Goal: Information Seeking & Learning: Compare options

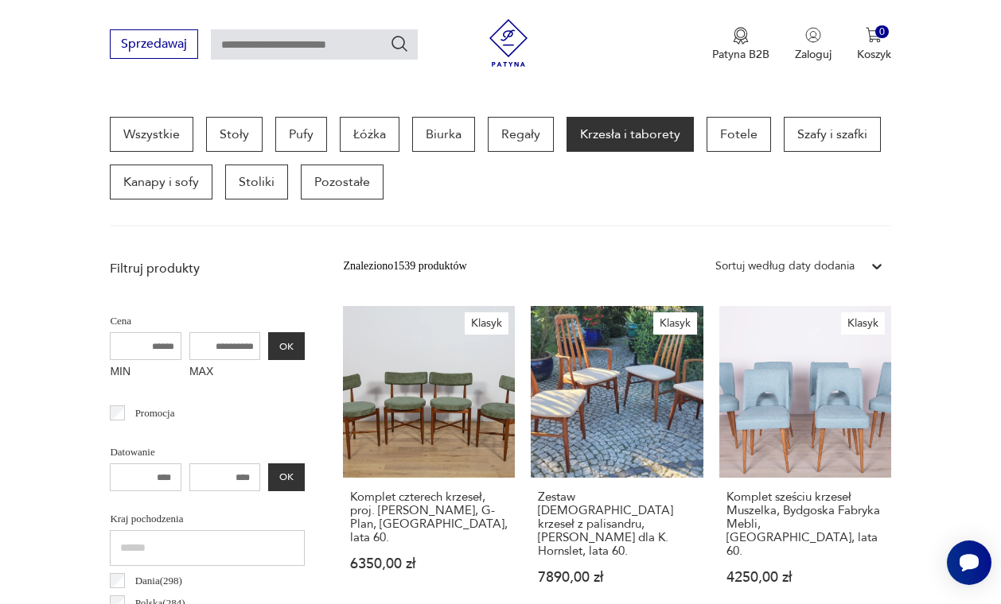
scroll to position [410, 0]
click at [366, 40] on input "text" at bounding box center [314, 44] width 207 height 30
type input "*******"
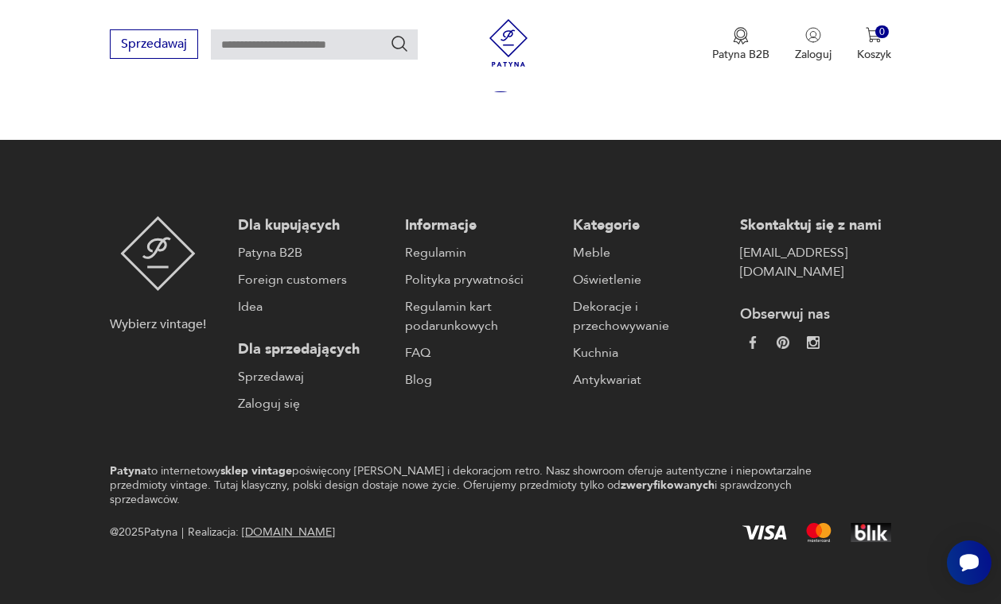
type input "*******"
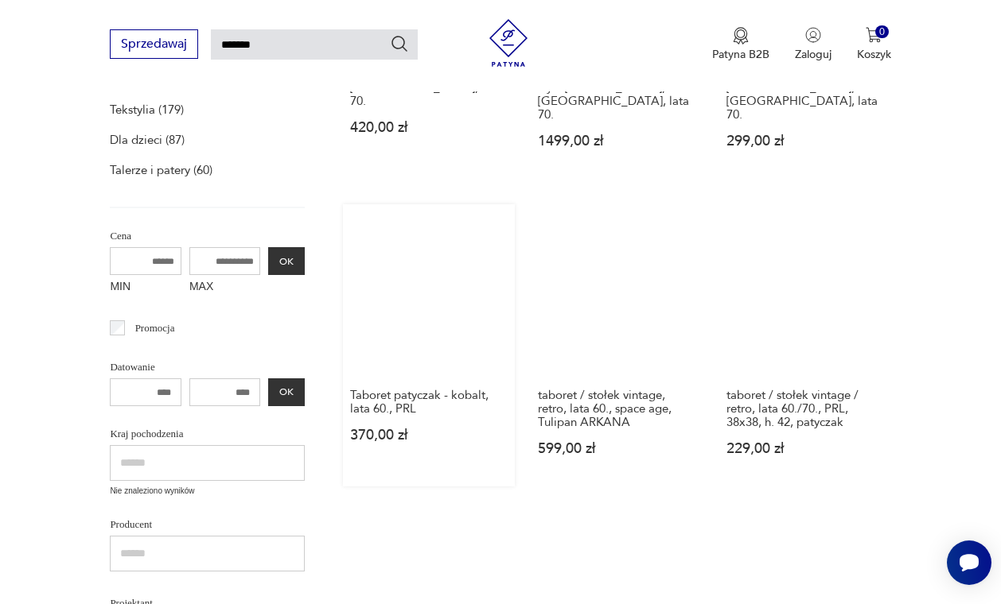
scroll to position [467, 0]
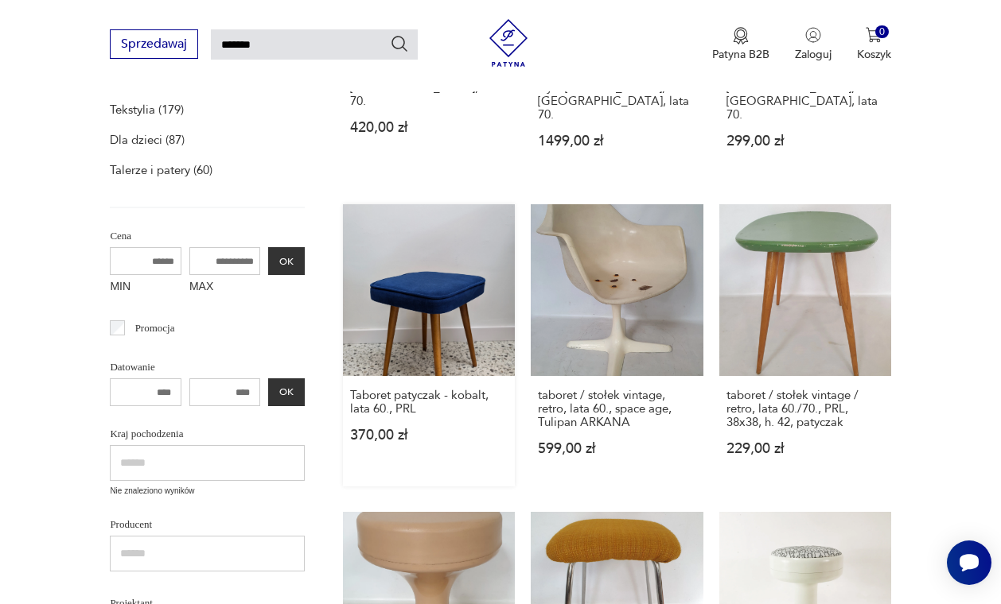
click at [418, 321] on link "Taboret patyczak - kobalt, lata 60., PRL 370,00 zł" at bounding box center [429, 345] width 172 height 282
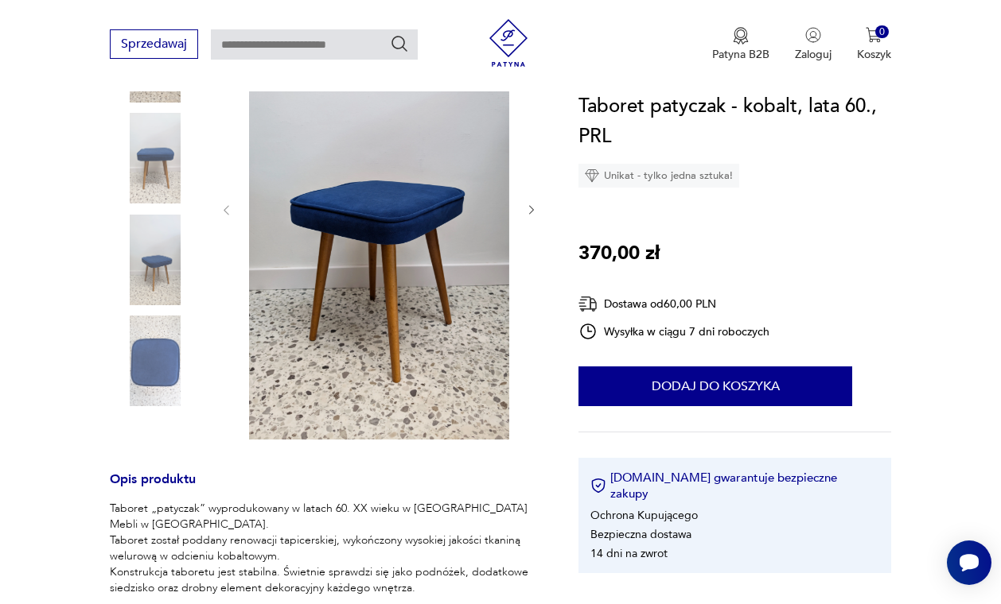
scroll to position [285, 0]
click at [157, 358] on img at bounding box center [155, 361] width 91 height 91
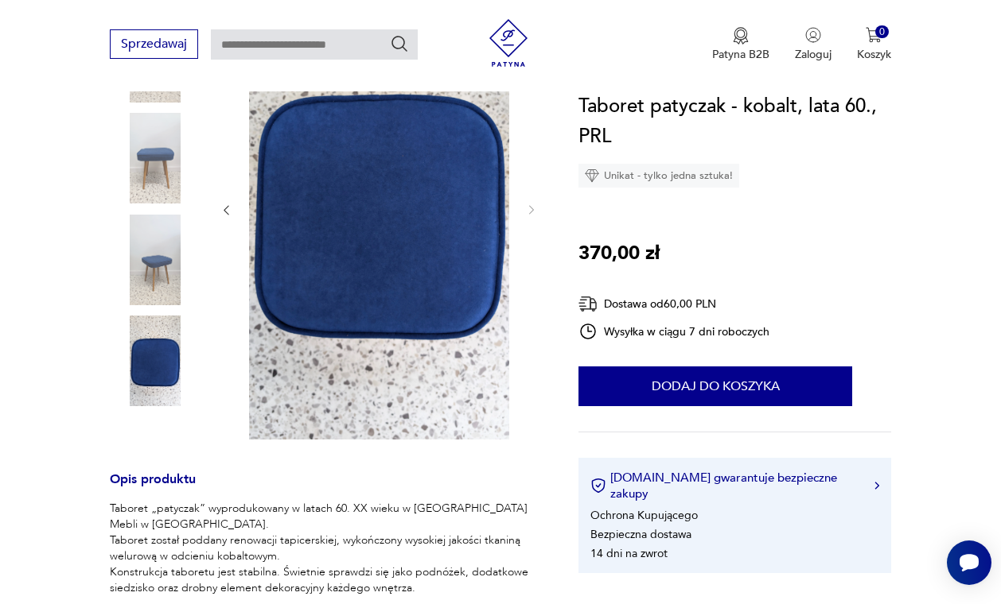
click at [176, 298] on img at bounding box center [155, 260] width 91 height 91
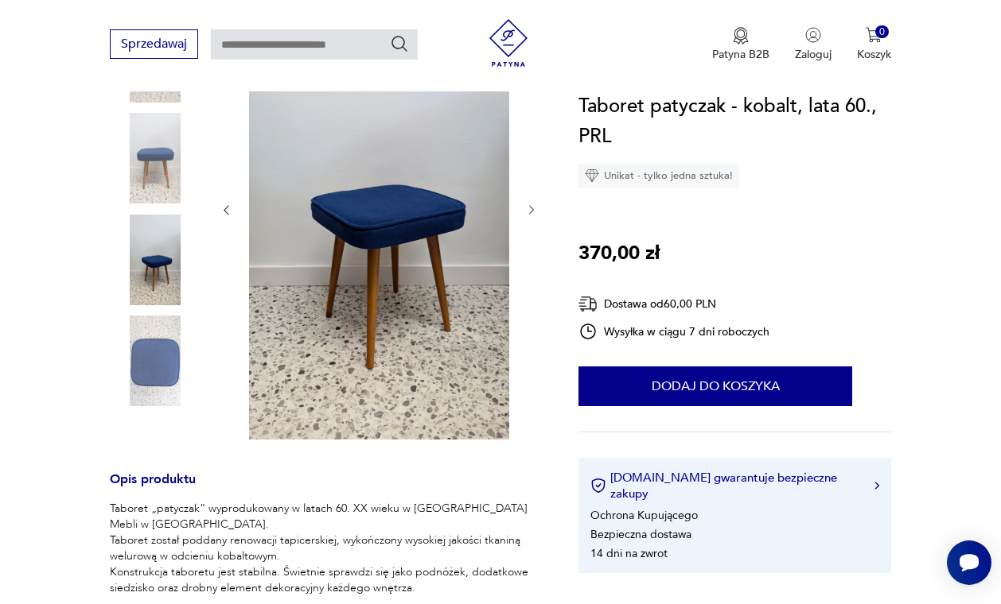
type input "*******"
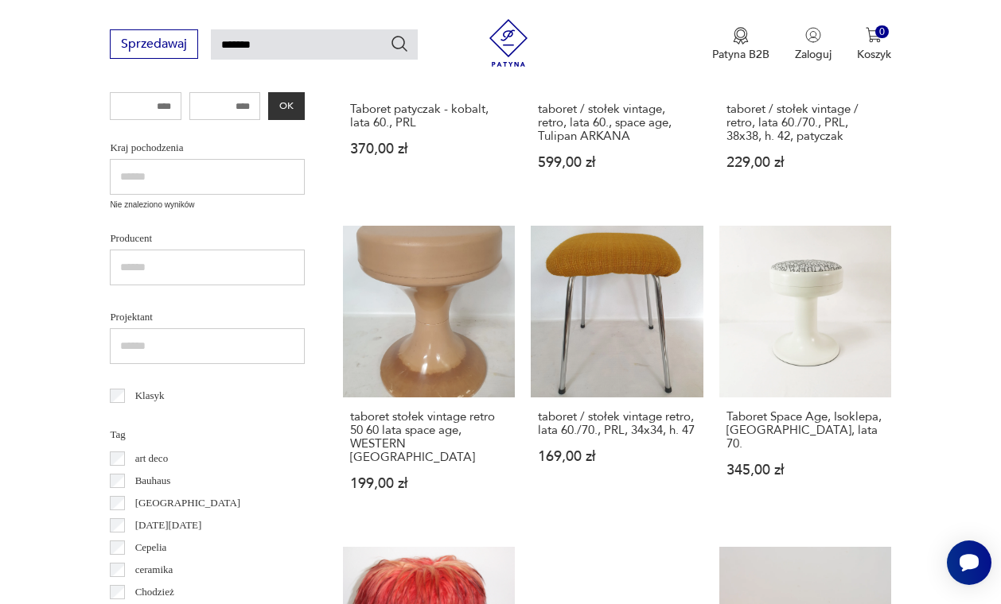
scroll to position [787, 0]
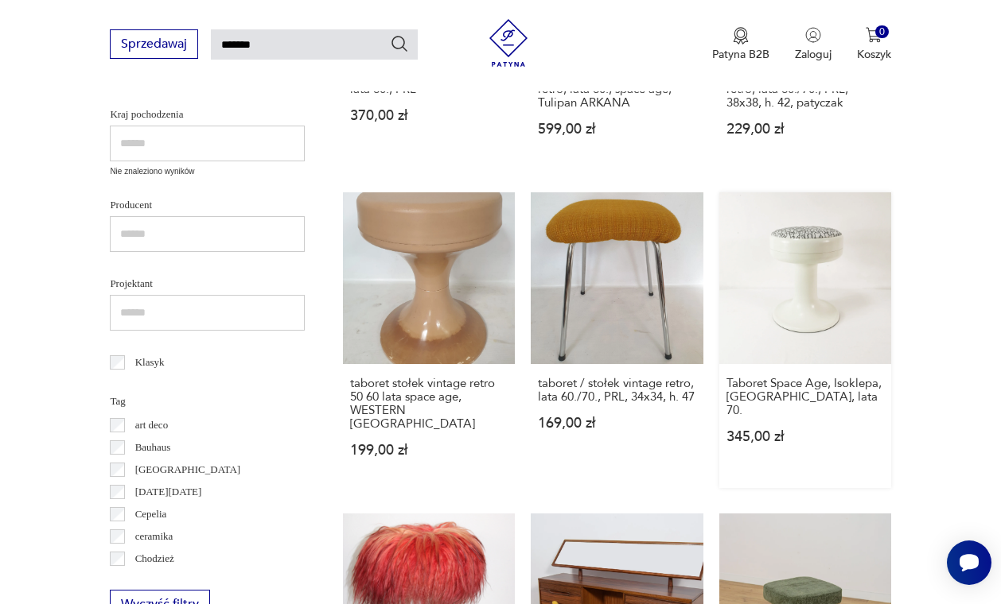
click at [825, 371] on link "Taboret Space Age, Isoklepa, [GEOGRAPHIC_DATA], lata 70. 345,00 zł" at bounding box center [805, 340] width 172 height 296
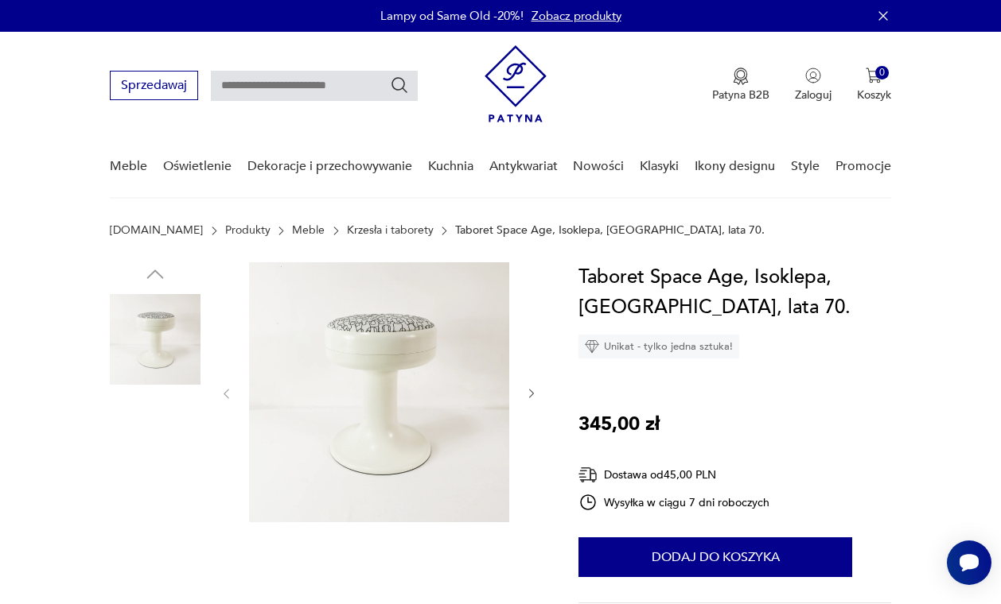
click at [168, 461] on img at bounding box center [155, 441] width 91 height 91
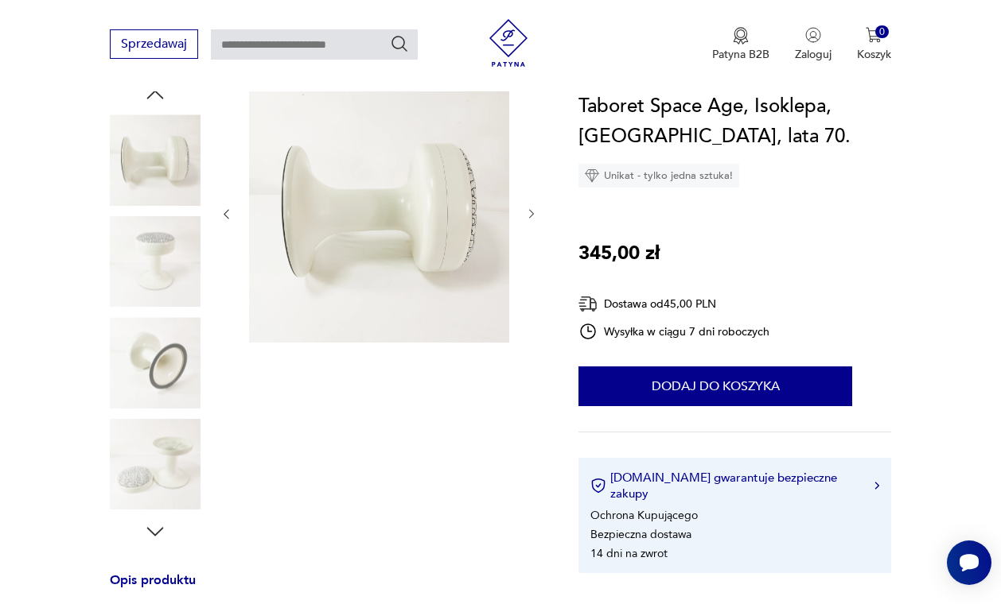
scroll to position [181, 0]
click at [168, 461] on img at bounding box center [155, 463] width 91 height 91
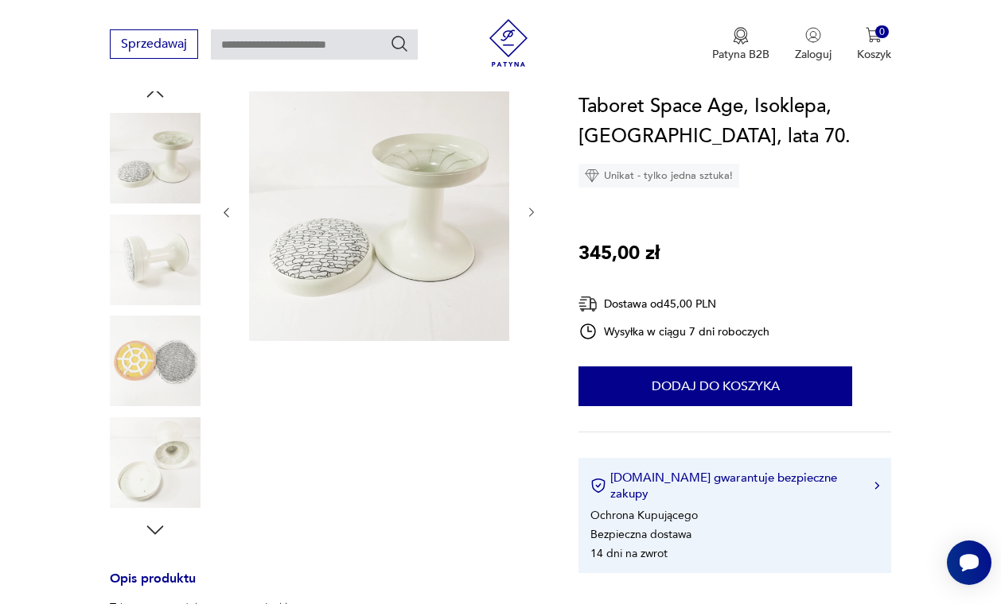
scroll to position [181, 2]
click at [170, 374] on img at bounding box center [155, 361] width 91 height 91
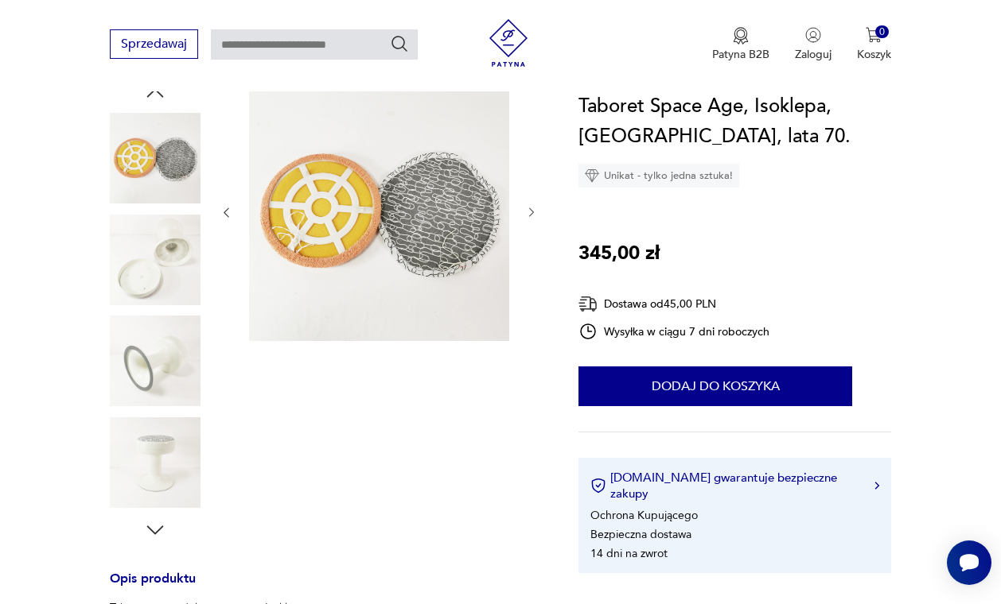
scroll to position [182, 0]
click at [143, 472] on img at bounding box center [155, 462] width 91 height 91
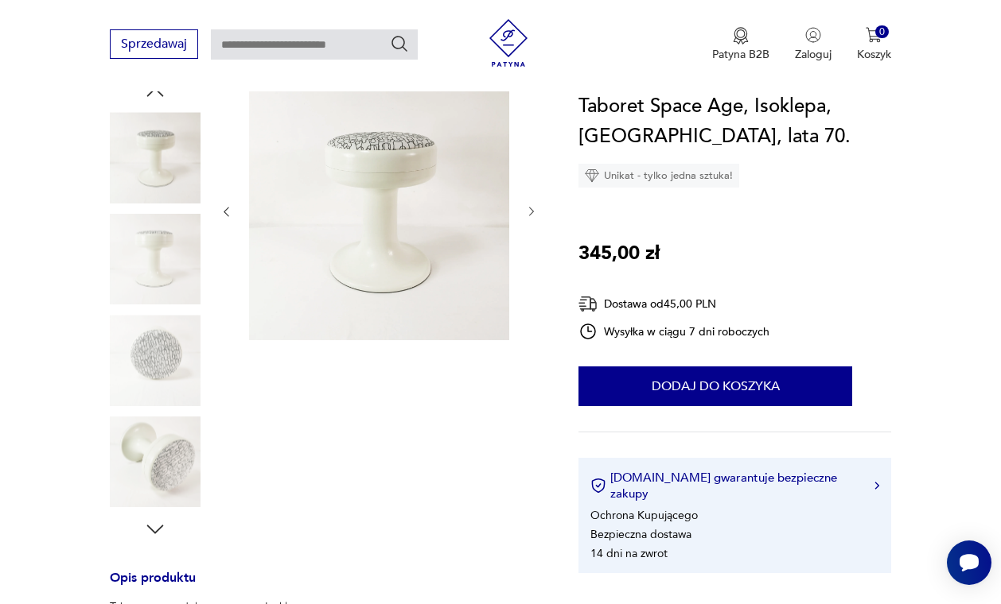
click at [152, 471] on img at bounding box center [155, 462] width 91 height 91
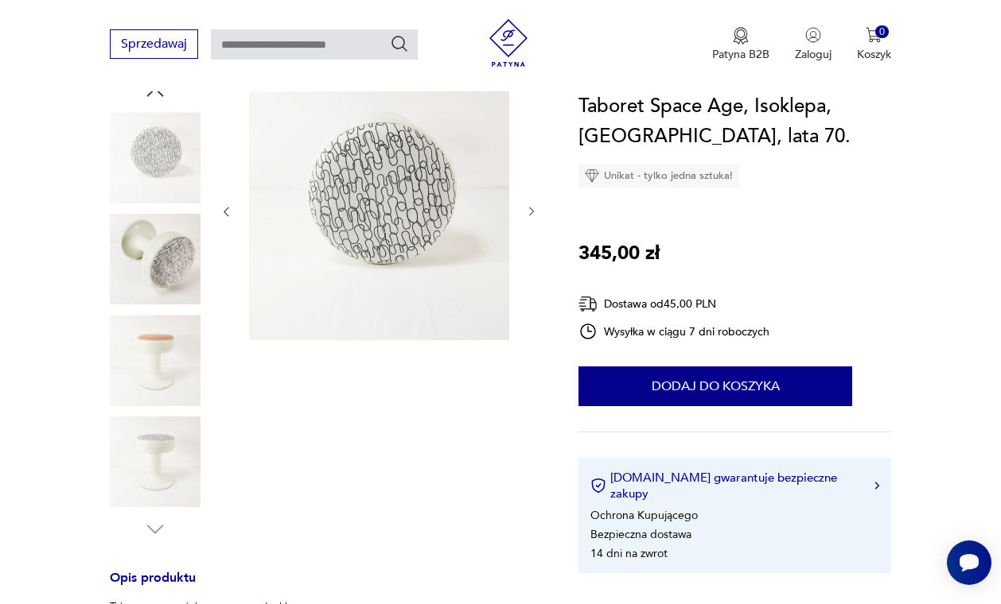
click at [151, 471] on img at bounding box center [155, 462] width 91 height 91
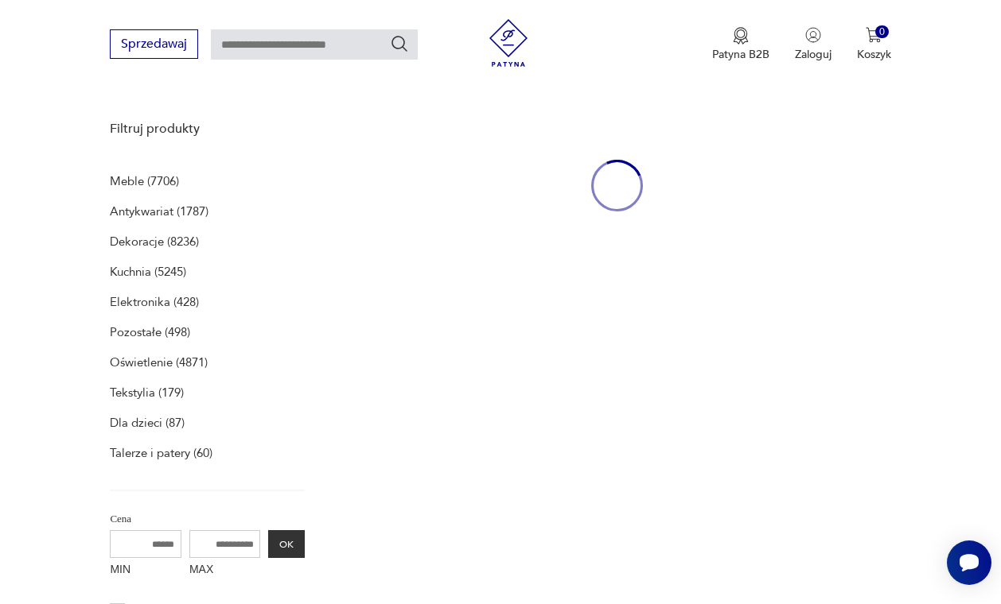
type input "*******"
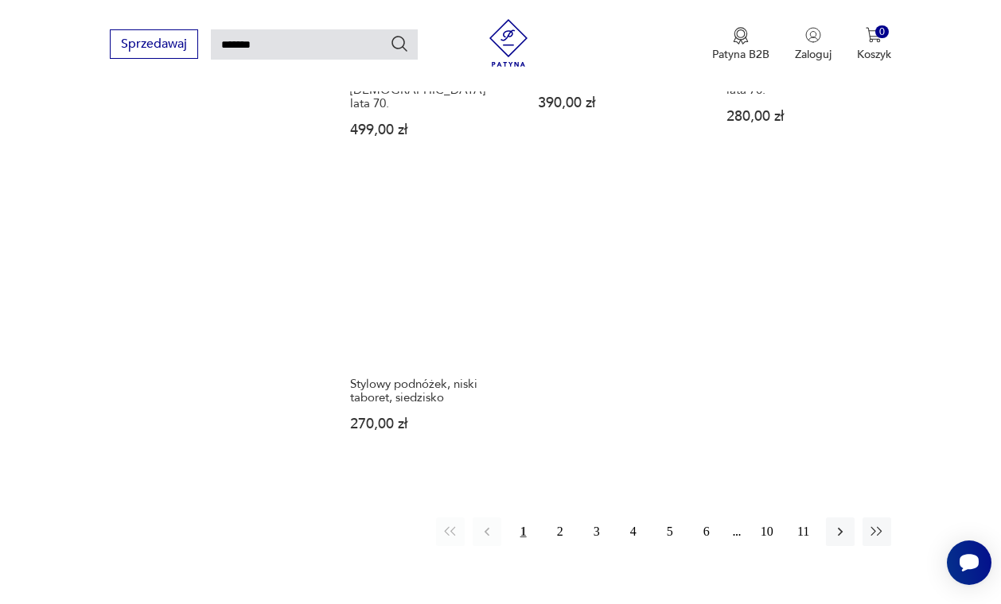
scroll to position [1762, 0]
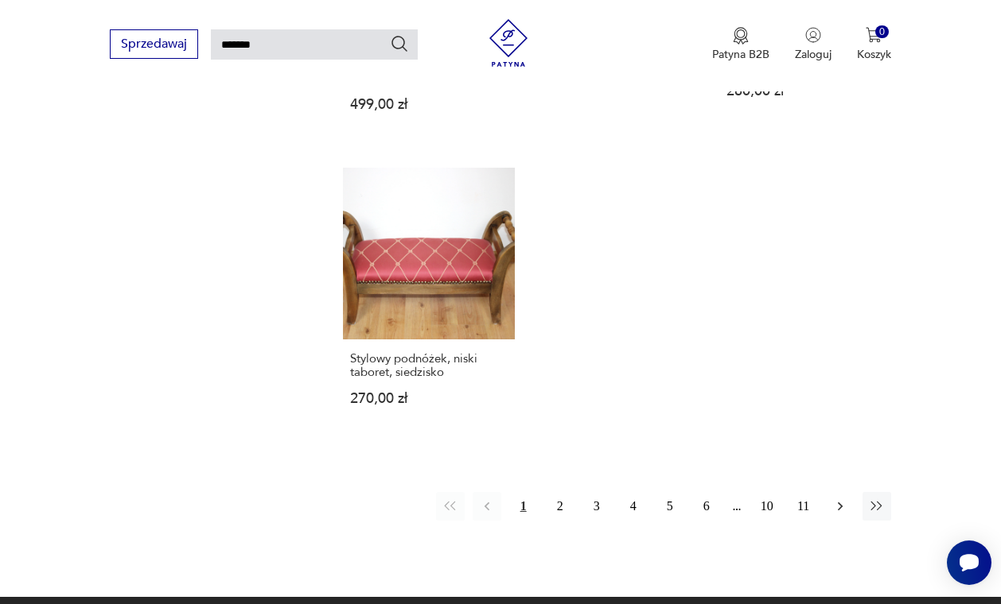
click at [838, 511] on icon "button" at bounding box center [839, 507] width 5 height 9
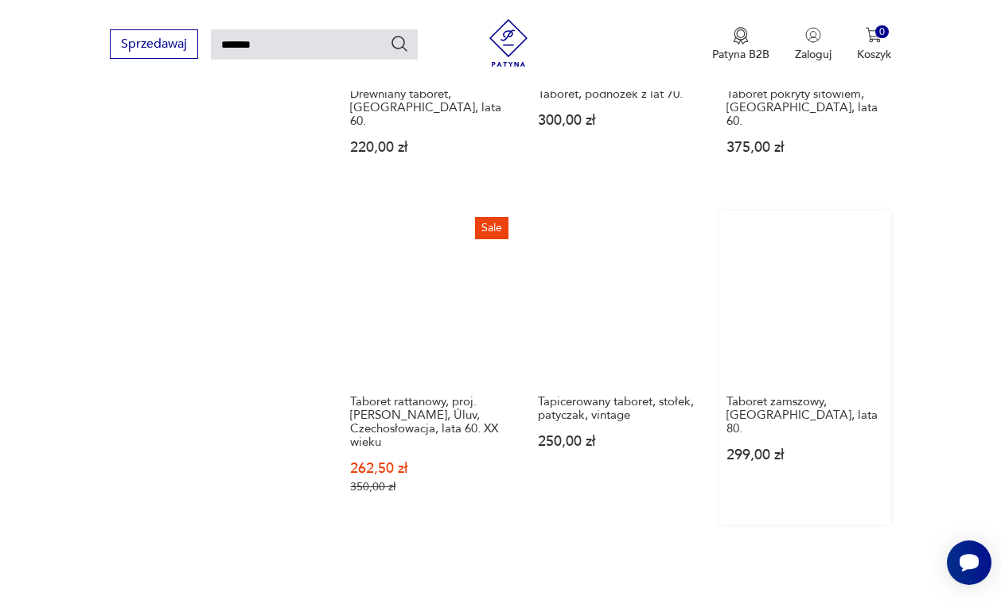
scroll to position [1429, 0]
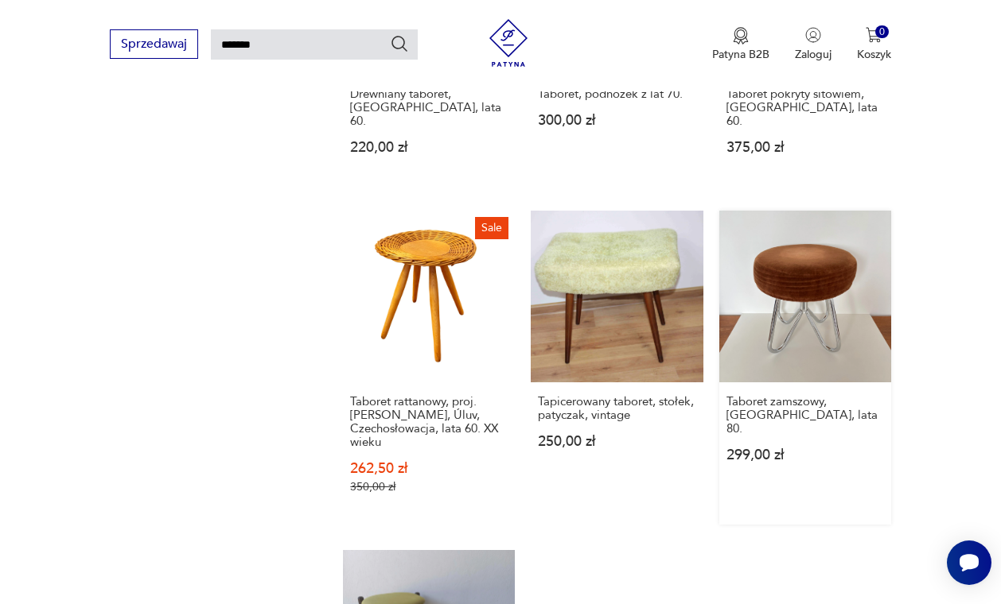
click at [791, 362] on link "Taboret zamszowy, [GEOGRAPHIC_DATA], lata 80. 299,00 zł" at bounding box center [805, 368] width 172 height 314
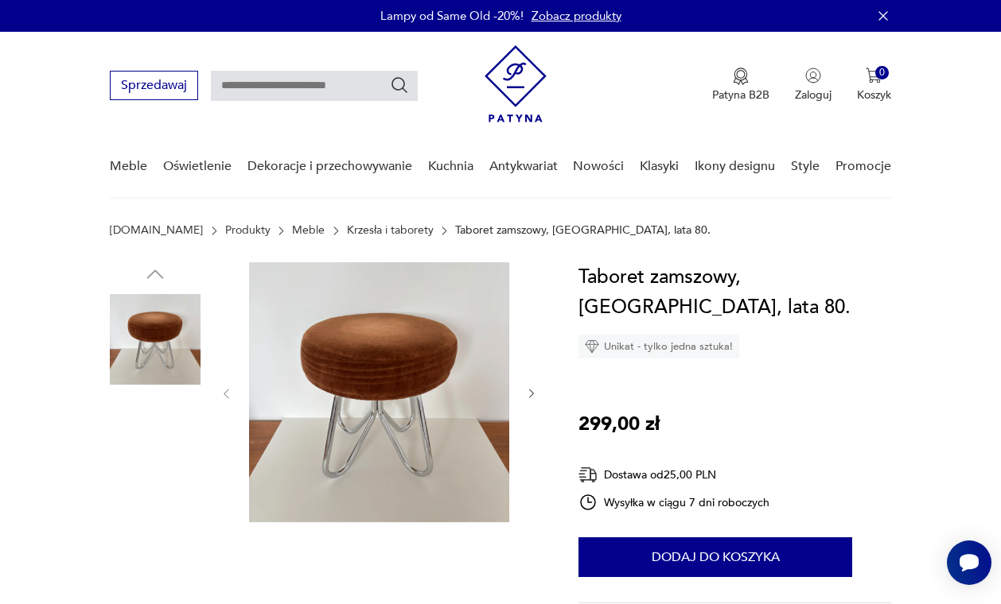
click at [154, 434] on img at bounding box center [155, 441] width 91 height 91
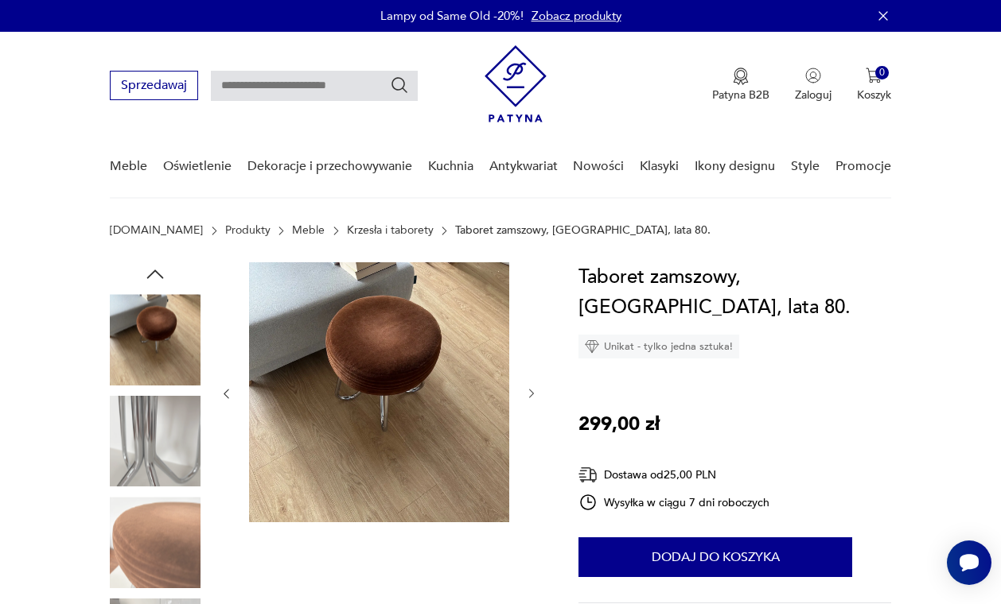
click at [140, 554] on img at bounding box center [155, 542] width 91 height 91
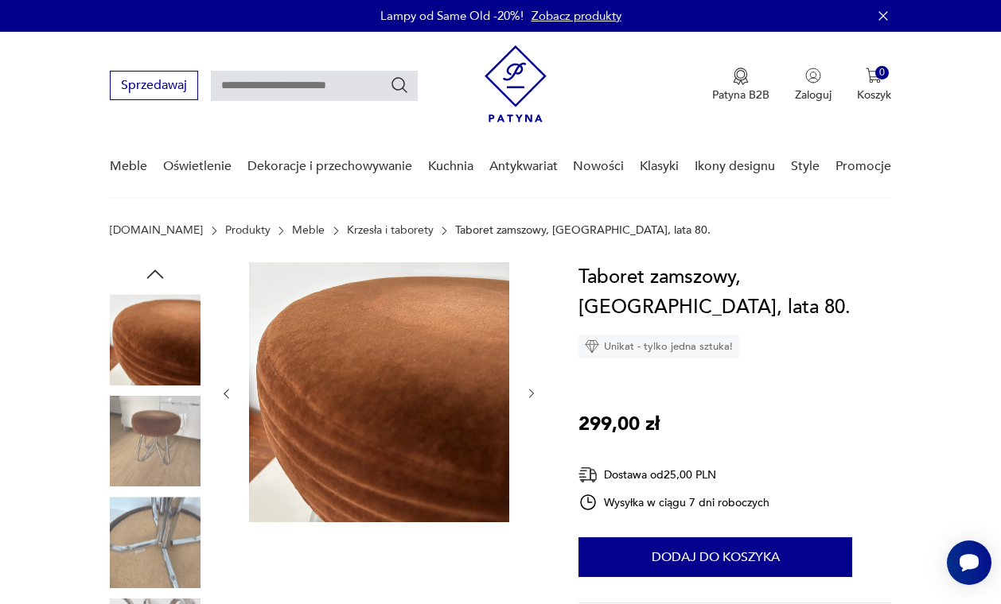
click at [401, 449] on img at bounding box center [379, 392] width 260 height 260
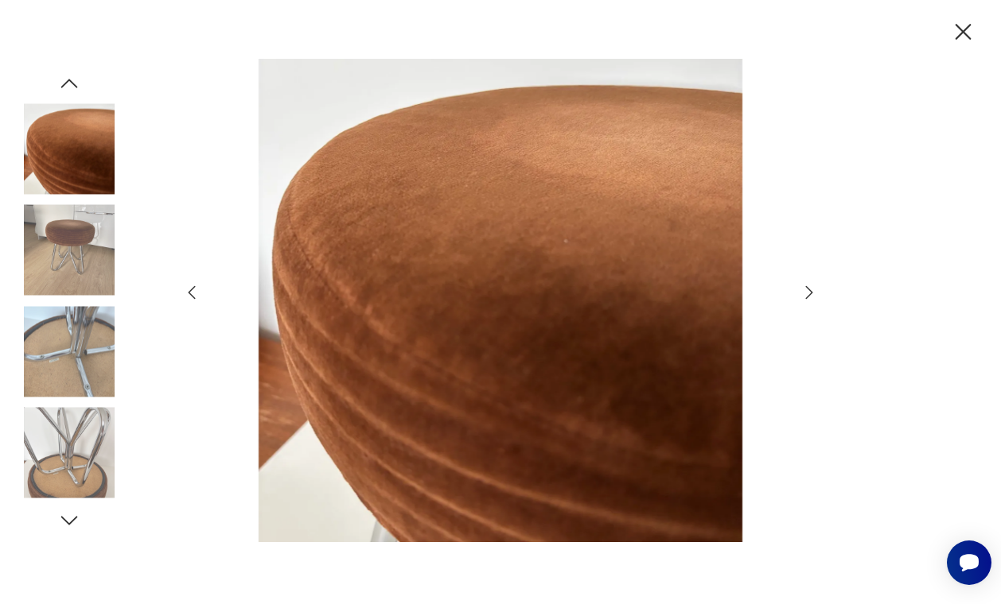
click at [493, 432] on img at bounding box center [500, 301] width 566 height 484
click at [69, 469] on img at bounding box center [69, 453] width 91 height 91
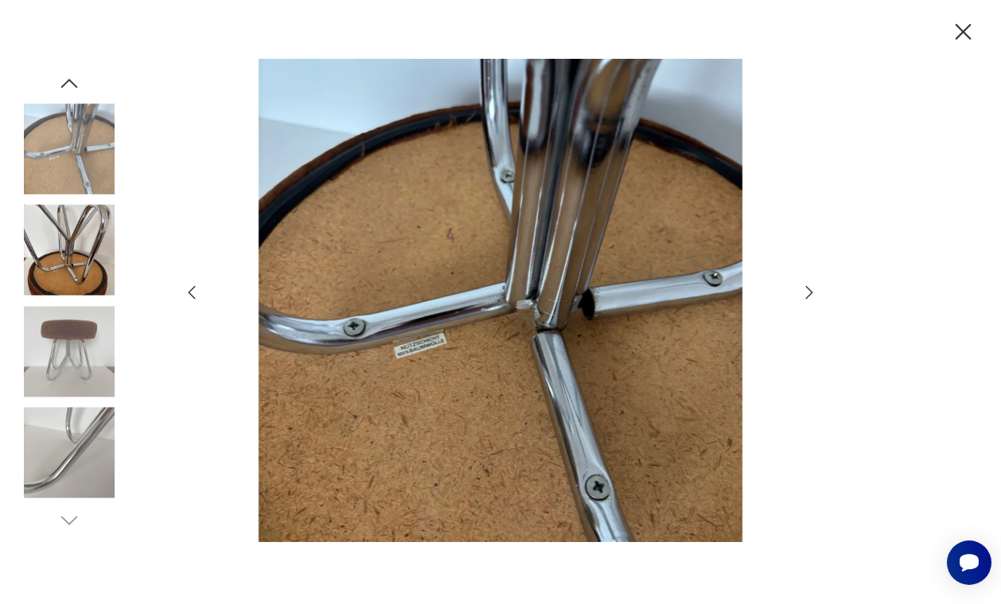
click at [84, 290] on img at bounding box center [69, 250] width 91 height 91
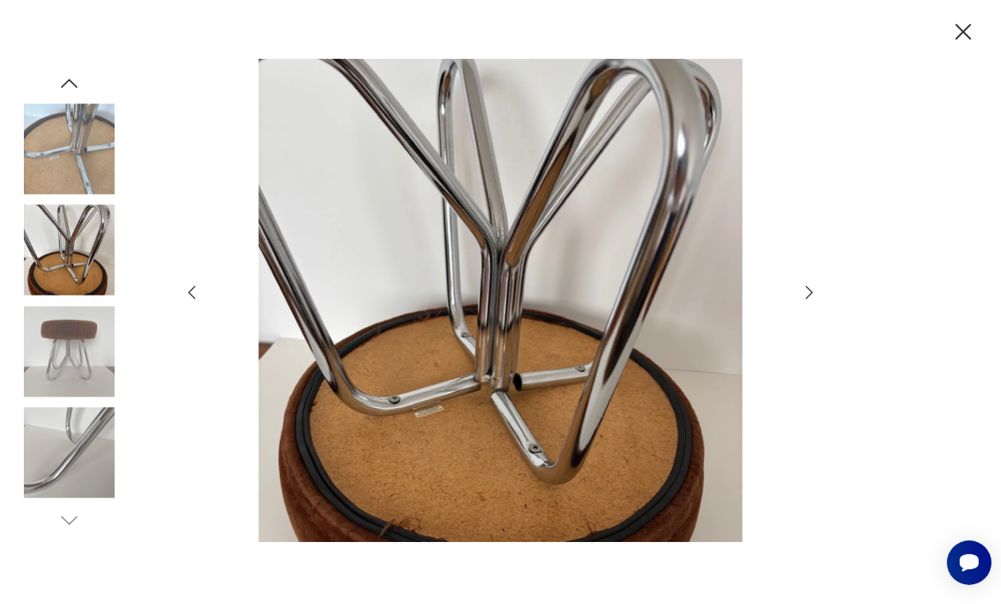
click at [76, 317] on img at bounding box center [69, 351] width 91 height 91
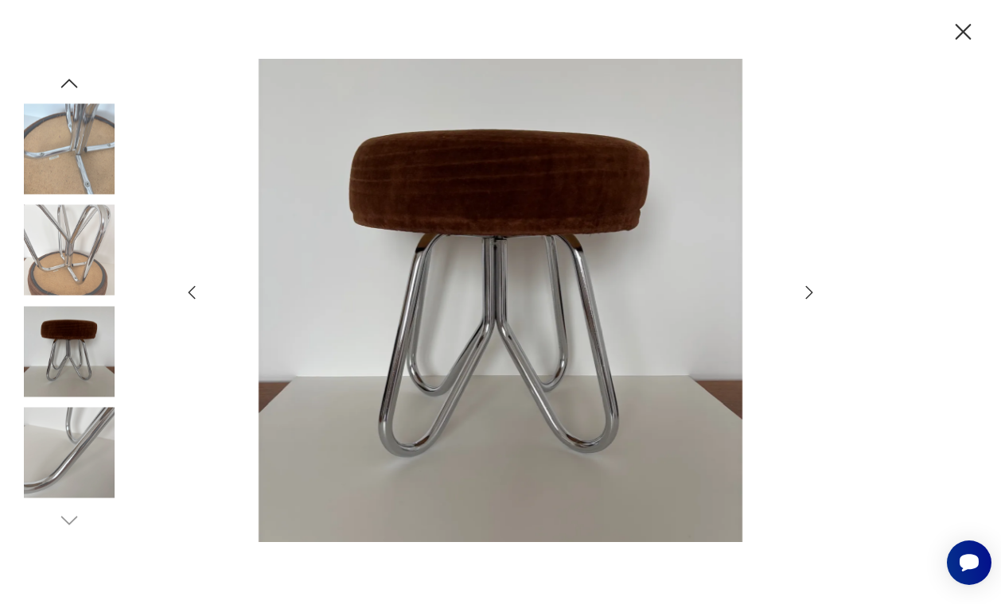
click at [900, 327] on div at bounding box center [500, 302] width 1001 height 604
click at [963, 19] on icon "button" at bounding box center [963, 32] width 28 height 28
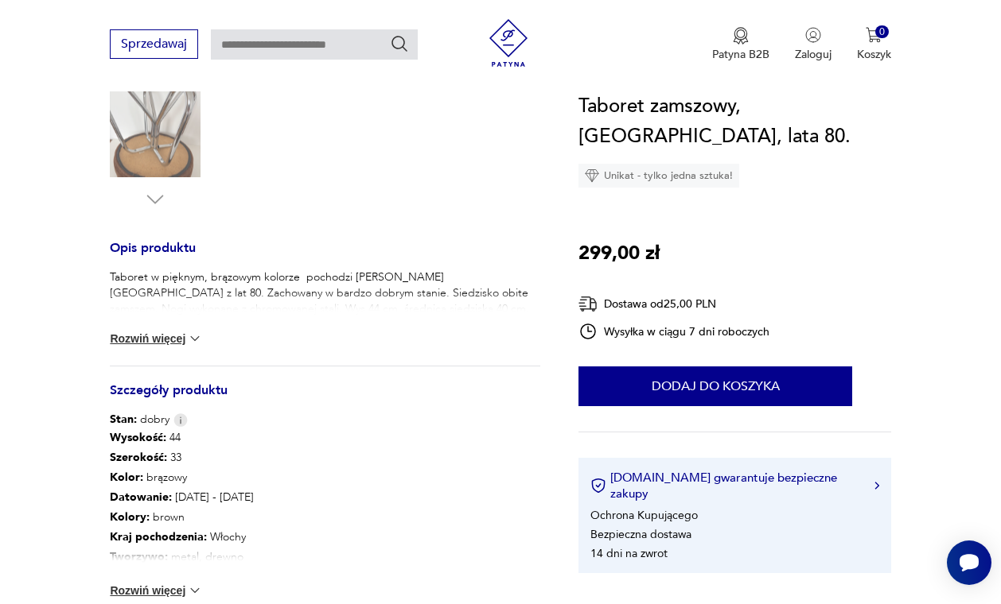
scroll to position [512, 0]
click at [189, 340] on img at bounding box center [195, 339] width 16 height 16
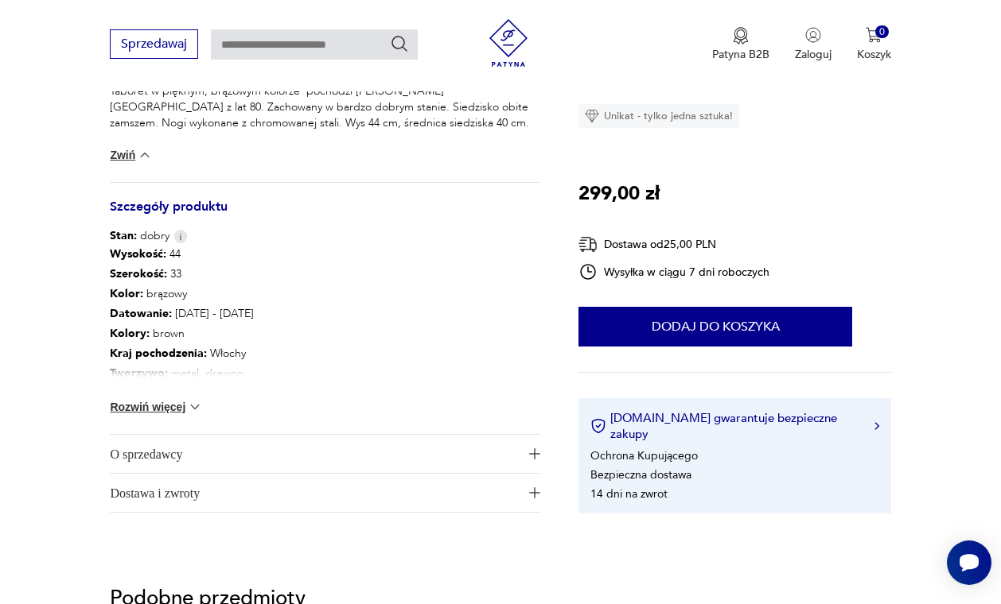
scroll to position [698, 0]
click at [196, 404] on img at bounding box center [195, 407] width 16 height 16
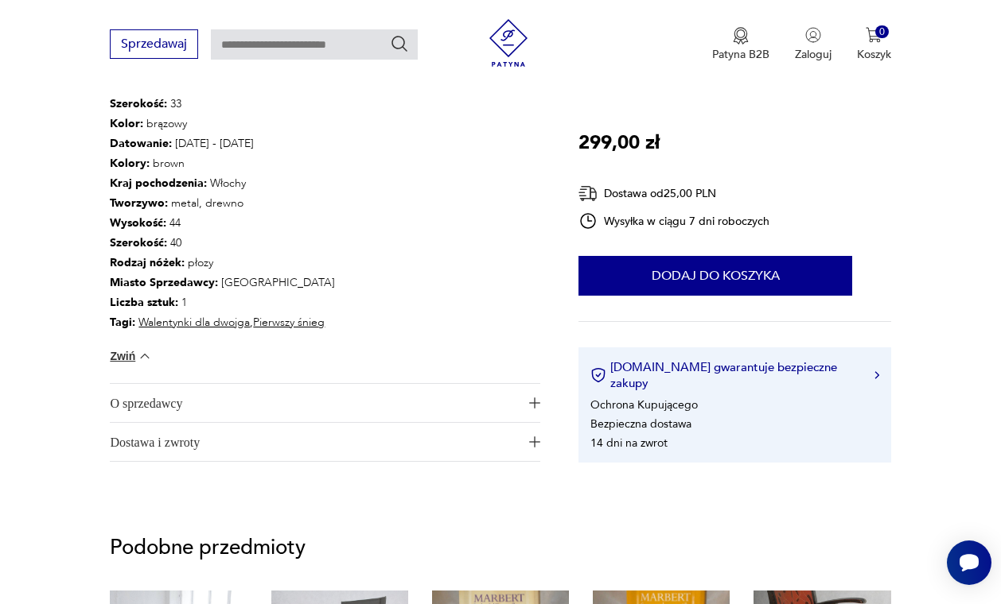
scroll to position [869, 0]
click at [367, 398] on span "O sprzedawcy" at bounding box center [314, 403] width 408 height 38
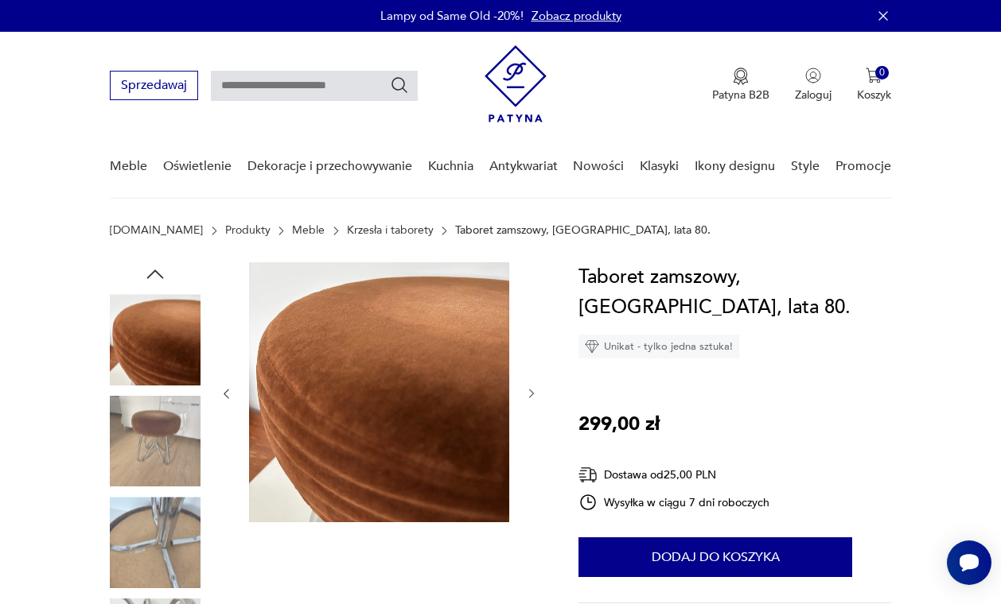
scroll to position [0, 0]
click at [431, 354] on img at bounding box center [379, 392] width 260 height 260
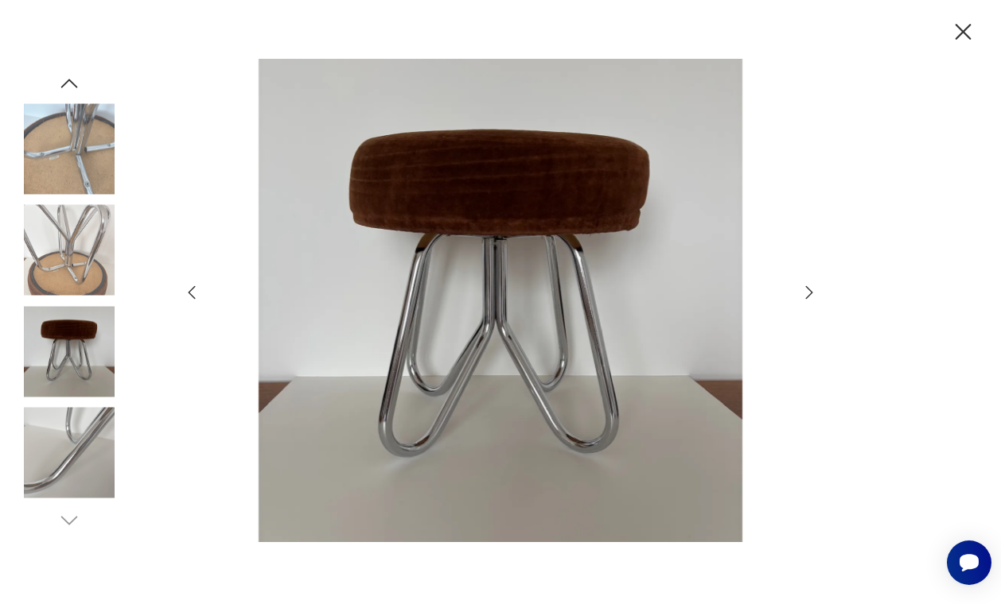
click at [77, 358] on img at bounding box center [69, 351] width 91 height 91
type input "*******"
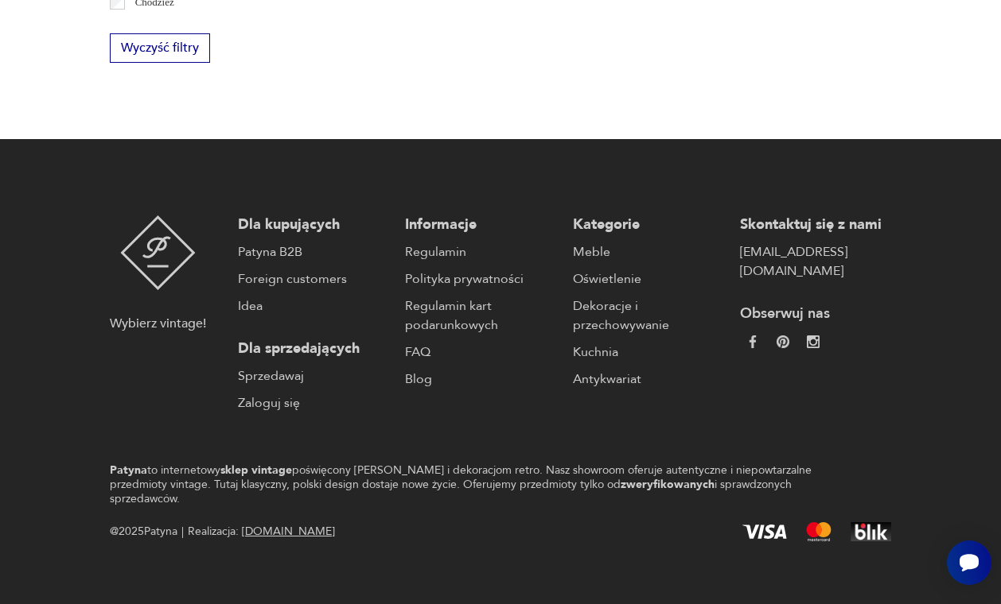
scroll to position [231, 0]
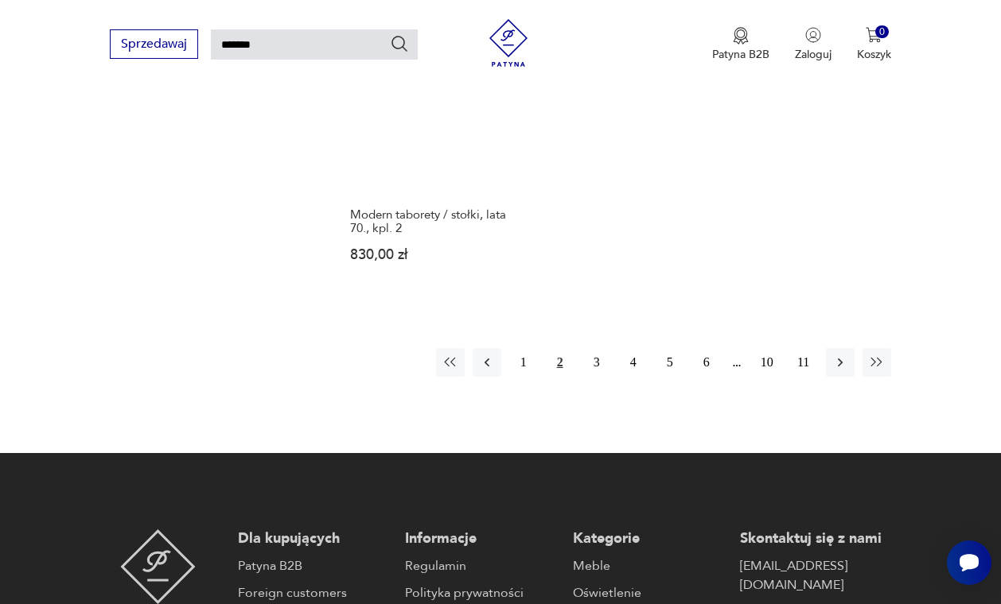
scroll to position [1987, 0]
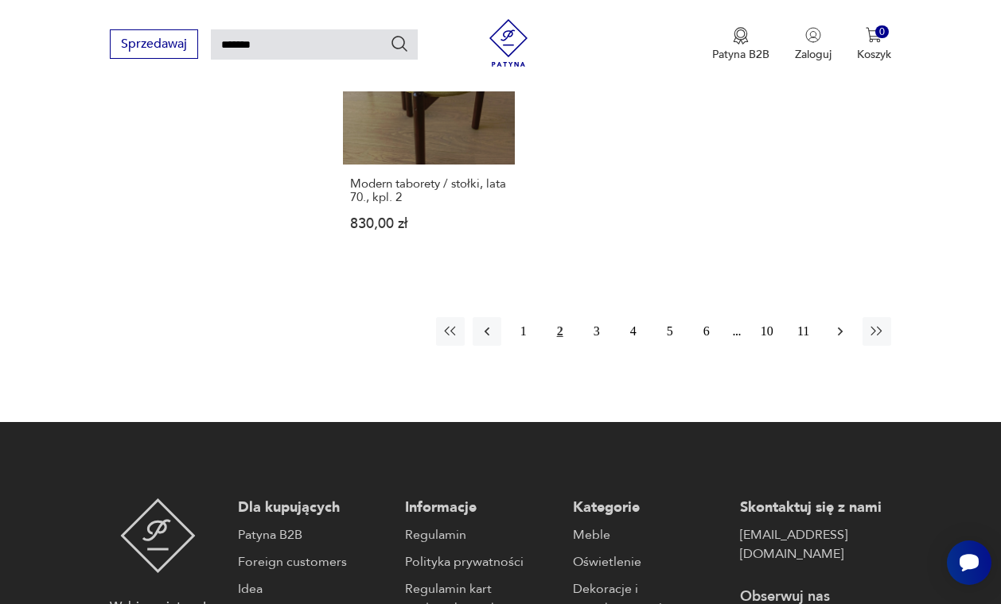
click at [842, 340] on icon "button" at bounding box center [840, 332] width 16 height 16
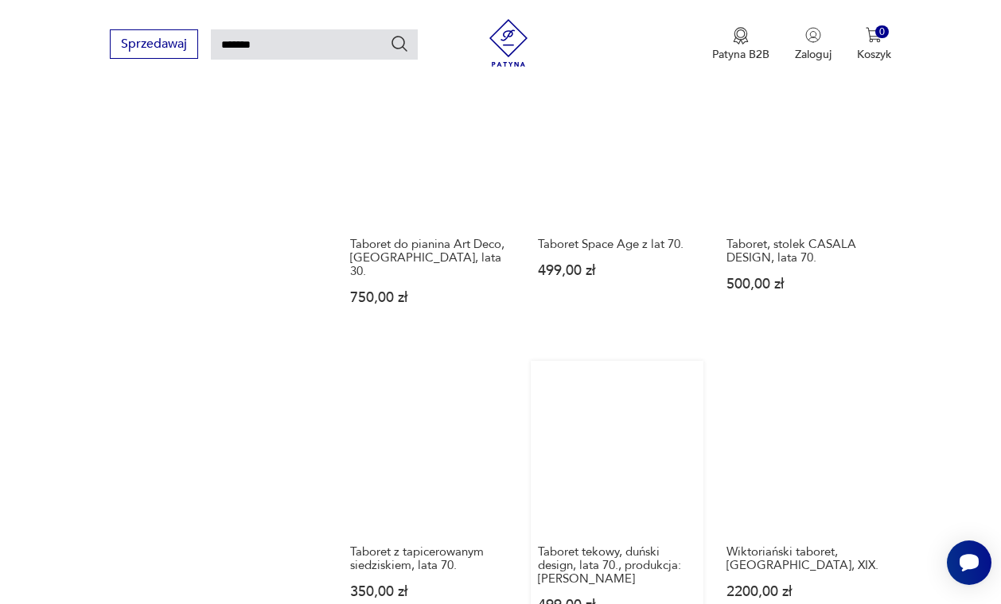
scroll to position [1238, 0]
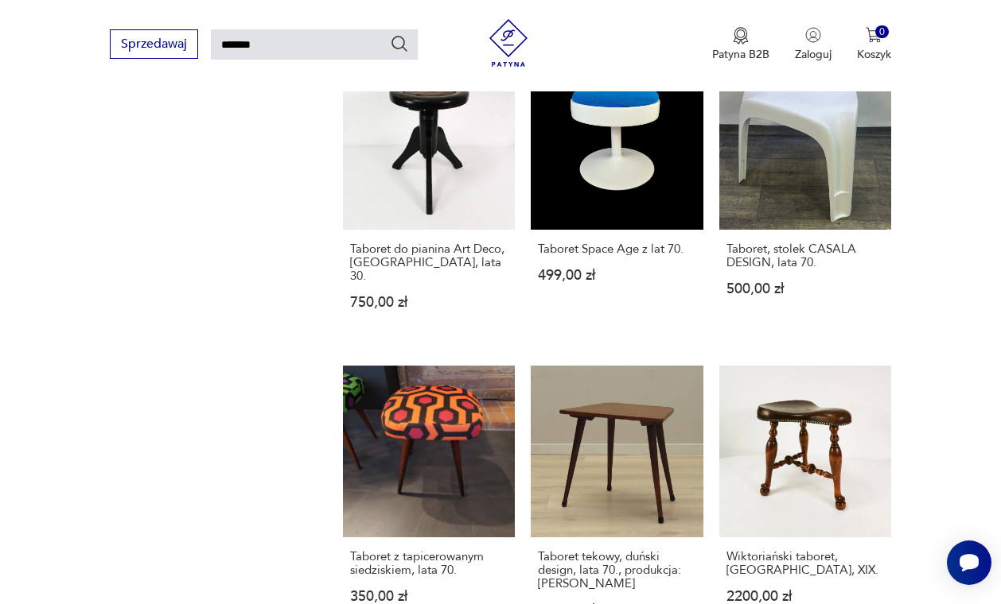
click at [427, 173] on link "Taboret do pianina Art Deco, Niemcy, lata 30. 750,00 zł" at bounding box center [429, 199] width 172 height 282
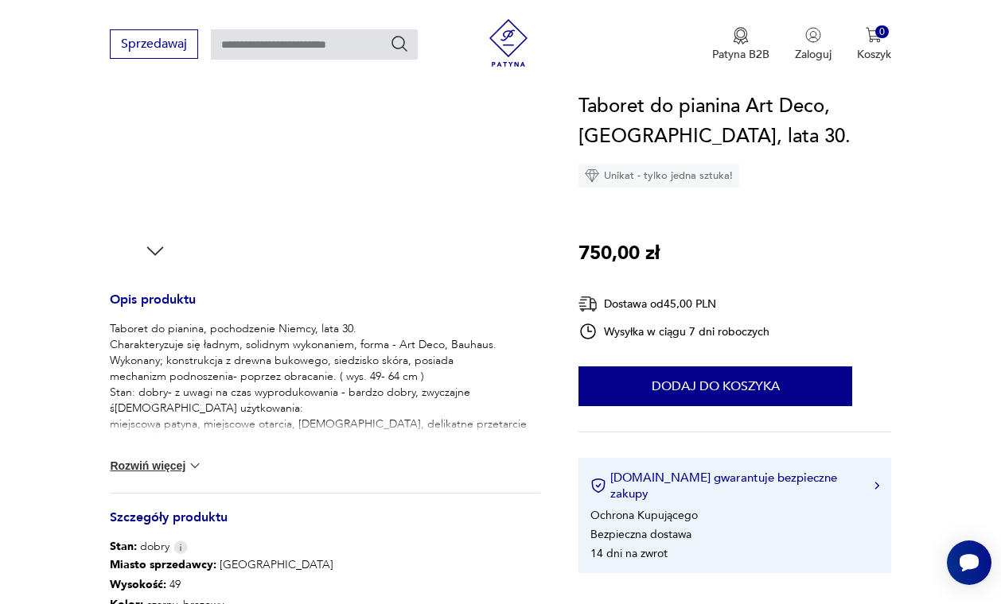
scroll to position [462, 0]
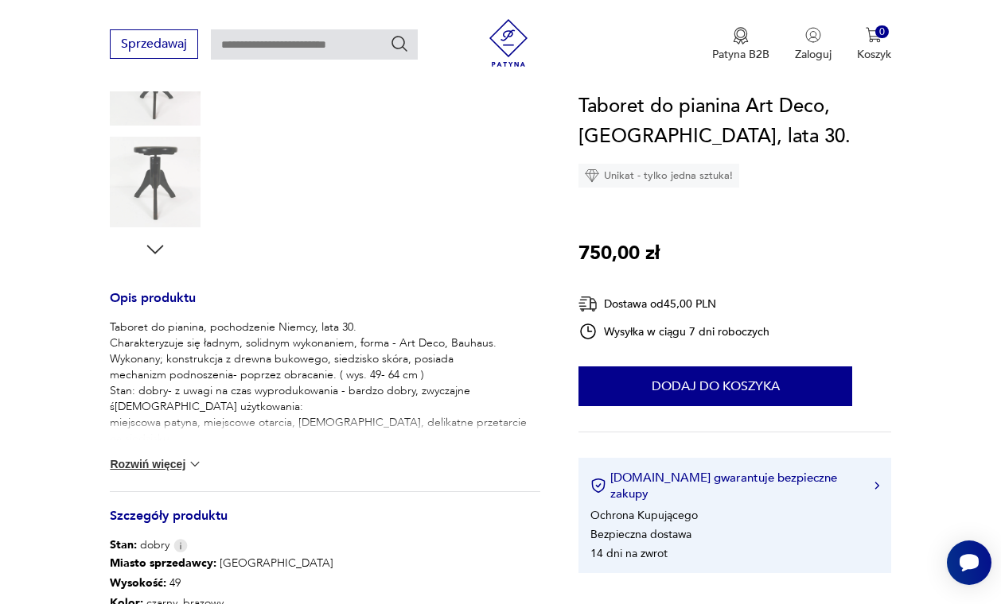
click at [170, 247] on div at bounding box center [155, 30] width 91 height 461
click at [157, 249] on icon "button" at bounding box center [155, 250] width 24 height 24
click at [182, 199] on img at bounding box center [155, 181] width 91 height 91
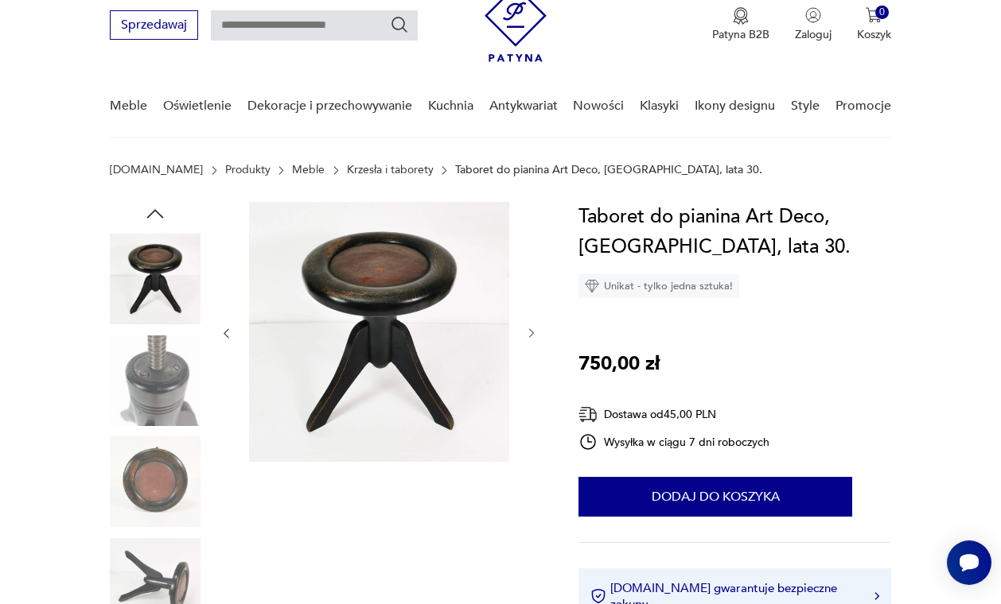
scroll to position [52, 0]
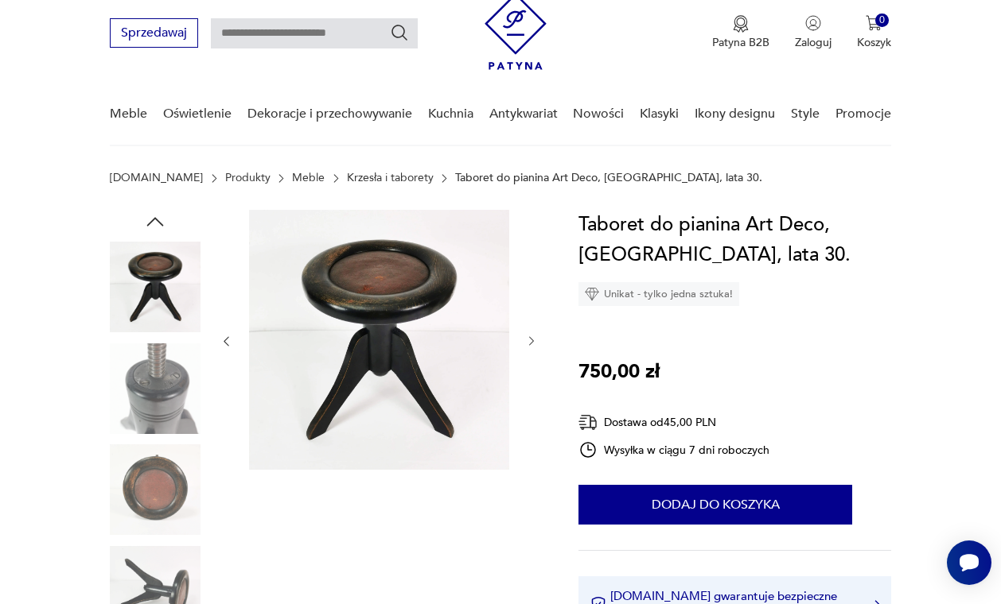
click at [145, 503] on img at bounding box center [155, 490] width 91 height 91
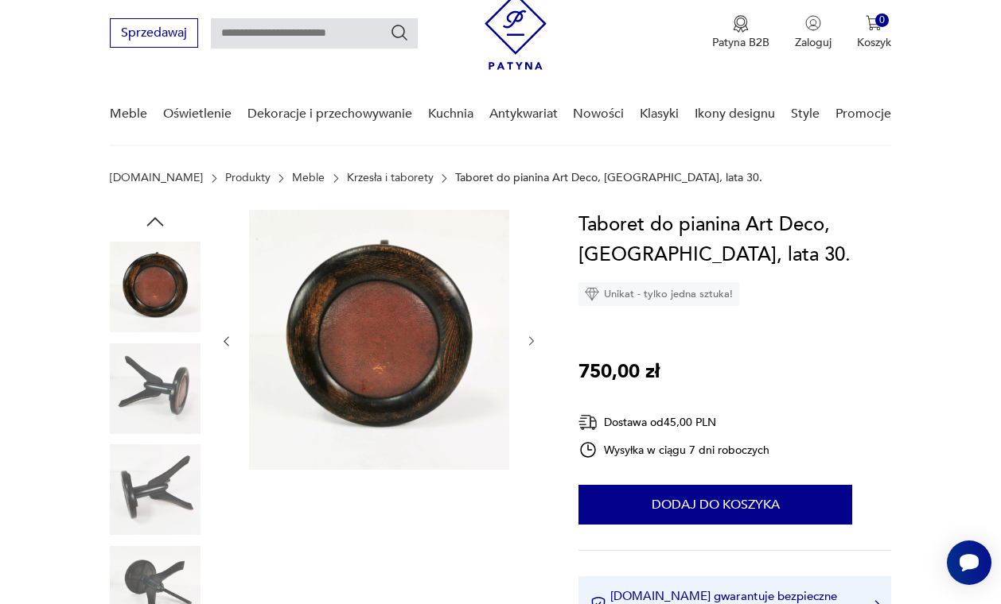
type input "*******"
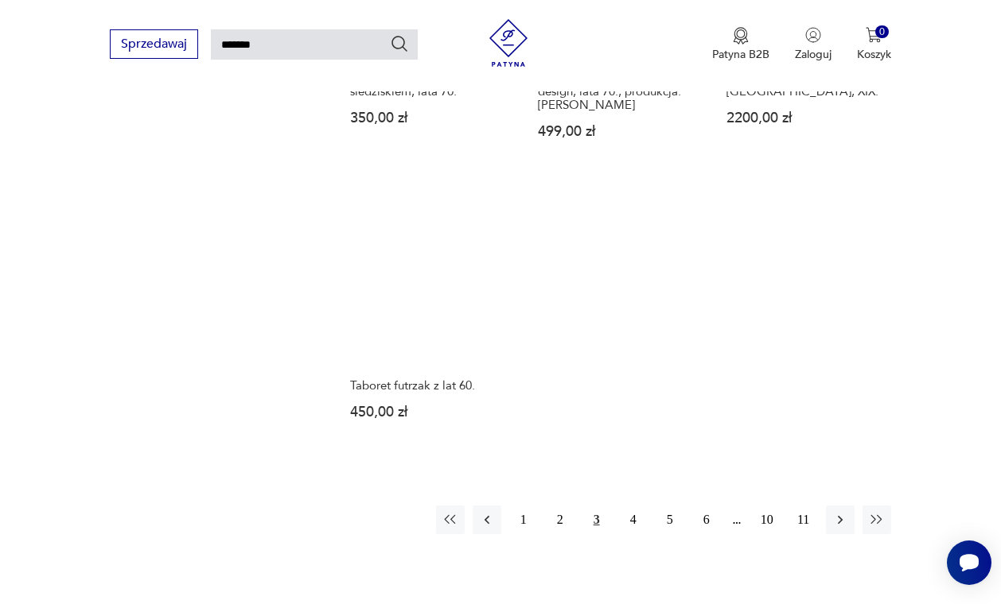
scroll to position [1741, 0]
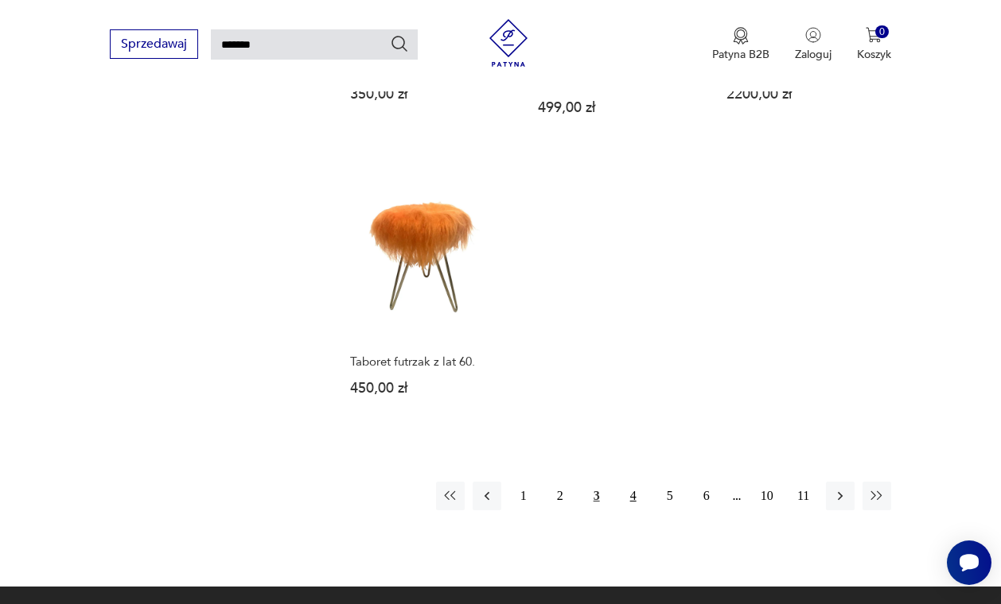
click at [632, 511] on button "4" at bounding box center [633, 496] width 29 height 29
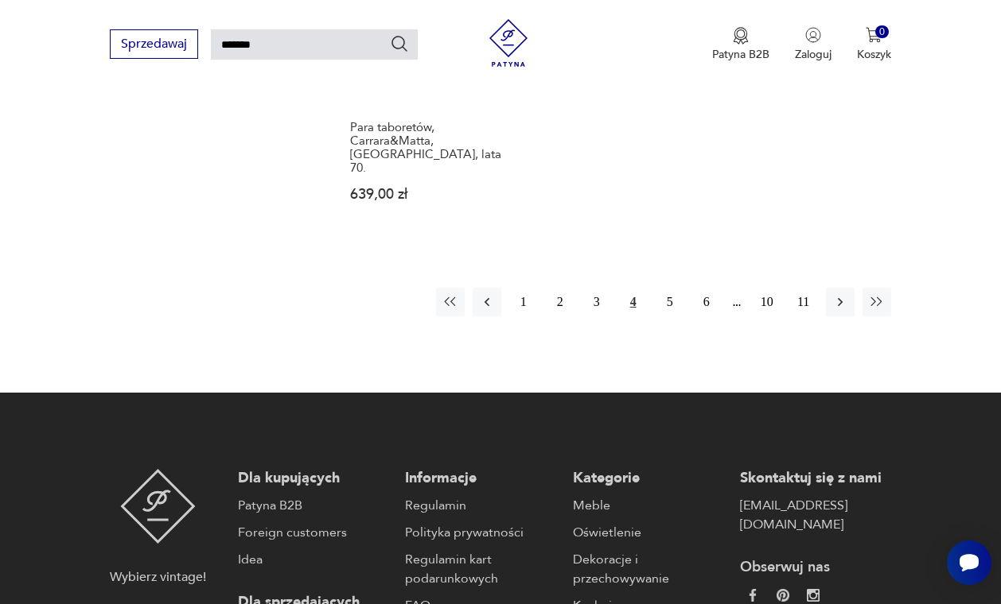
scroll to position [2050, 0]
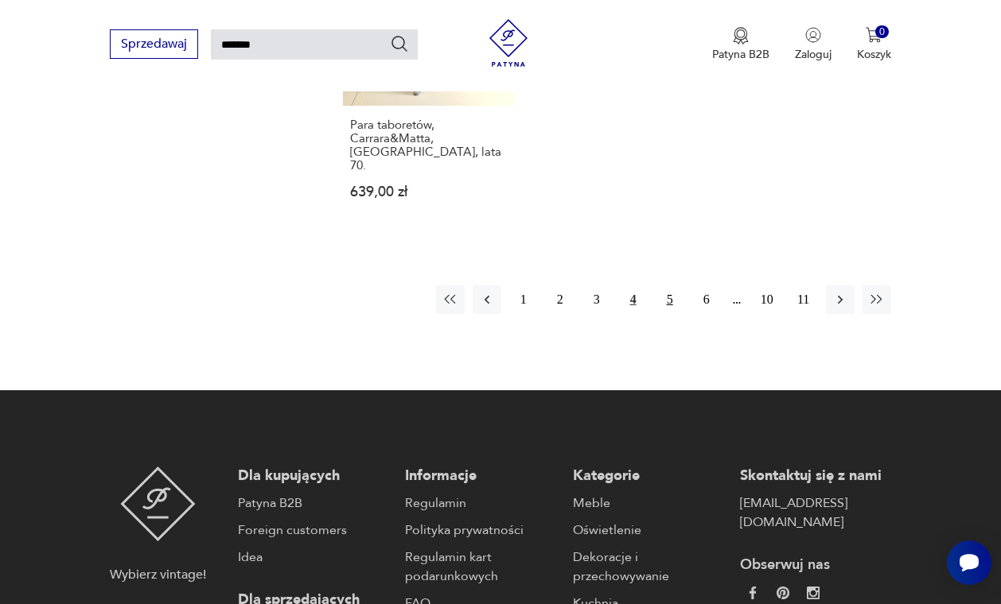
click at [666, 286] on button "5" at bounding box center [669, 300] width 29 height 29
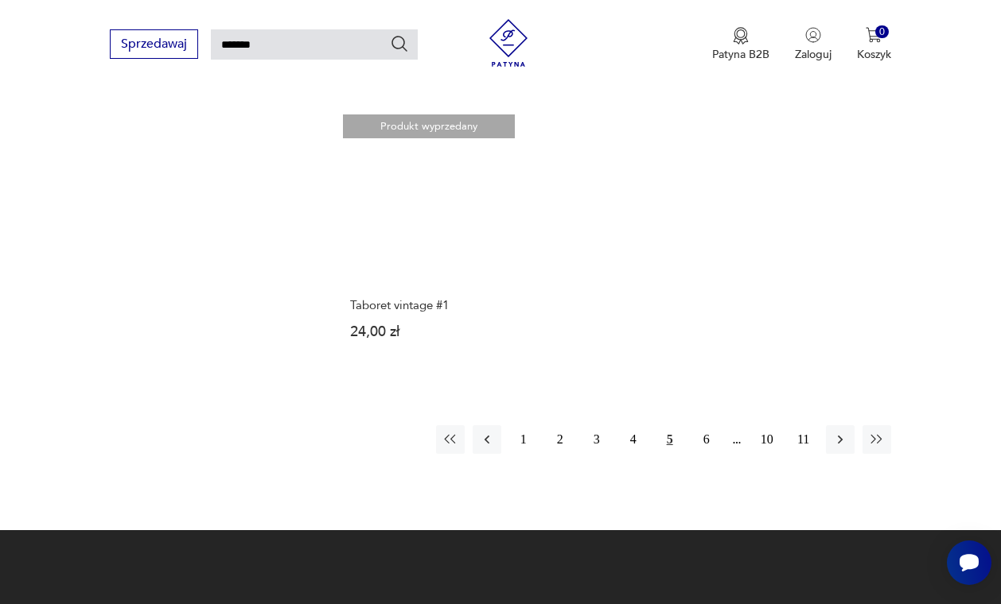
scroll to position [1770, 0]
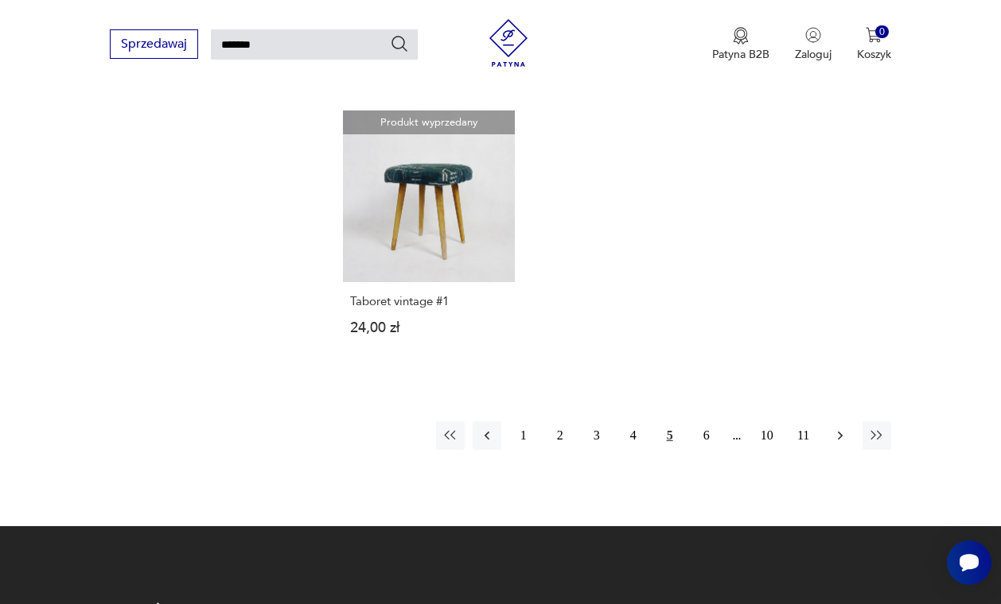
click at [835, 444] on icon "button" at bounding box center [840, 436] width 16 height 16
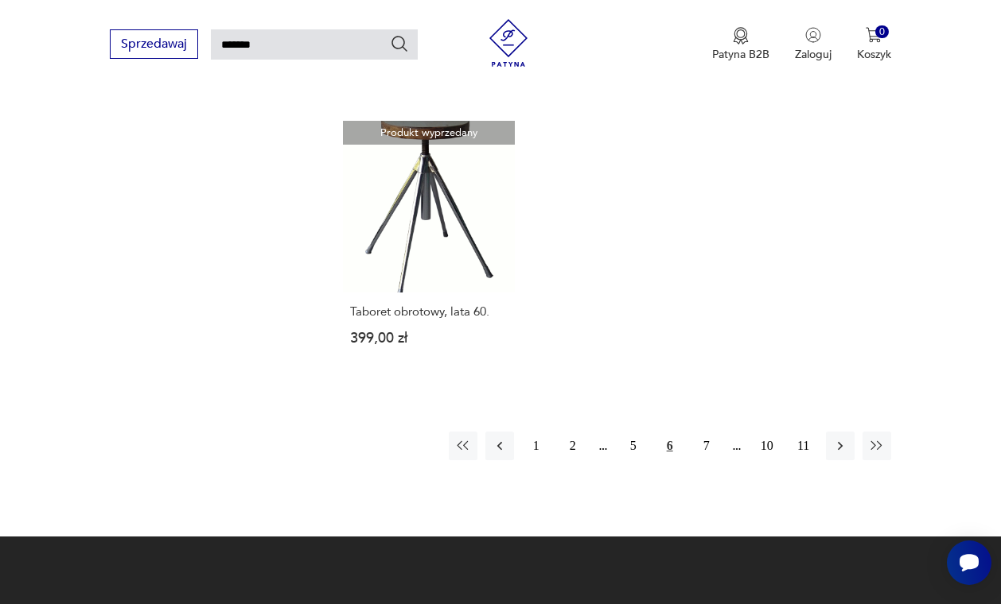
scroll to position [1739, 0]
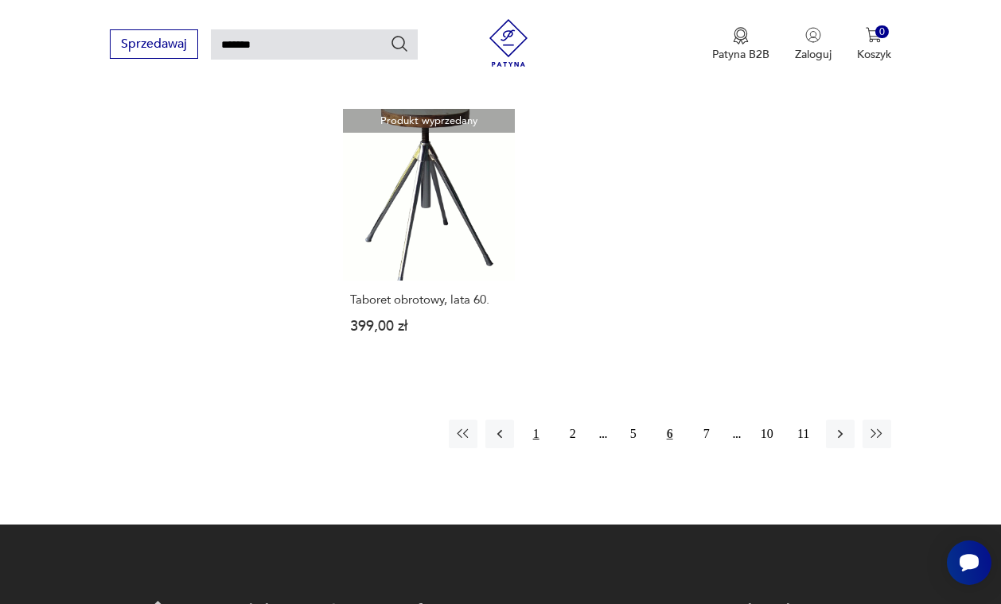
click at [531, 449] on button "1" at bounding box center [536, 434] width 29 height 29
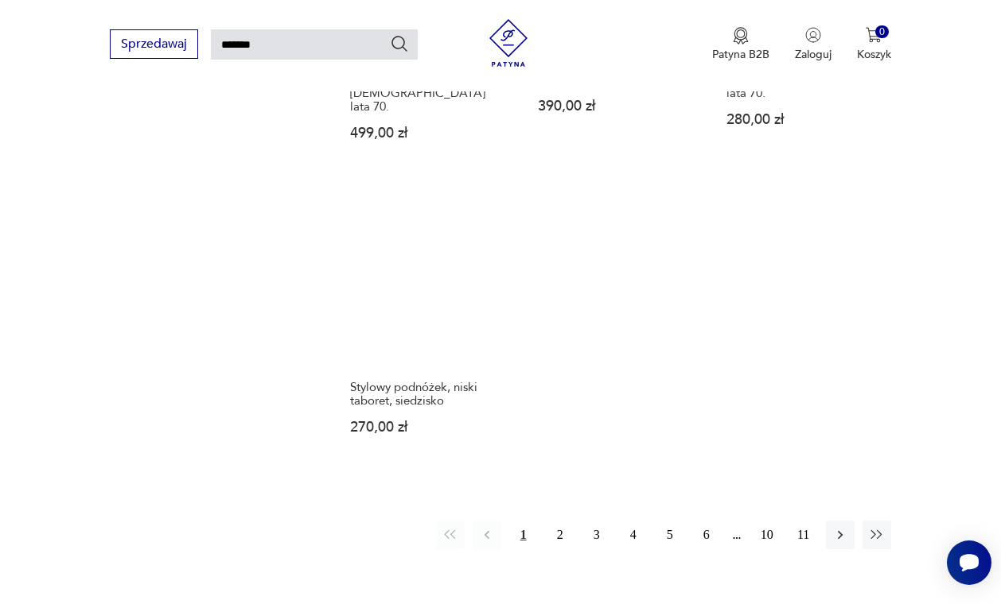
scroll to position [1755, 0]
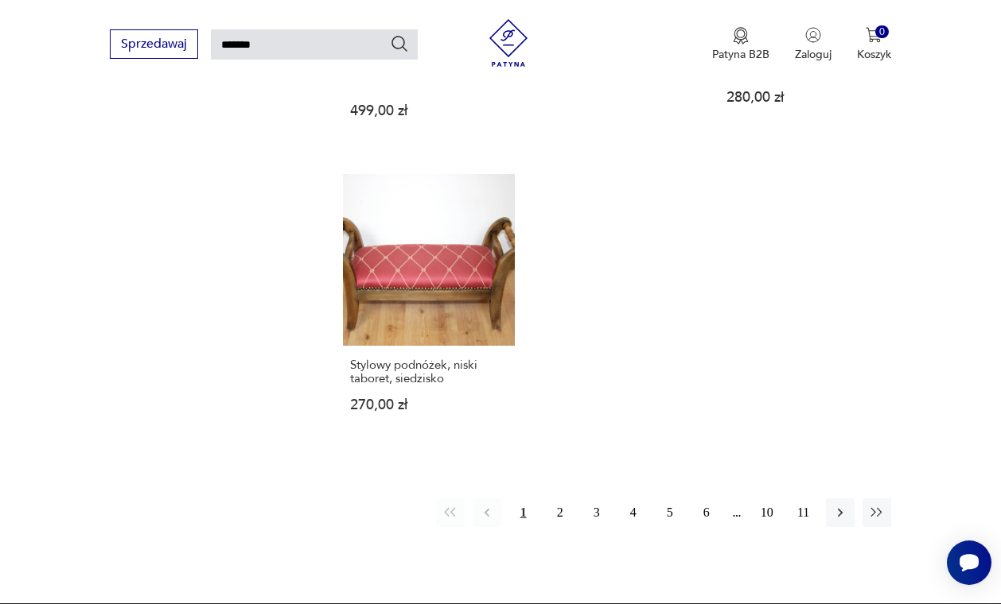
drag, startPoint x: 561, startPoint y: 551, endPoint x: 568, endPoint y: 528, distance: 24.2
click at [561, 527] on button "2" at bounding box center [560, 513] width 29 height 29
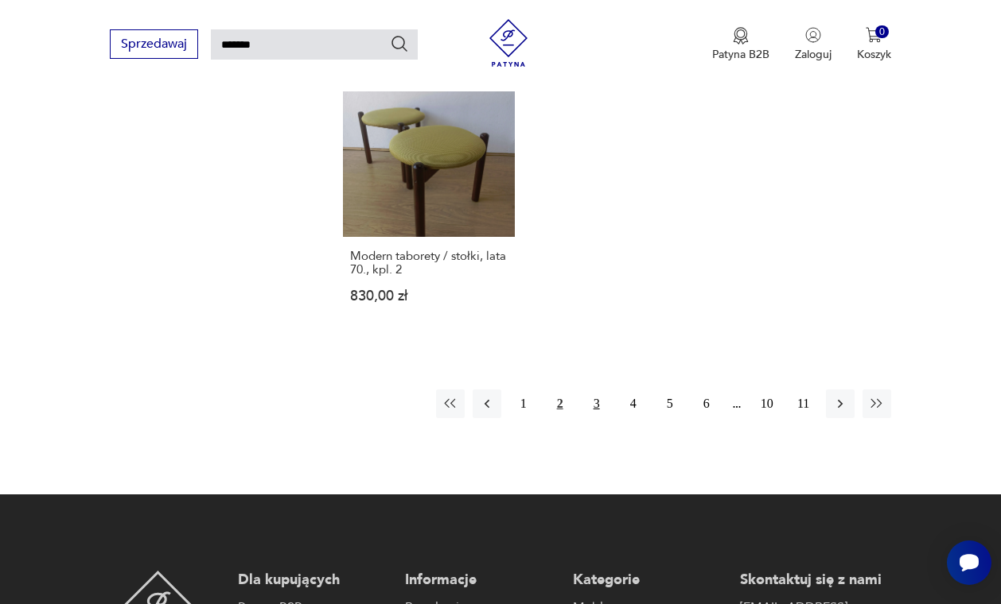
scroll to position [1913, 0]
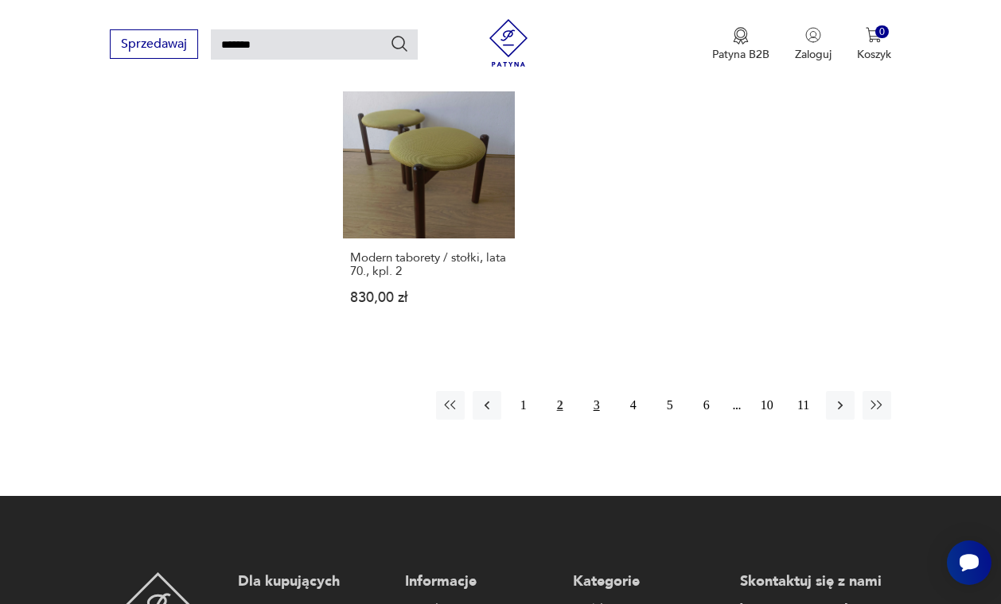
click at [599, 420] on button "3" at bounding box center [596, 405] width 29 height 29
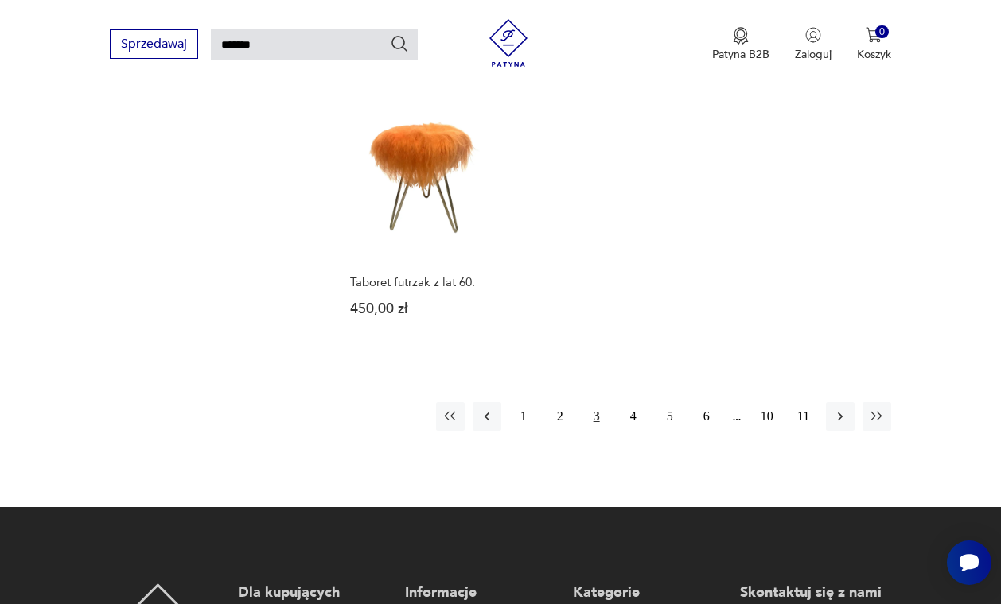
scroll to position [1827, 0]
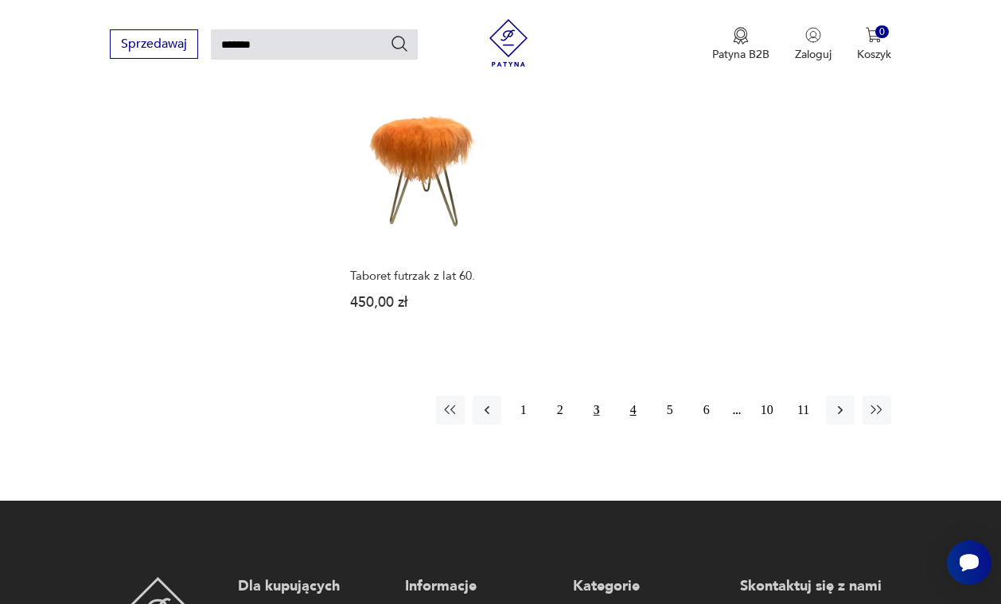
click at [629, 425] on button "4" at bounding box center [633, 410] width 29 height 29
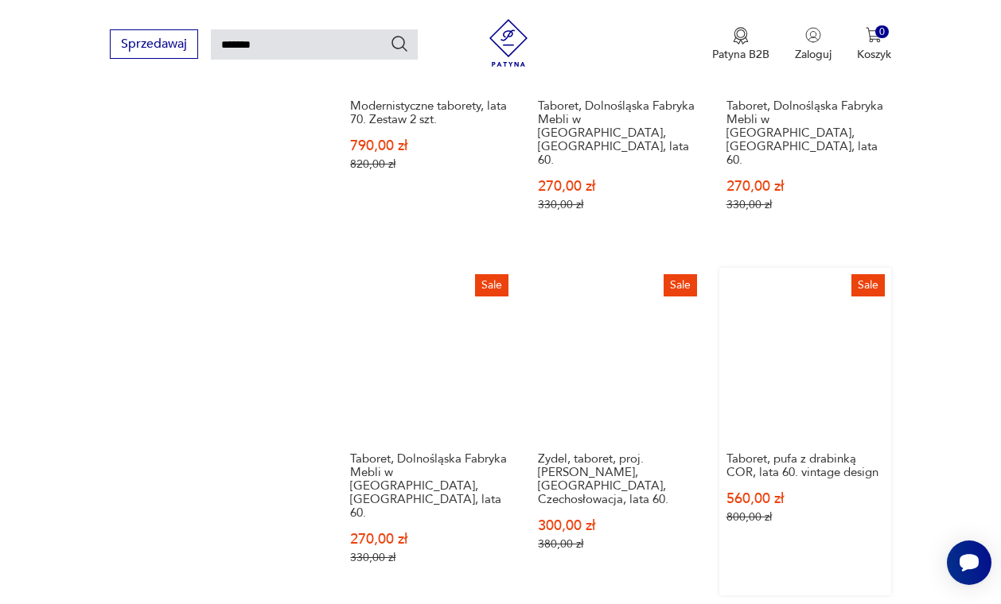
scroll to position [1055, 2]
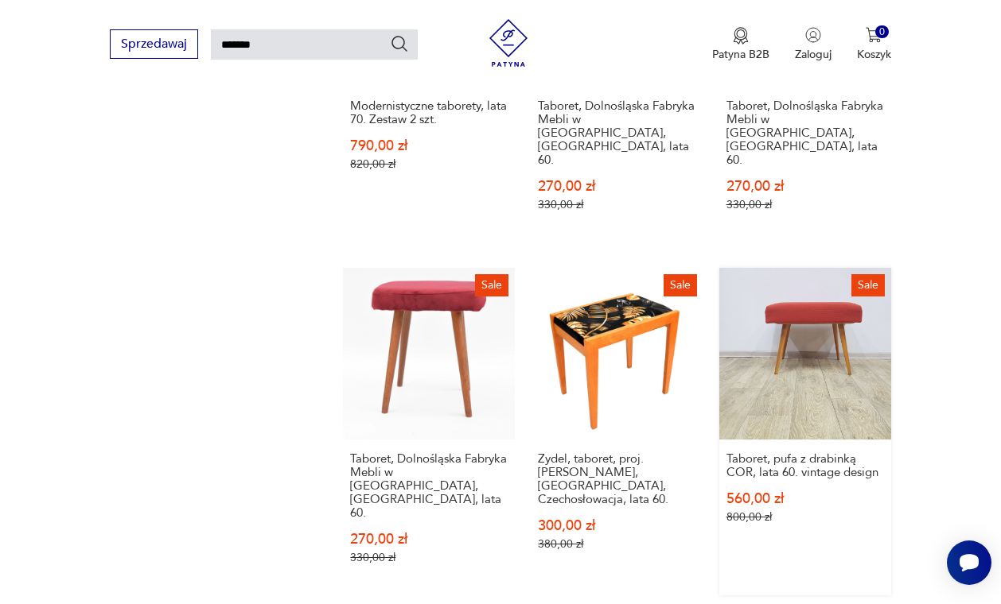
click at [815, 387] on link "Sale Taboret, pufa z drabinką COR, lata 60. vintage design 560,00 zł 800,00 zł" at bounding box center [805, 432] width 172 height 328
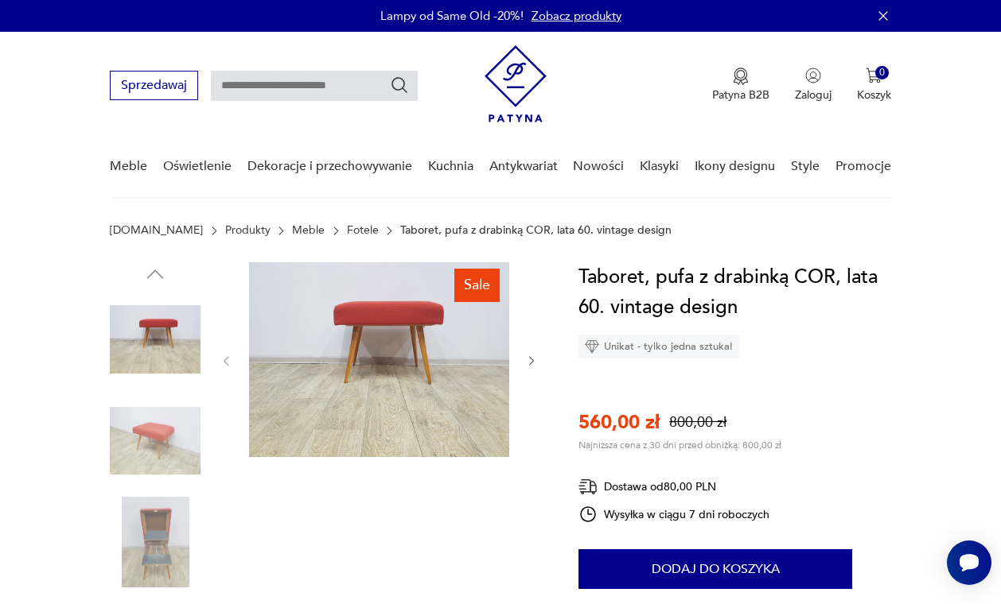
click at [164, 521] on img at bounding box center [155, 542] width 91 height 91
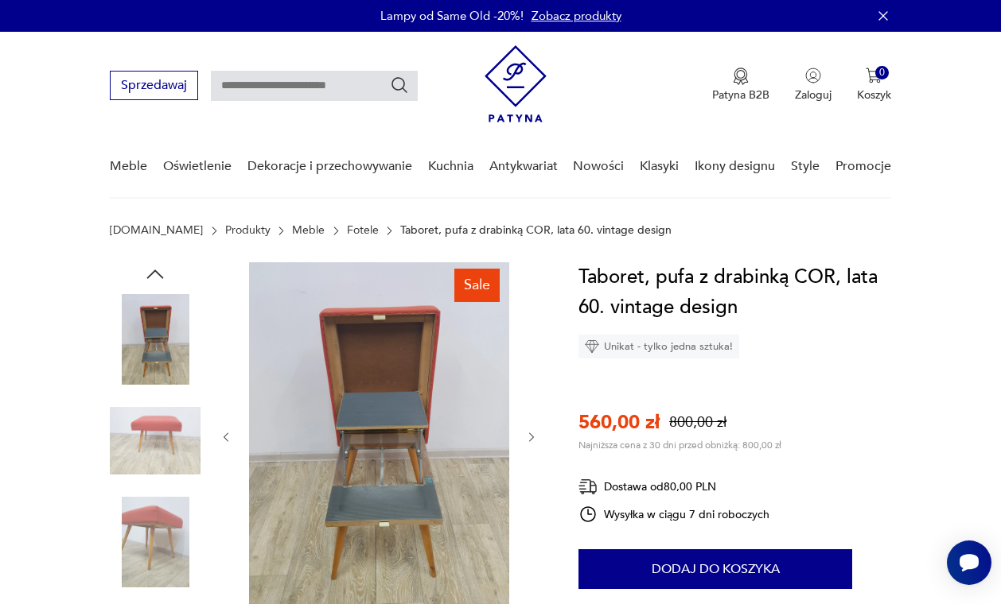
click at [176, 530] on img at bounding box center [155, 542] width 91 height 91
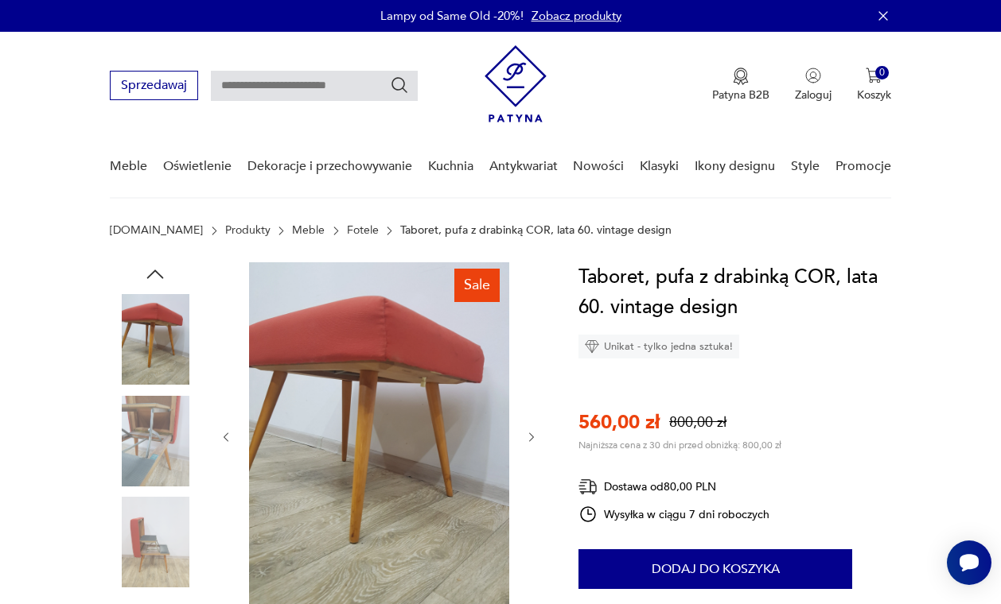
click at [147, 548] on img at bounding box center [155, 542] width 91 height 91
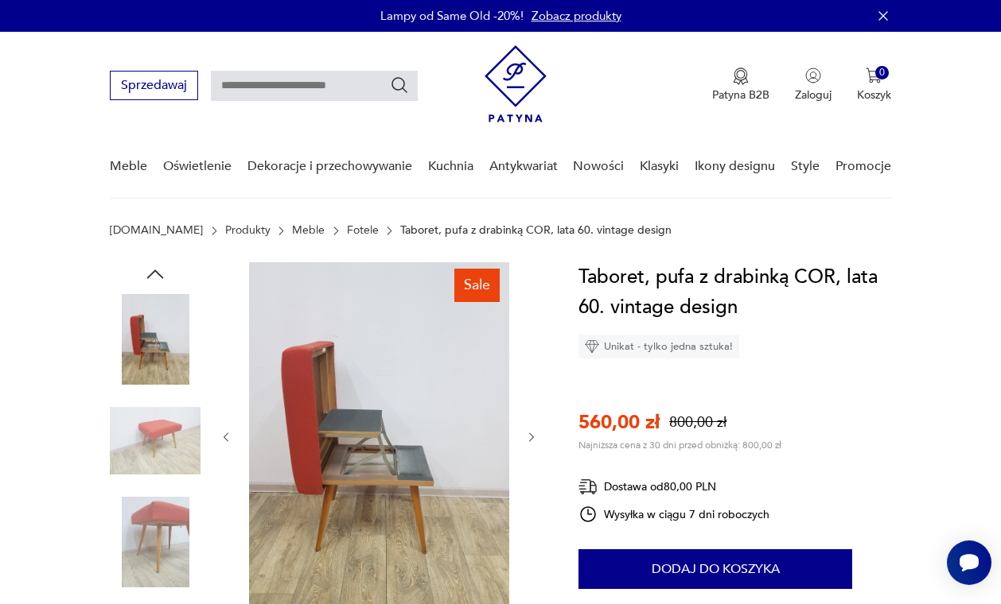
click at [353, 433] on img at bounding box center [379, 435] width 260 height 347
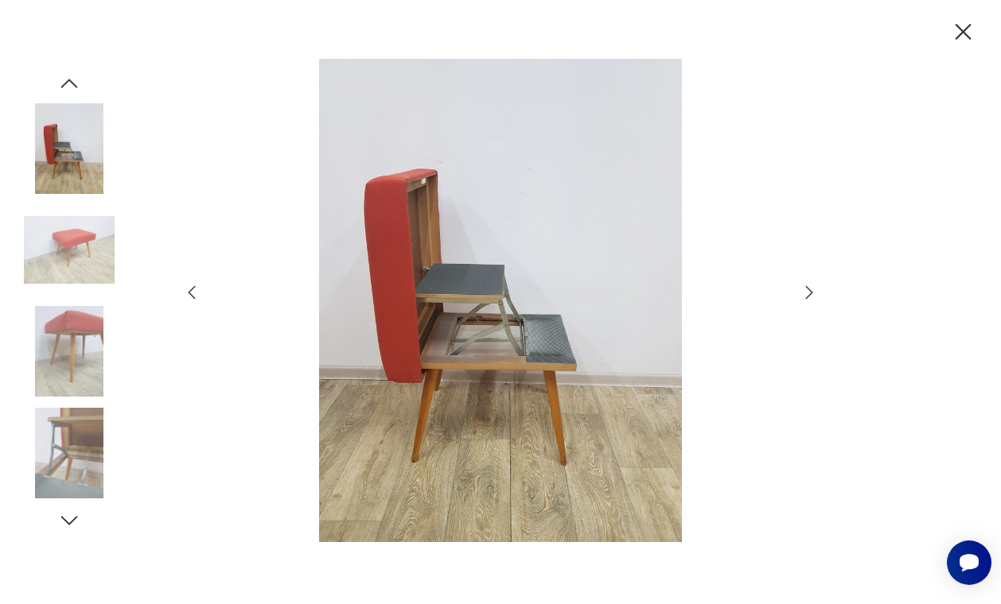
click at [589, 341] on img at bounding box center [500, 301] width 566 height 484
click at [555, 348] on img at bounding box center [500, 301] width 566 height 484
click at [805, 288] on icon "button" at bounding box center [808, 292] width 19 height 19
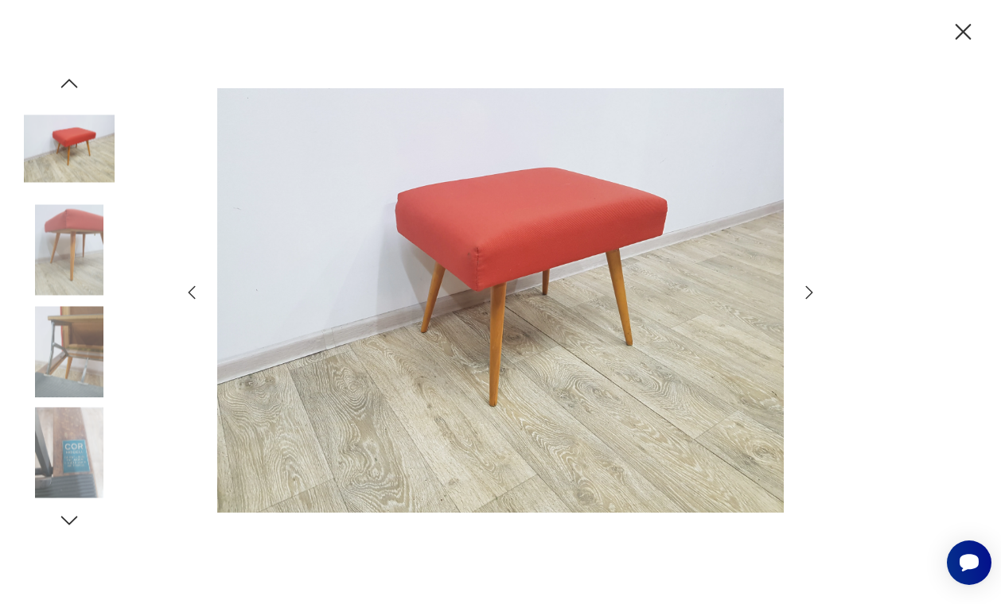
click at [805, 288] on icon "button" at bounding box center [808, 292] width 19 height 19
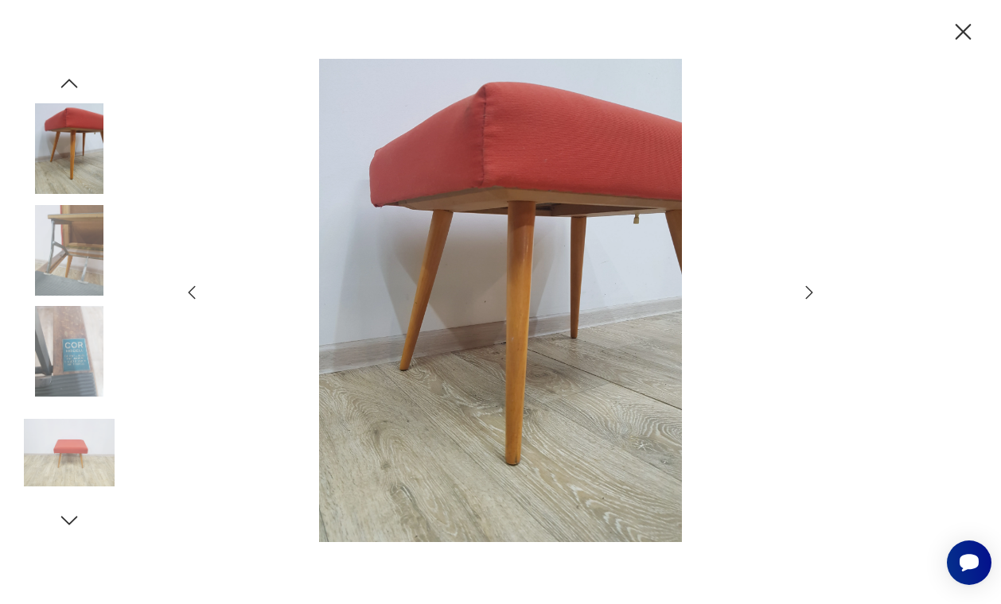
click at [805, 288] on icon "button" at bounding box center [808, 292] width 19 height 19
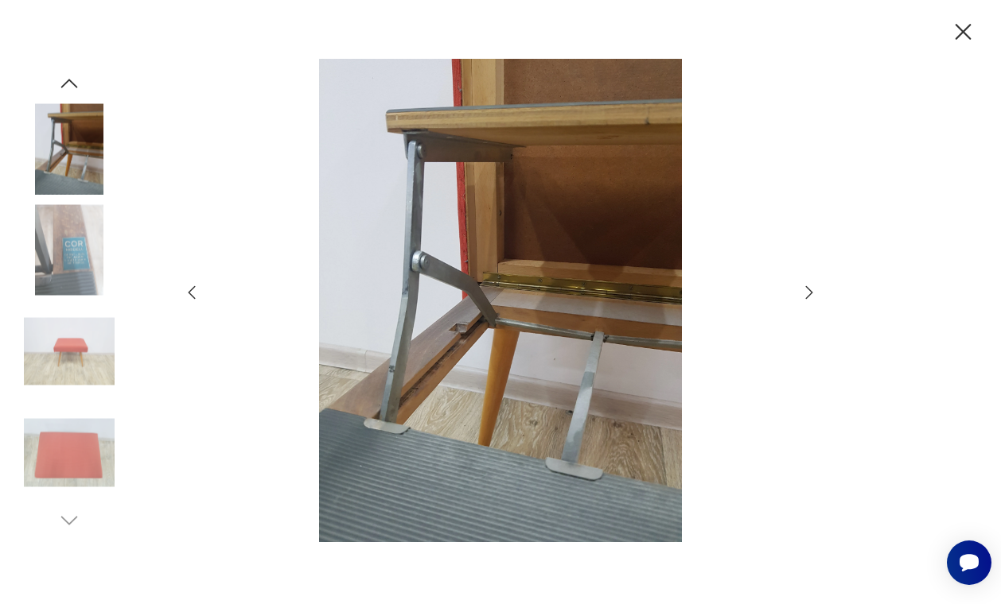
click at [805, 288] on icon "button" at bounding box center [808, 292] width 19 height 19
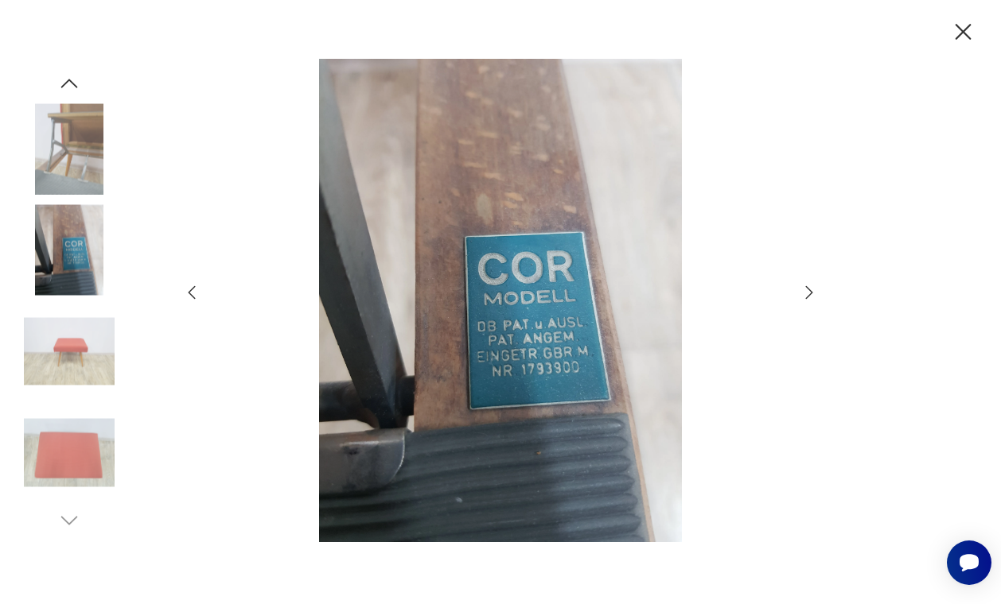
click at [805, 288] on icon "button" at bounding box center [808, 292] width 19 height 19
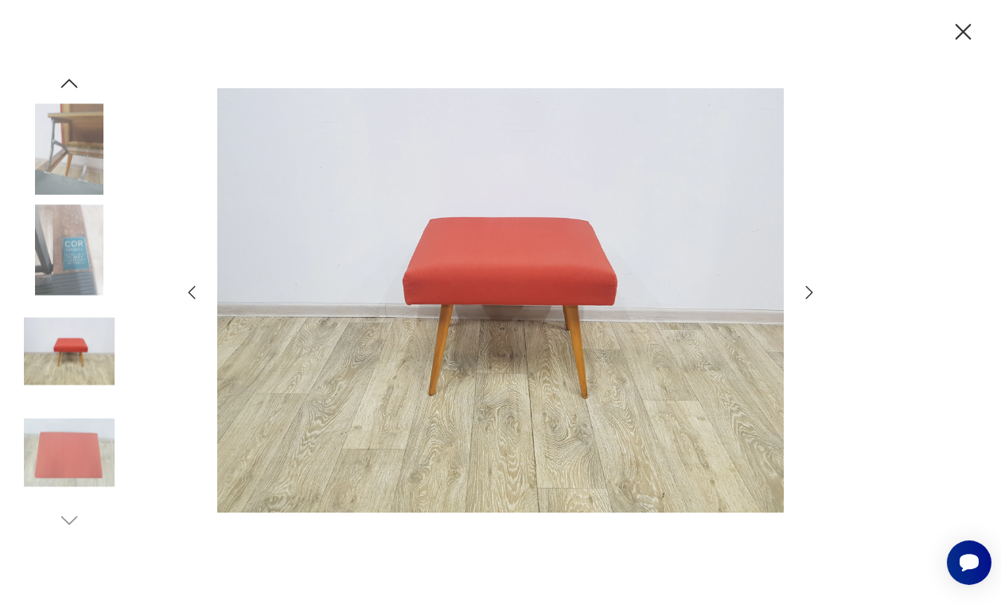
click at [962, 28] on icon "button" at bounding box center [963, 32] width 28 height 28
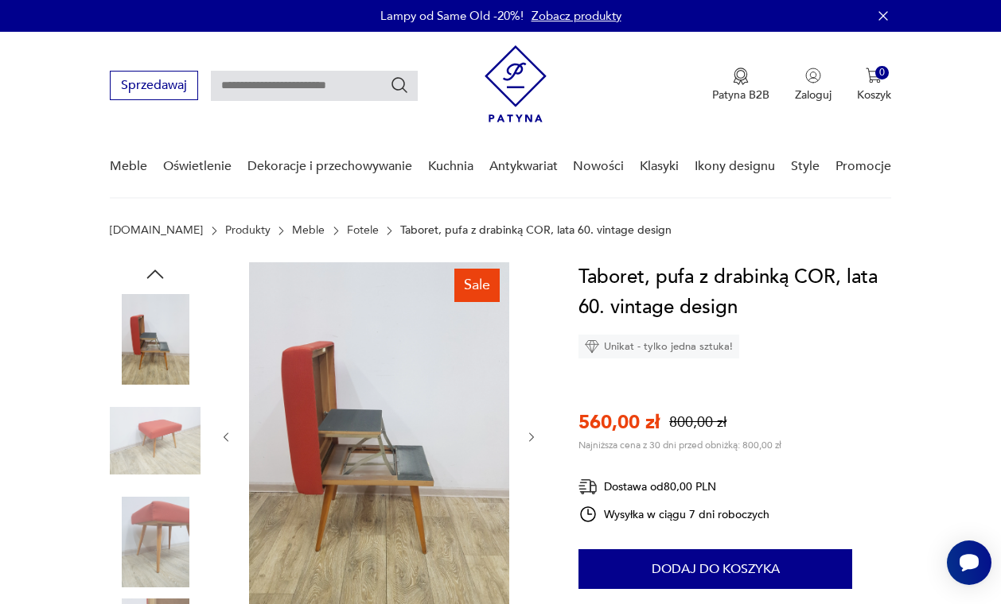
click at [238, 85] on input "text" at bounding box center [314, 86] width 207 height 30
type input "*****"
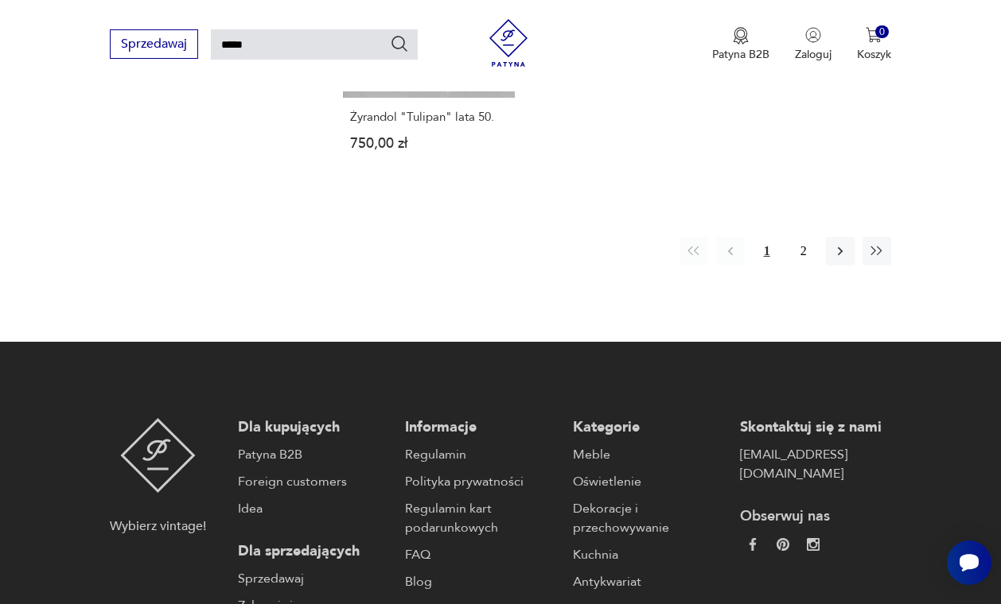
scroll to position [1972, 0]
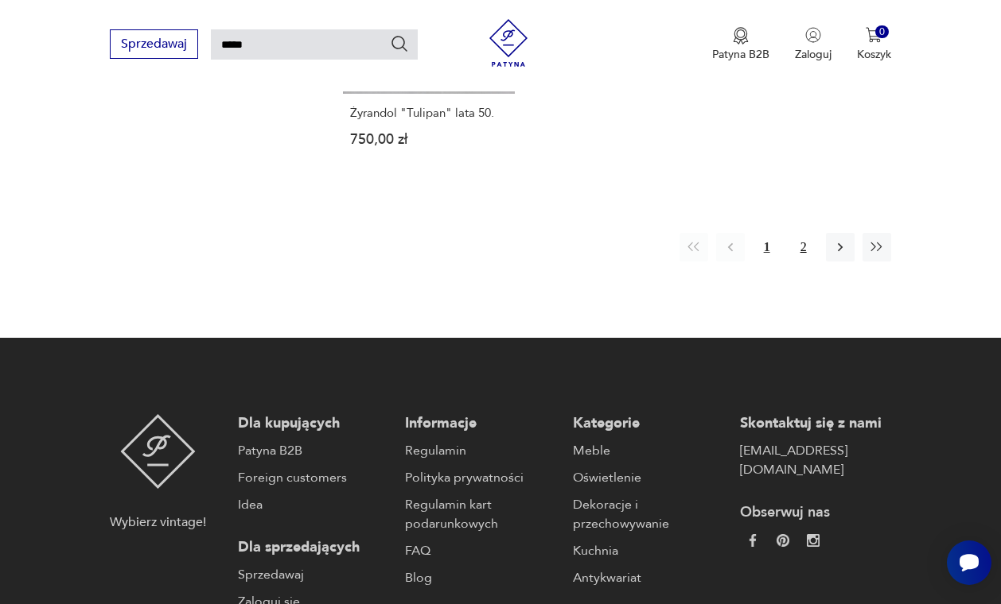
click at [806, 262] on button "2" at bounding box center [803, 247] width 29 height 29
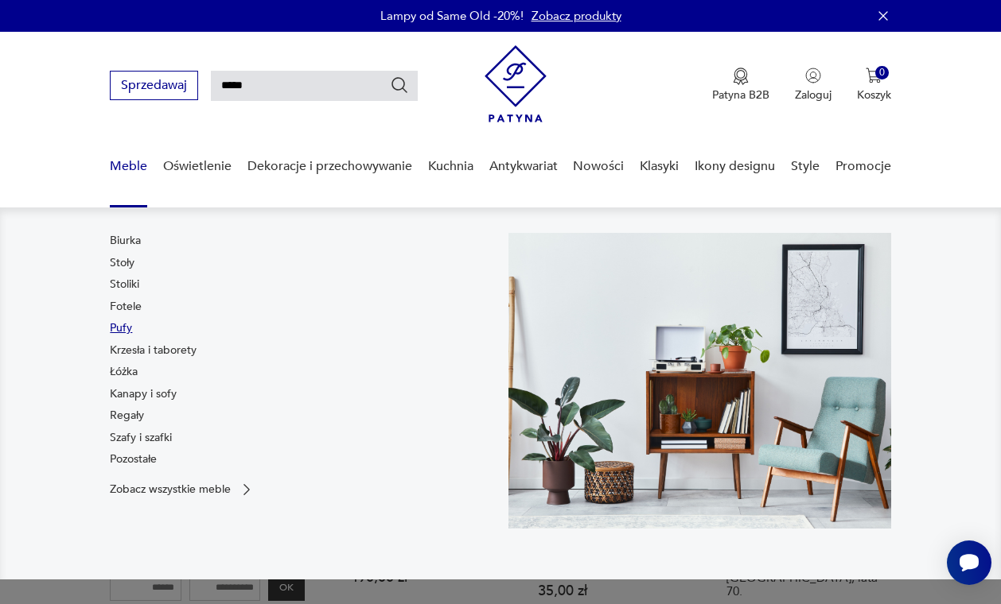
click at [122, 326] on link "Pufy" at bounding box center [121, 329] width 22 height 16
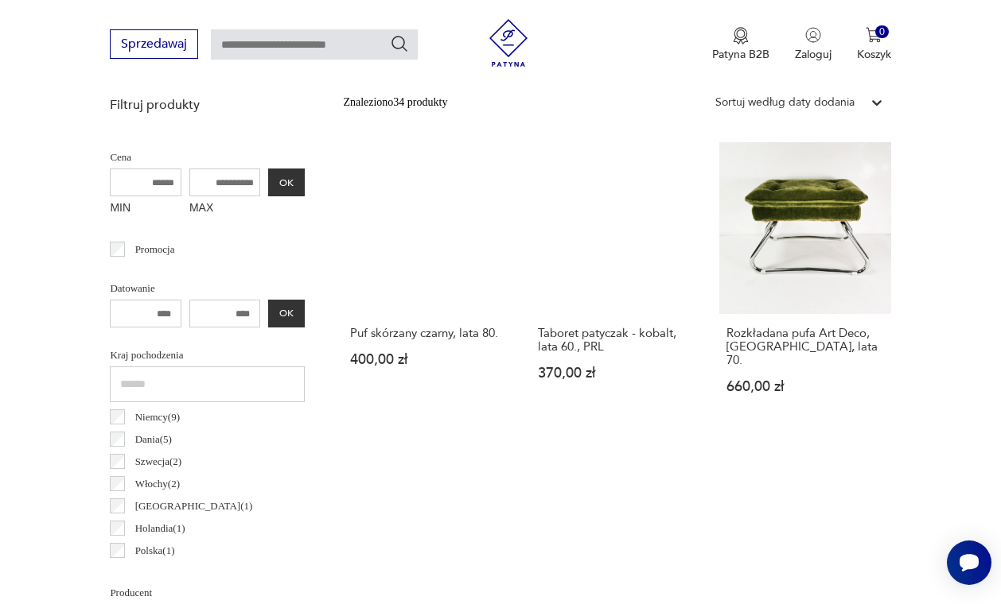
scroll to position [561, 0]
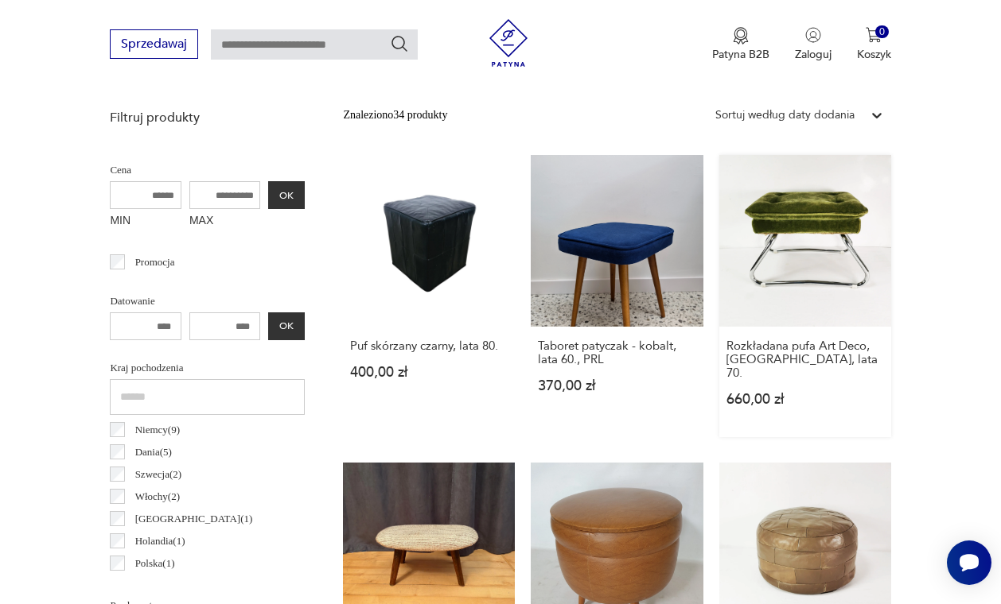
click at [842, 273] on link "Rozkładana pufa Art Deco, Niemcy, lata 70. 660,00 zł" at bounding box center [805, 296] width 172 height 282
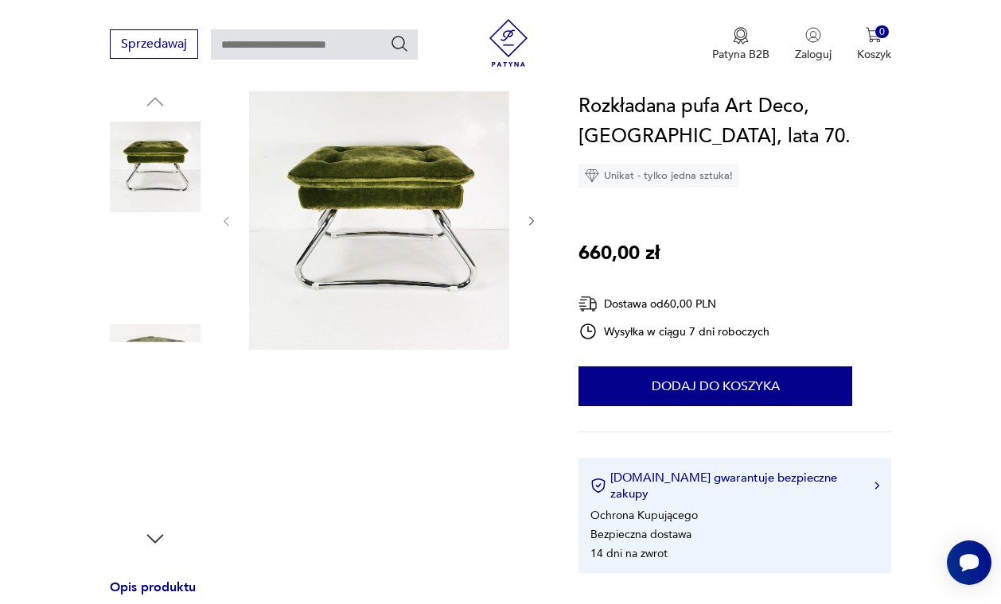
scroll to position [235, 0]
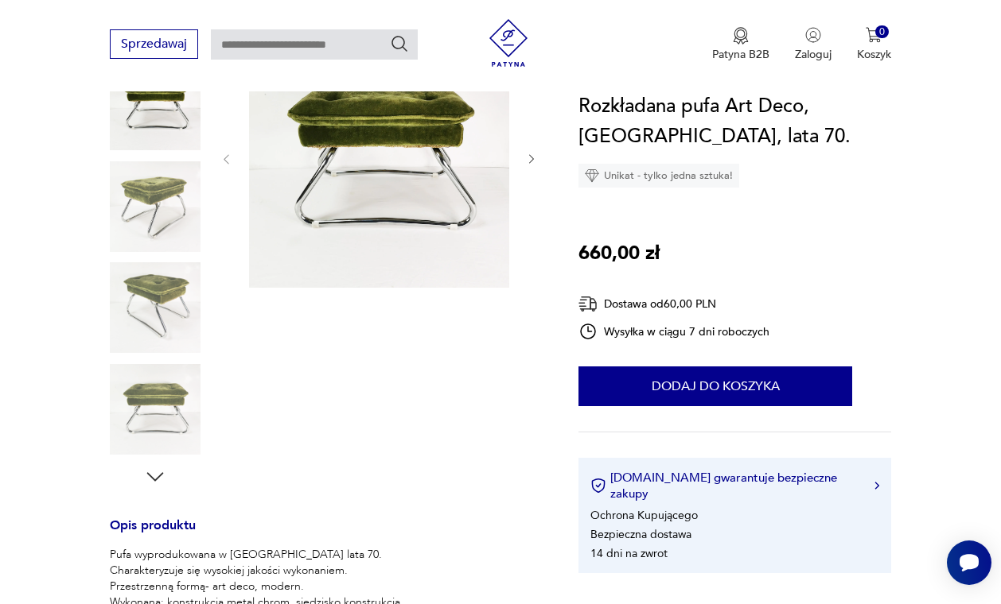
click at [154, 477] on icon "button" at bounding box center [155, 477] width 24 height 24
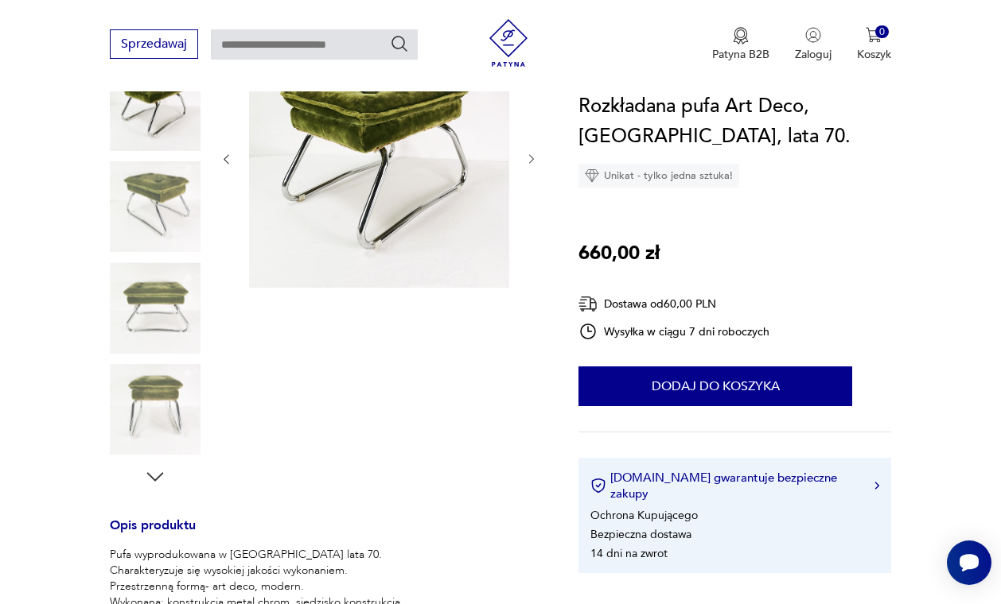
click at [154, 477] on icon "button" at bounding box center [155, 477] width 24 height 24
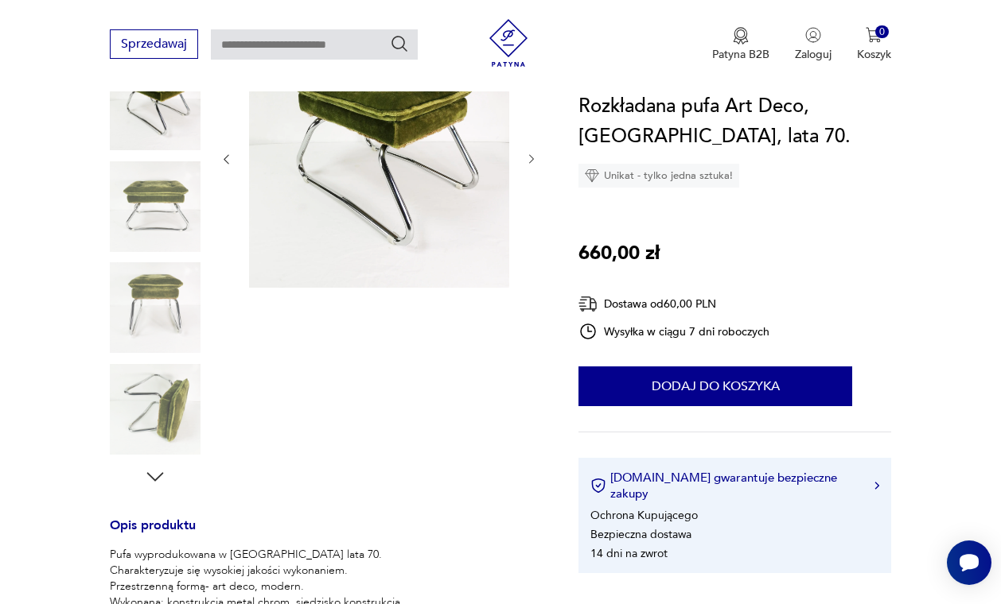
click at [154, 477] on icon "button" at bounding box center [155, 477] width 24 height 24
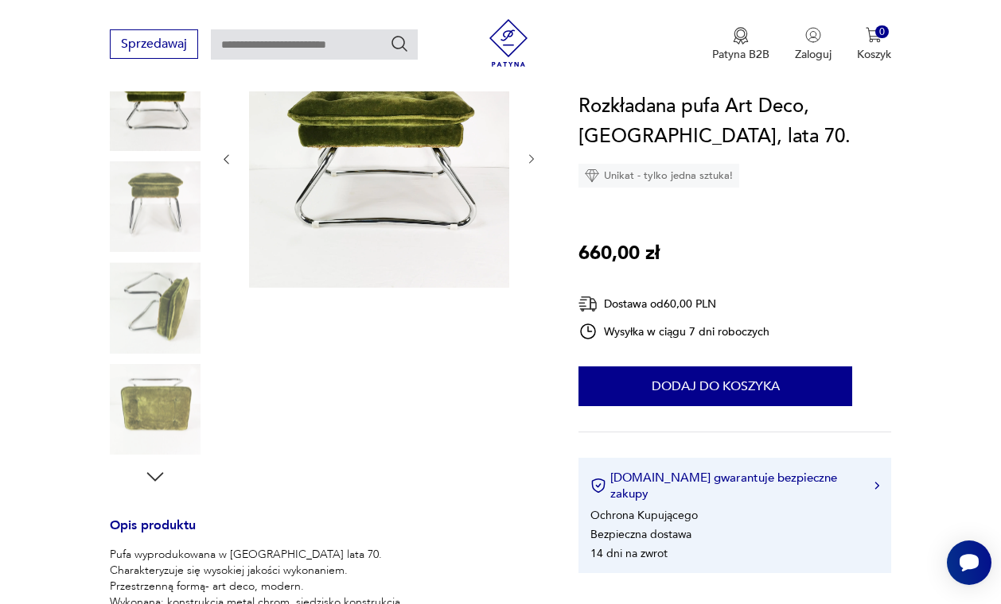
click at [154, 477] on icon "button" at bounding box center [155, 477] width 24 height 24
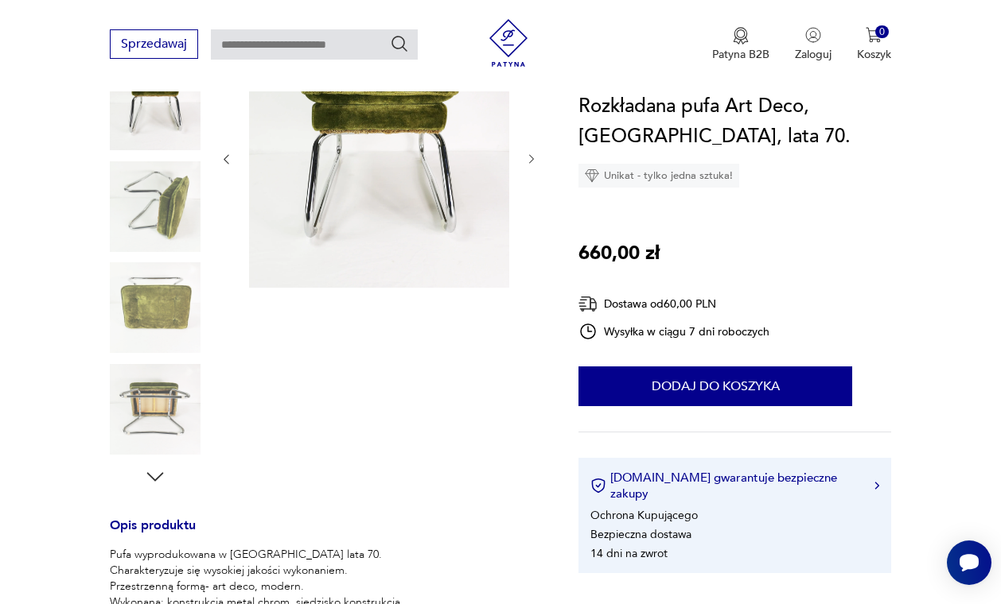
click at [154, 477] on icon "button" at bounding box center [155, 477] width 24 height 24
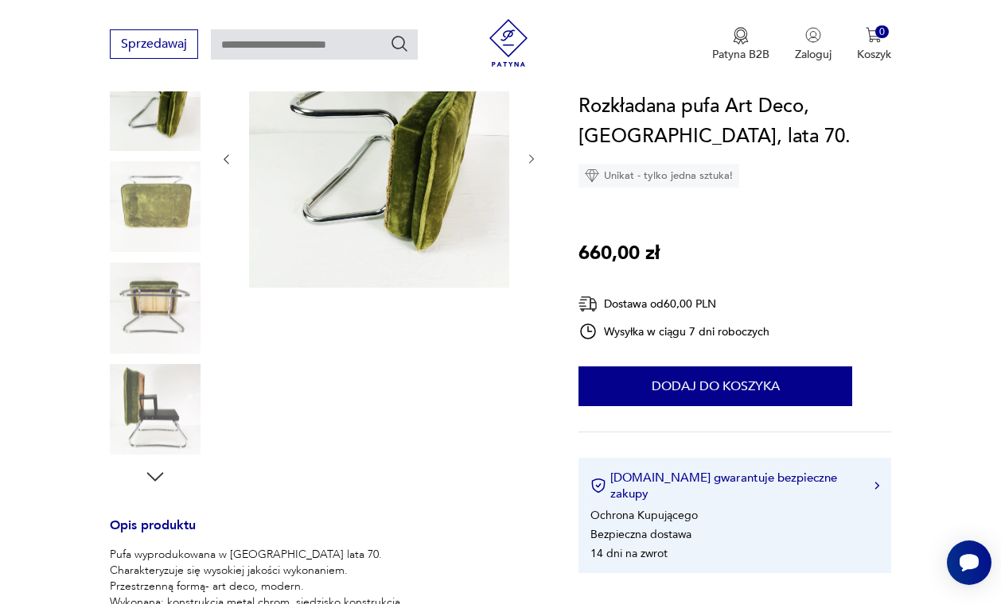
click at [154, 477] on icon "button" at bounding box center [155, 477] width 24 height 24
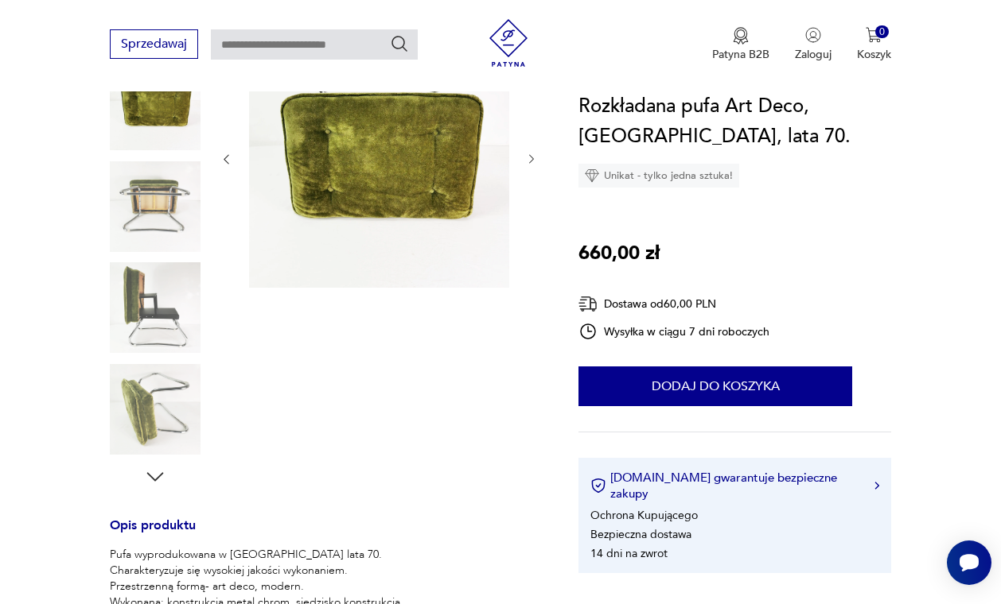
click at [148, 314] on img at bounding box center [155, 307] width 91 height 91
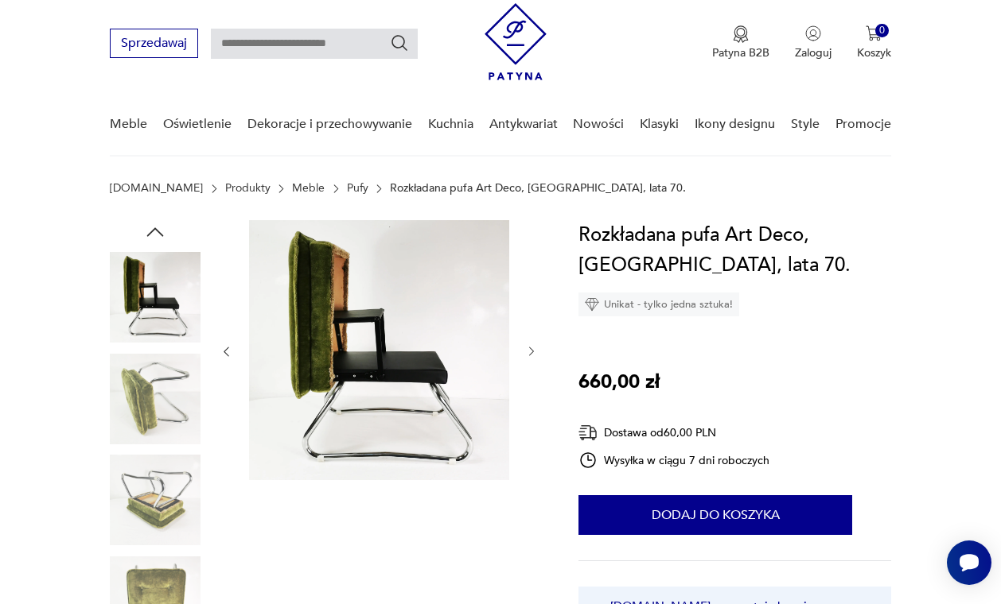
scroll to position [-1, 0]
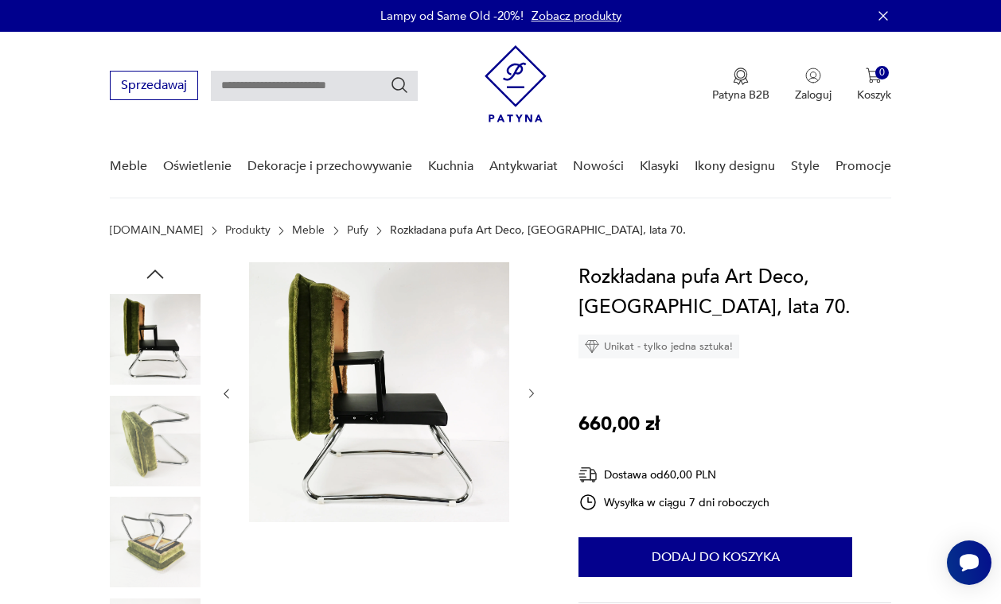
click at [350, 409] on img at bounding box center [379, 392] width 260 height 260
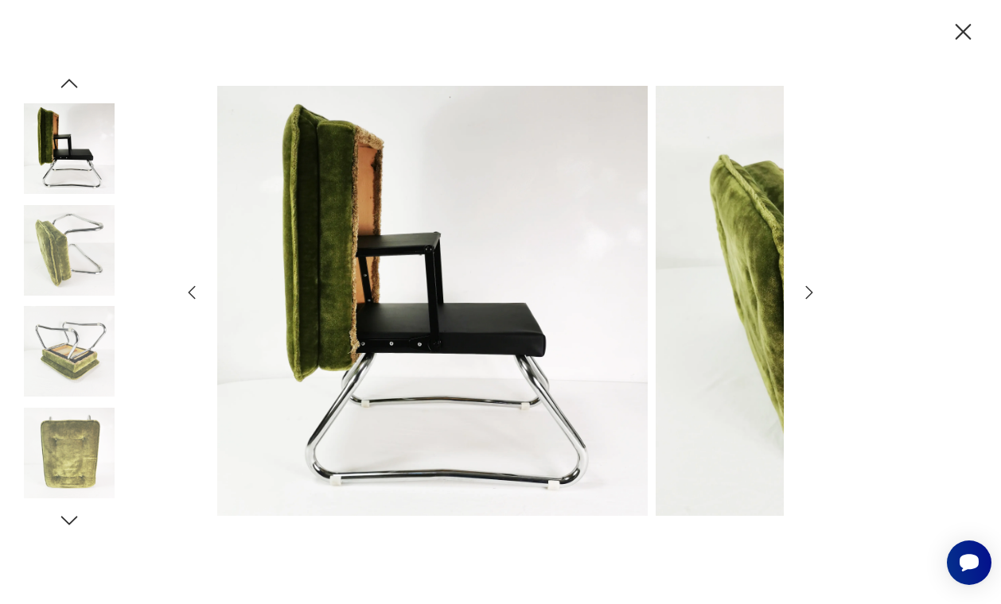
scroll to position [0, 0]
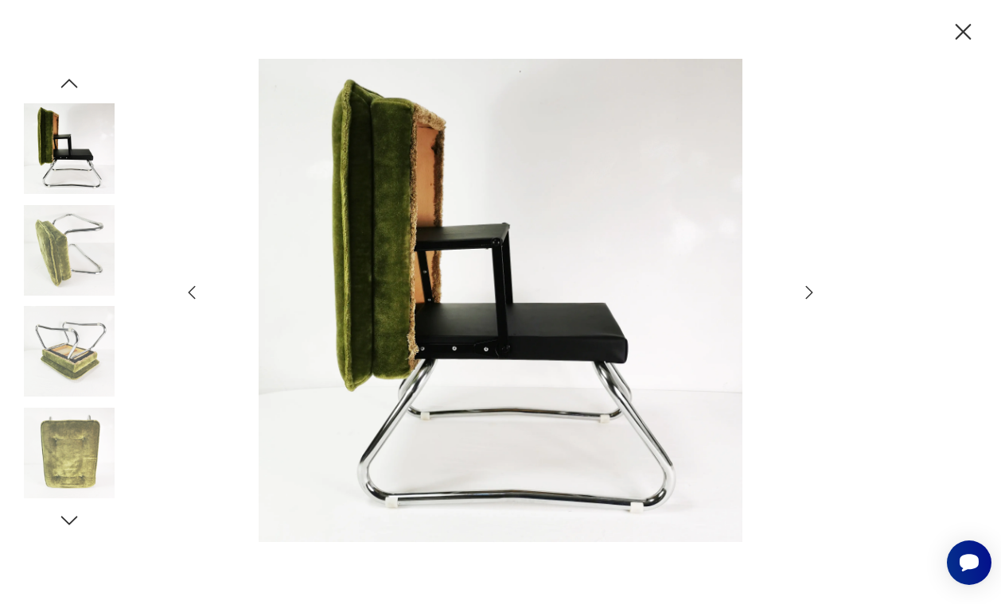
click at [510, 344] on img at bounding box center [500, 301] width 566 height 484
click at [76, 465] on img at bounding box center [69, 453] width 91 height 91
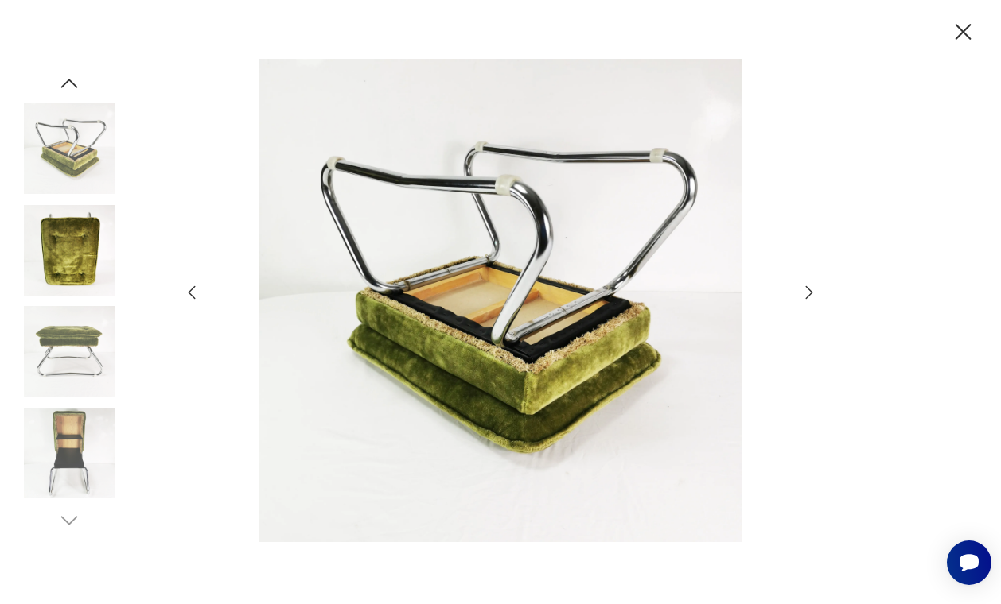
click at [503, 399] on img at bounding box center [500, 301] width 566 height 484
click at [84, 247] on img at bounding box center [69, 250] width 91 height 91
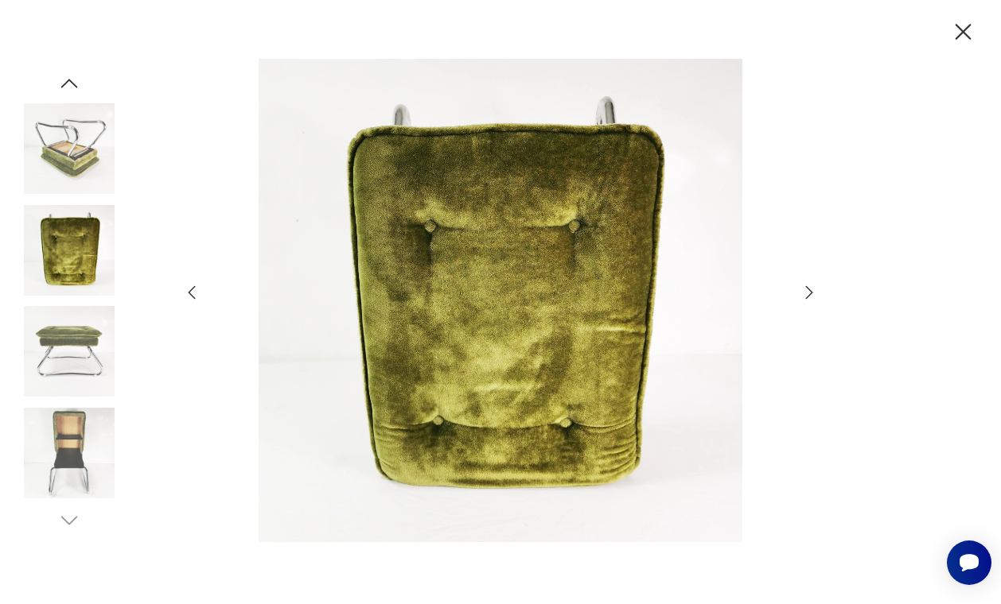
click at [546, 352] on img at bounding box center [500, 301] width 566 height 484
click at [950, 29] on icon "button" at bounding box center [963, 32] width 28 height 28
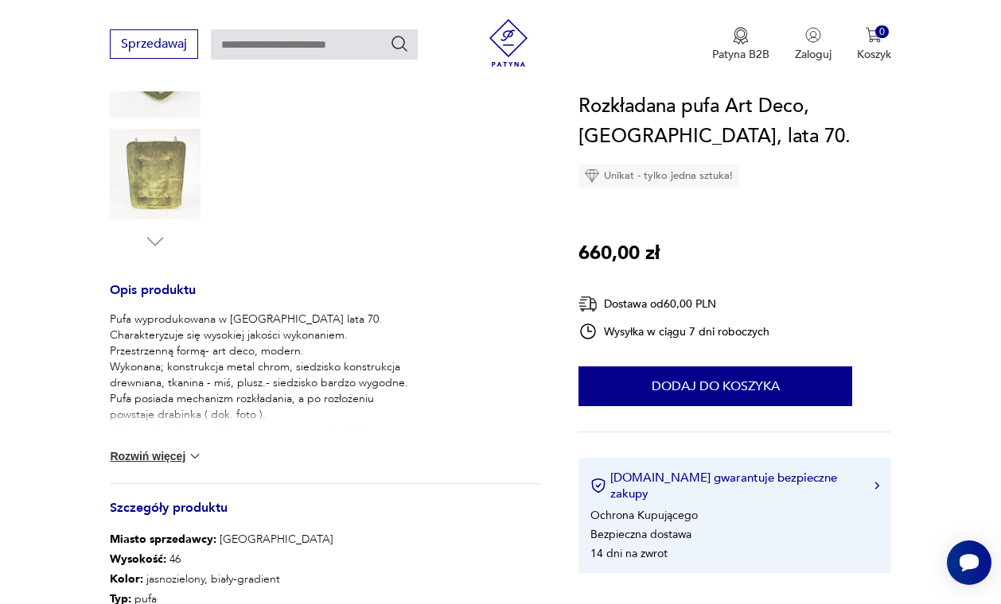
scroll to position [471, 0]
click at [190, 452] on img at bounding box center [195, 456] width 16 height 16
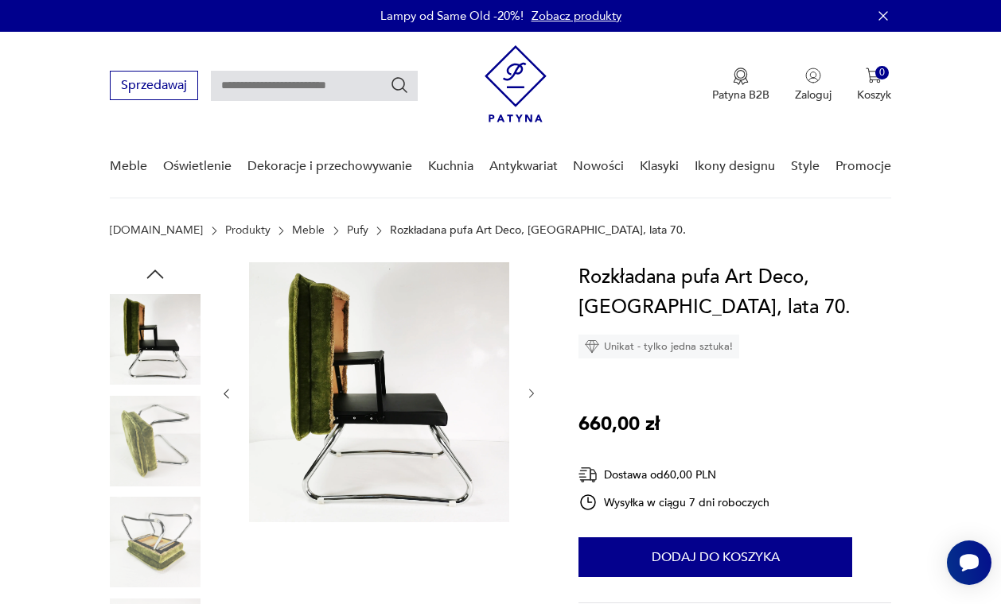
scroll to position [0, 0]
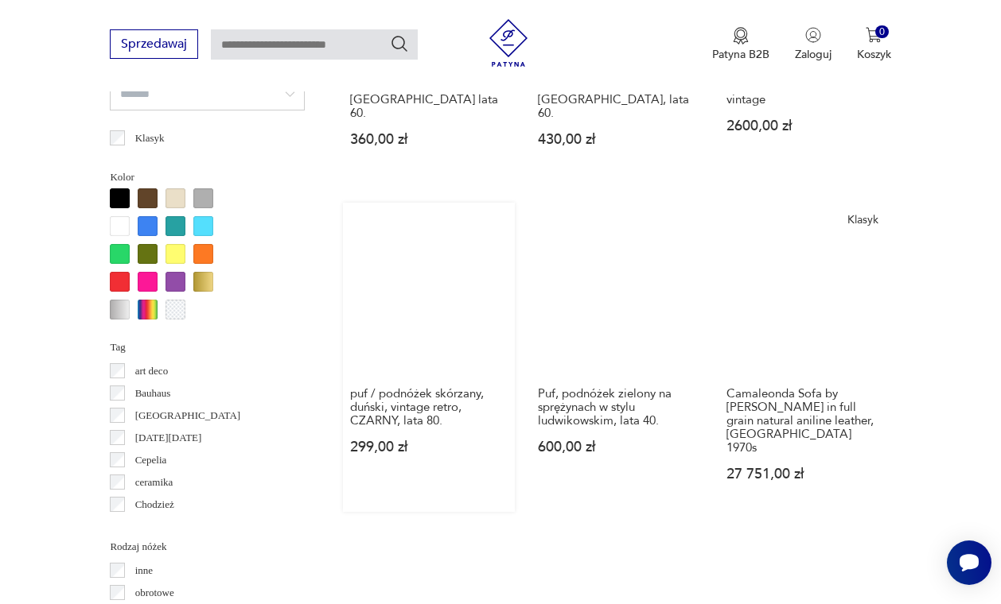
scroll to position [1468, 0]
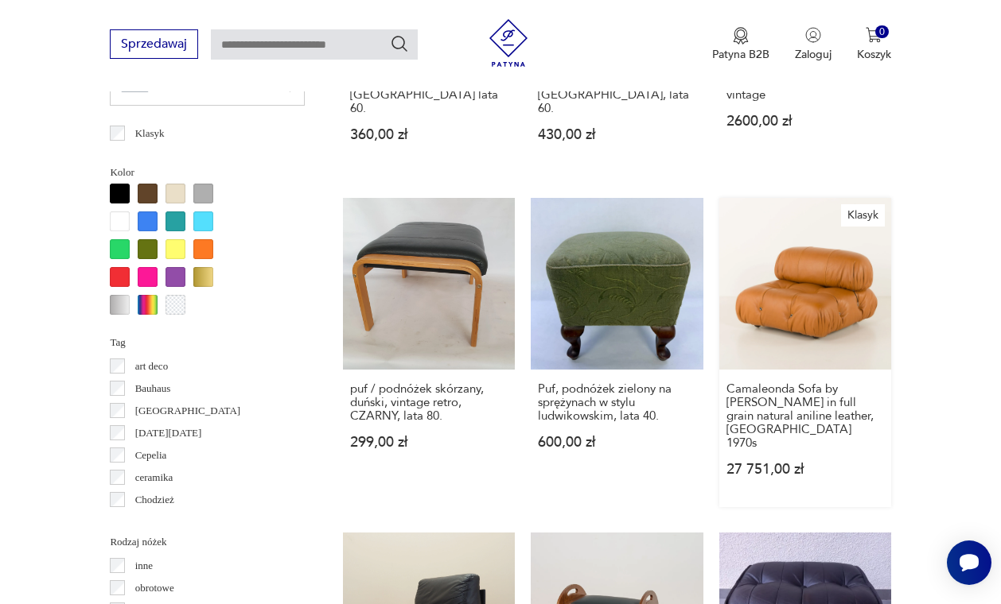
click at [821, 269] on link "Klasyk Camaleonda Sofa by Mario Bellini in full grain natural aniline leather, …" at bounding box center [805, 352] width 172 height 309
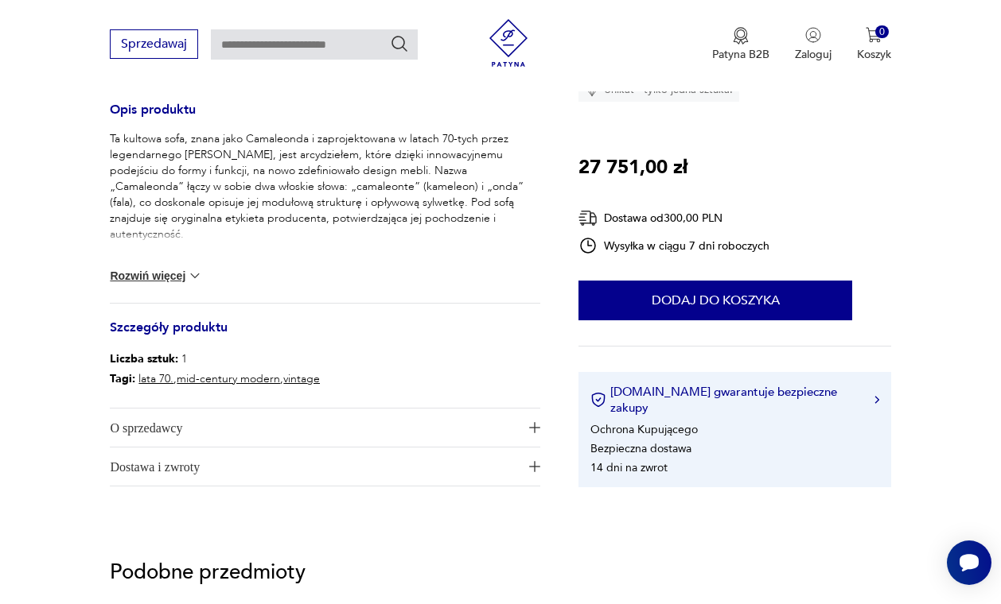
scroll to position [709, 0]
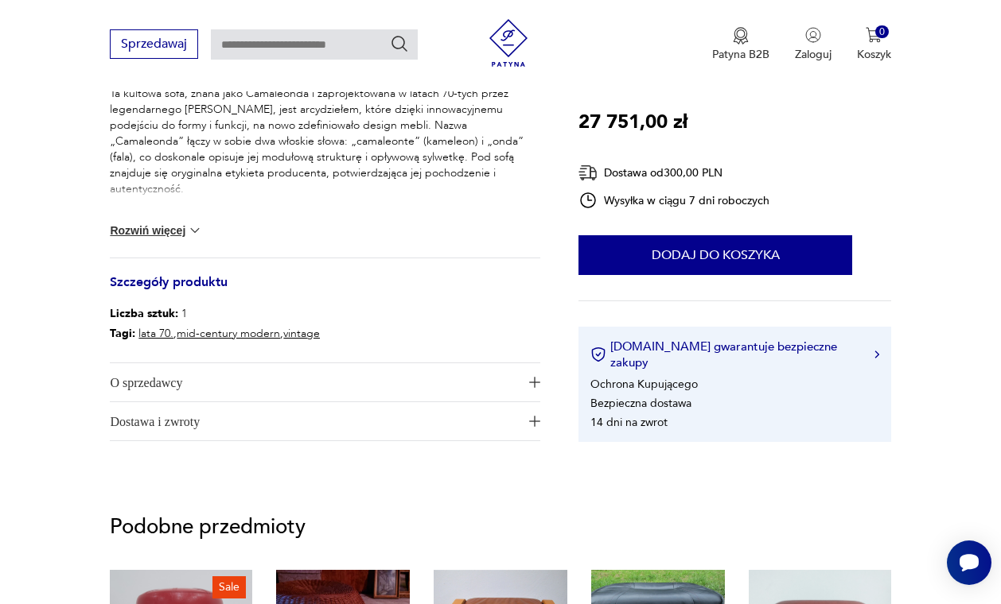
click at [510, 375] on span "O sprzedawcy" at bounding box center [314, 382] width 408 height 38
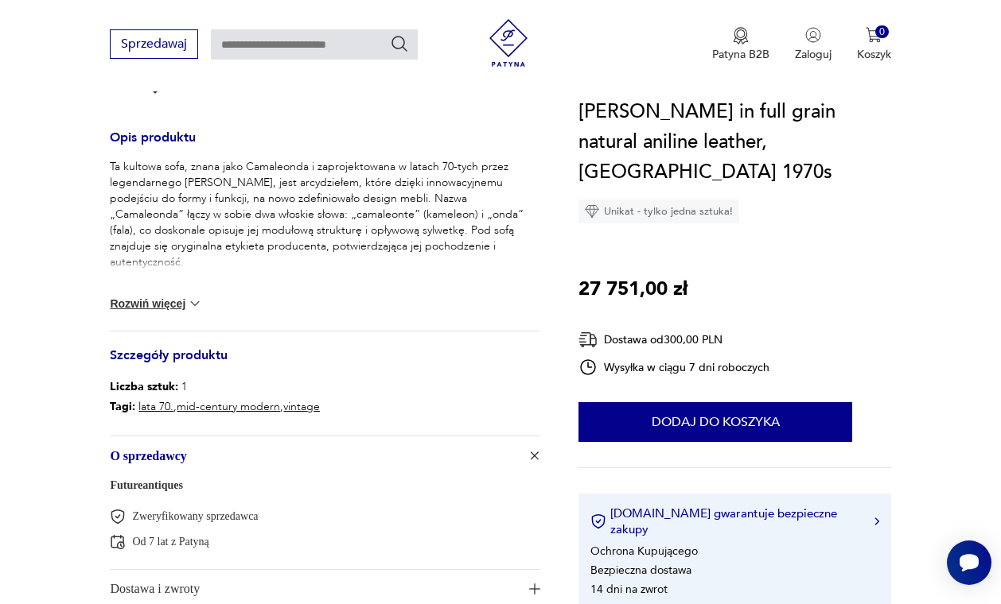
scroll to position [612, 0]
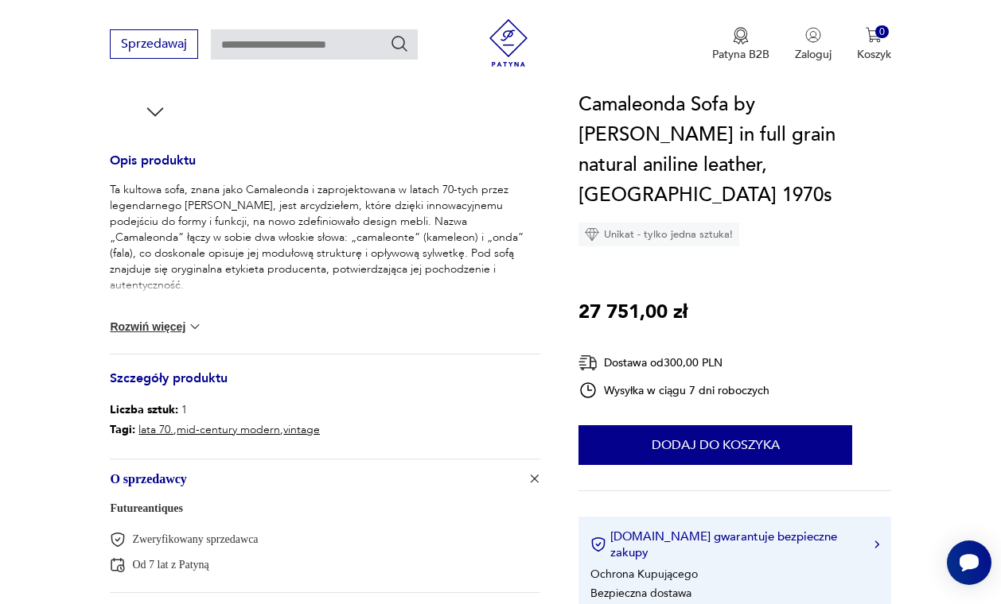
click at [191, 319] on img at bounding box center [195, 327] width 16 height 16
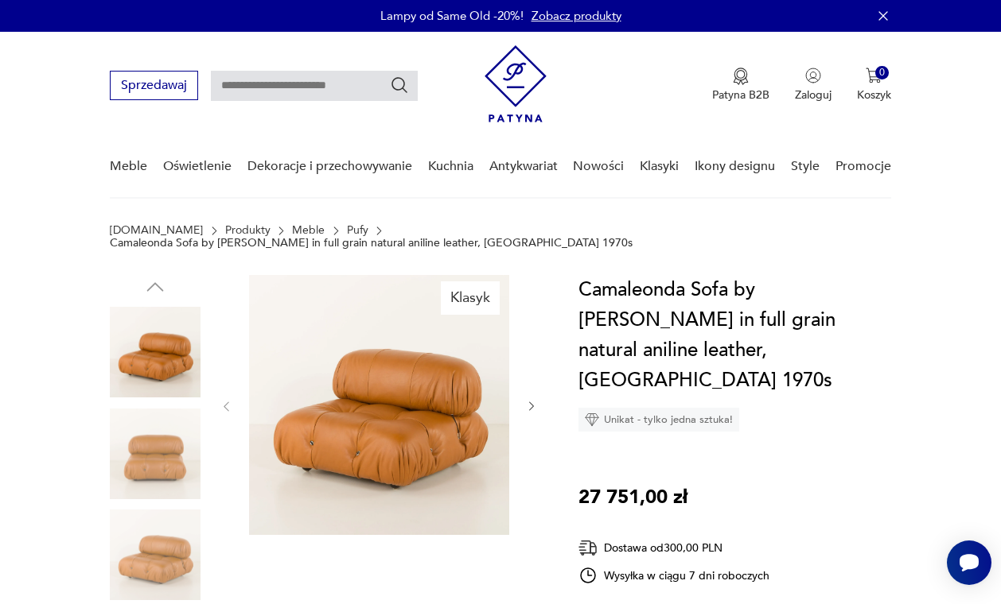
scroll to position [0, 0]
drag, startPoint x: 871, startPoint y: 275, endPoint x: 762, endPoint y: 272, distance: 109.0
click at [762, 275] on h1 "Camaleonda Sofa by Mario Bellini in full grain natural aniline leather, Italy 1…" at bounding box center [734, 335] width 313 height 121
copy h1 "Mario Bellini"
click at [343, 77] on input "text" at bounding box center [314, 86] width 207 height 30
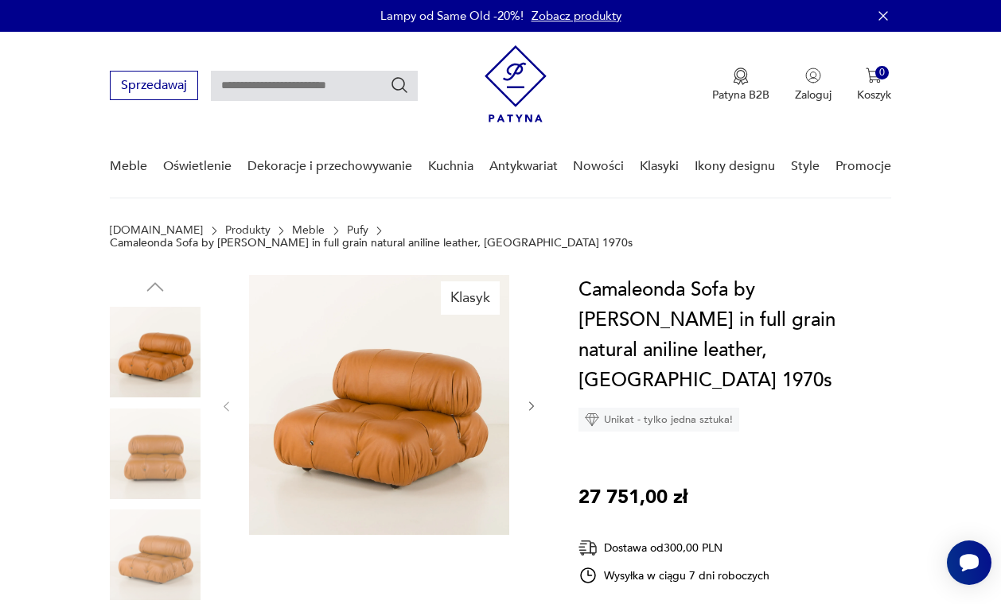
paste input "**********"
type input "**********"
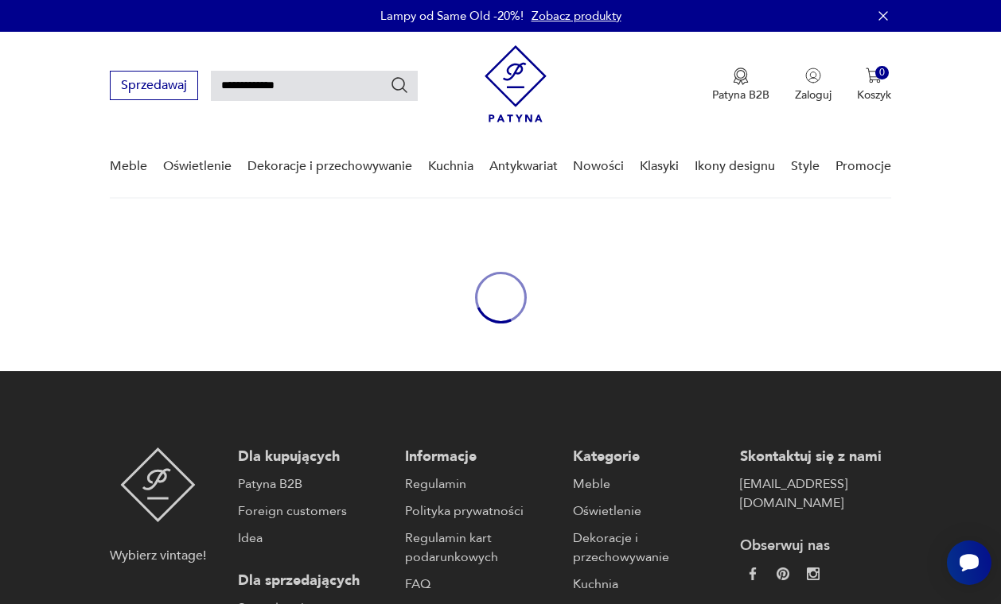
scroll to position [57, 0]
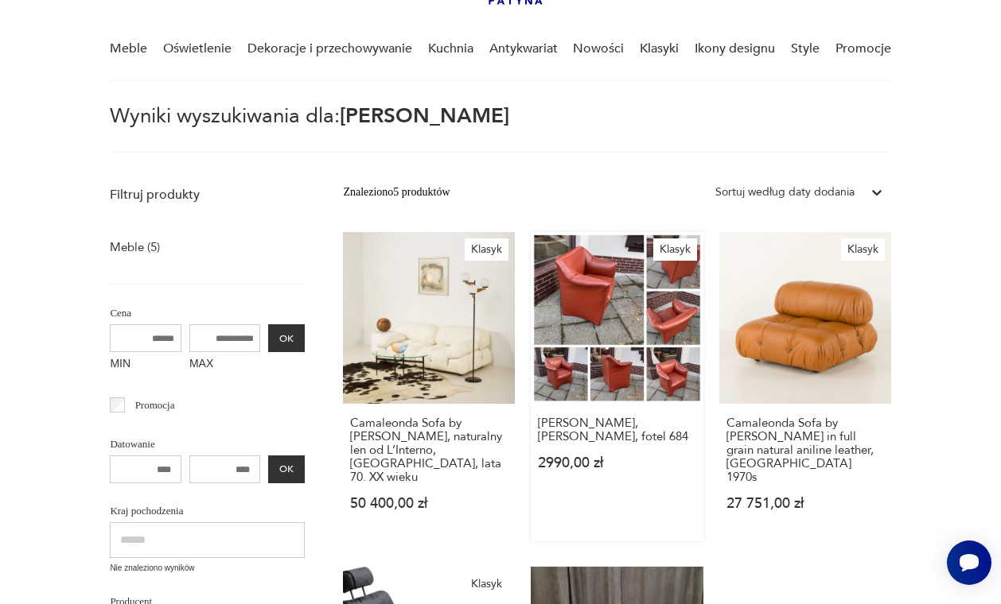
scroll to position [115, 0]
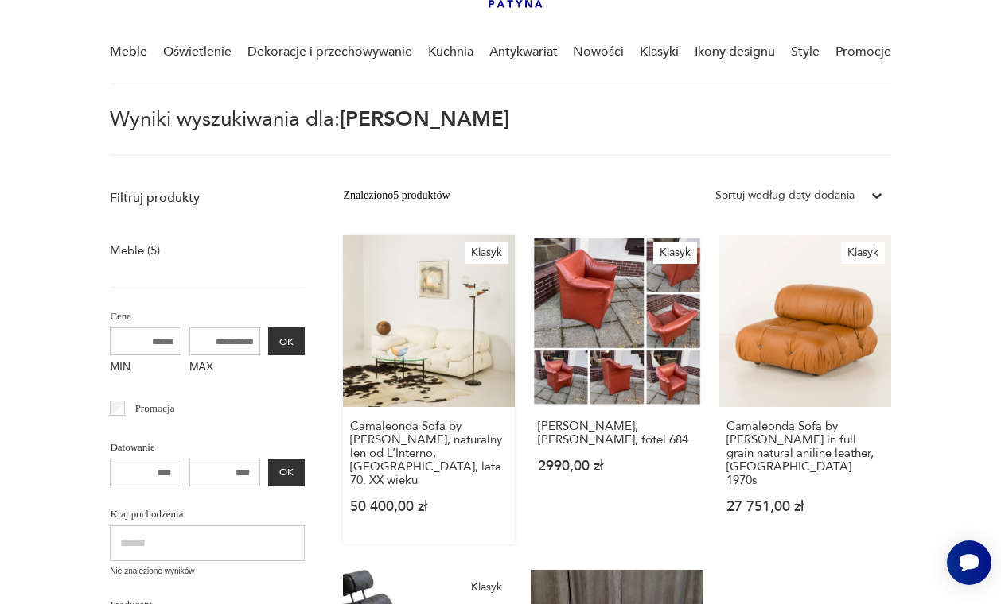
click at [418, 354] on link "Klasyk Camaleonda Sofa by Mario Bellini, naturalny len od L’Interno, Włochy, la…" at bounding box center [429, 389] width 172 height 309
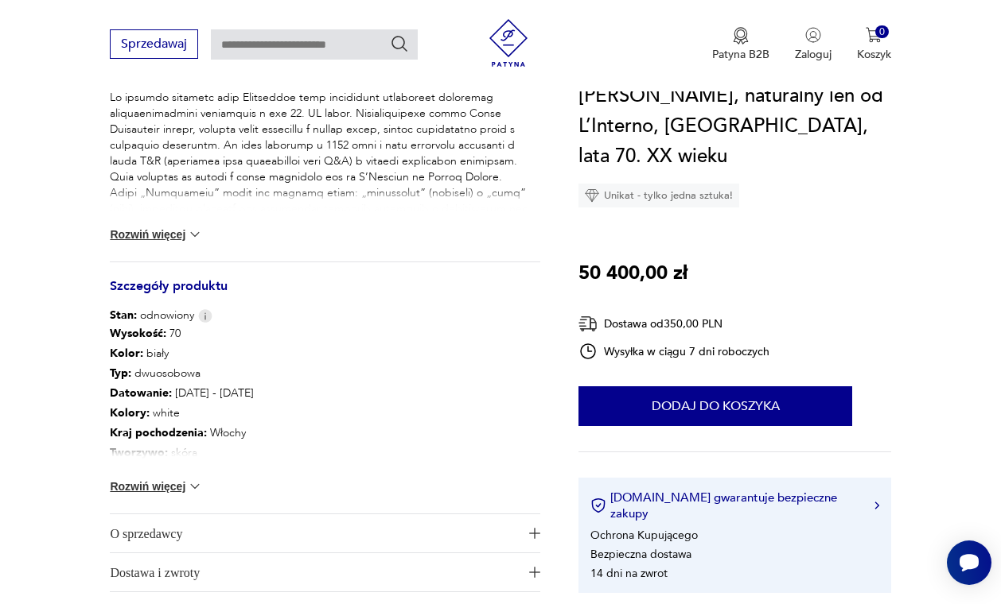
scroll to position [719, 0]
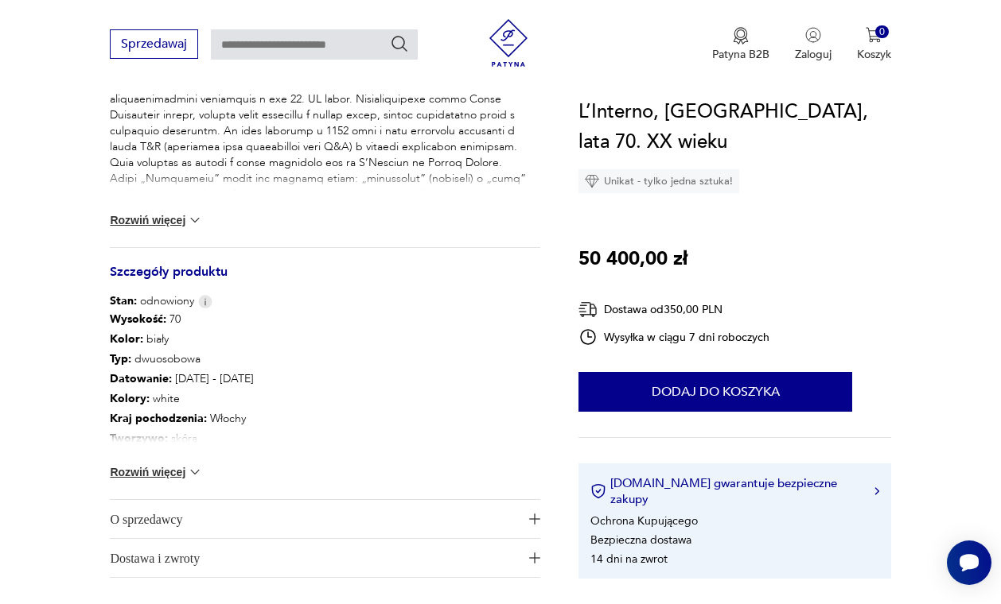
click at [196, 464] on img at bounding box center [195, 472] width 16 height 16
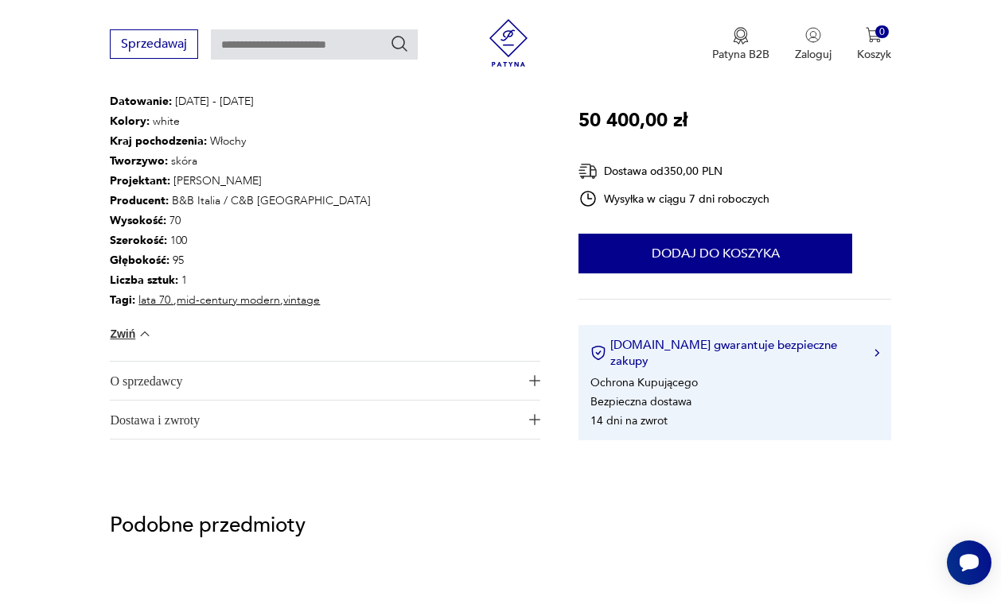
scroll to position [1005, 0]
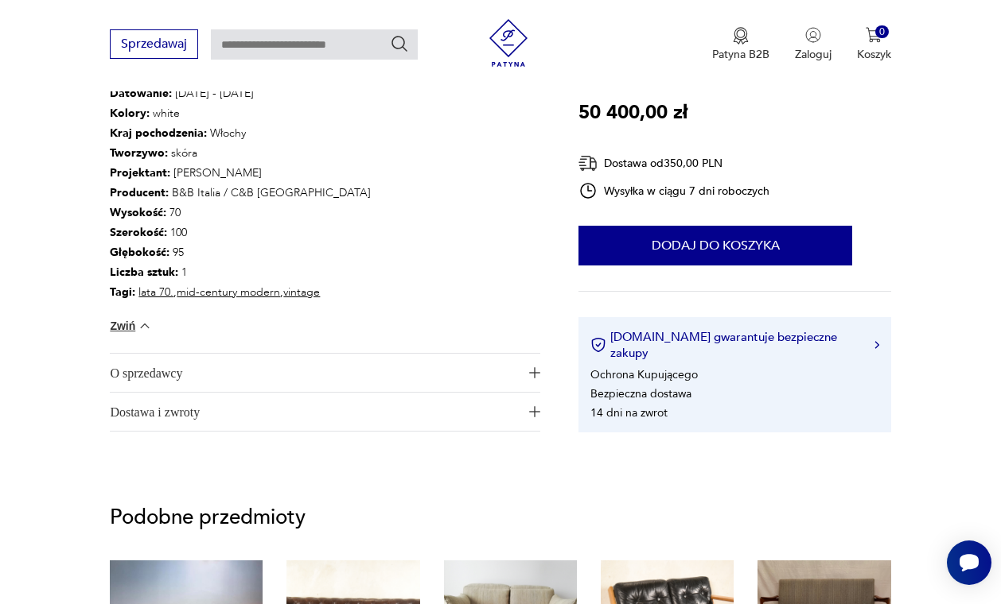
click at [227, 363] on span "O sprzedawcy" at bounding box center [314, 373] width 408 height 38
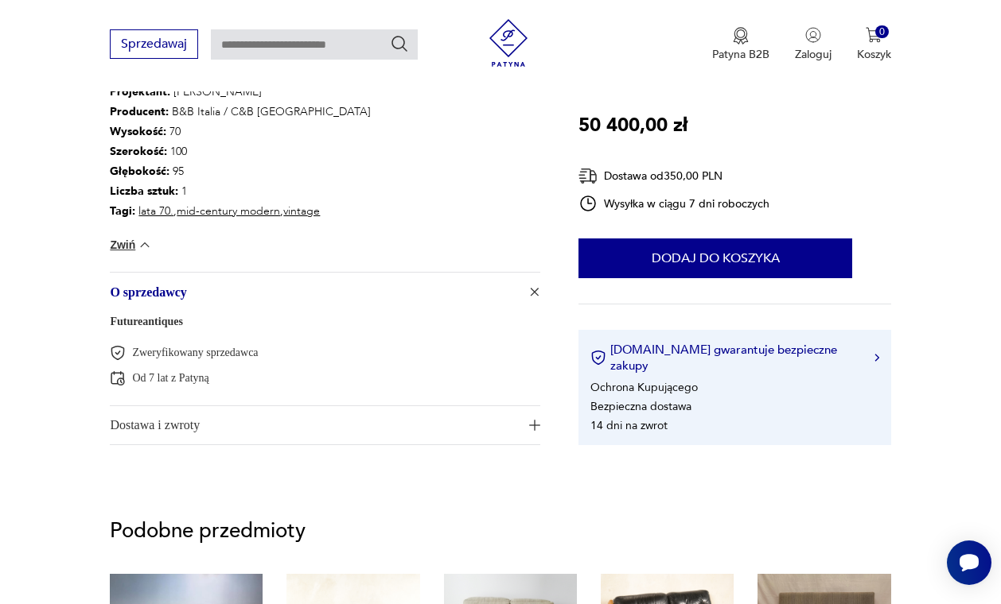
scroll to position [1098, 0]
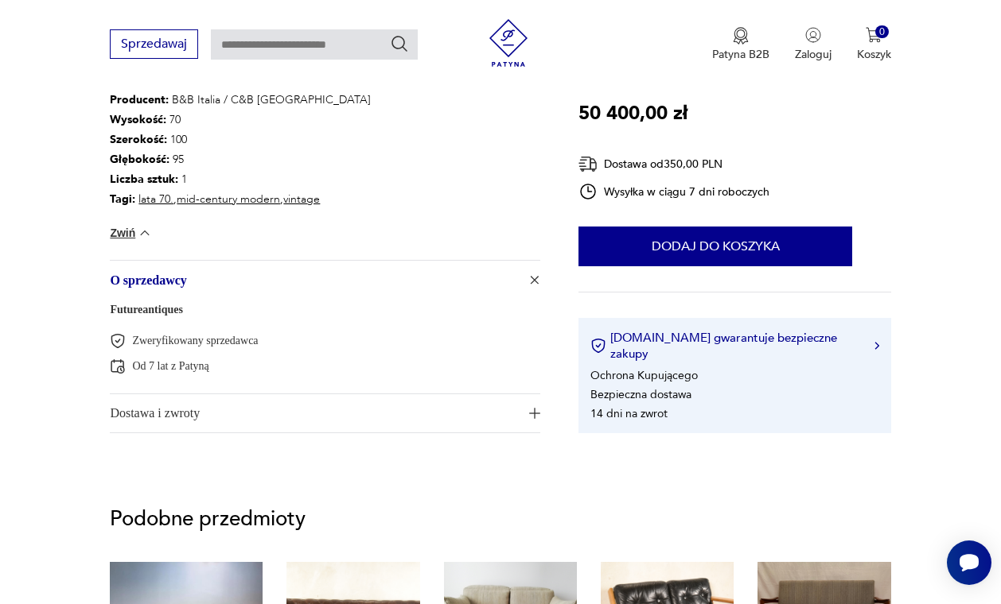
click at [217, 402] on span "Dostawa i zwroty" at bounding box center [314, 414] width 408 height 38
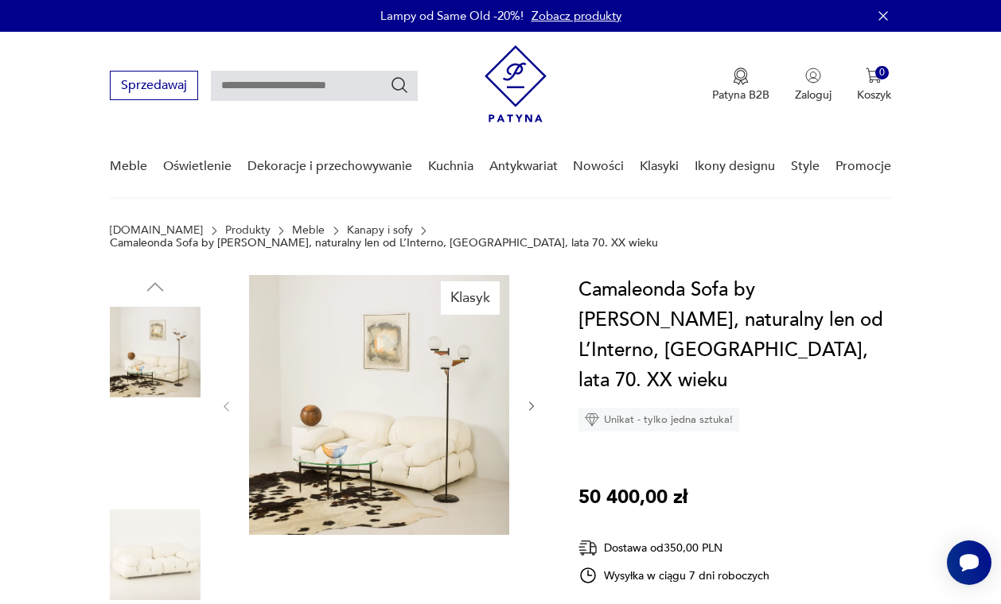
scroll to position [0, 0]
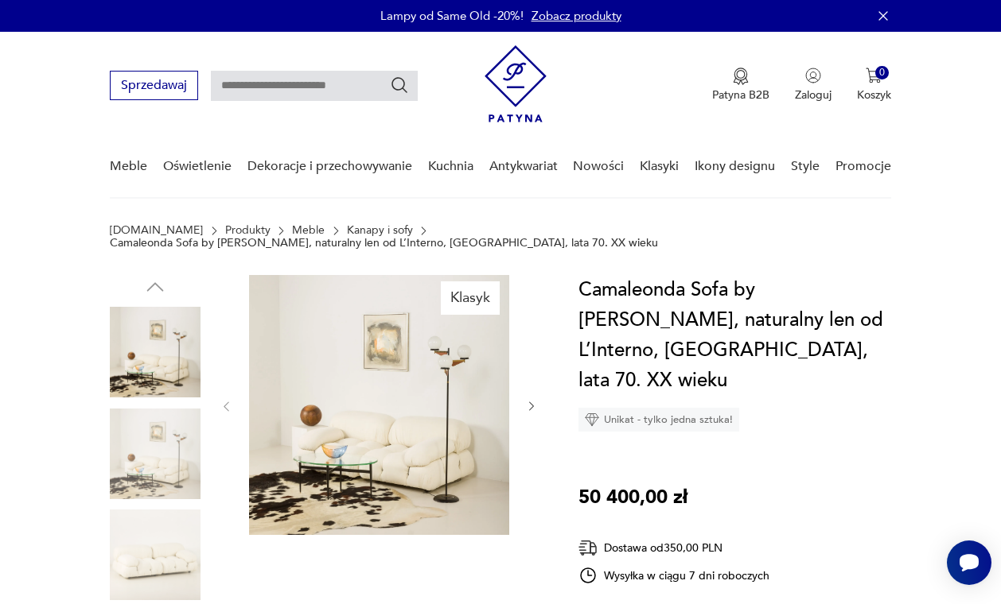
click at [175, 567] on img at bounding box center [155, 555] width 91 height 91
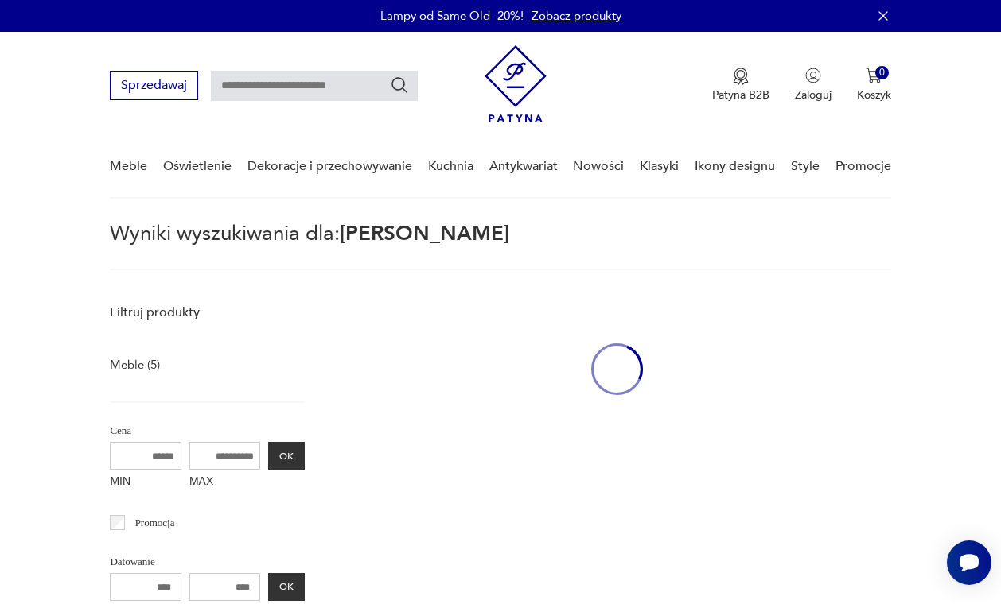
type input "**********"
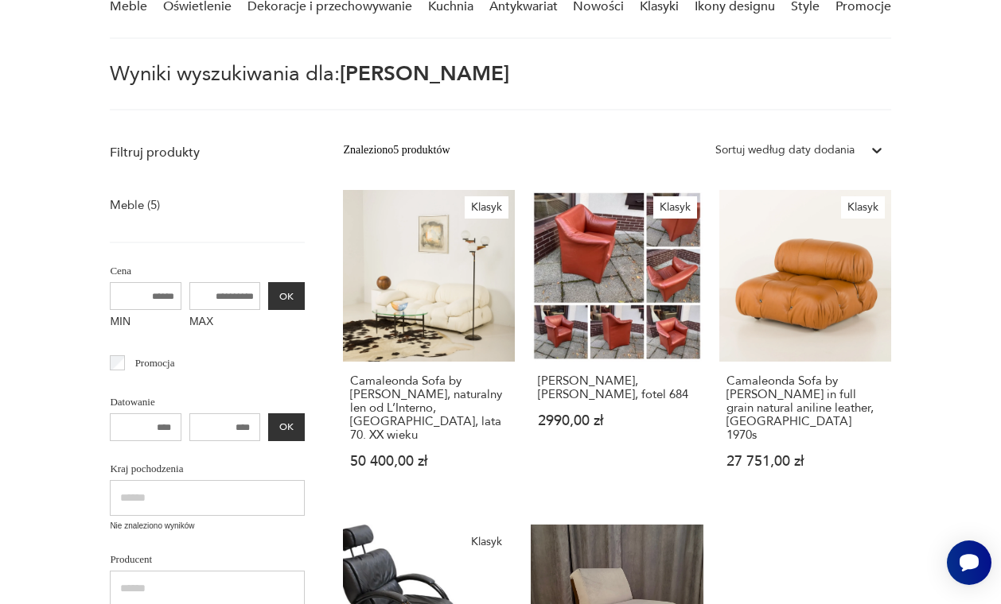
scroll to position [164, 0]
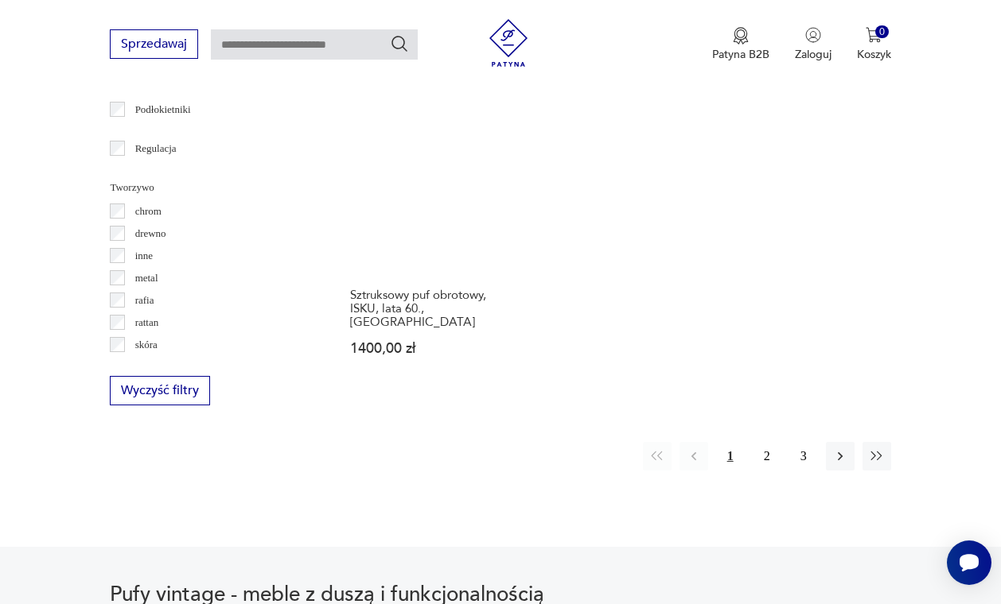
scroll to position [2218, 0]
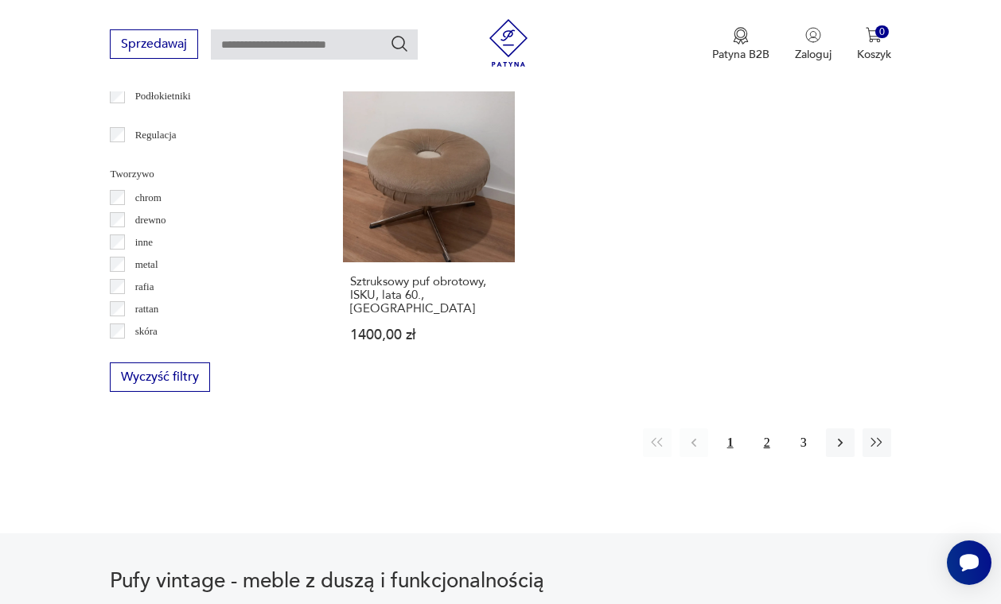
click at [768, 437] on button "2" at bounding box center [766, 443] width 29 height 29
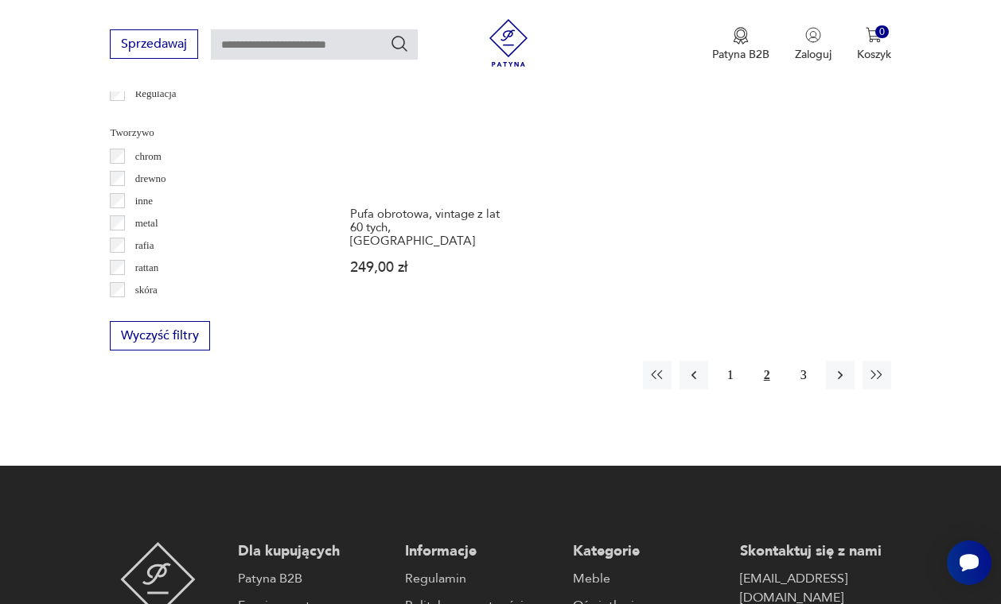
scroll to position [2262, 0]
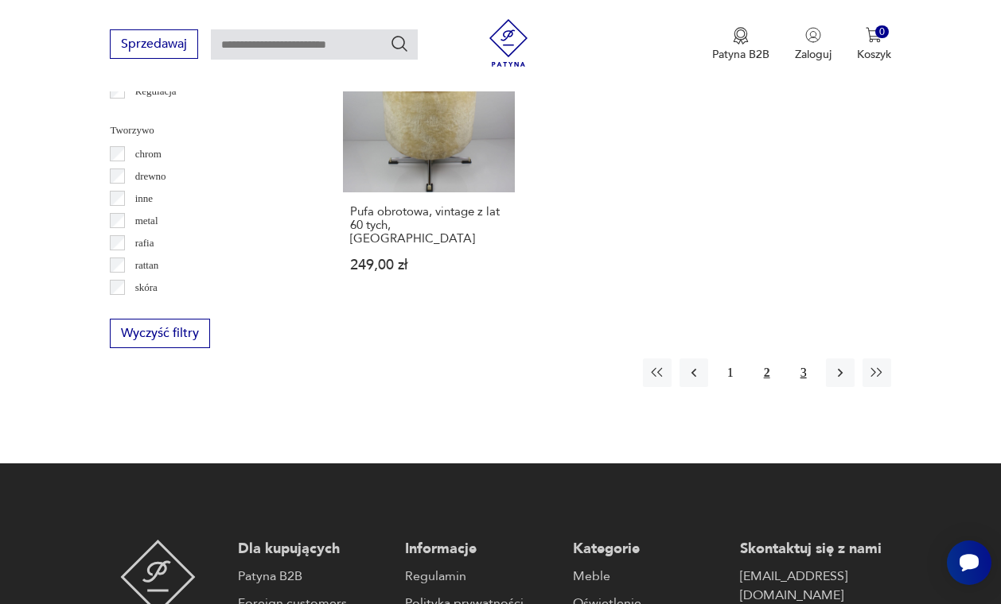
click at [805, 387] on button "3" at bounding box center [803, 373] width 29 height 29
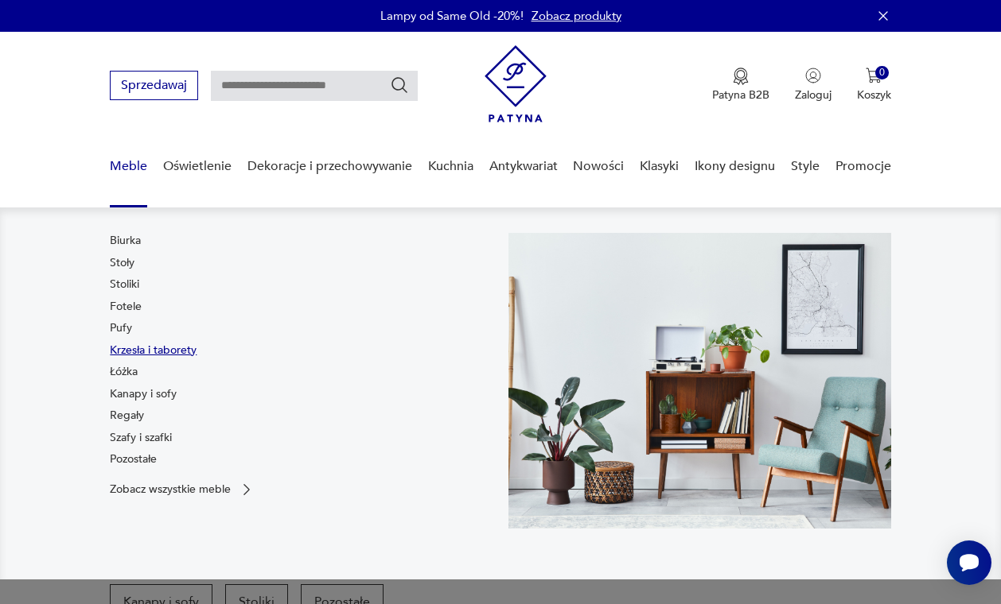
click at [134, 353] on link "Krzesła i taborety" at bounding box center [153, 351] width 87 height 16
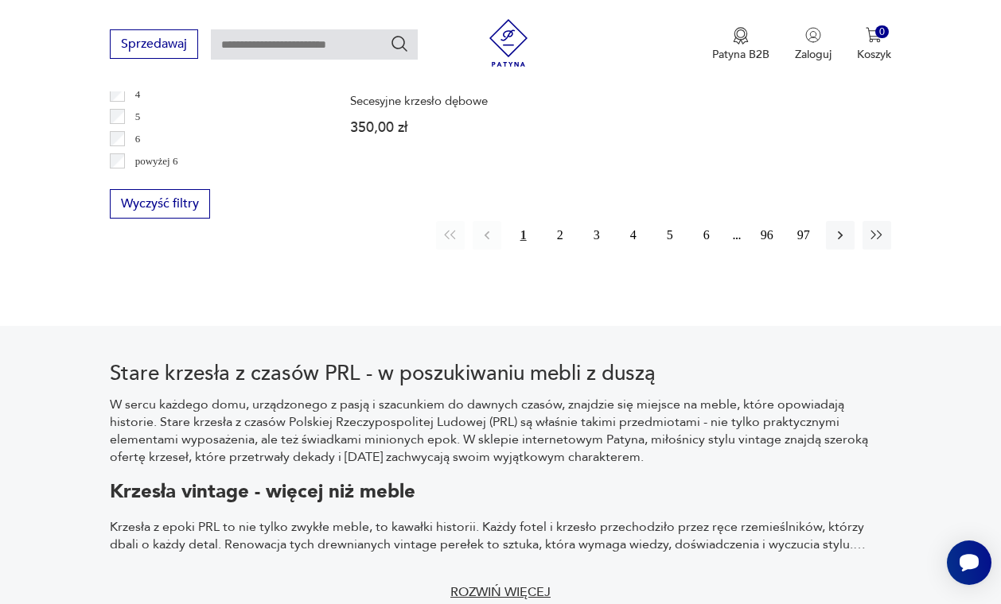
scroll to position [2452, 0]
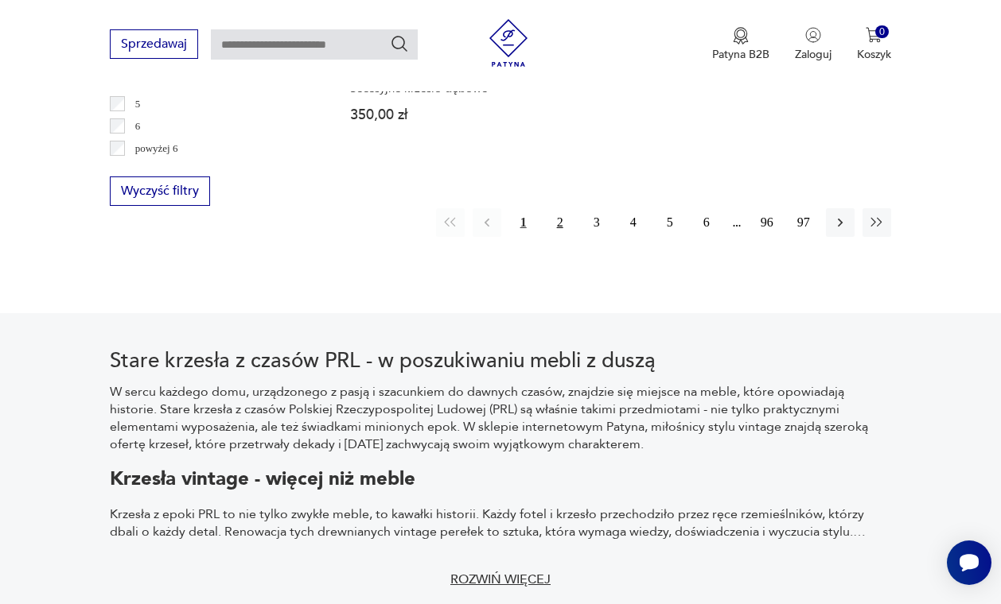
click at [562, 233] on button "2" at bounding box center [560, 222] width 29 height 29
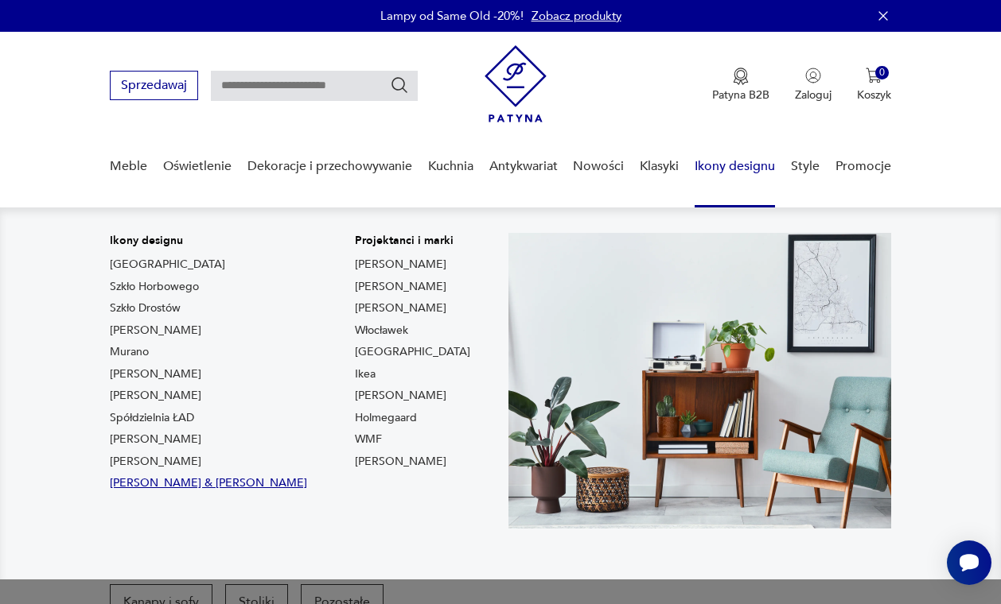
click at [175, 485] on link "Ray & Charles Eames" at bounding box center [208, 484] width 197 height 16
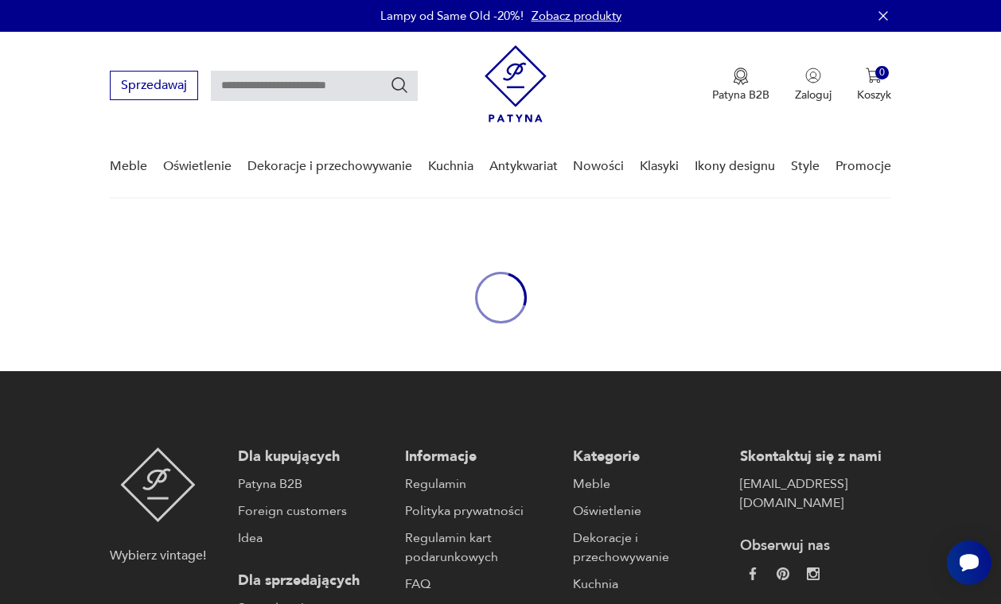
type input "*****"
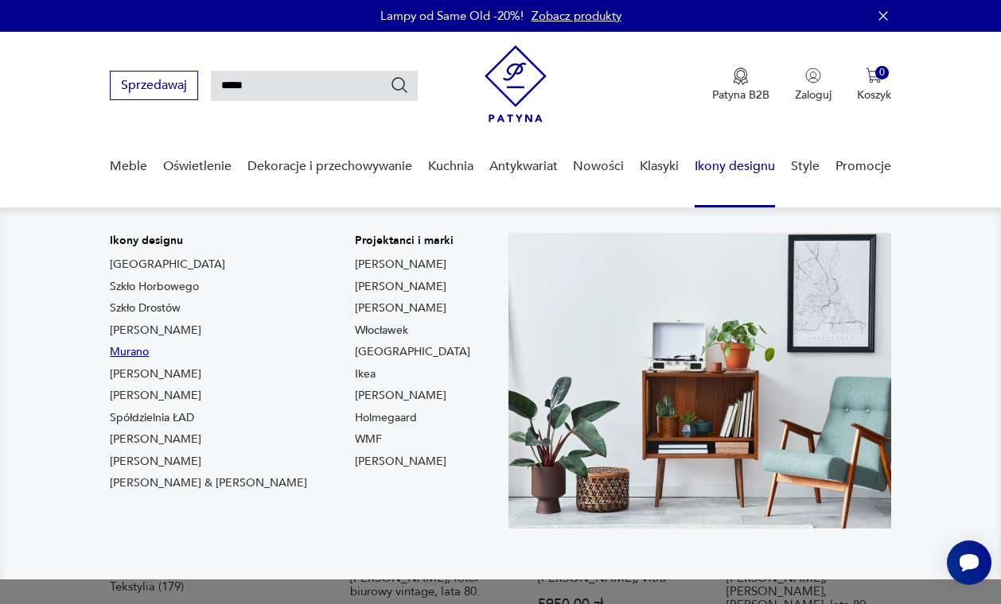
click at [132, 356] on link "Murano" at bounding box center [129, 352] width 39 height 16
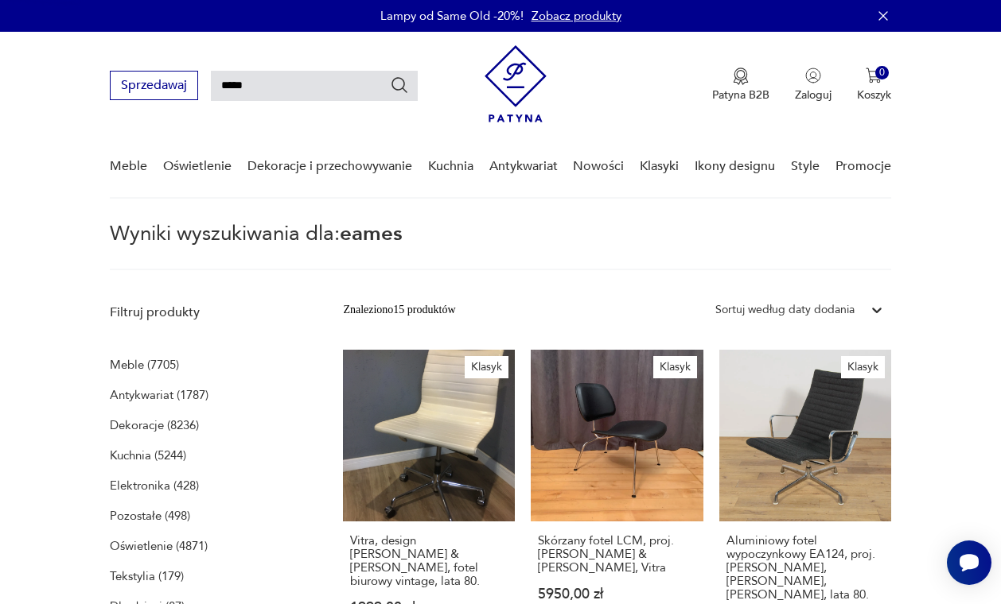
type input "******"
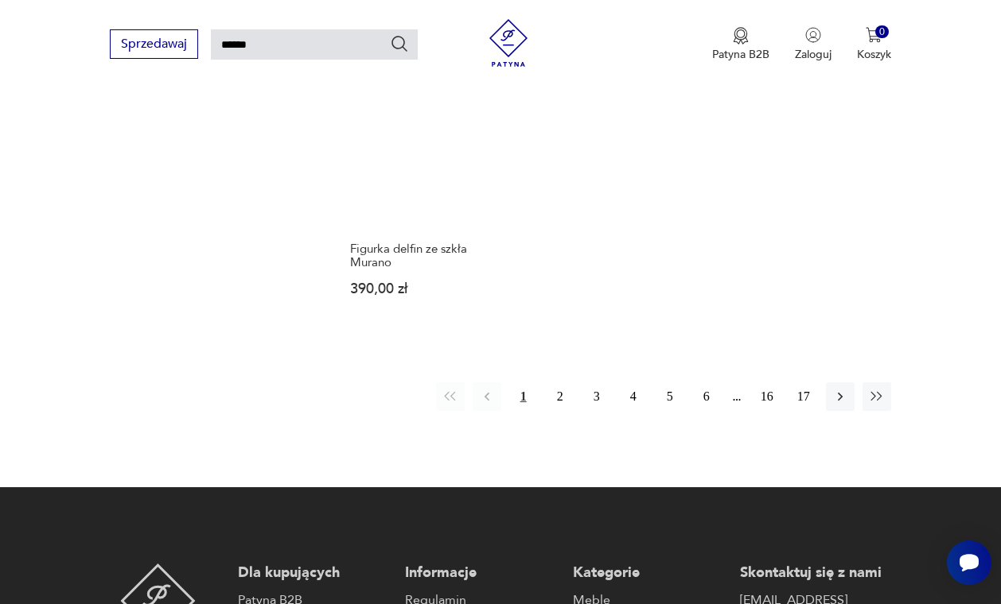
scroll to position [1808, 0]
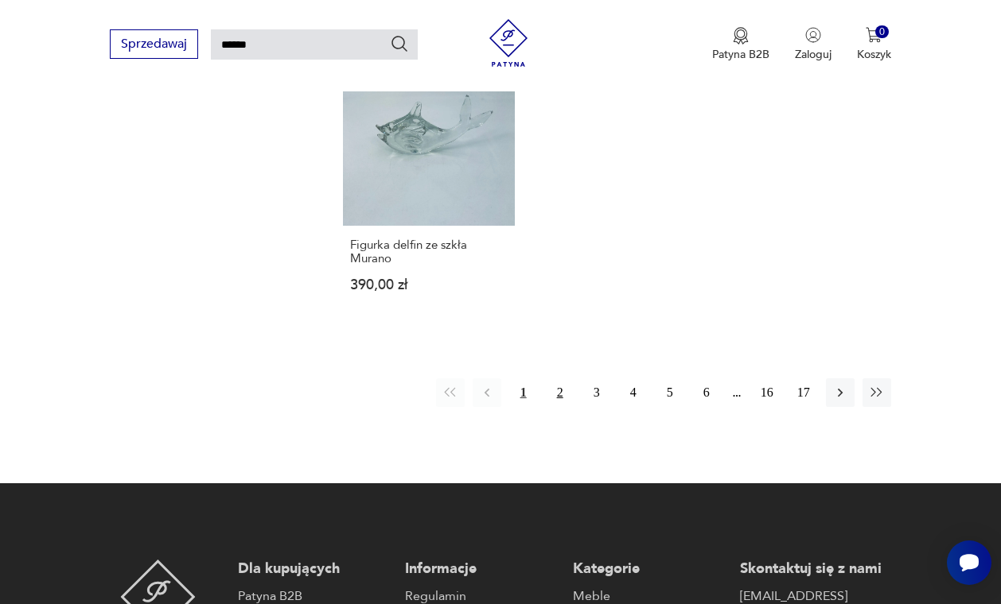
click at [561, 407] on button "2" at bounding box center [560, 393] width 29 height 29
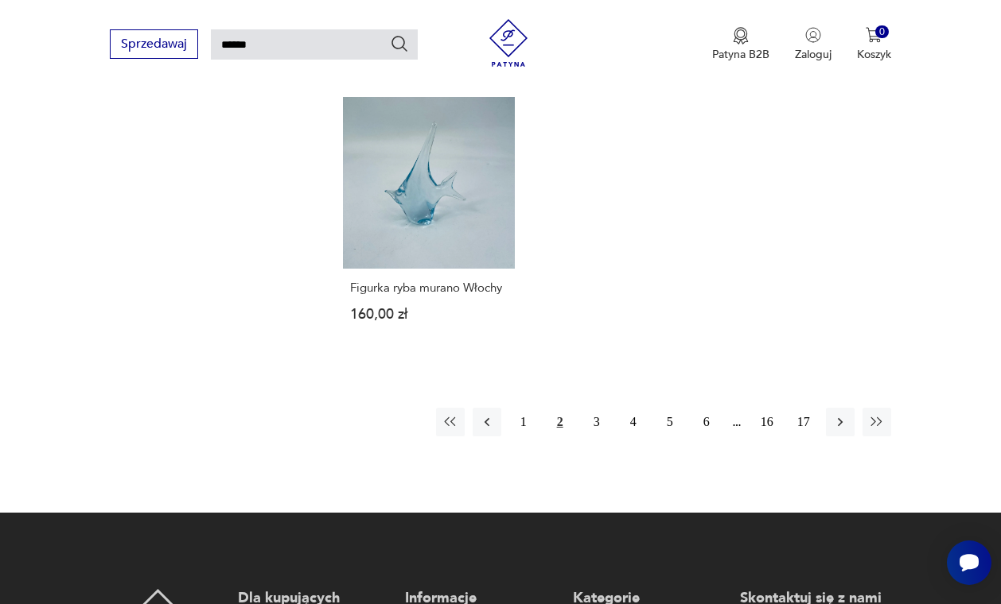
scroll to position [1790, 0]
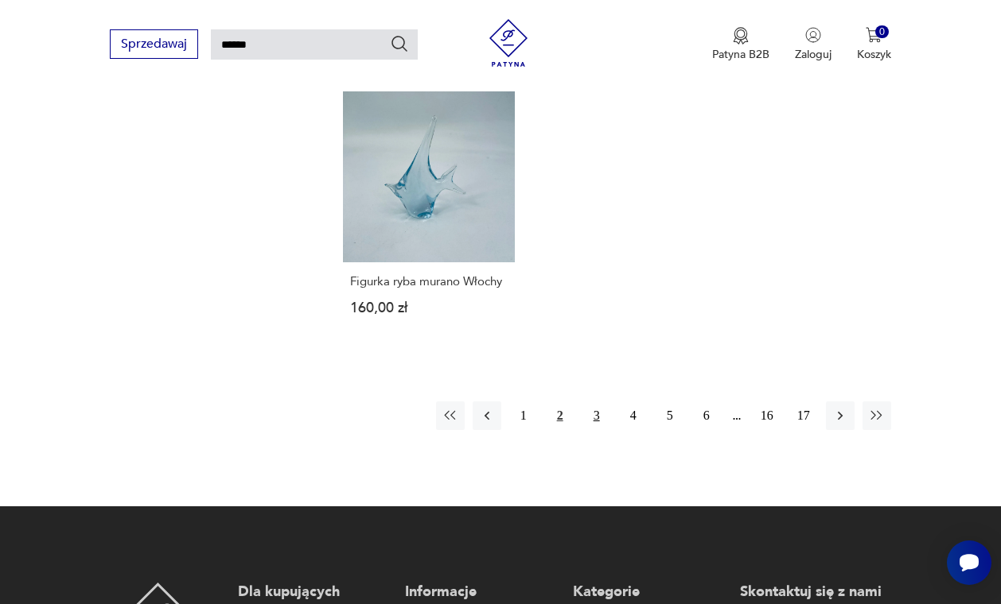
click at [596, 430] on button "3" at bounding box center [596, 416] width 29 height 29
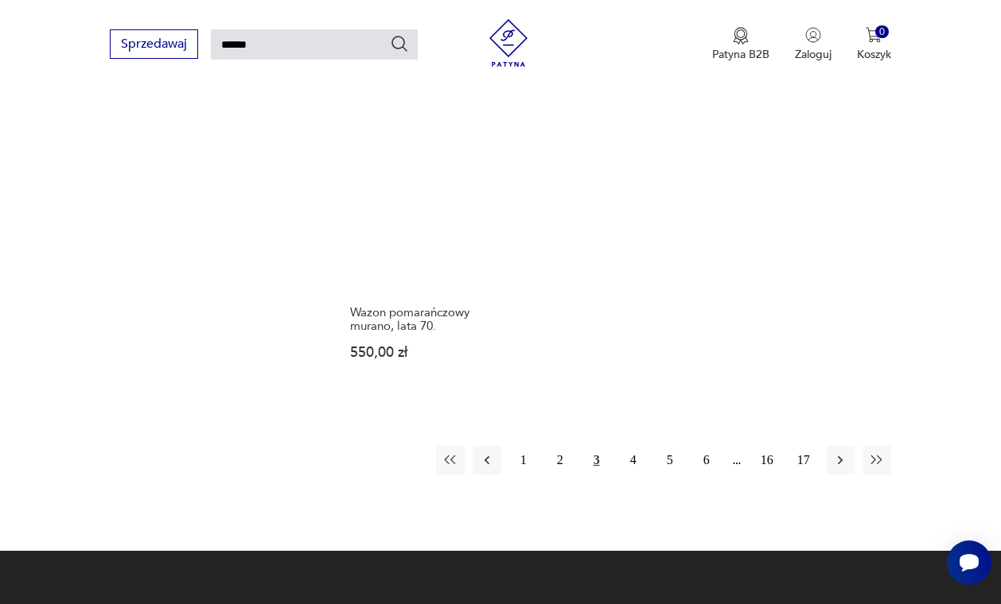
scroll to position [1878, 0]
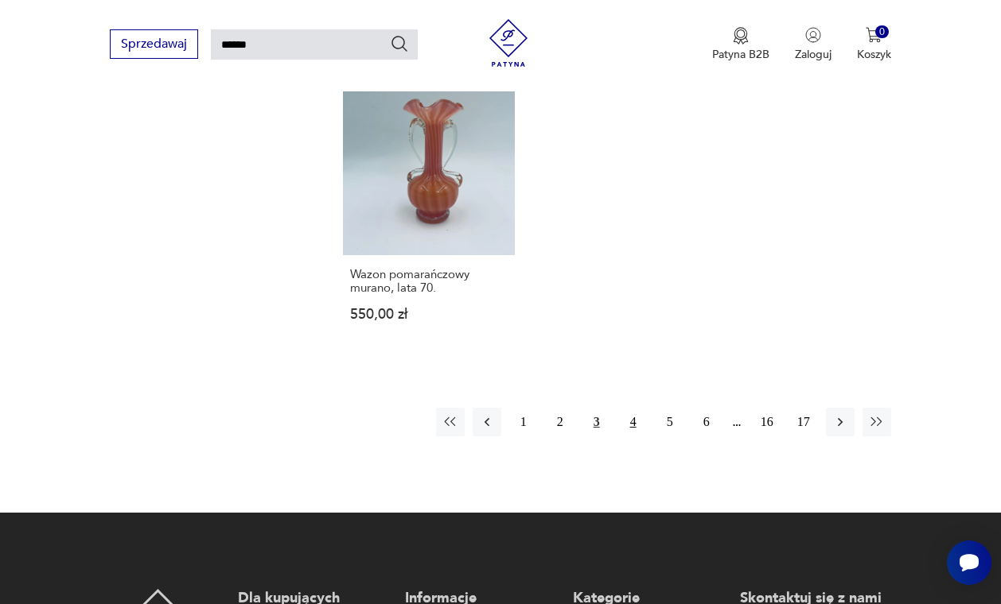
click at [635, 437] on button "4" at bounding box center [633, 422] width 29 height 29
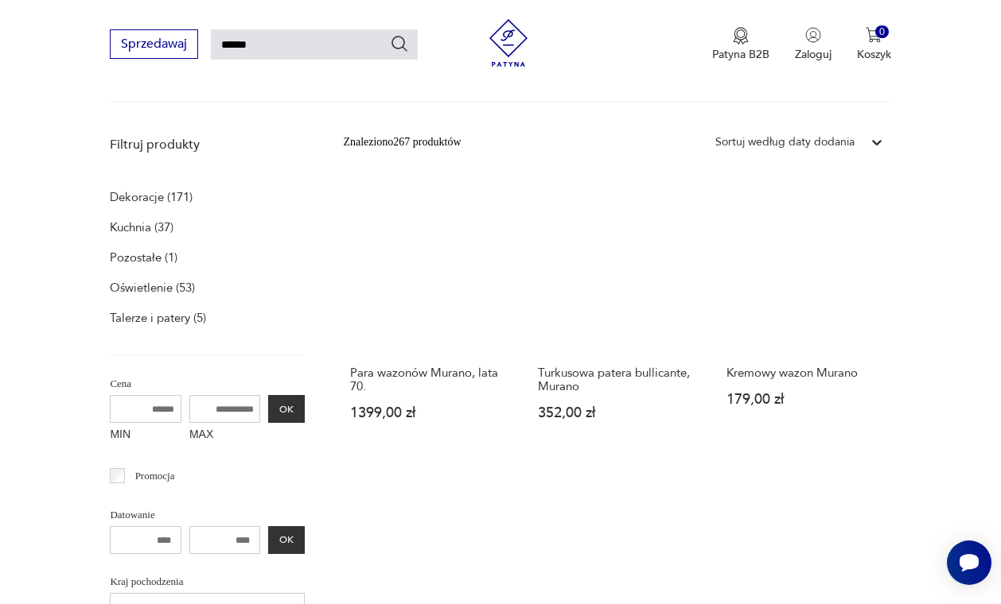
scroll to position [220, 0]
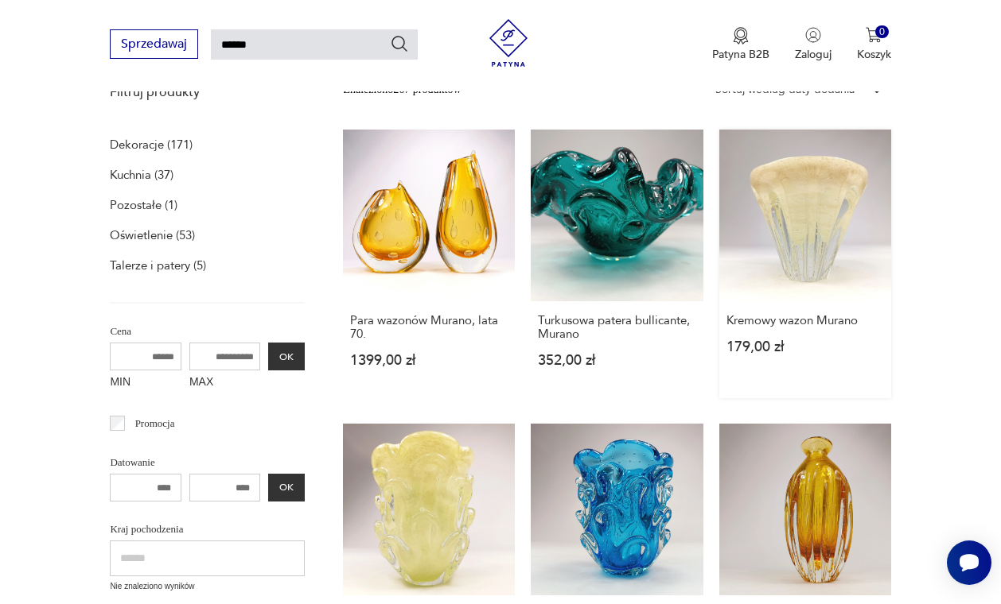
click at [826, 253] on link "Kremowy wazon Murano 179,00 zł" at bounding box center [805, 264] width 172 height 269
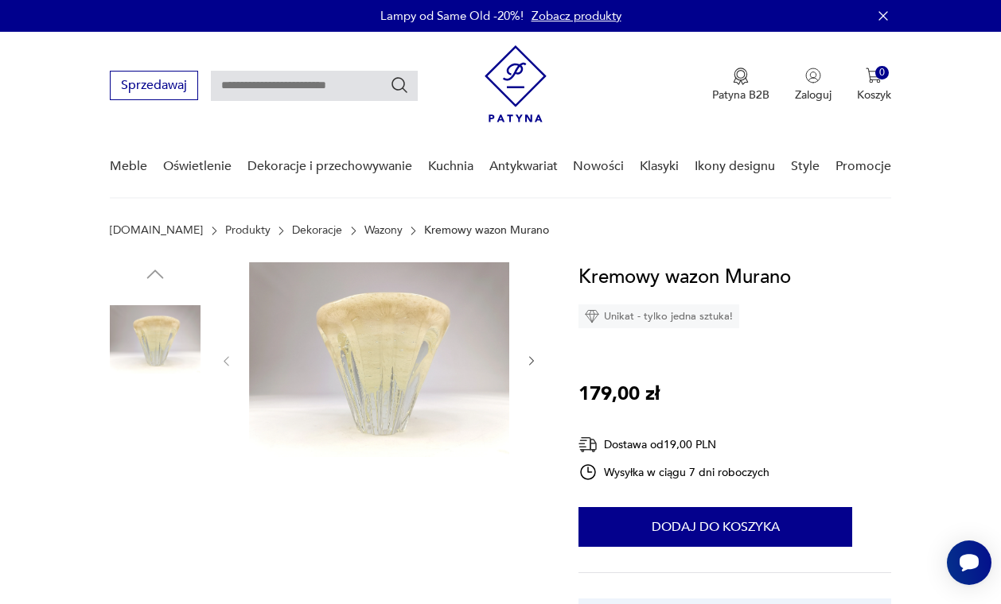
click at [157, 527] on img at bounding box center [155, 542] width 91 height 91
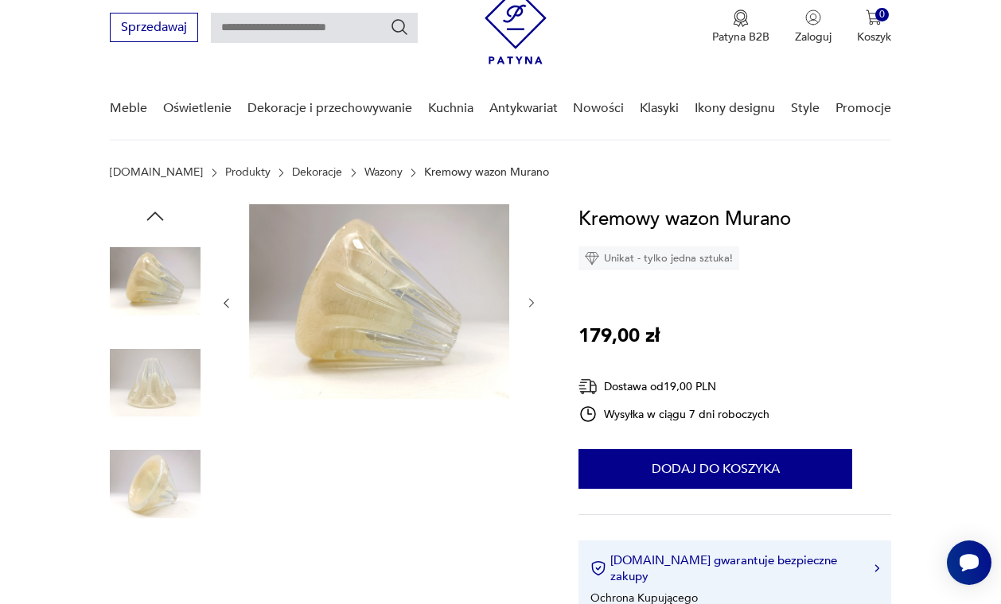
scroll to position [60, 0]
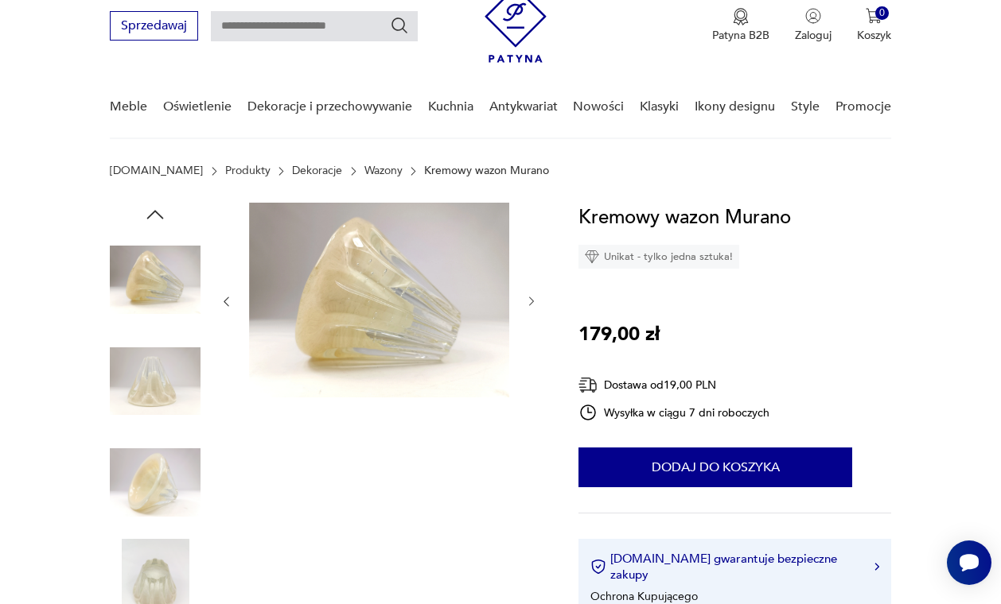
click at [158, 489] on img at bounding box center [155, 482] width 91 height 91
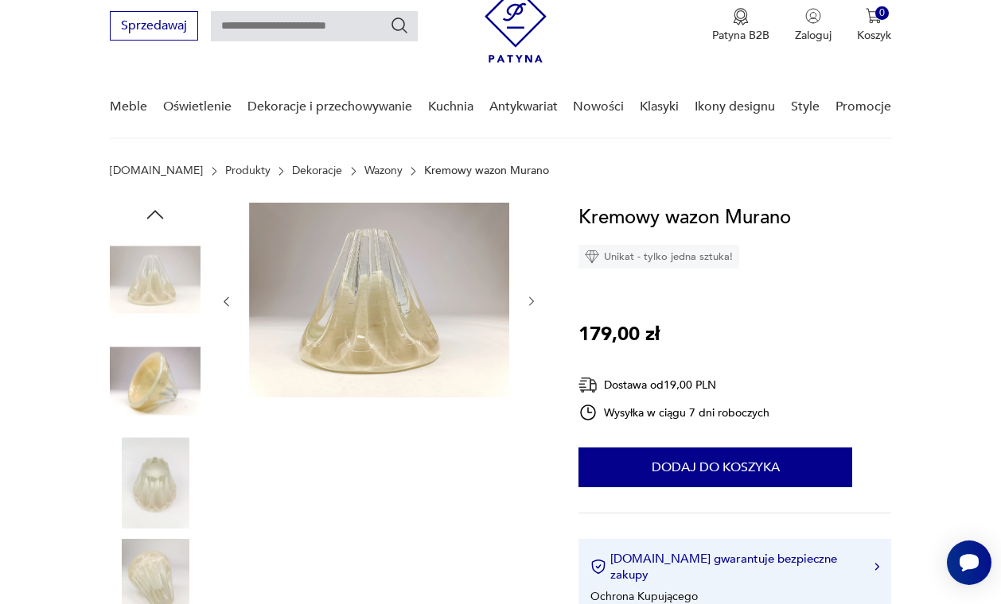
click at [169, 562] on img at bounding box center [155, 584] width 91 height 91
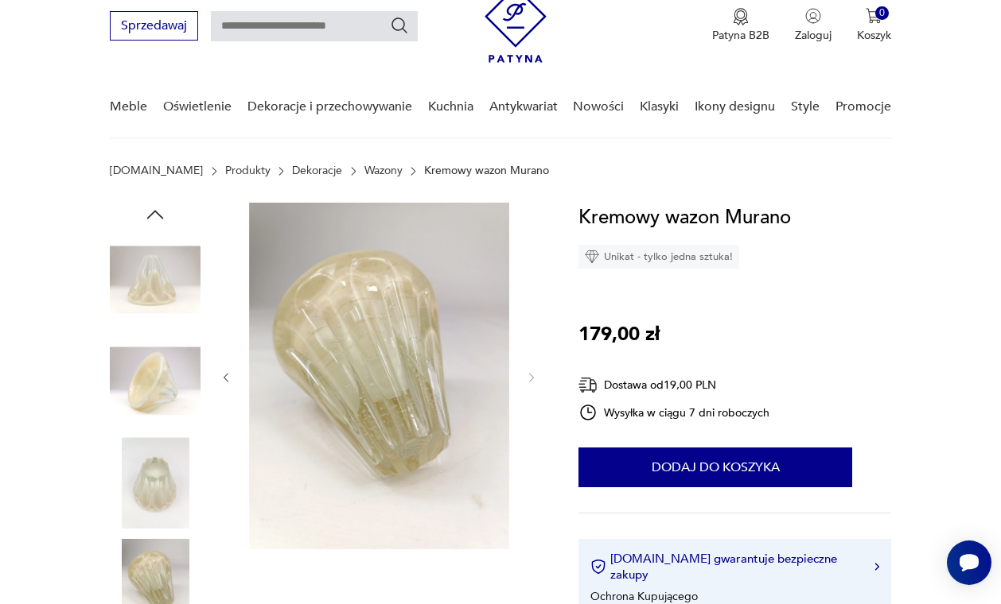
click at [156, 493] on img at bounding box center [155, 482] width 91 height 91
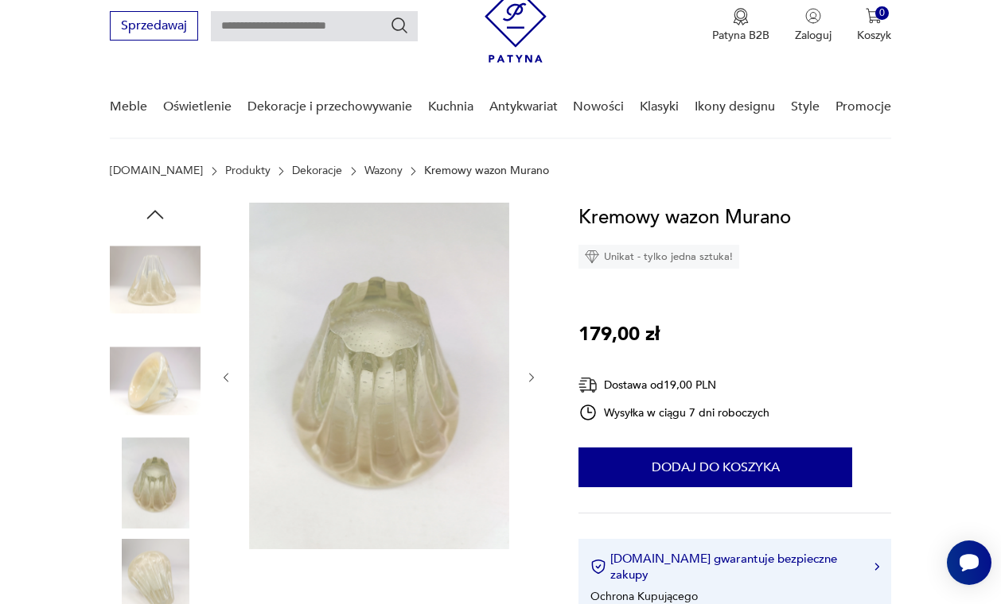
type input "******"
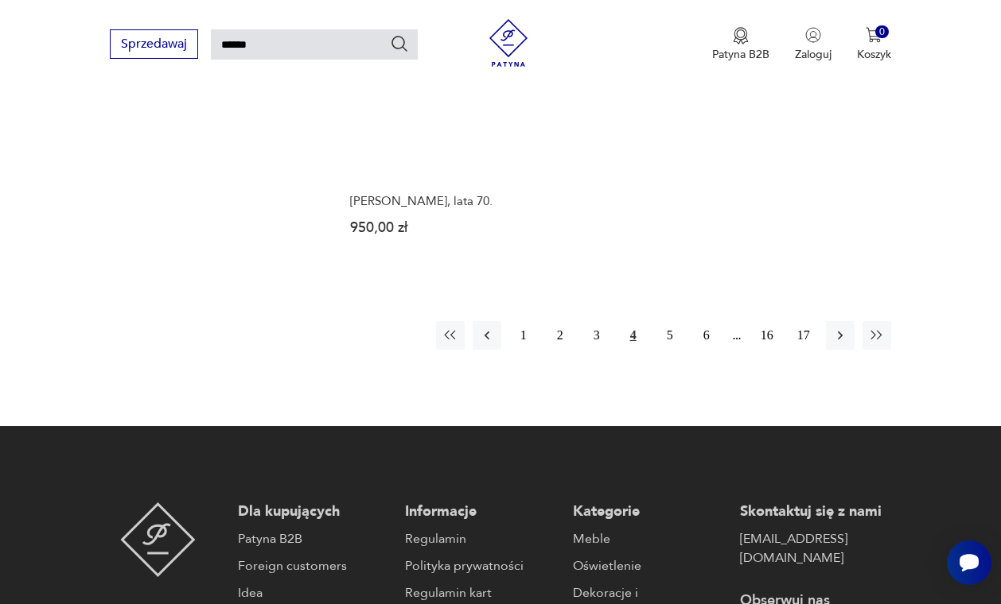
scroll to position [1883, 0]
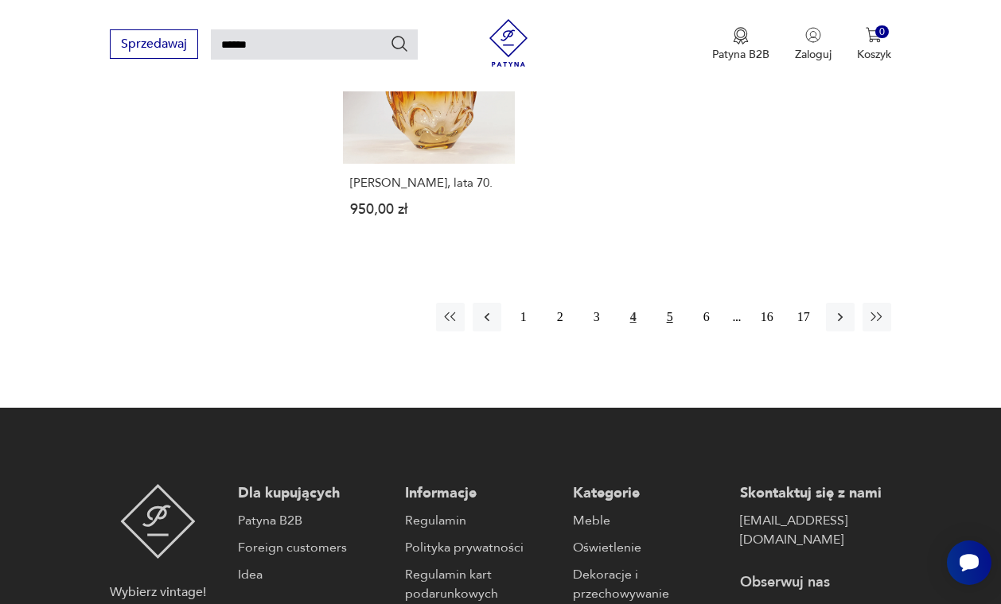
click at [668, 332] on button "5" at bounding box center [669, 317] width 29 height 29
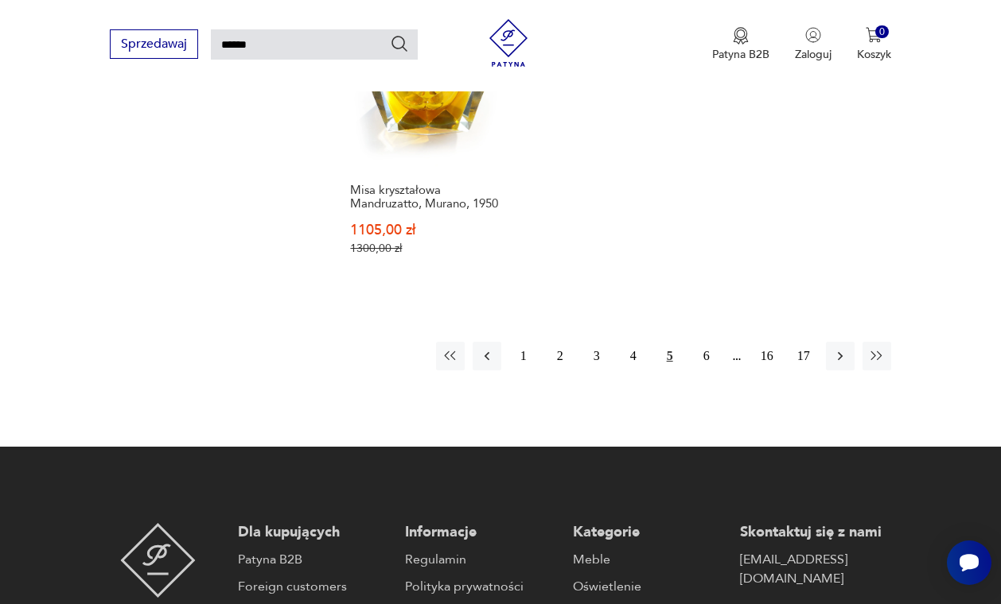
scroll to position [1904, 0]
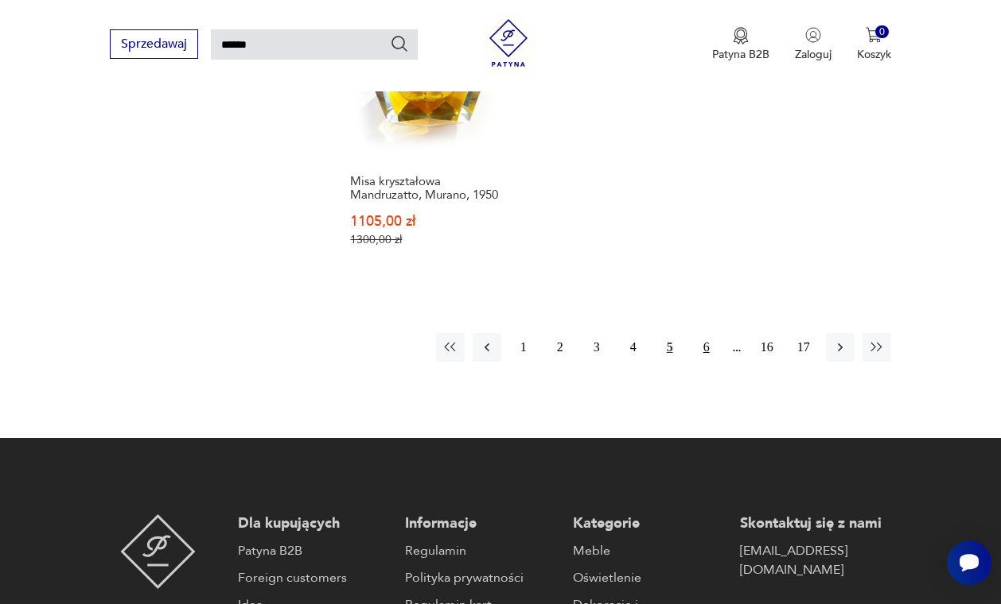
click at [702, 362] on button "6" at bounding box center [706, 347] width 29 height 29
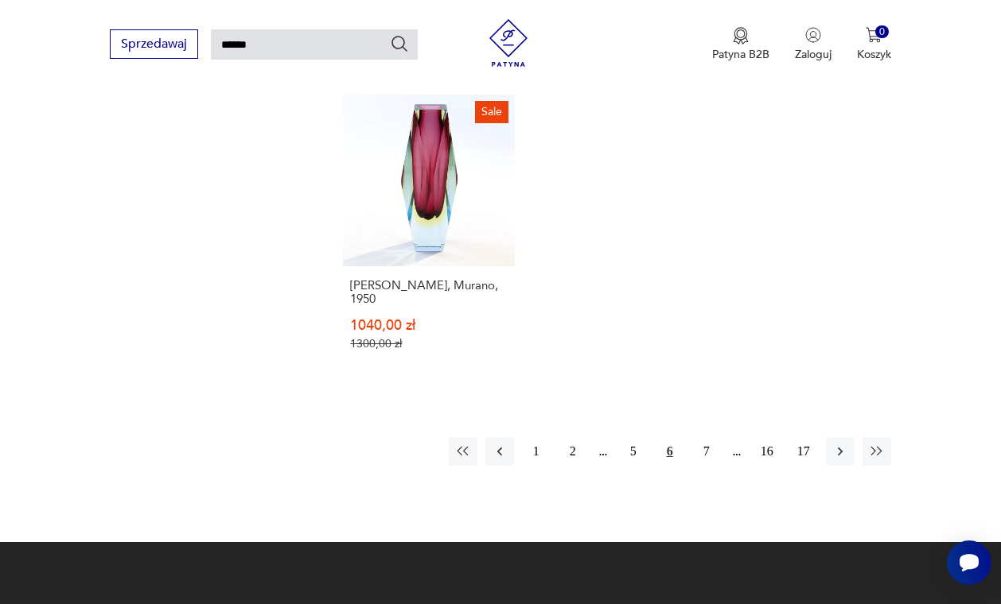
scroll to position [1866, 0]
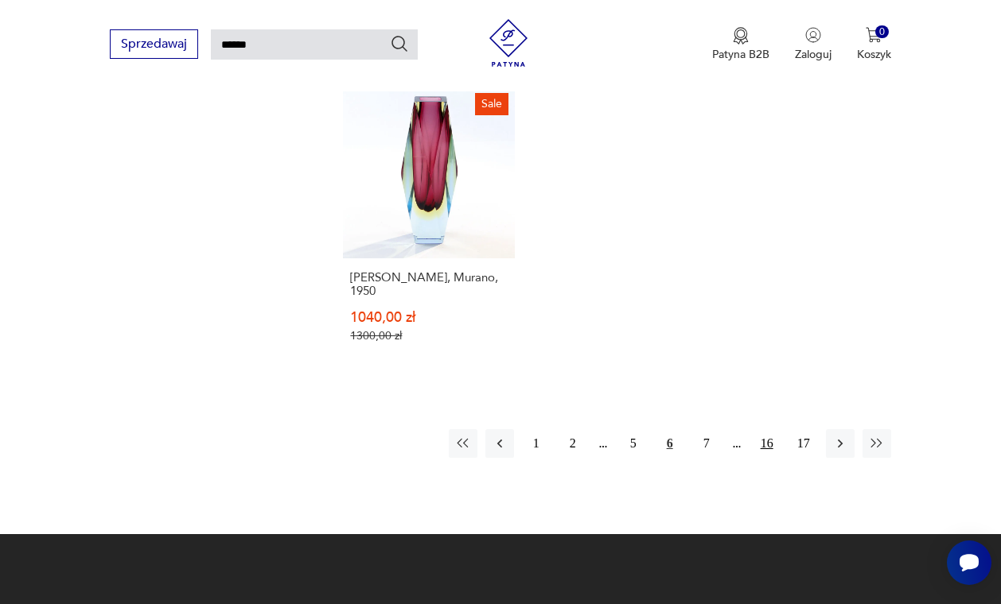
click at [771, 458] on button "16" at bounding box center [766, 443] width 29 height 29
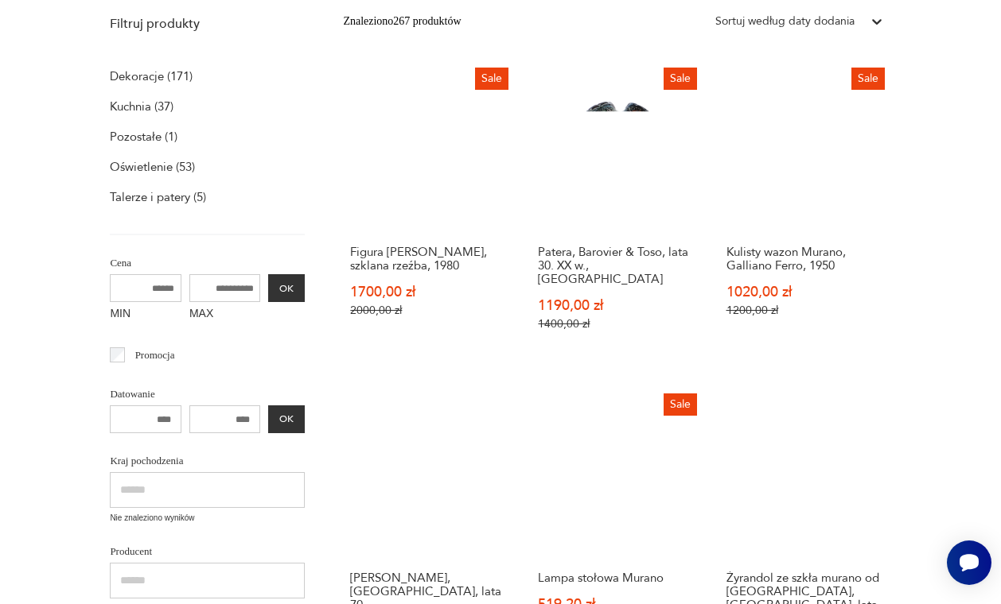
scroll to position [57, 0]
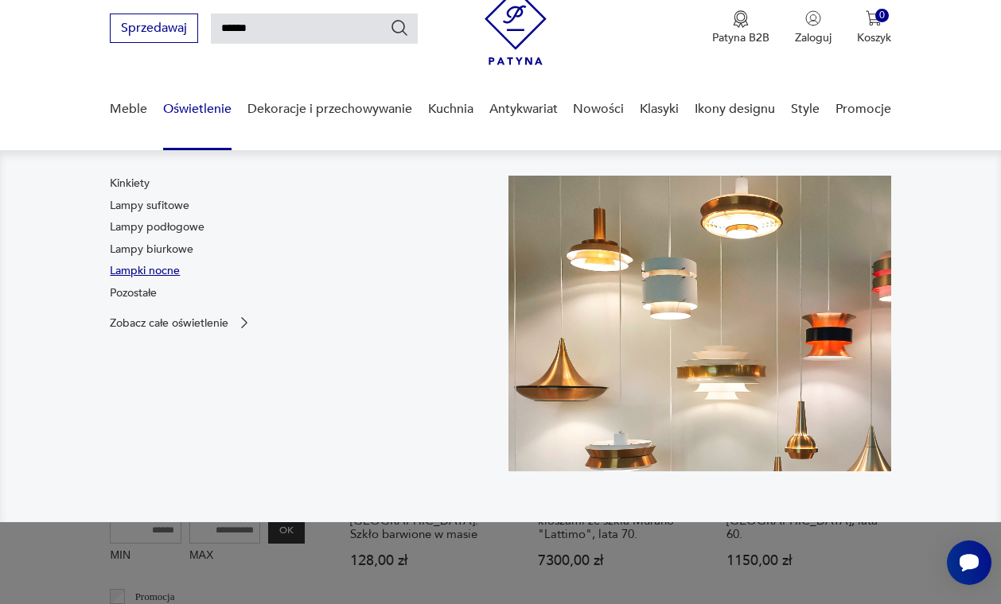
click at [163, 272] on link "Lampki nocne" at bounding box center [145, 271] width 70 height 16
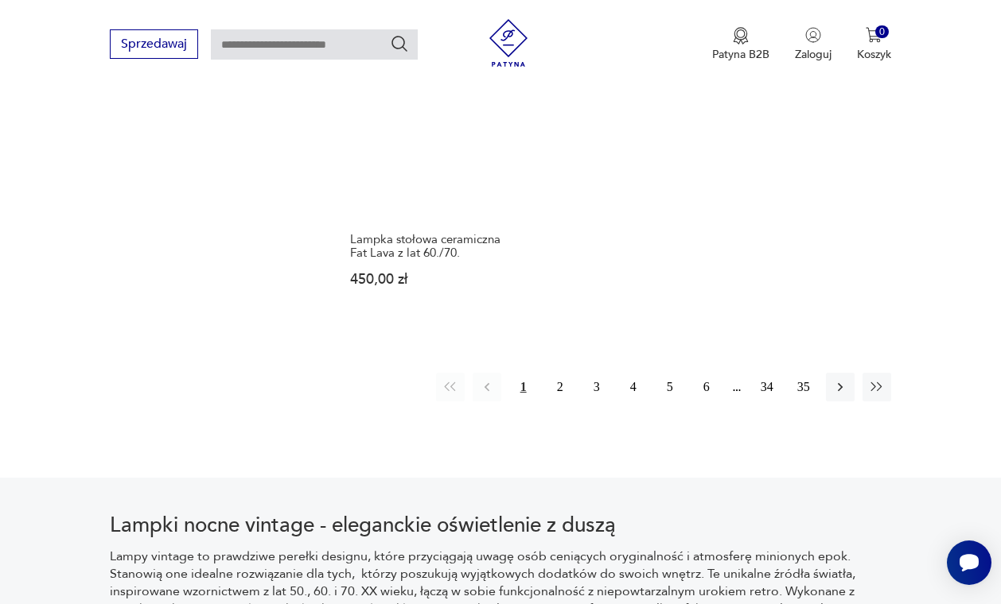
scroll to position [2194, 0]
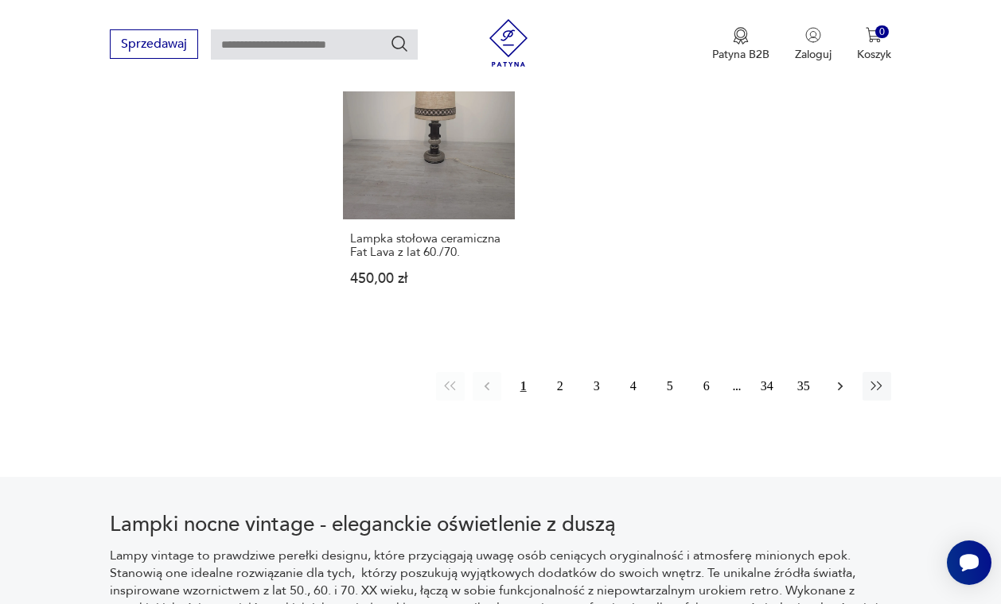
click at [840, 391] on icon "button" at bounding box center [839, 387] width 5 height 9
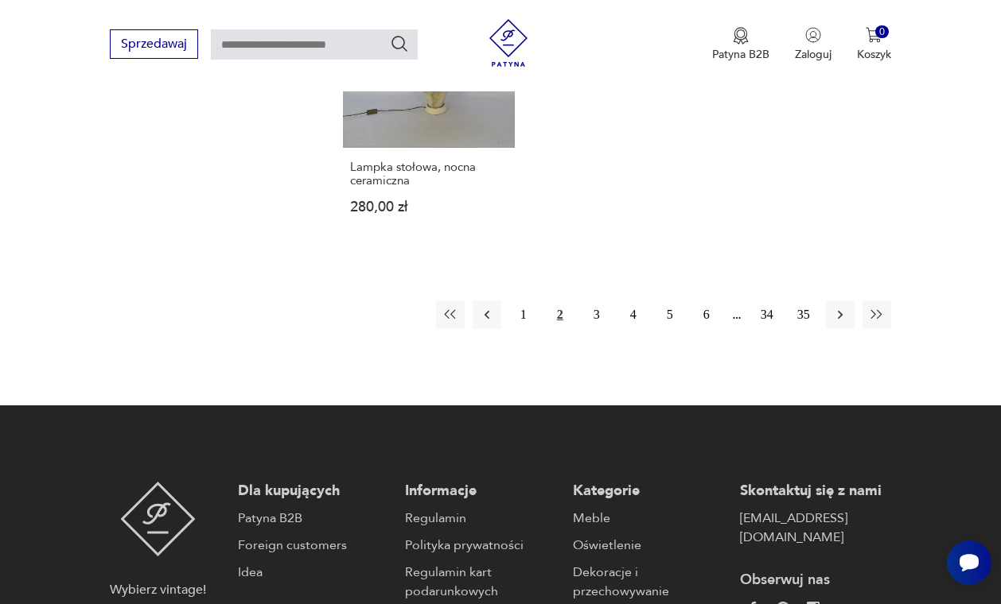
scroll to position [2325, 0]
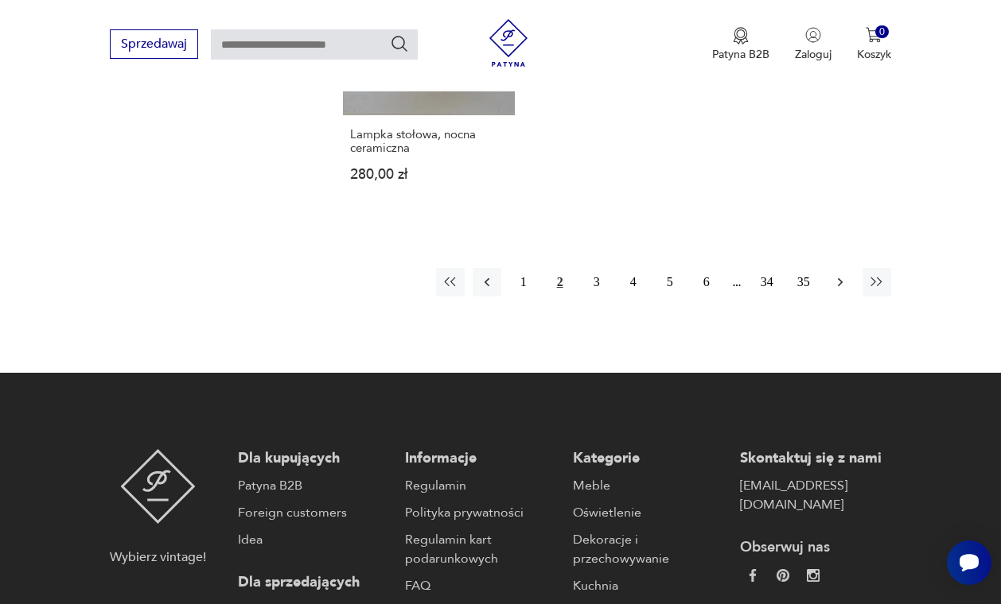
click at [844, 290] on icon "button" at bounding box center [840, 282] width 16 height 16
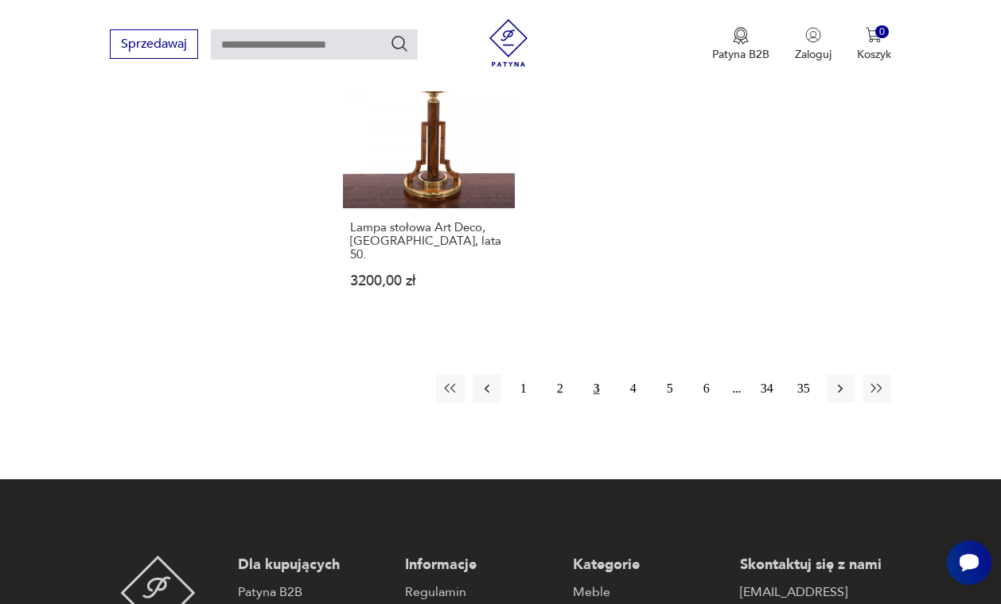
scroll to position [2307, 0]
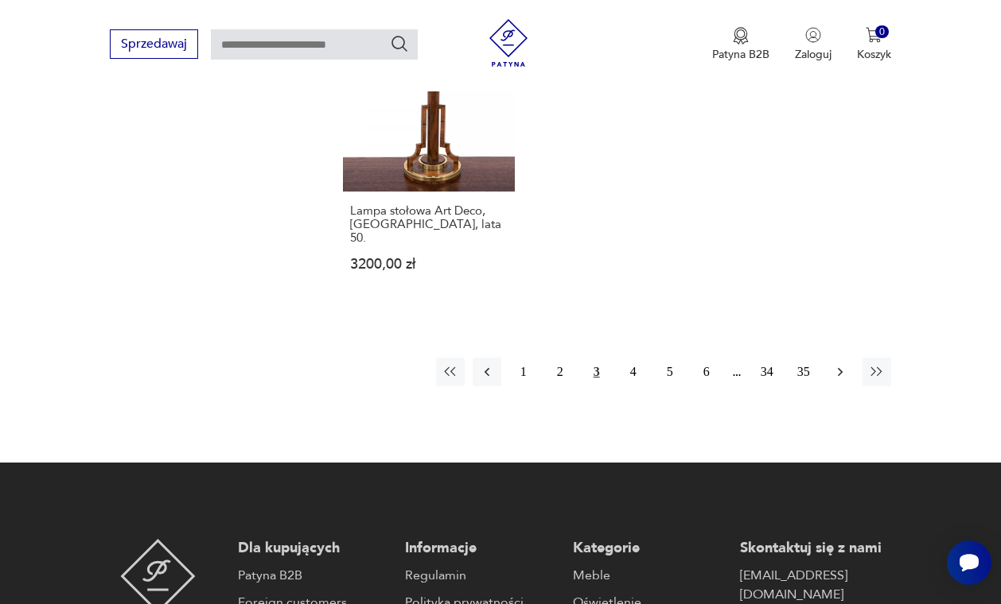
click at [845, 378] on icon "button" at bounding box center [840, 372] width 16 height 16
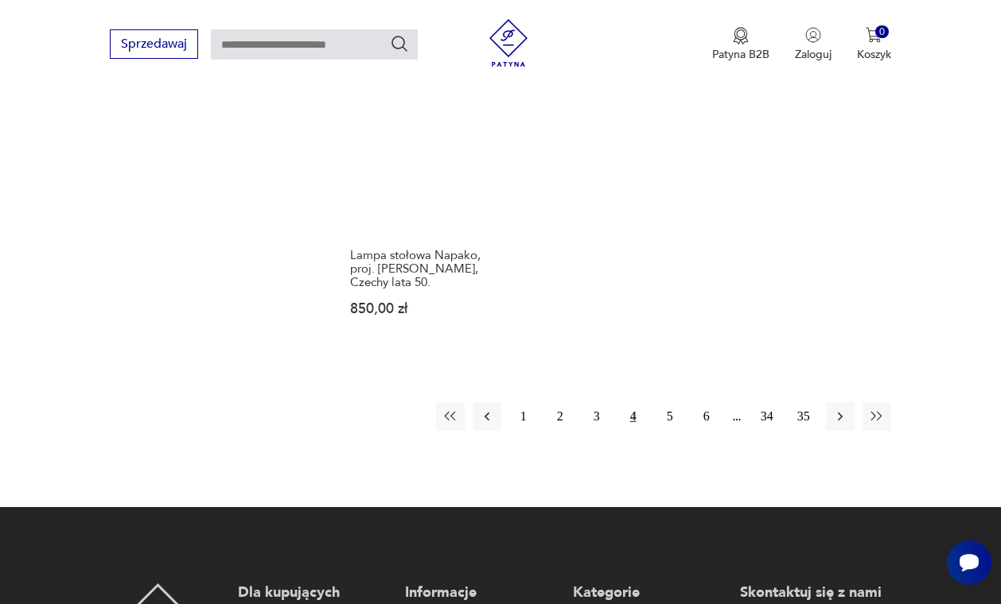
scroll to position [2235, 0]
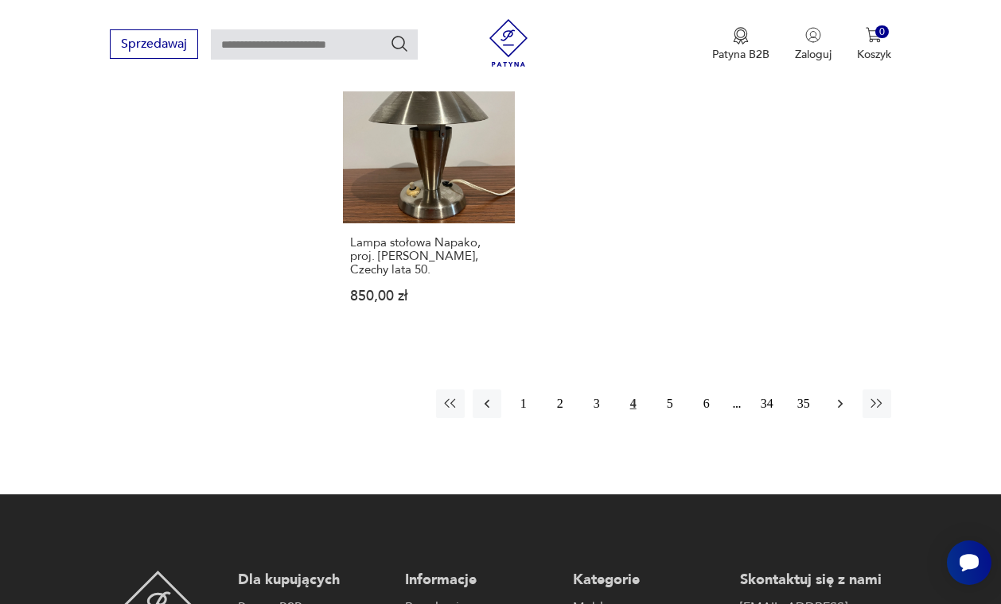
click at [836, 412] on icon "button" at bounding box center [840, 404] width 16 height 16
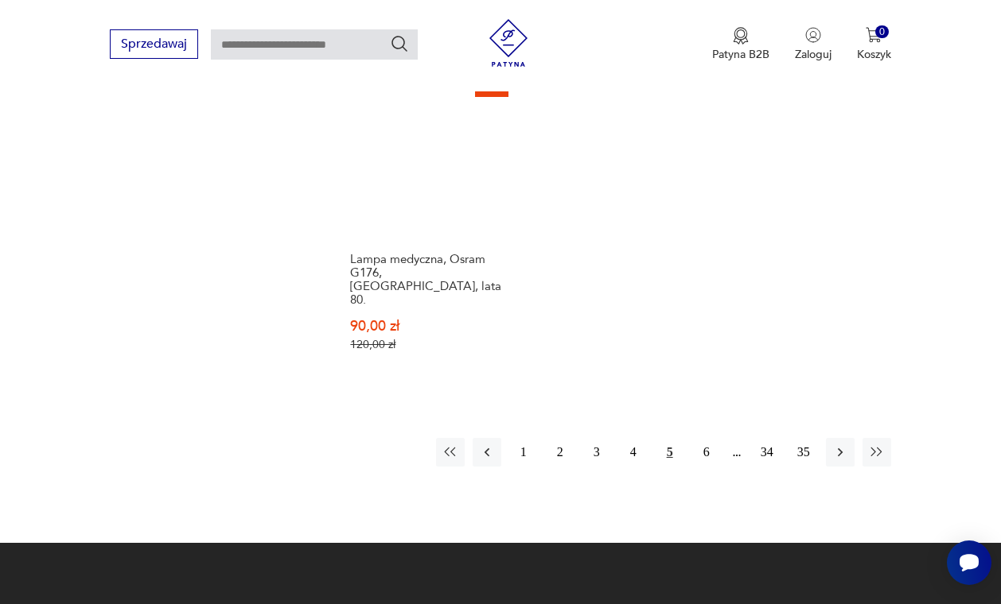
scroll to position [2206, 0]
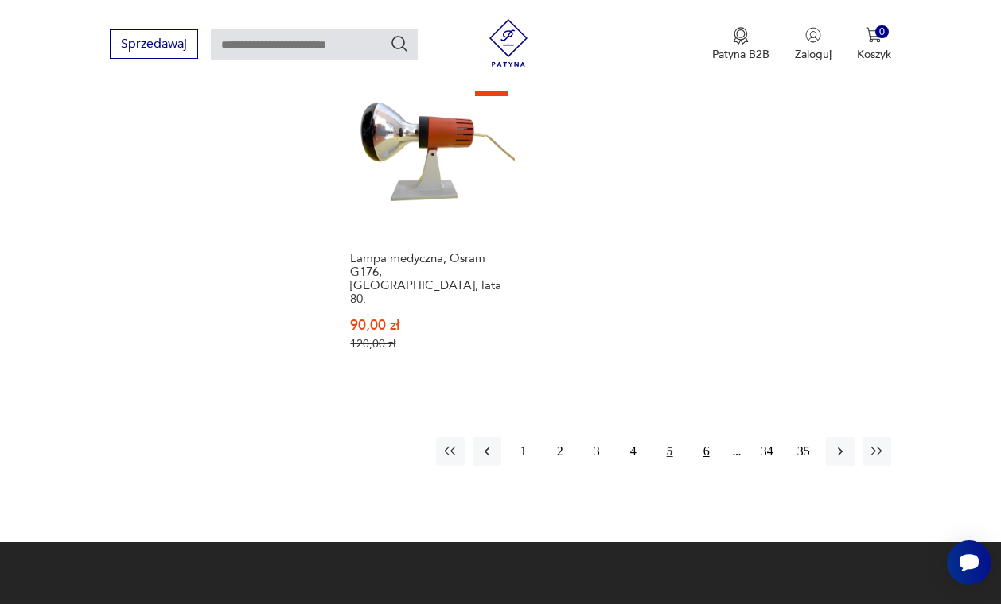
click at [705, 454] on button "6" at bounding box center [706, 451] width 29 height 29
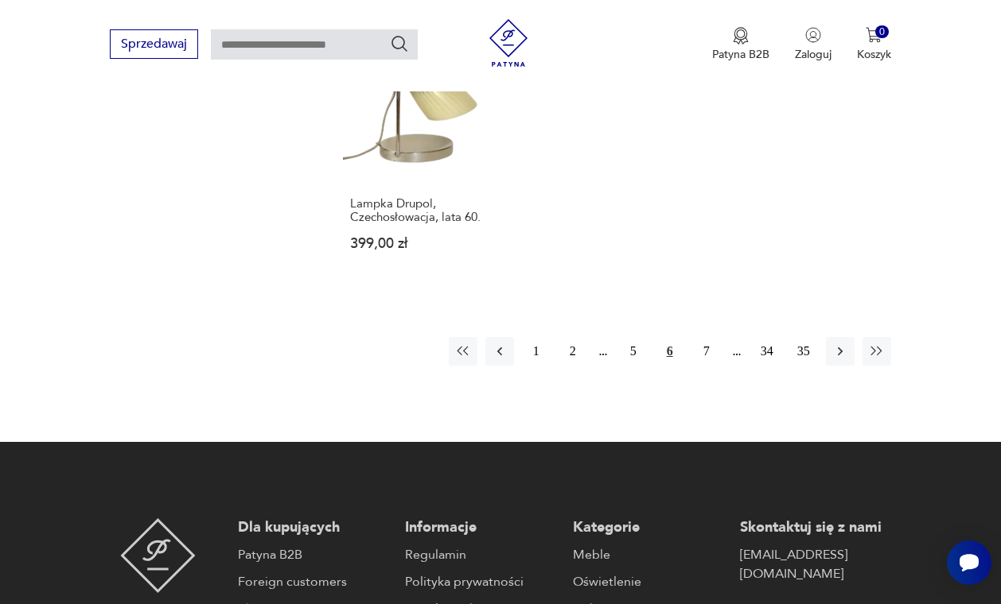
scroll to position [2253, 0]
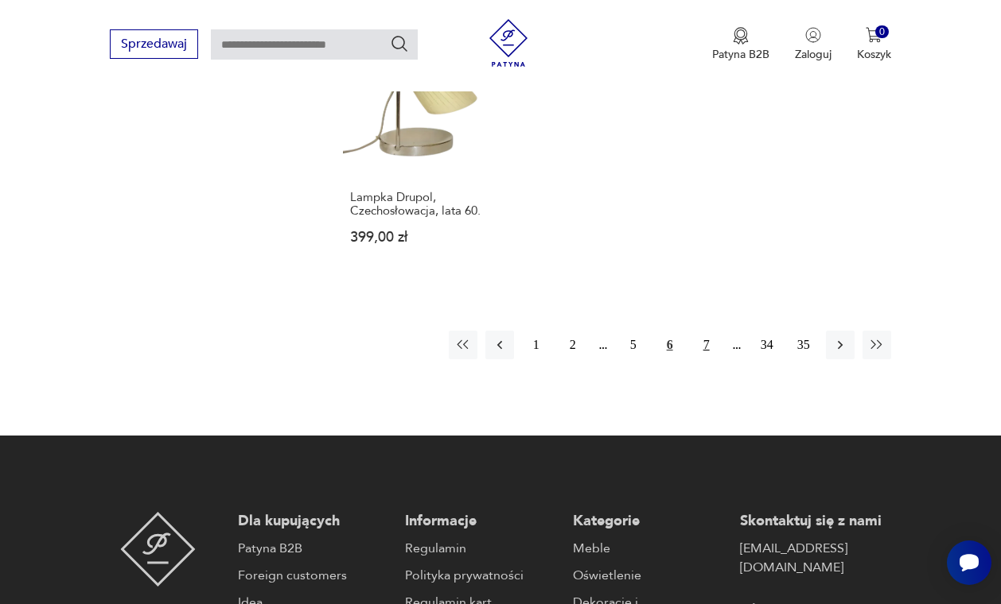
click at [700, 360] on button "7" at bounding box center [706, 345] width 29 height 29
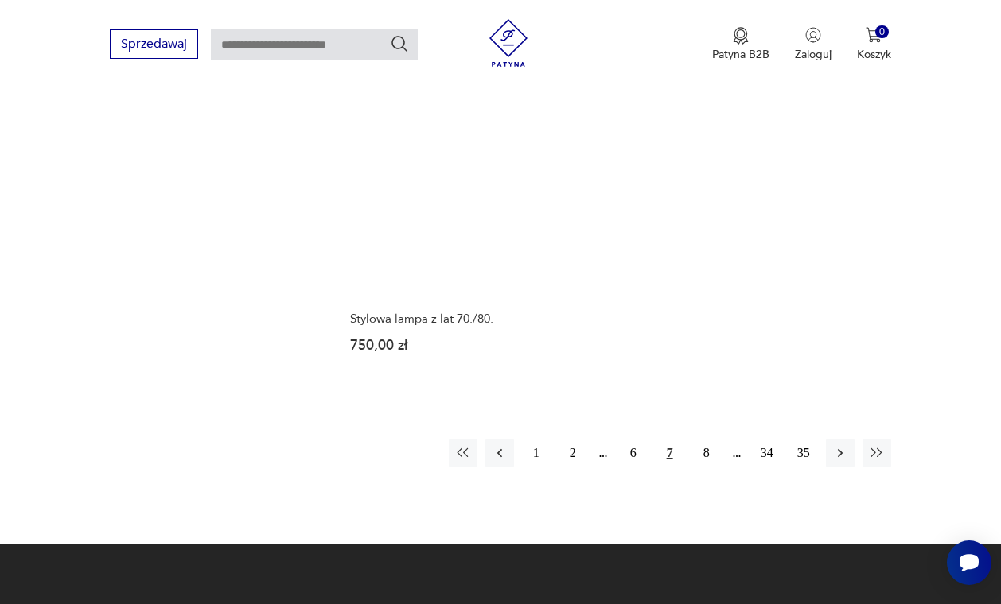
scroll to position [2252, 0]
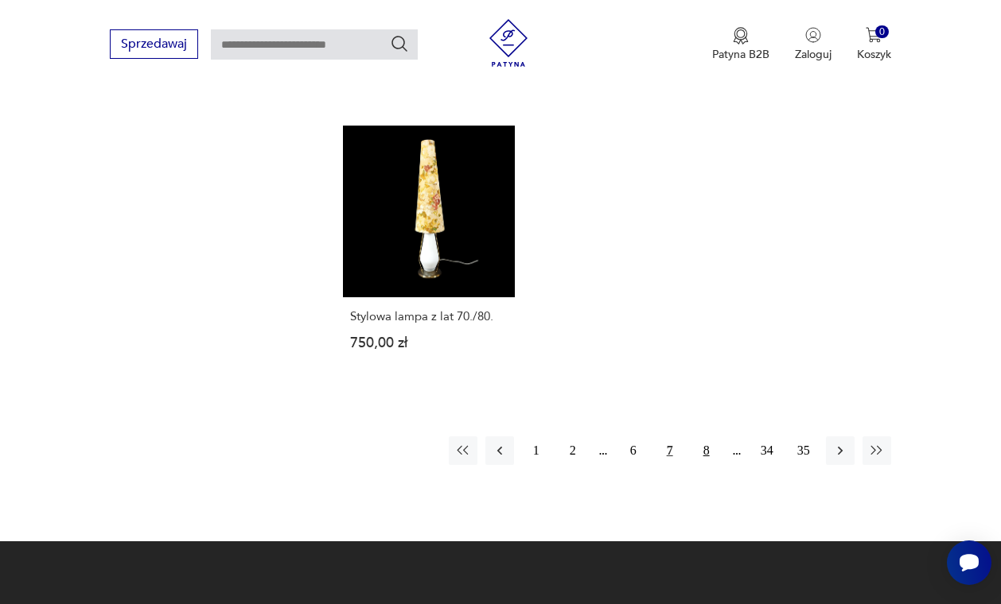
click at [708, 437] on button "8" at bounding box center [706, 451] width 29 height 29
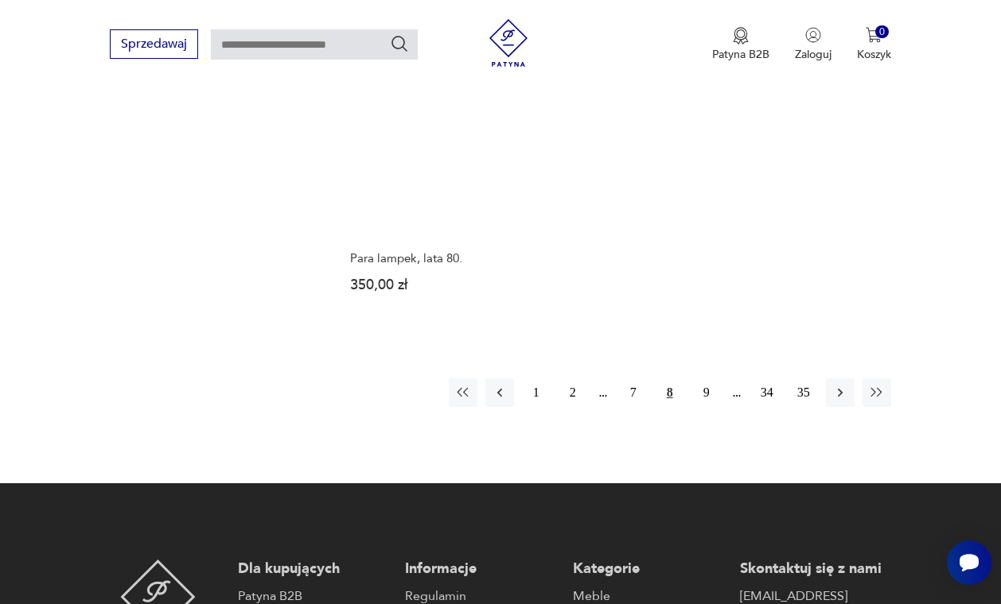
scroll to position [2153, 0]
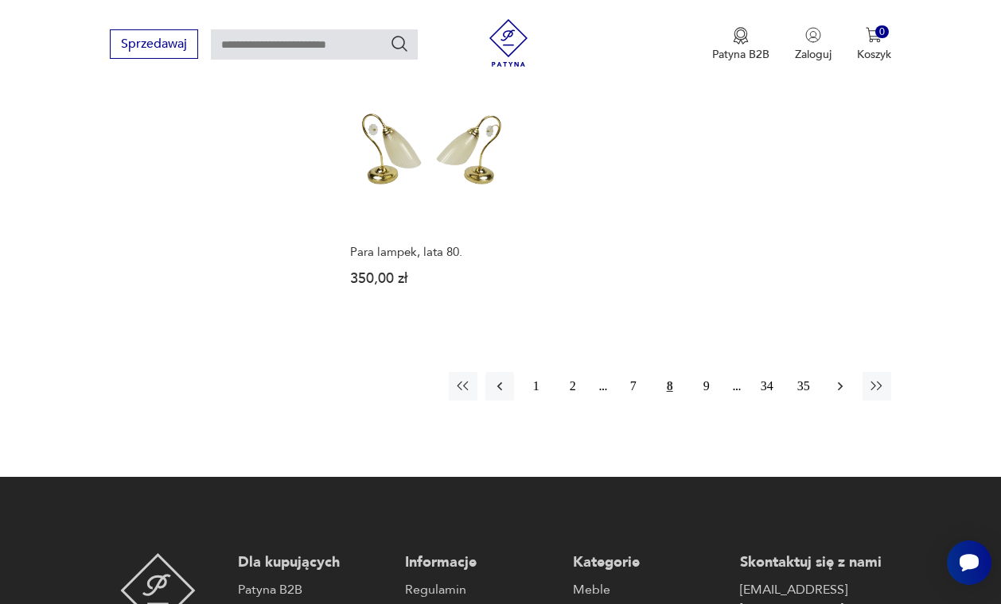
click at [838, 395] on icon "button" at bounding box center [840, 387] width 16 height 16
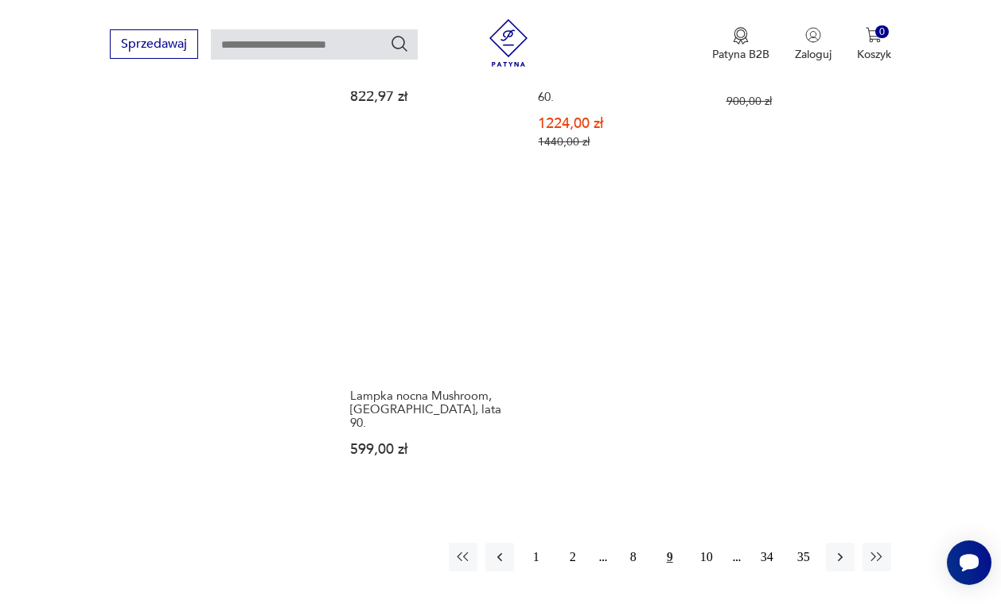
scroll to position [2145, 0]
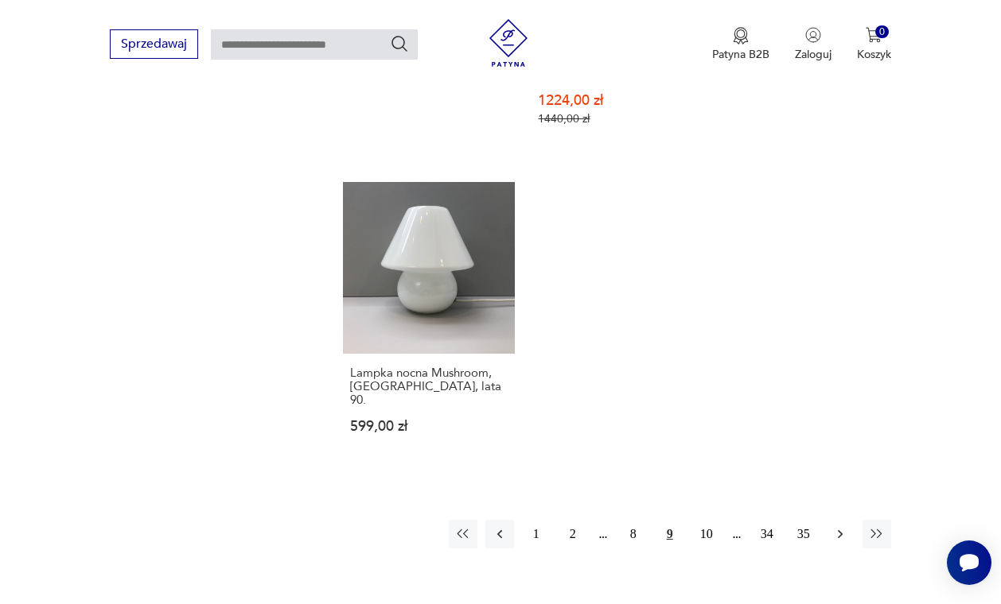
click at [838, 542] on icon "button" at bounding box center [840, 535] width 16 height 16
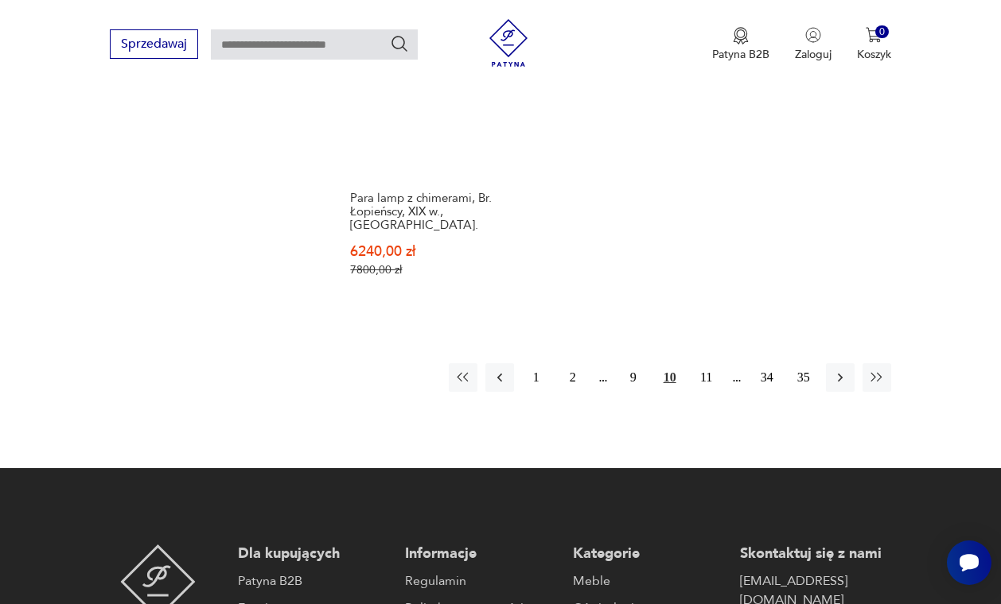
scroll to position [2322, 0]
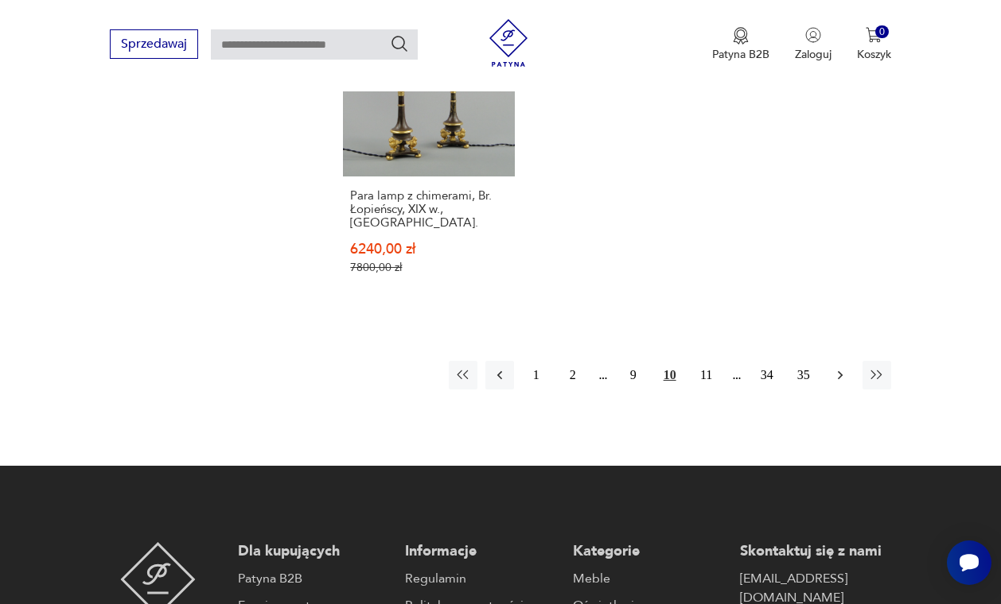
click at [835, 381] on icon "button" at bounding box center [840, 375] width 16 height 16
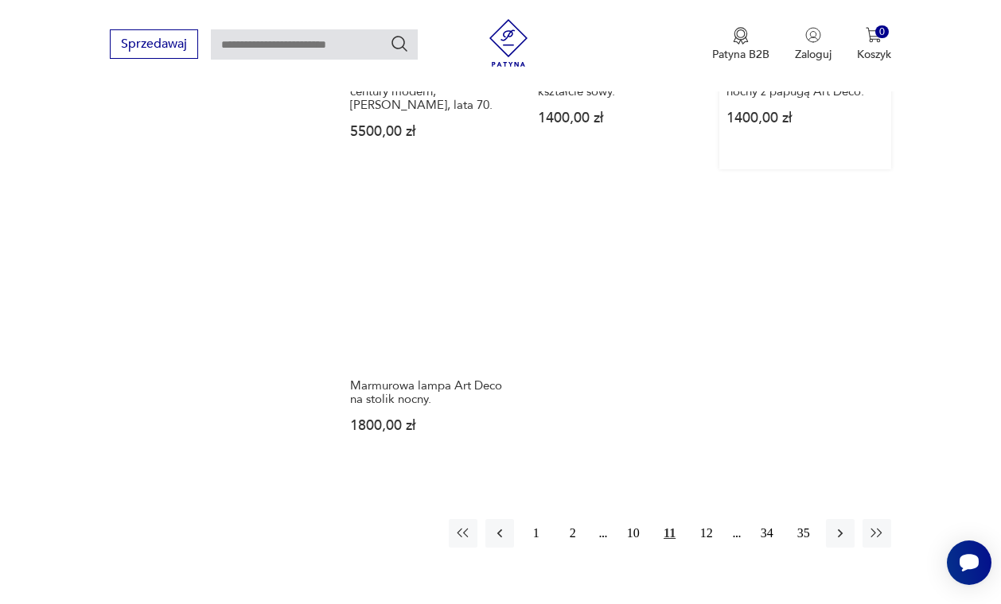
scroll to position [2155, 0]
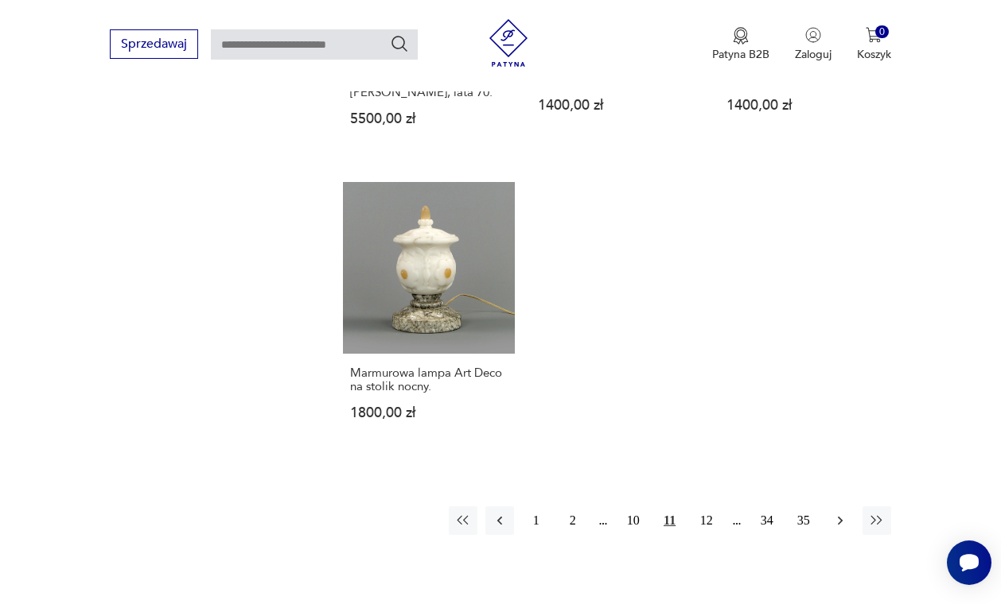
click at [838, 527] on icon "button" at bounding box center [840, 521] width 16 height 16
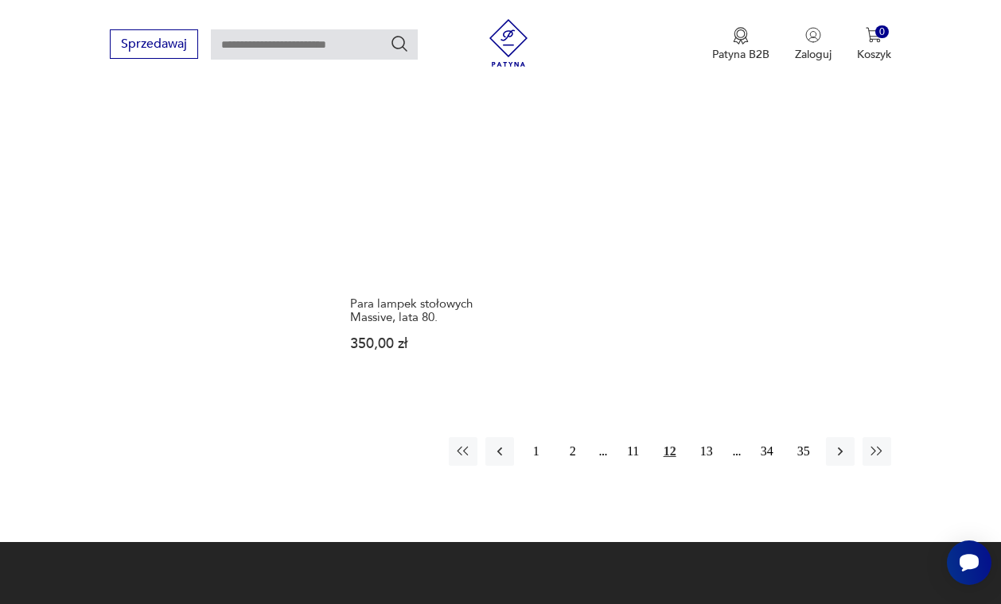
scroll to position [2167, 0]
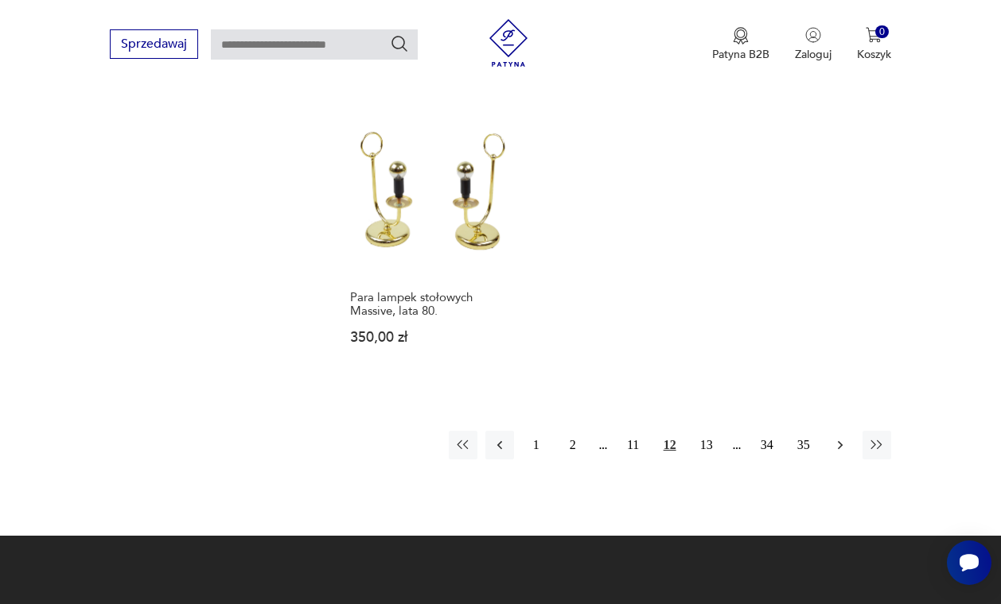
click at [840, 453] on icon "button" at bounding box center [840, 445] width 16 height 16
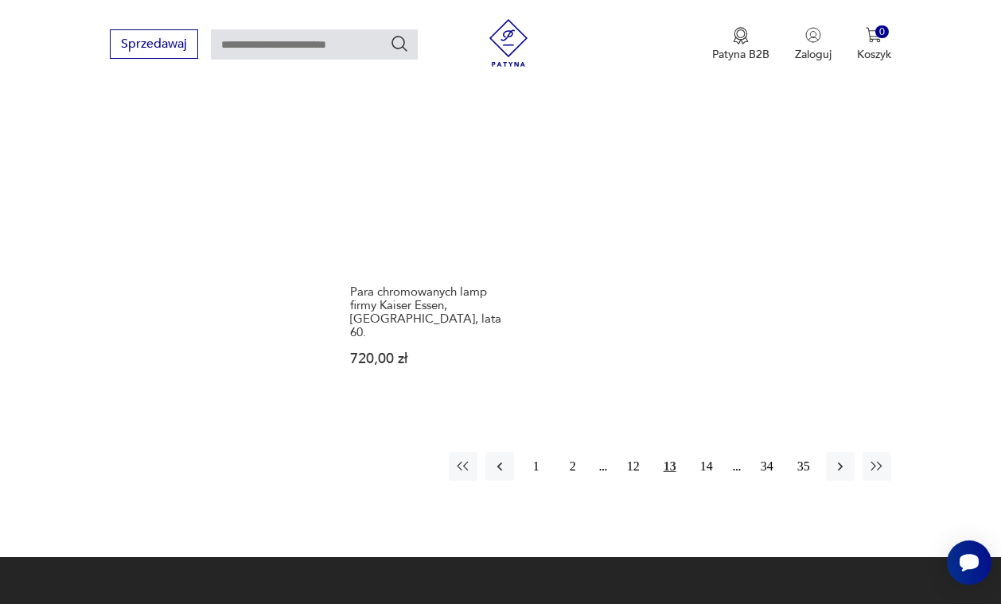
scroll to position [2182, 0]
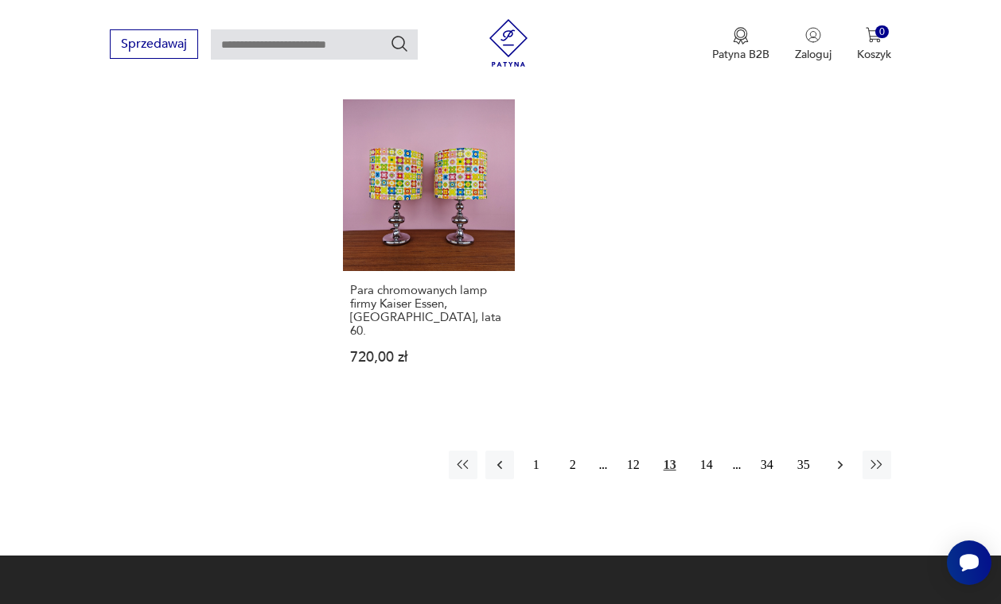
click at [834, 457] on icon "button" at bounding box center [840, 465] width 16 height 16
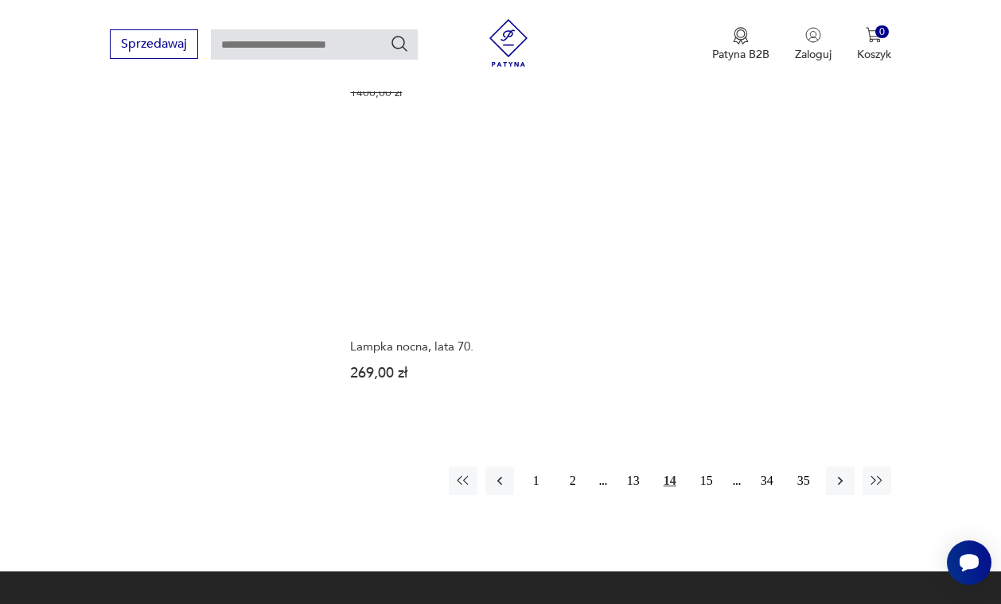
scroll to position [2286, 0]
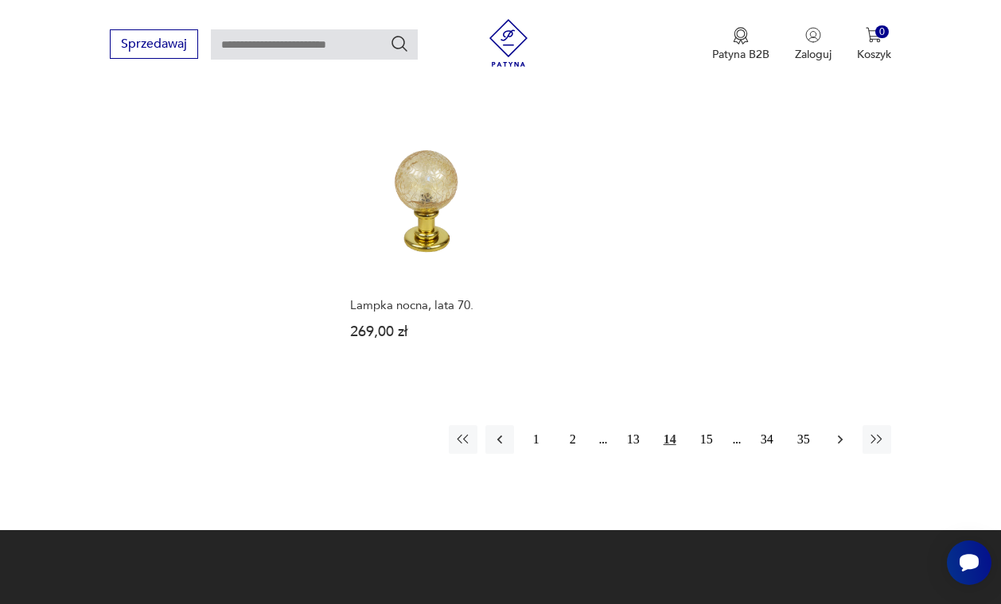
click at [841, 448] on icon "button" at bounding box center [840, 440] width 16 height 16
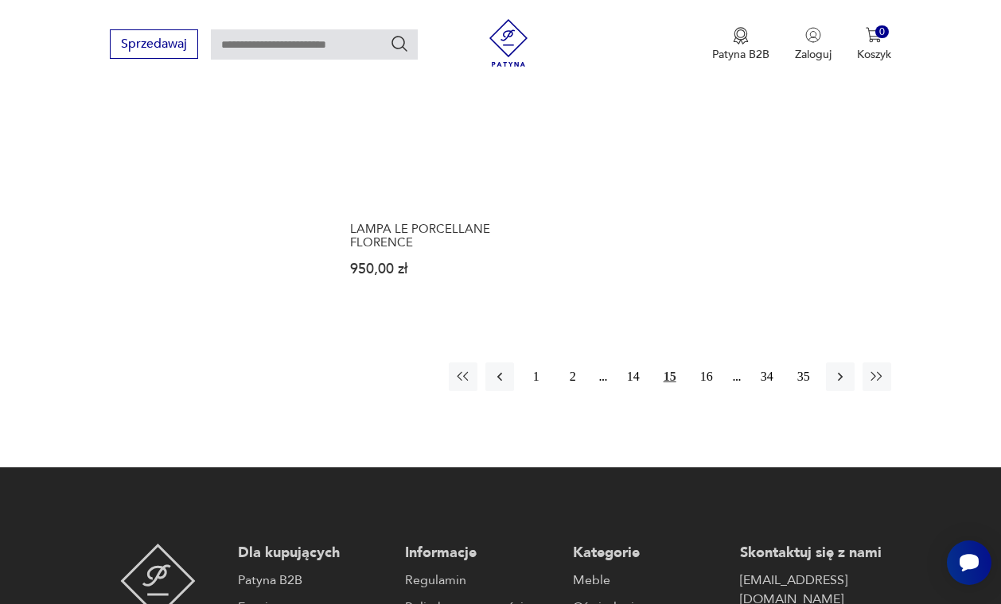
scroll to position [2221, 0]
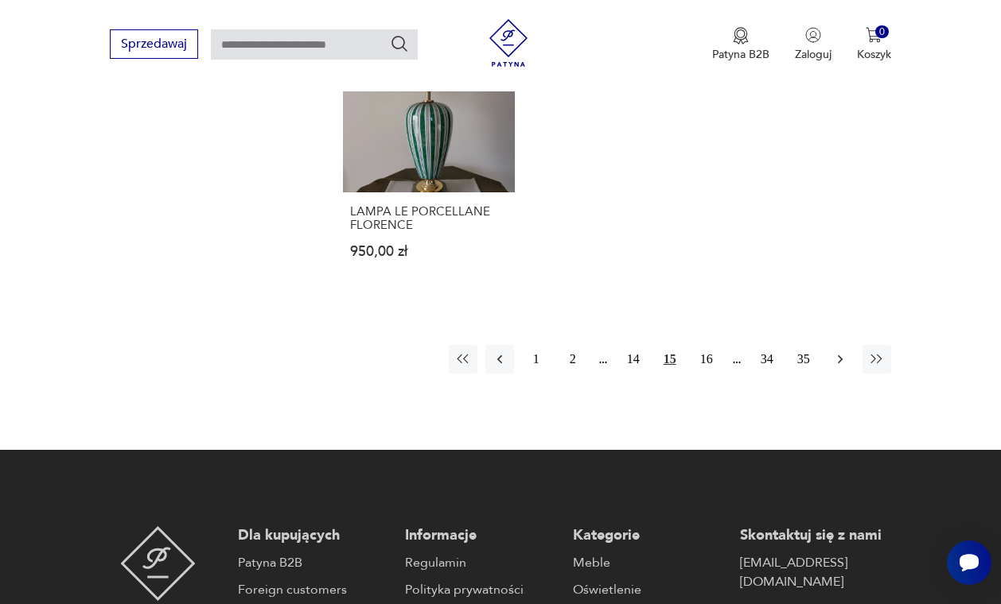
click at [841, 364] on icon "button" at bounding box center [839, 360] width 5 height 9
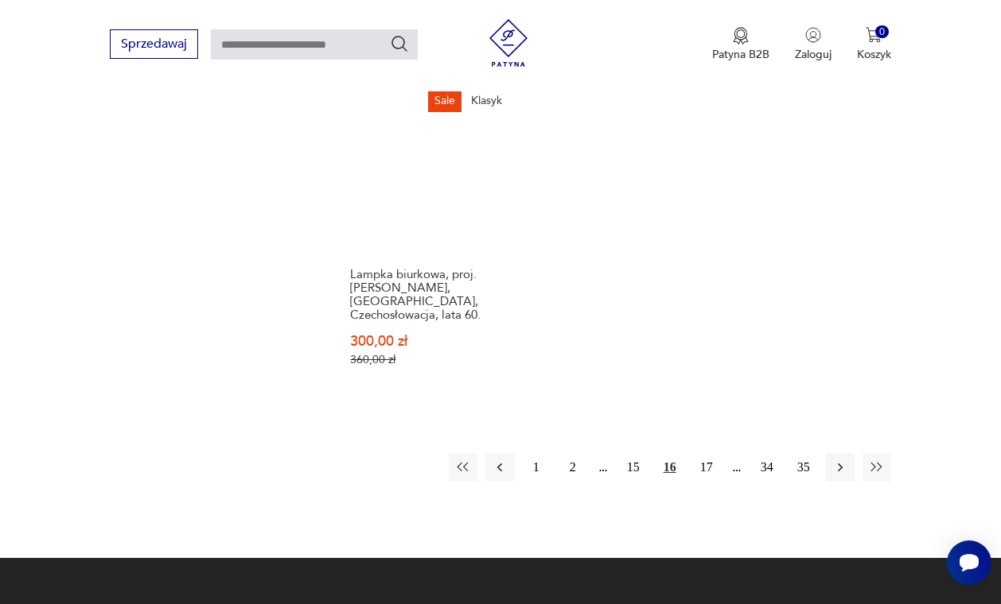
scroll to position [2212, 0]
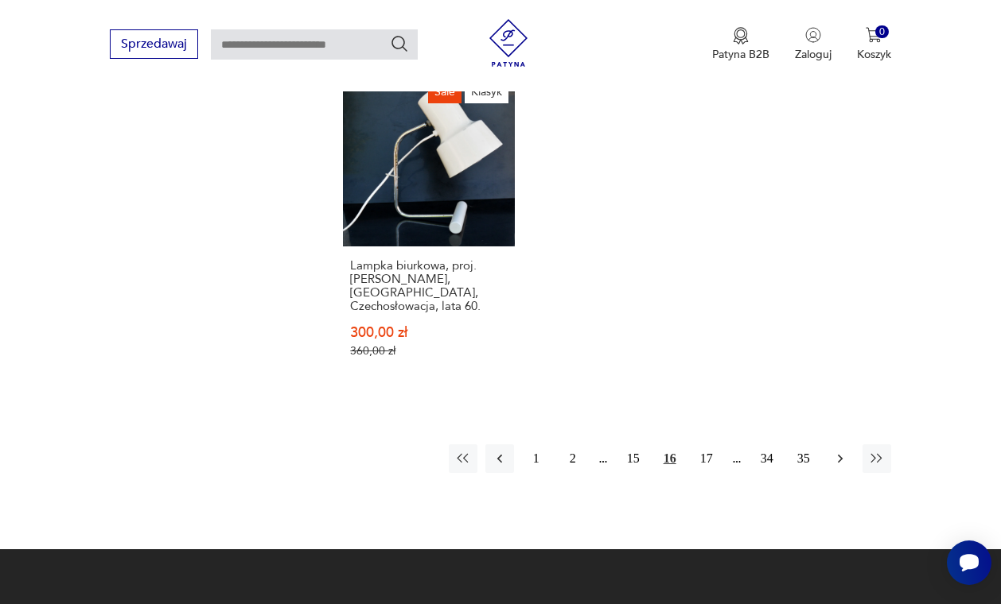
click at [842, 467] on icon "button" at bounding box center [840, 459] width 16 height 16
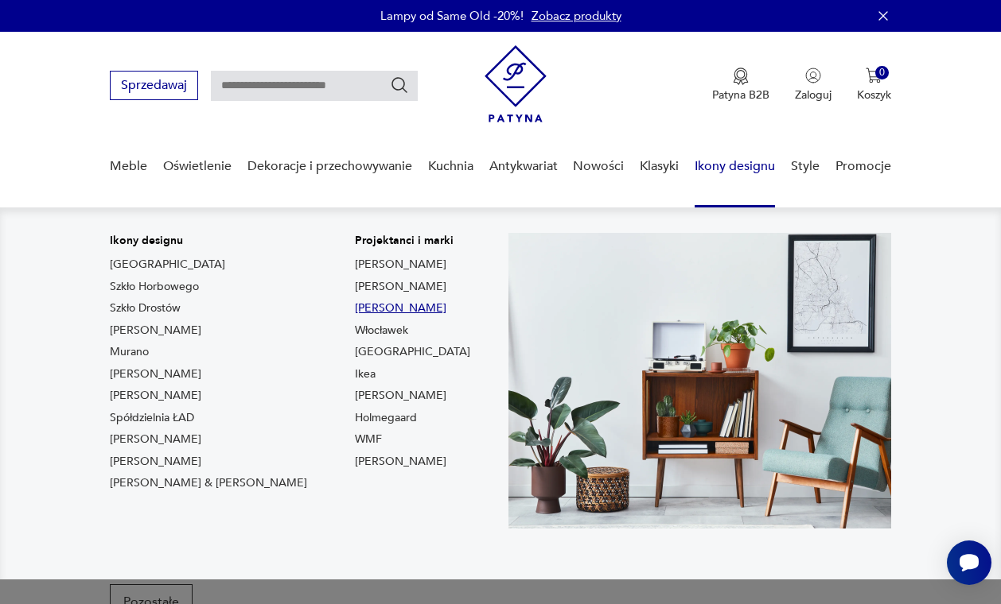
click at [355, 310] on link "Louis Poulsen" at bounding box center [400, 309] width 91 height 16
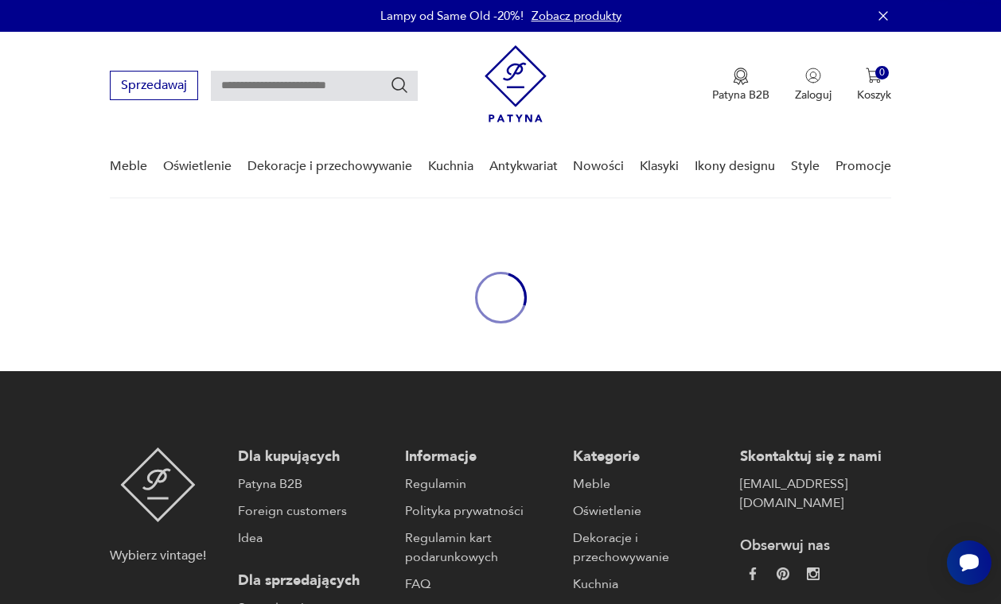
type input "*******"
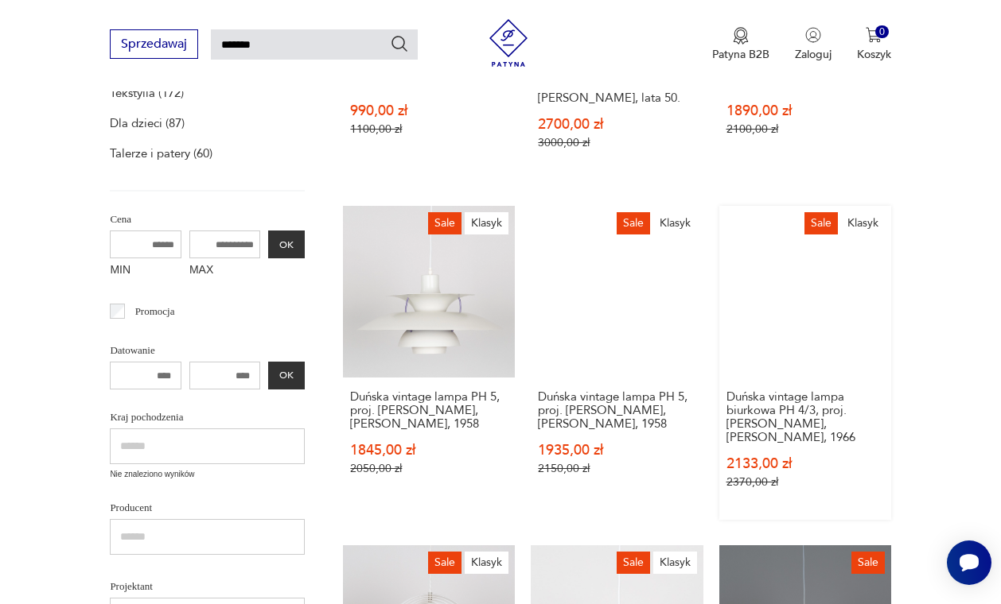
scroll to position [487, 0]
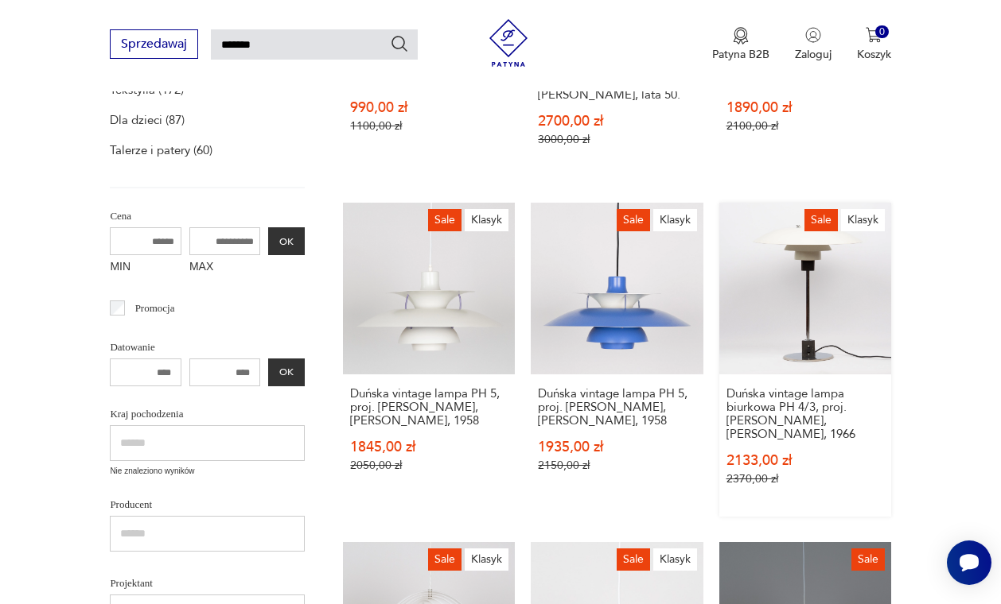
click at [823, 336] on link "Sale Klasyk Duńska vintage lampa biurkowa PH 4/3, proj. Poul Henningsen, Louis …" at bounding box center [805, 360] width 172 height 314
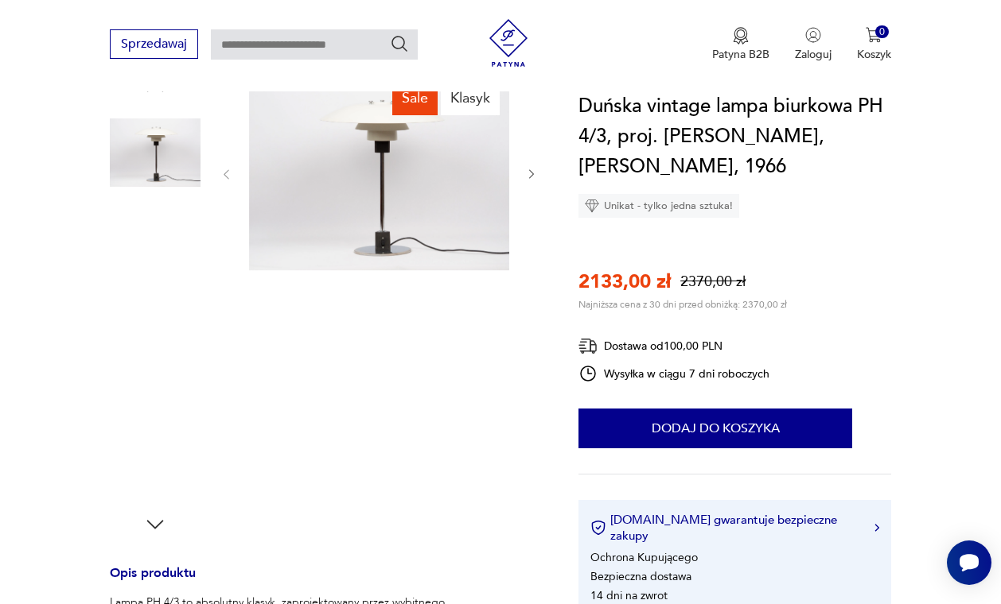
scroll to position [204, 0]
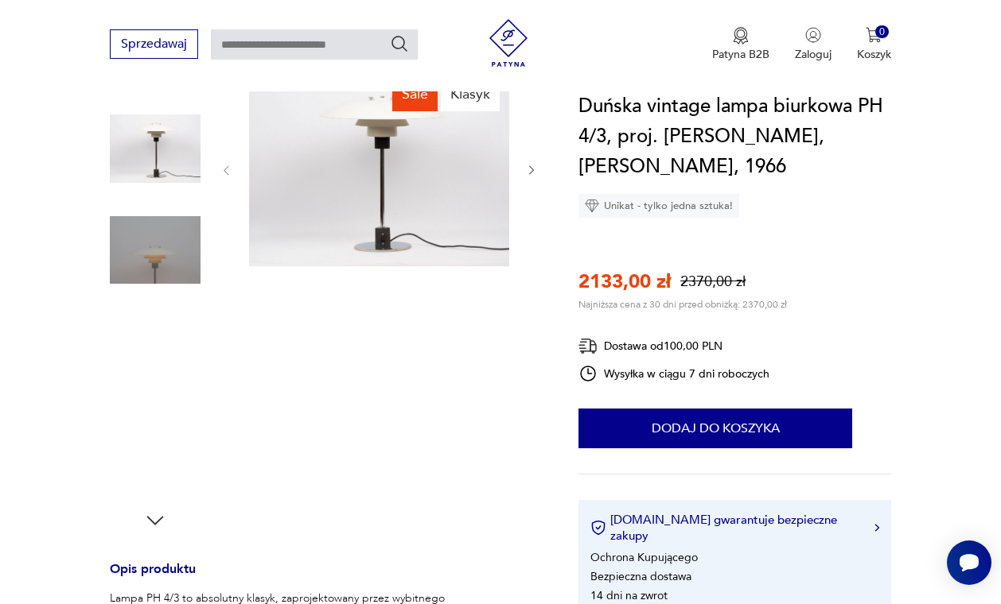
click at [139, 329] on img at bounding box center [155, 351] width 91 height 91
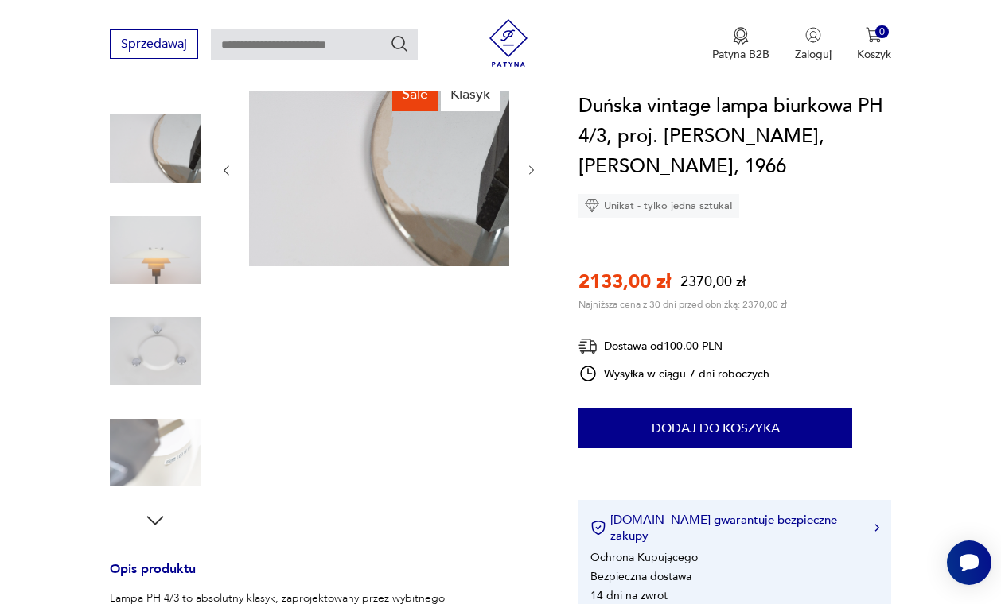
click at [150, 347] on img at bounding box center [155, 351] width 91 height 91
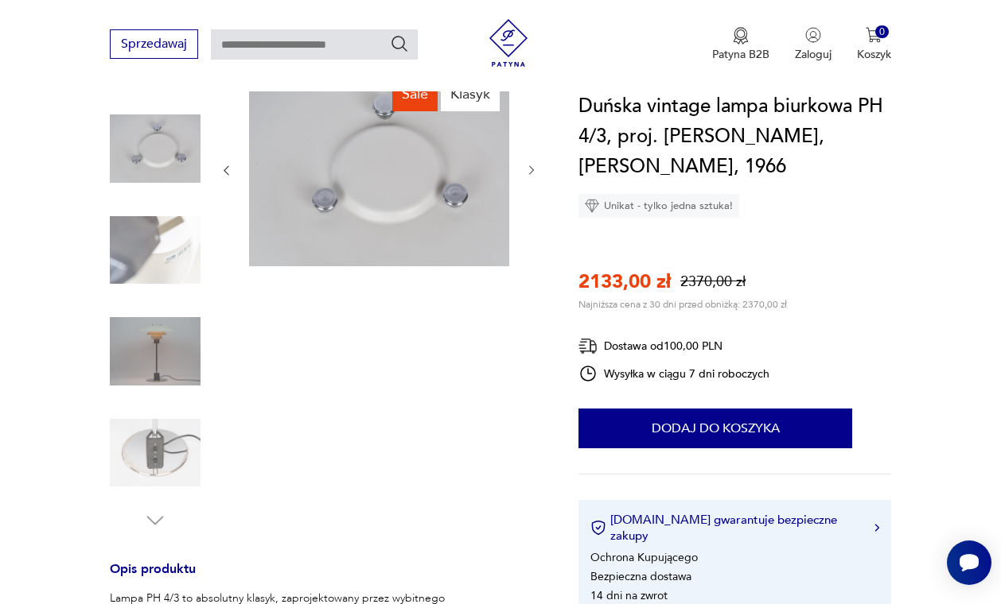
click at [149, 344] on img at bounding box center [155, 351] width 91 height 91
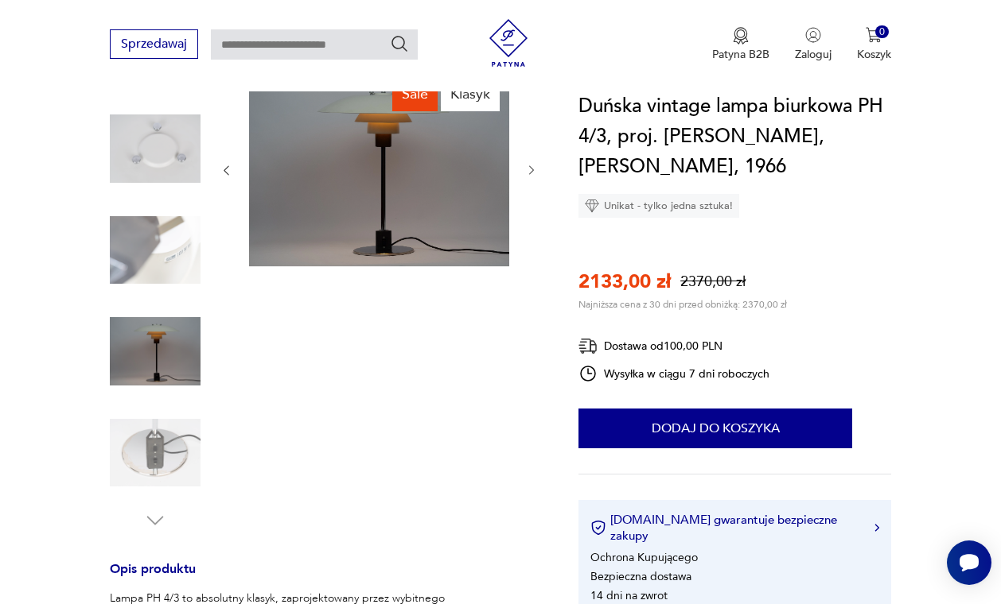
click at [170, 447] on img at bounding box center [155, 453] width 91 height 91
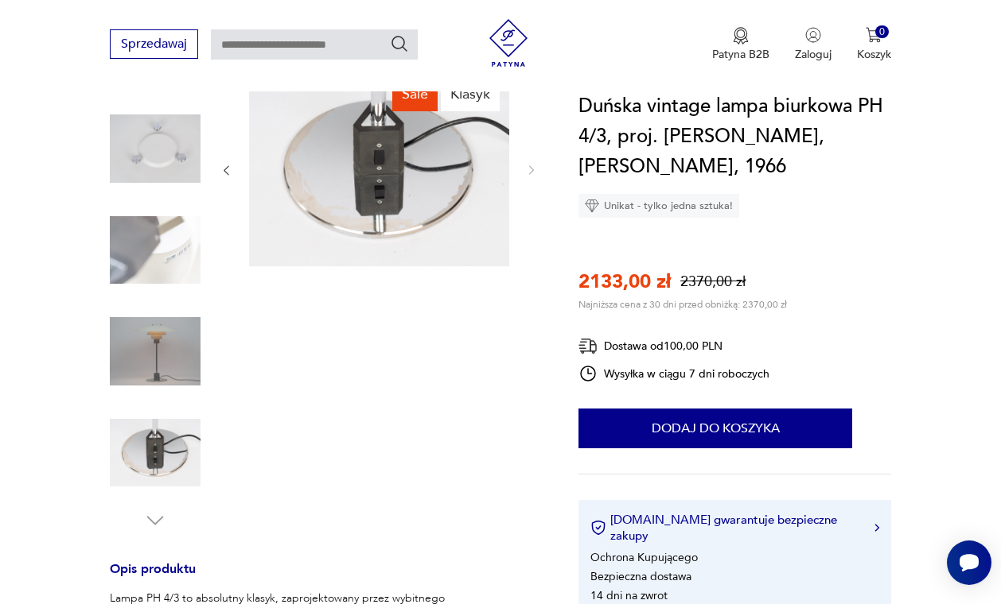
click at [177, 363] on img at bounding box center [155, 351] width 91 height 91
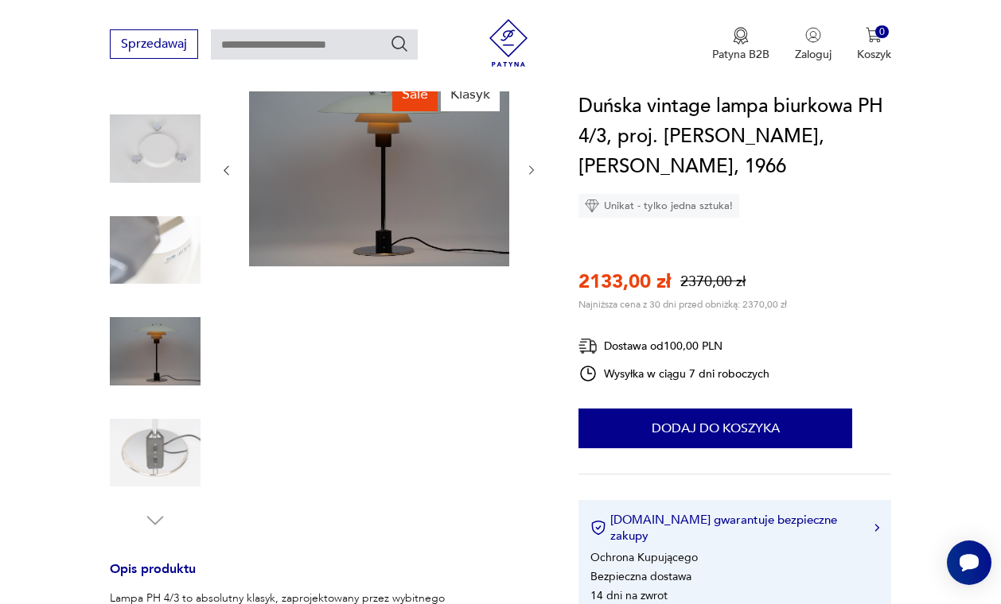
click at [162, 430] on img at bounding box center [155, 453] width 91 height 91
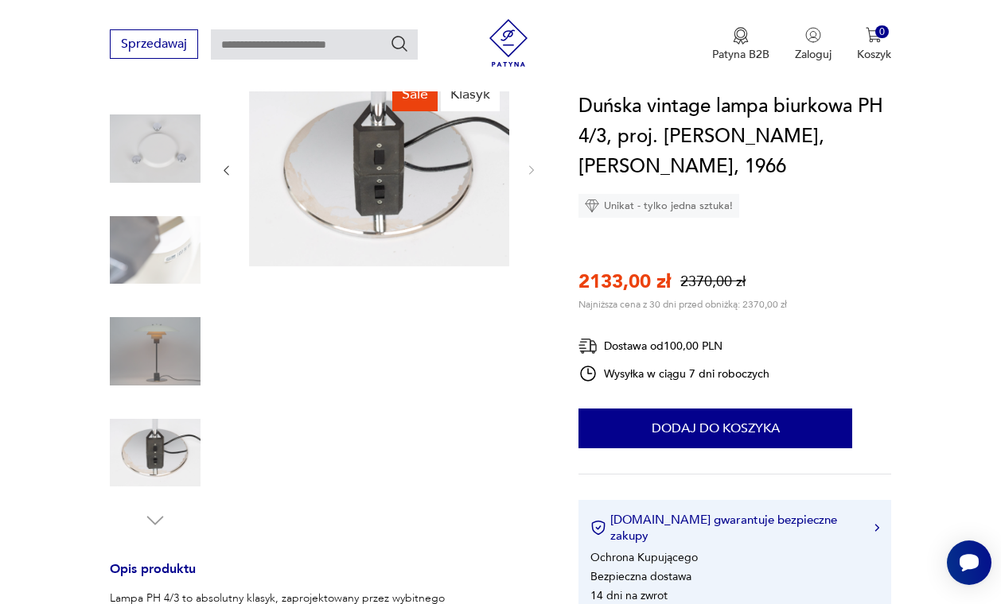
type input "*******"
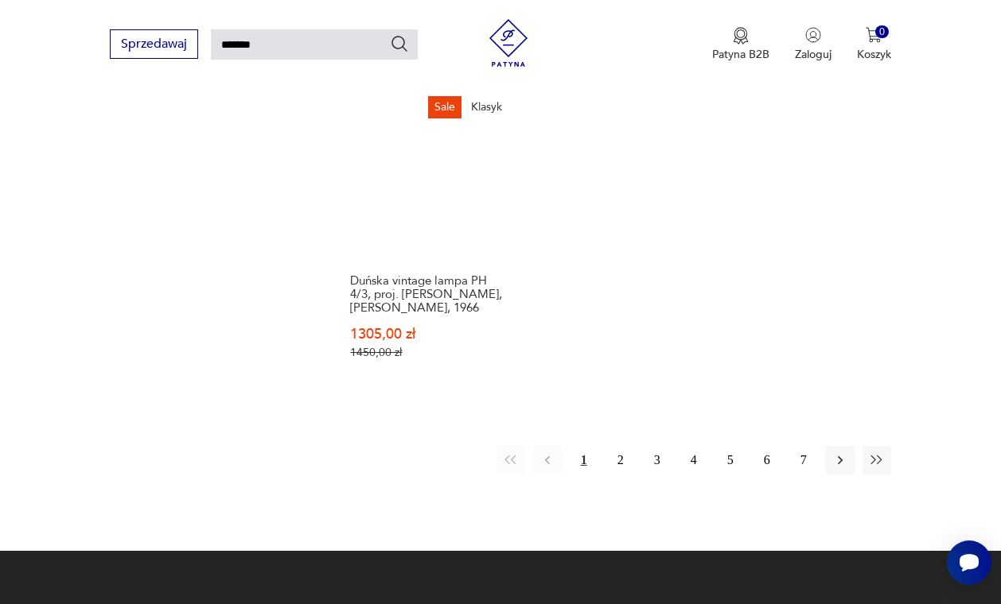
scroll to position [1962, 0]
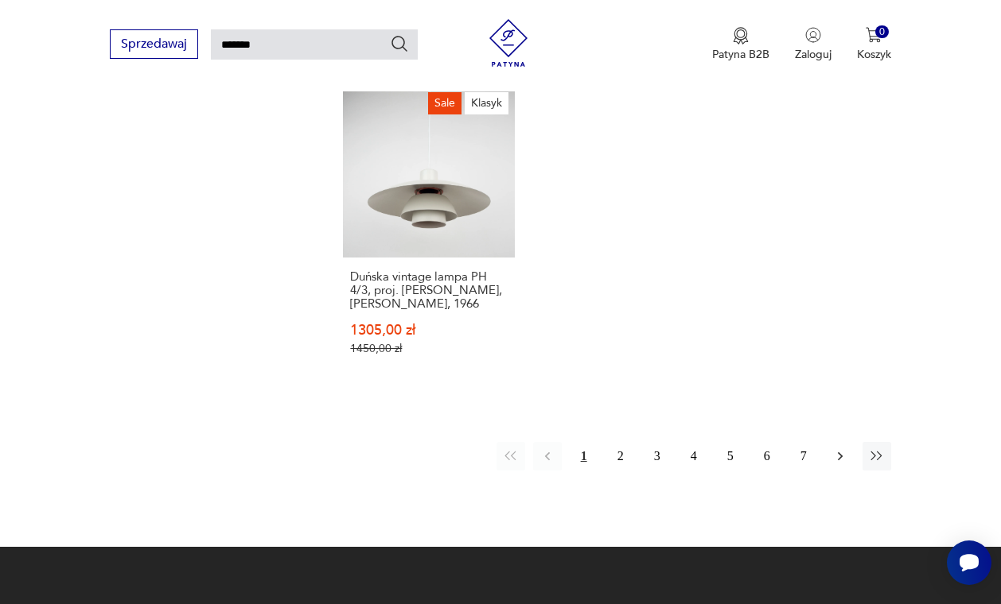
click at [839, 471] on button "button" at bounding box center [840, 456] width 29 height 29
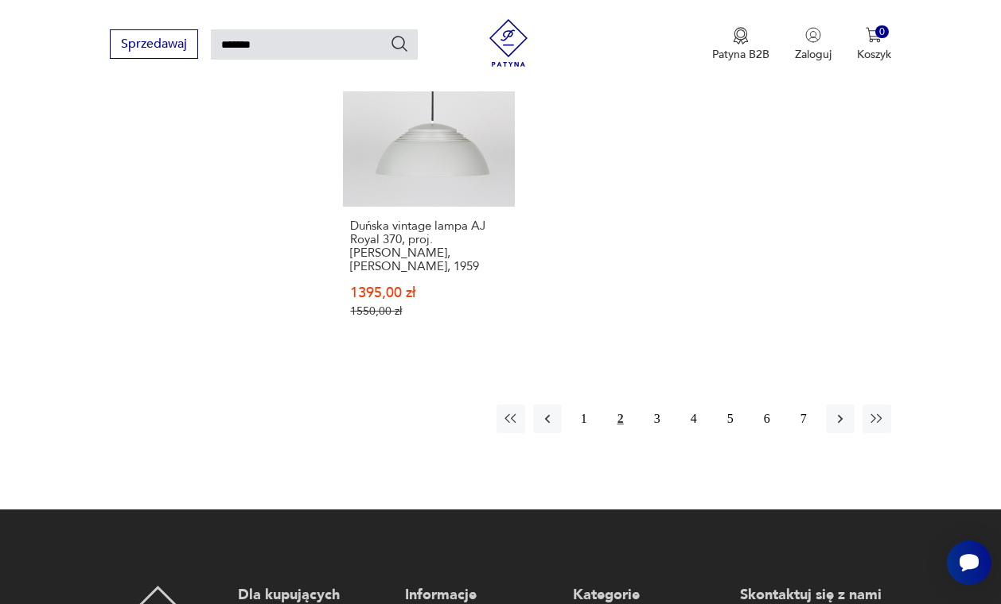
scroll to position [1993, 0]
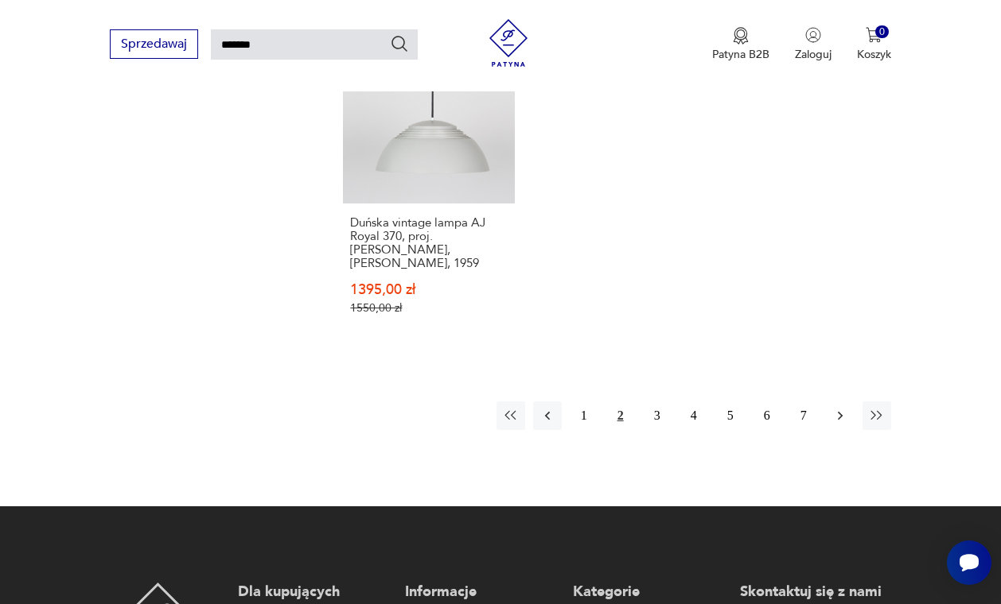
click at [834, 424] on icon "button" at bounding box center [840, 416] width 16 height 16
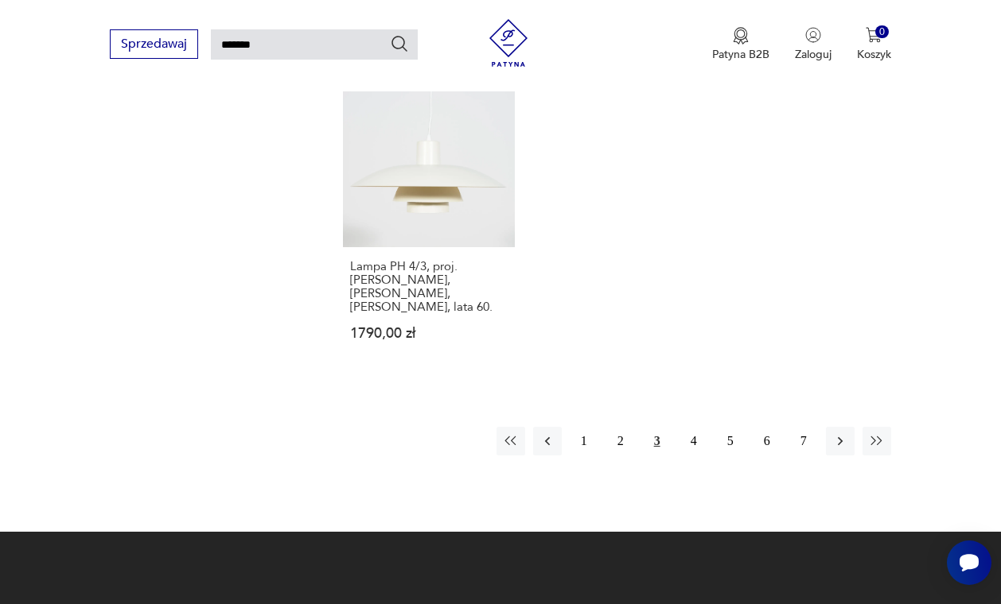
scroll to position [1937, 0]
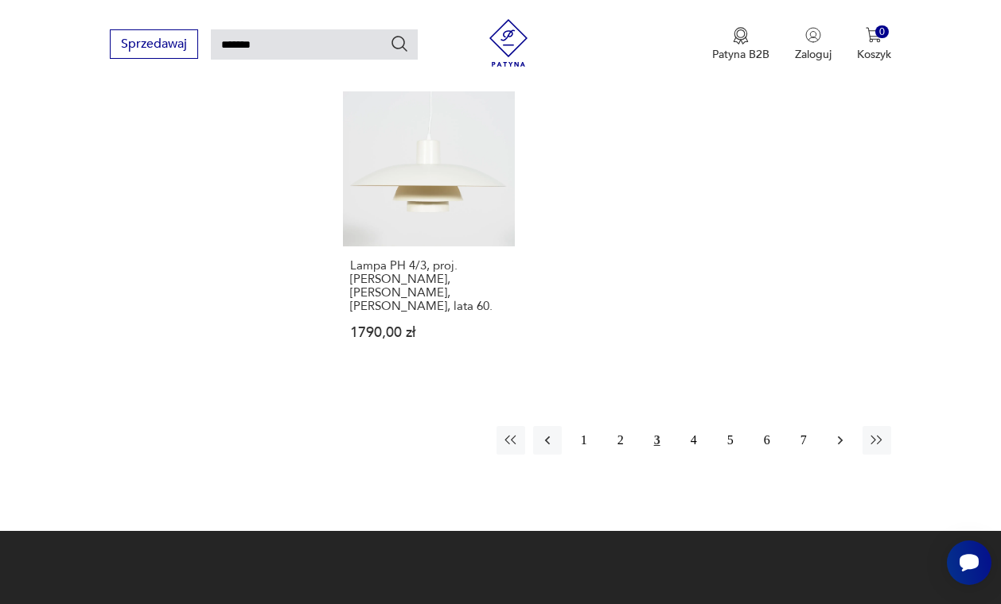
click at [840, 449] on icon "button" at bounding box center [840, 441] width 16 height 16
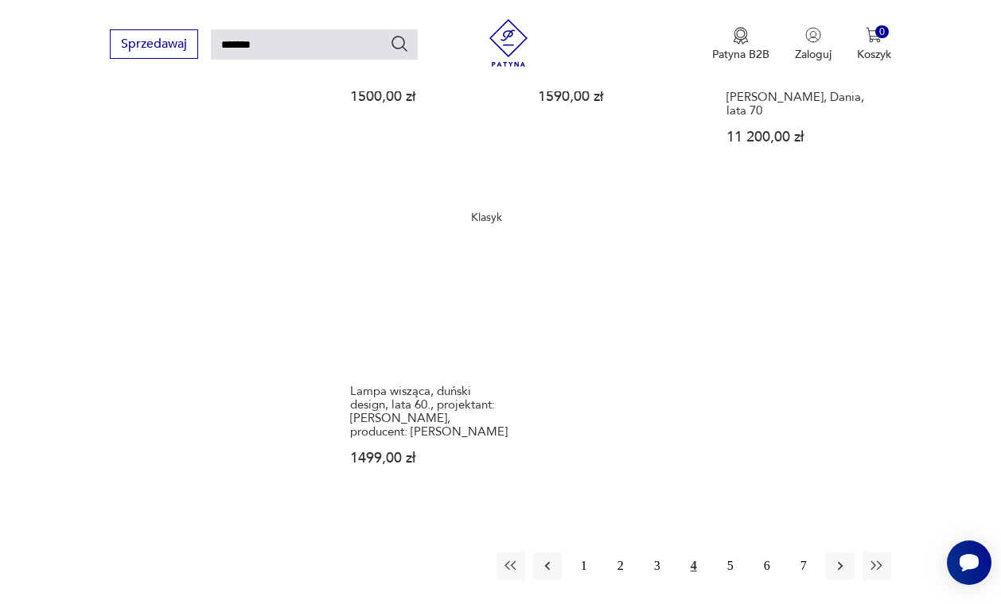
scroll to position [1838, 0]
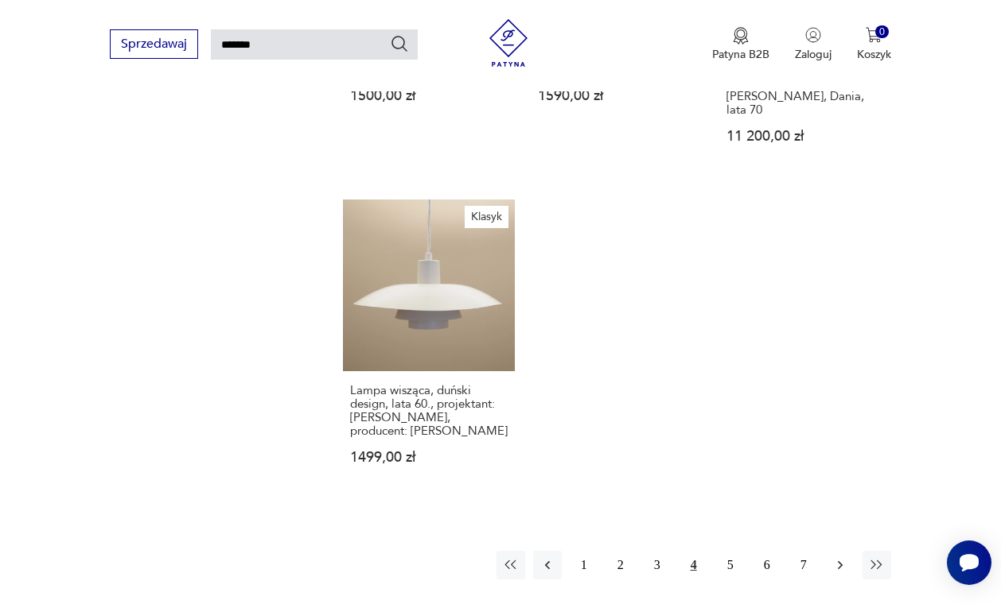
click at [842, 558] on icon "button" at bounding box center [840, 566] width 16 height 16
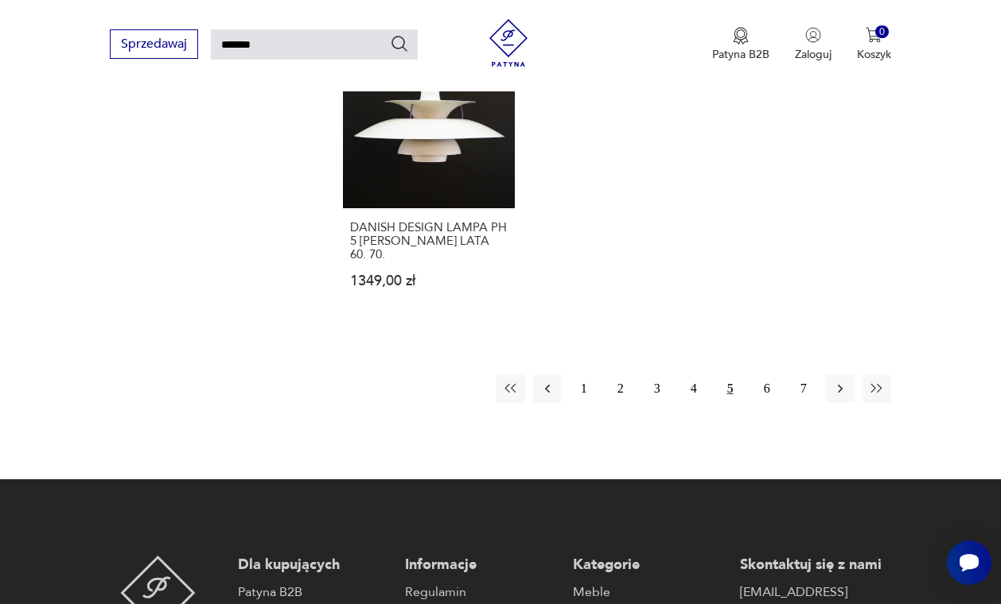
scroll to position [1900, 0]
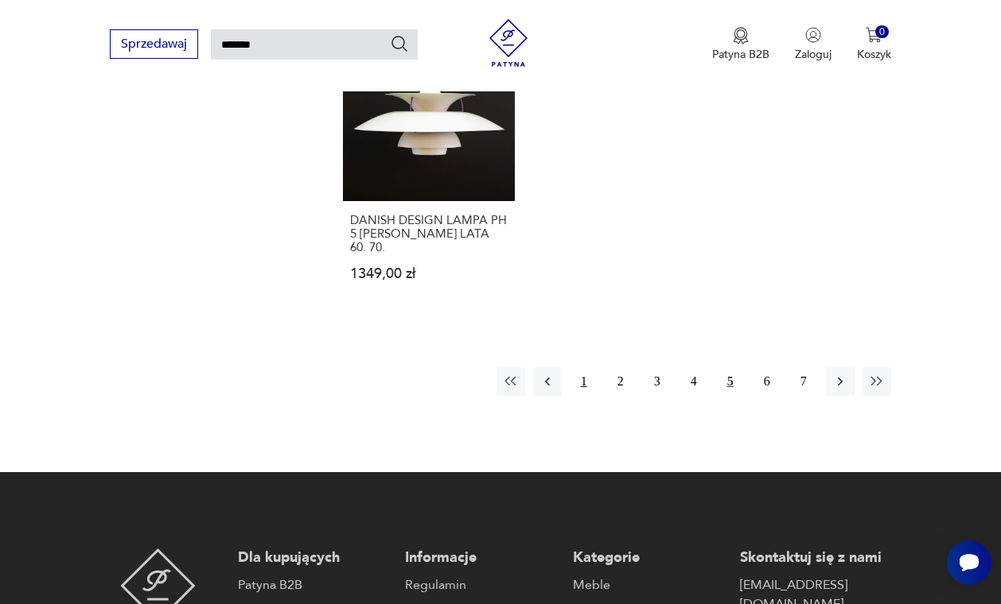
click at [586, 396] on button "1" at bounding box center [583, 381] width 29 height 29
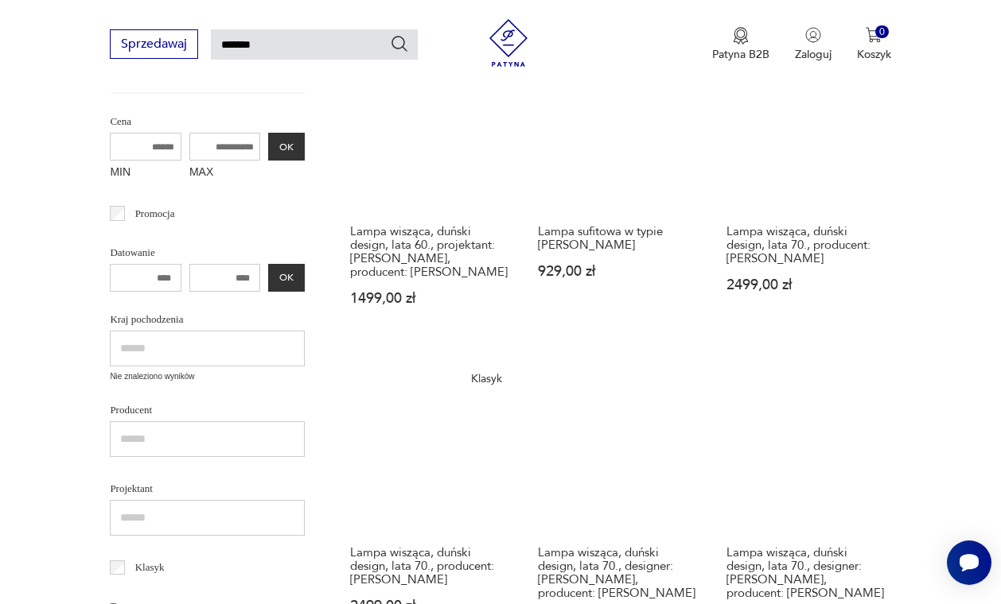
scroll to position [57, 0]
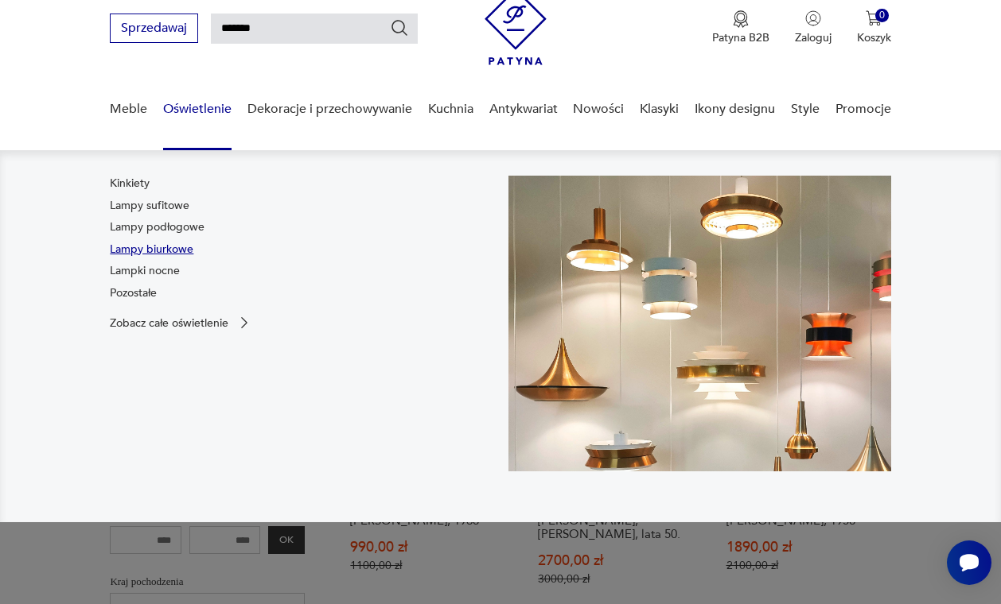
click at [175, 248] on link "Lampy biurkowe" at bounding box center [152, 250] width 84 height 16
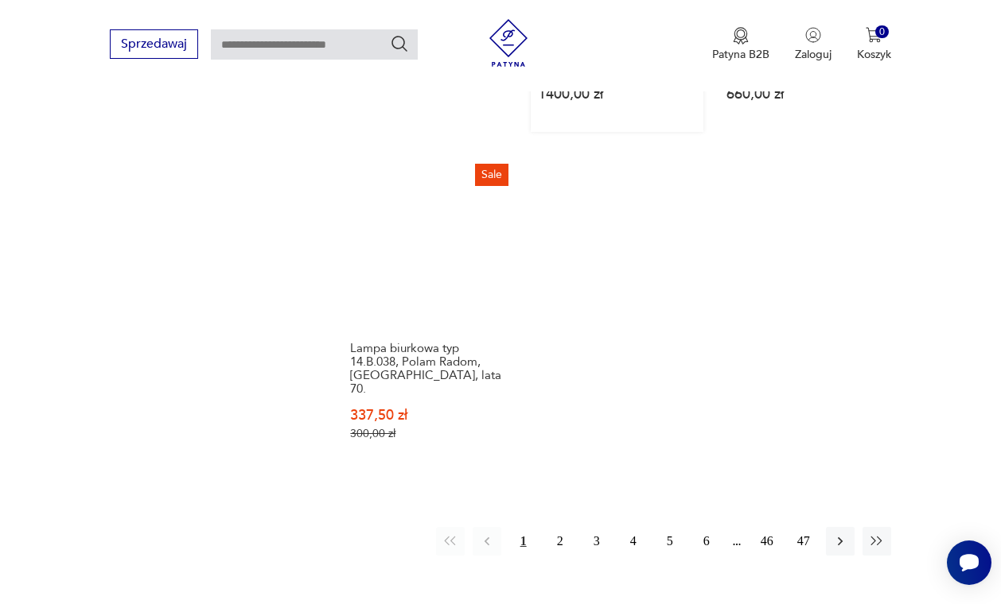
scroll to position [2245, 0]
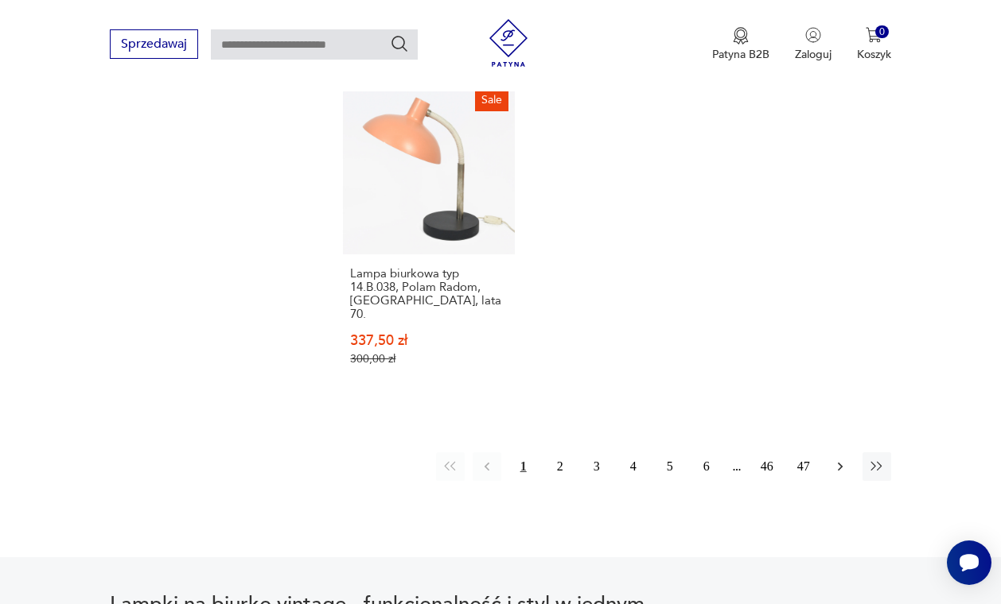
click at [829, 453] on button "button" at bounding box center [840, 467] width 29 height 29
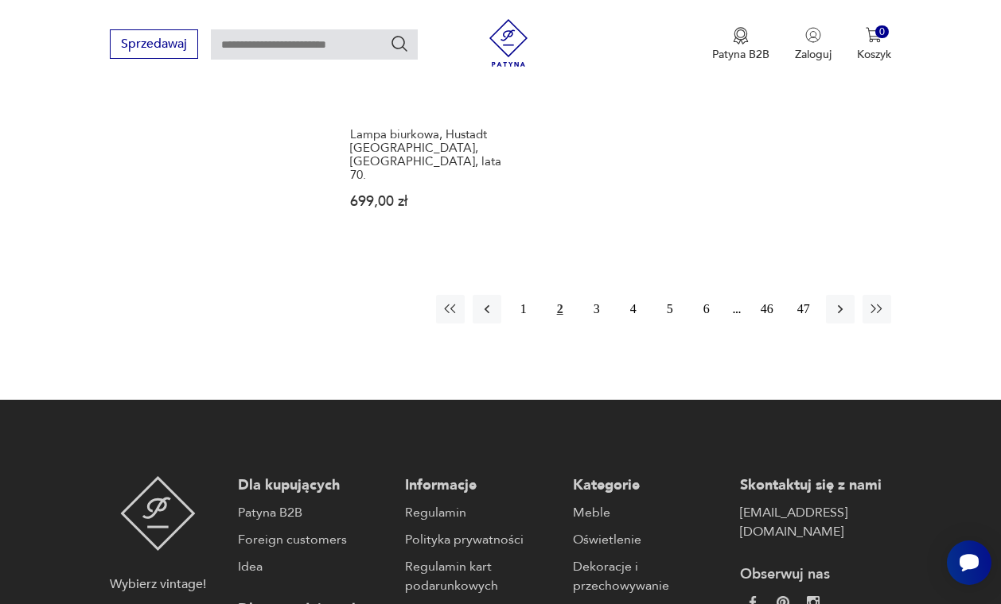
scroll to position [2379, 0]
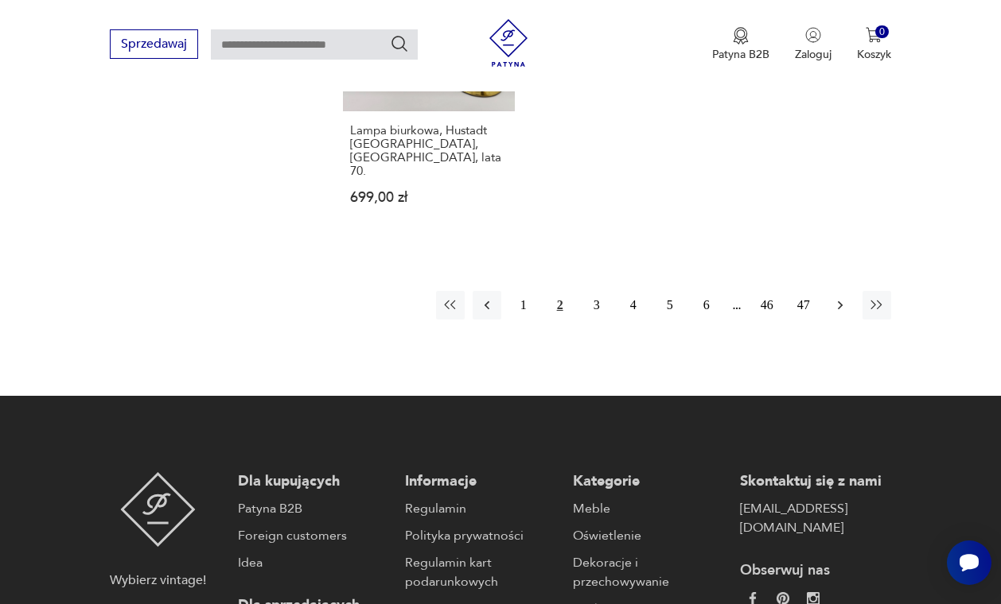
click at [837, 313] on icon "button" at bounding box center [840, 305] width 16 height 16
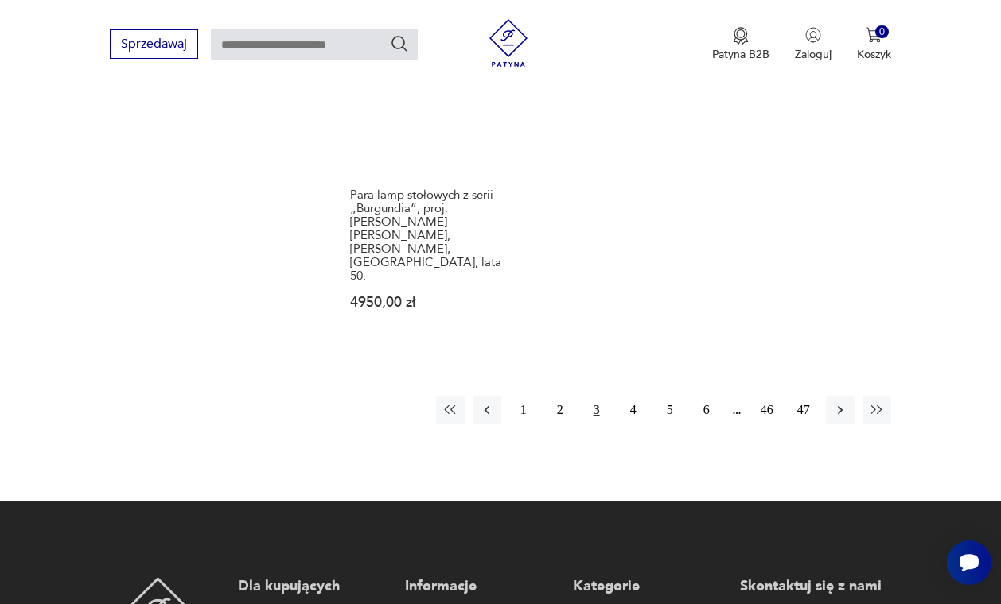
scroll to position [2393, 0]
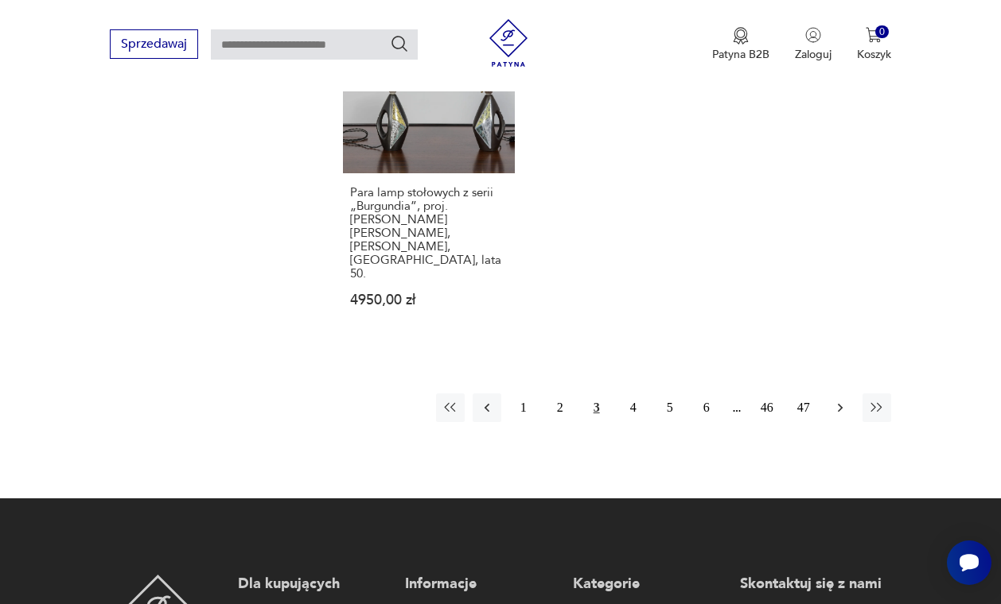
click at [848, 394] on button "button" at bounding box center [840, 408] width 29 height 29
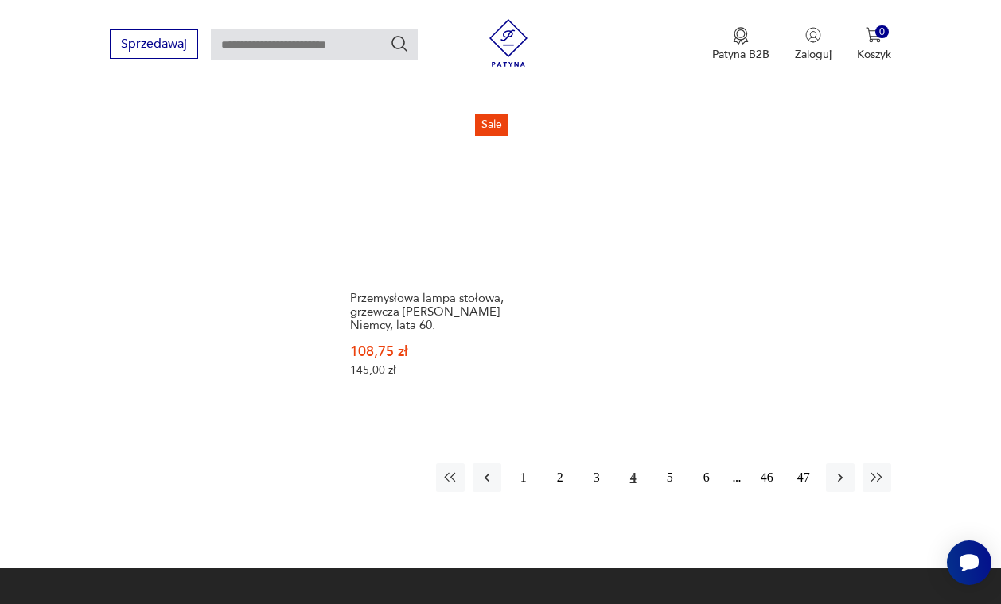
scroll to position [2301, 0]
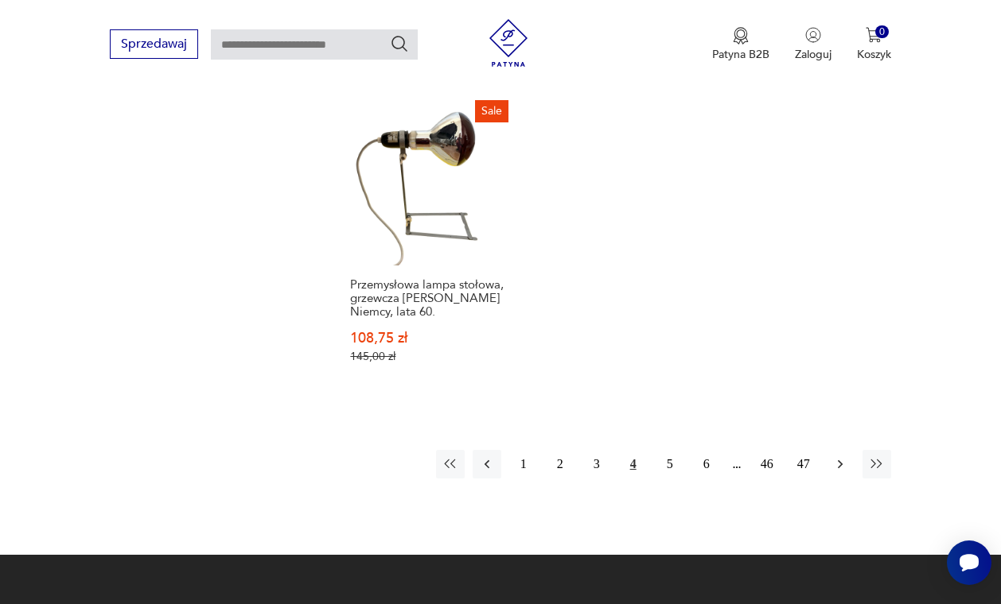
click at [839, 457] on icon "button" at bounding box center [840, 465] width 16 height 16
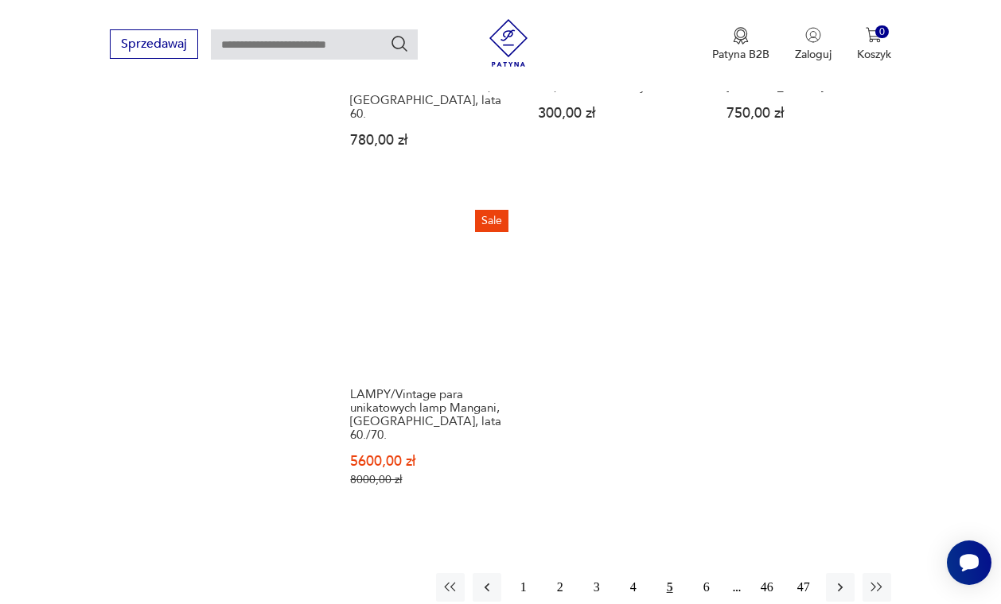
scroll to position [2226, 0]
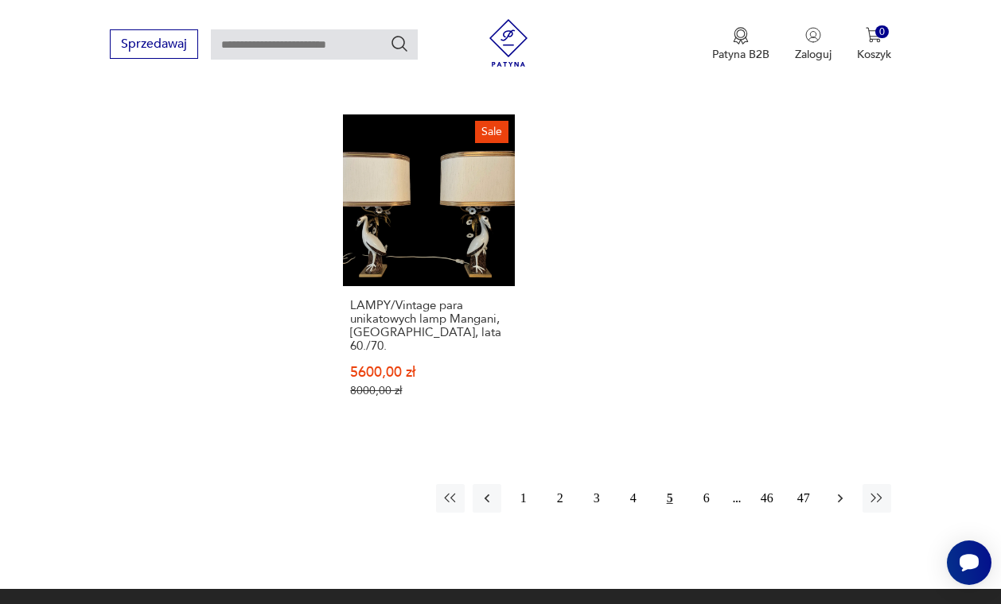
click at [833, 491] on icon "button" at bounding box center [840, 499] width 16 height 16
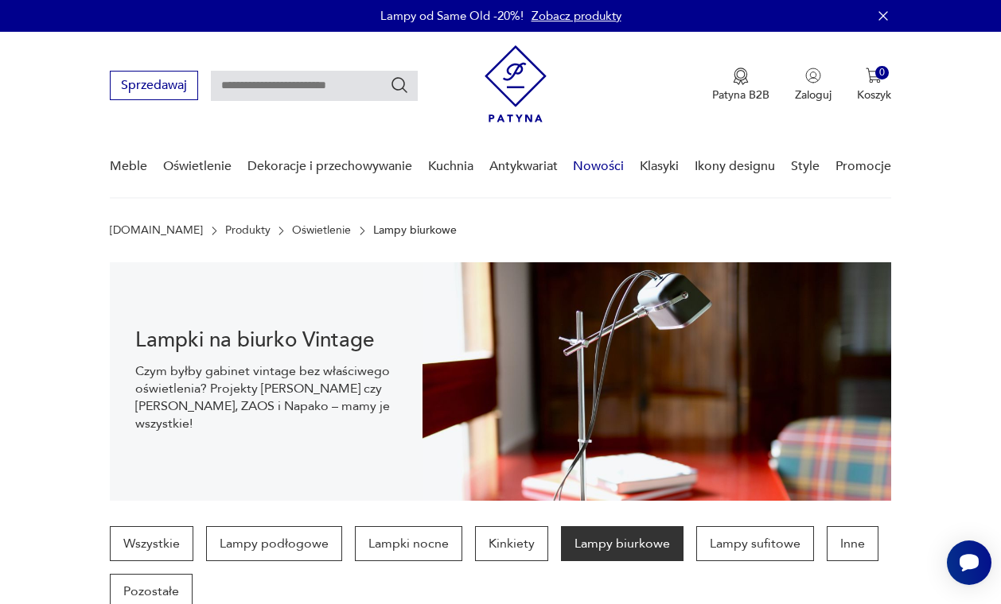
click at [612, 165] on link "Nowości" at bounding box center [598, 166] width 51 height 61
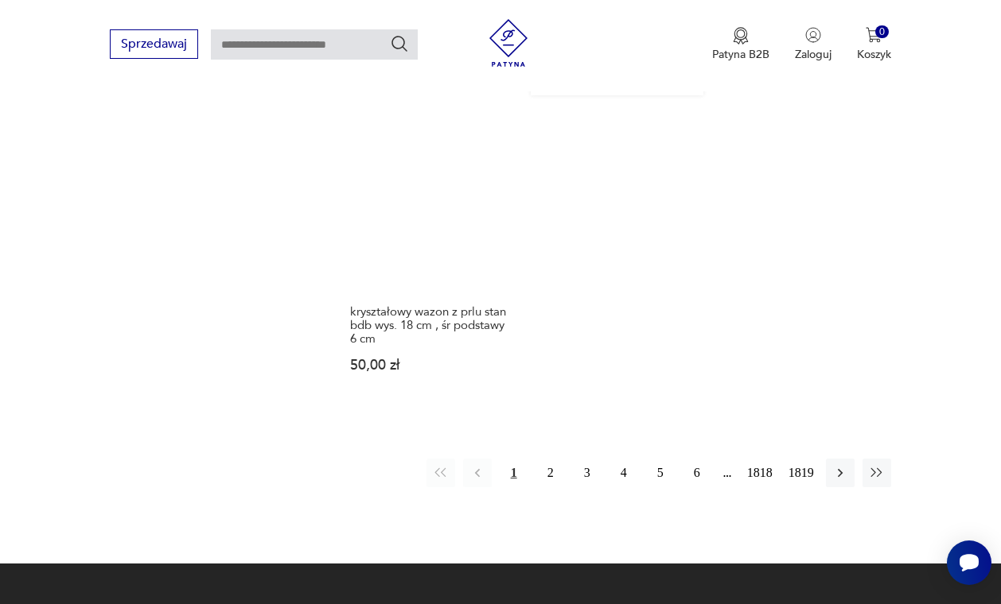
scroll to position [1994, 0]
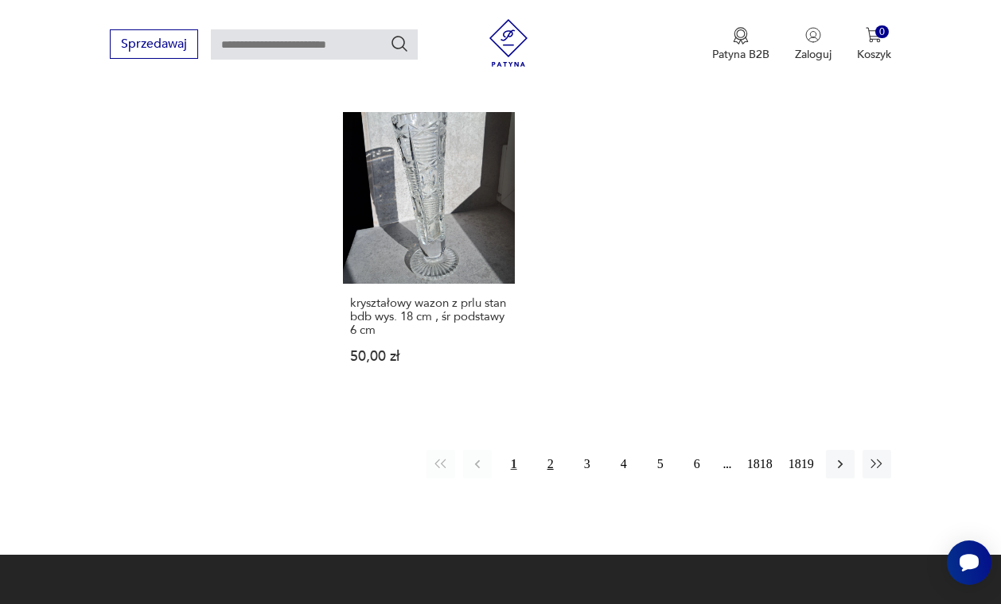
click at [546, 479] on button "2" at bounding box center [550, 464] width 29 height 29
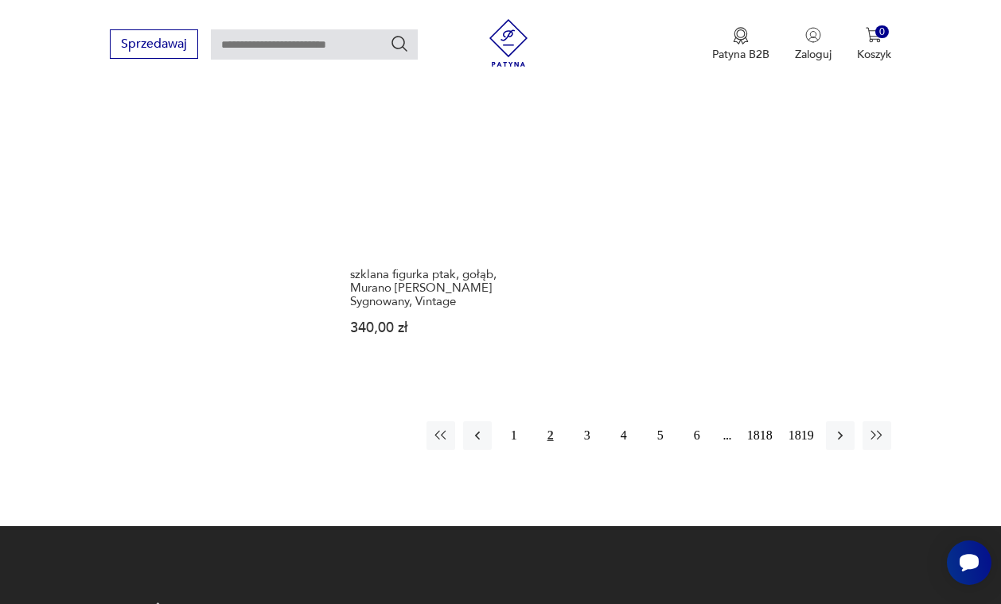
scroll to position [2039, 0]
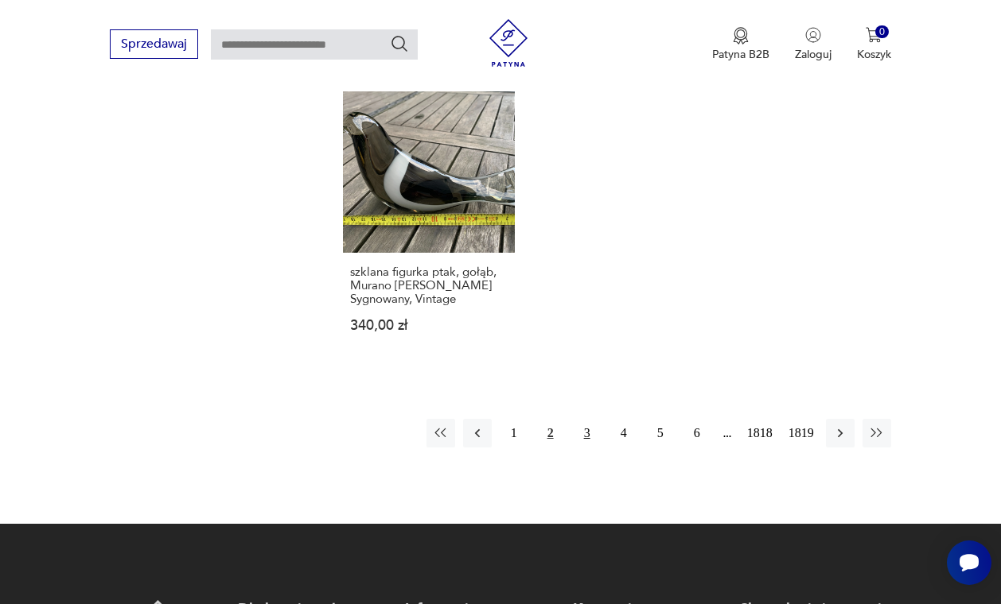
click at [580, 448] on button "3" at bounding box center [587, 433] width 29 height 29
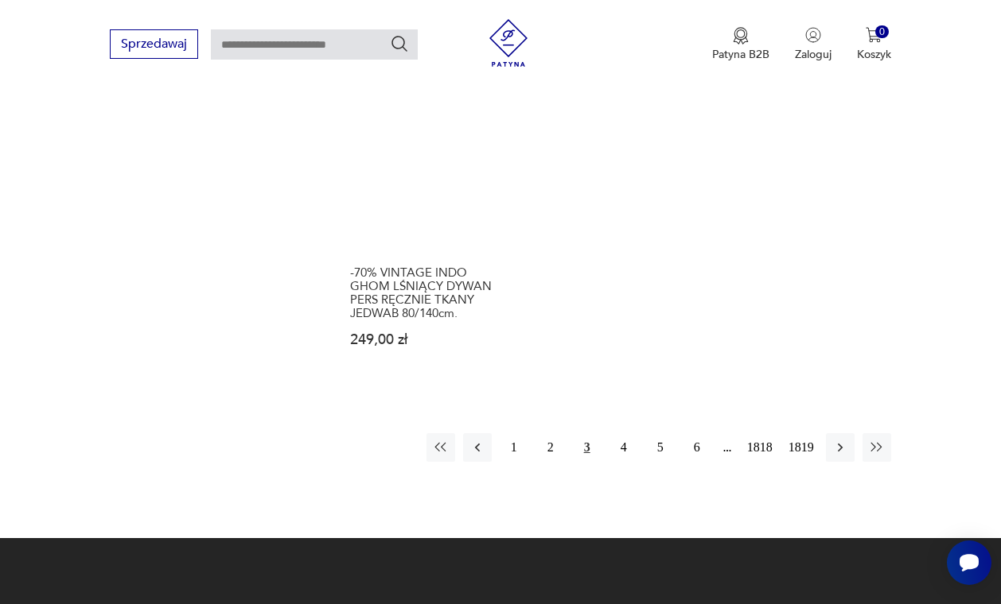
scroll to position [2030, 0]
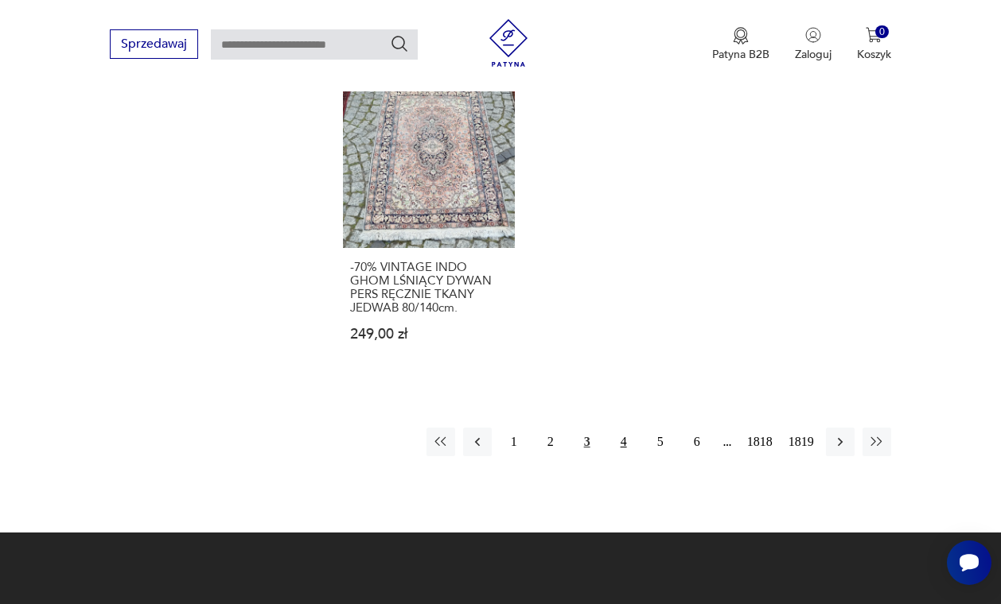
click at [620, 457] on button "4" at bounding box center [623, 442] width 29 height 29
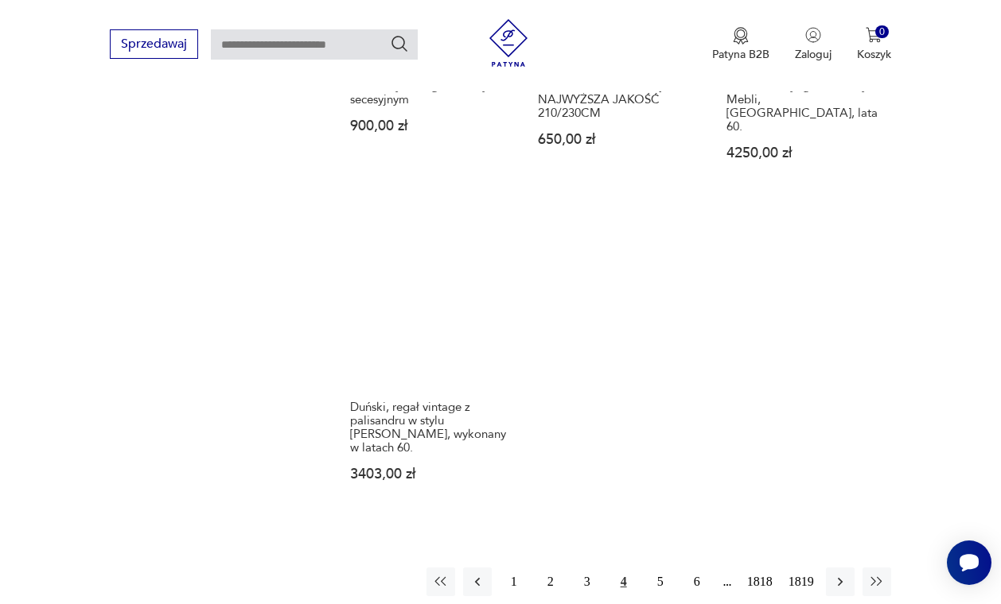
scroll to position [1935, 0]
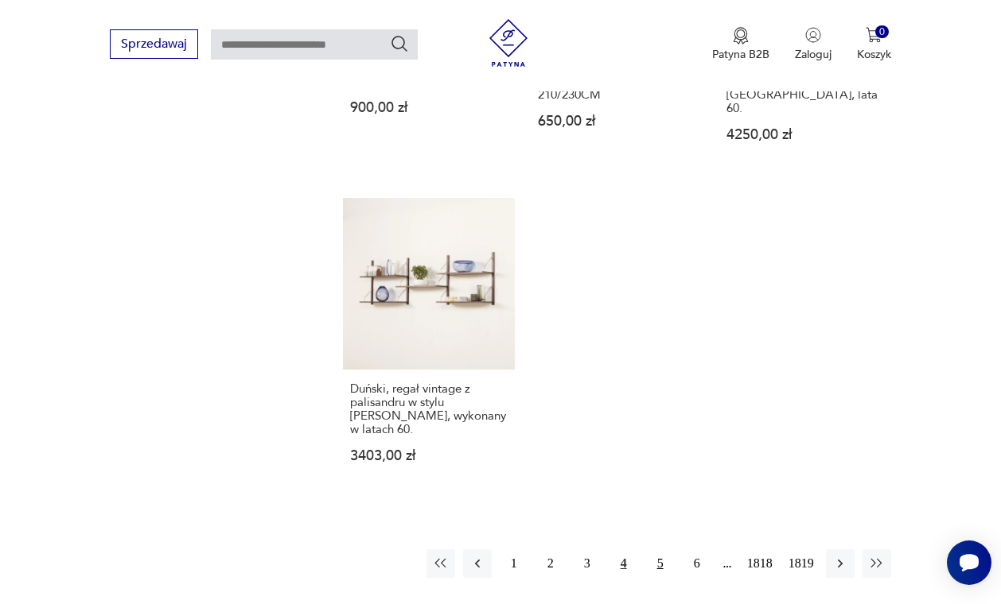
click at [648, 575] on button "5" at bounding box center [660, 564] width 29 height 29
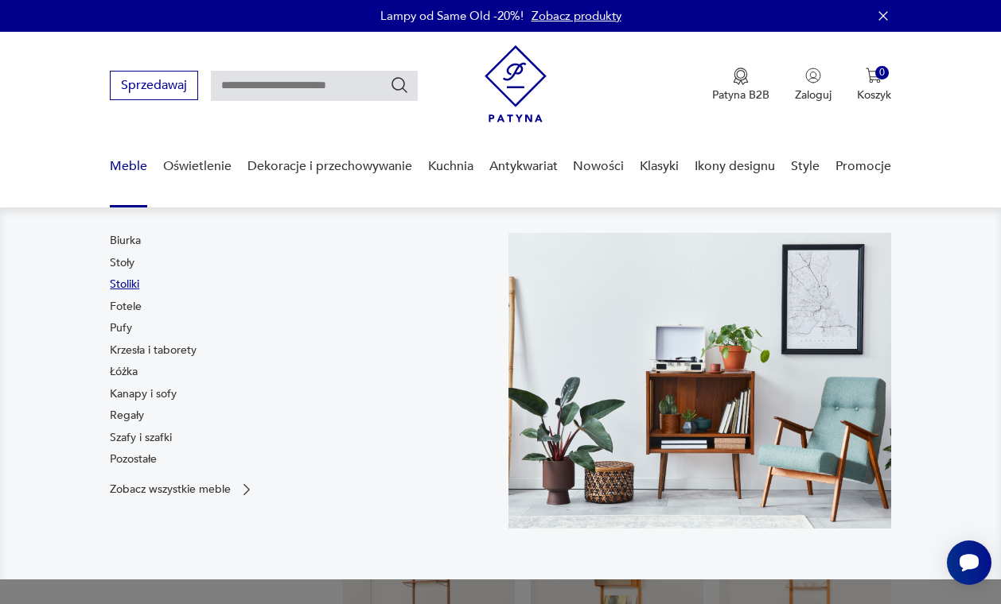
click at [130, 282] on link "Stoliki" at bounding box center [124, 285] width 29 height 16
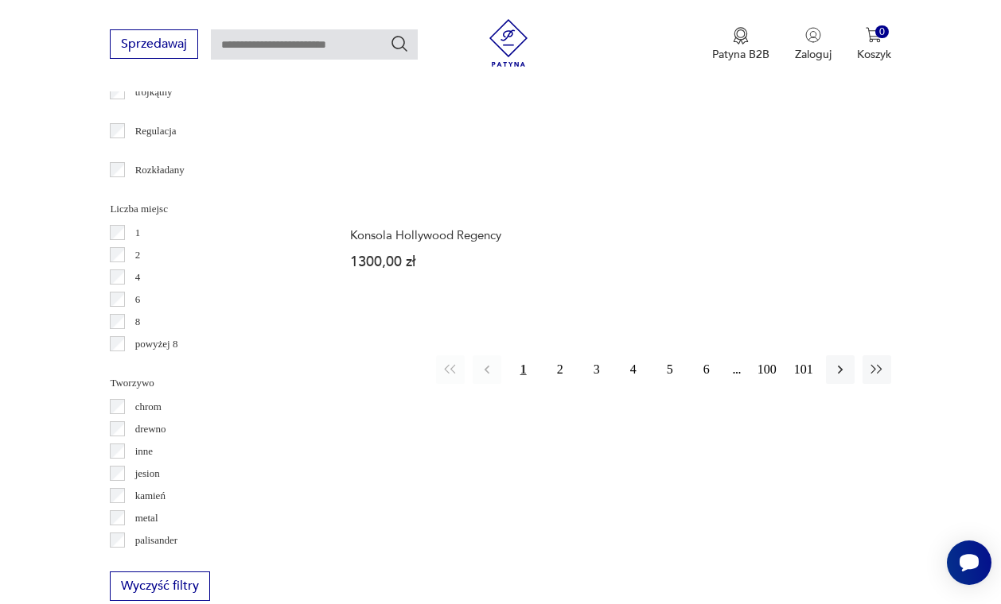
scroll to position [2226, 0]
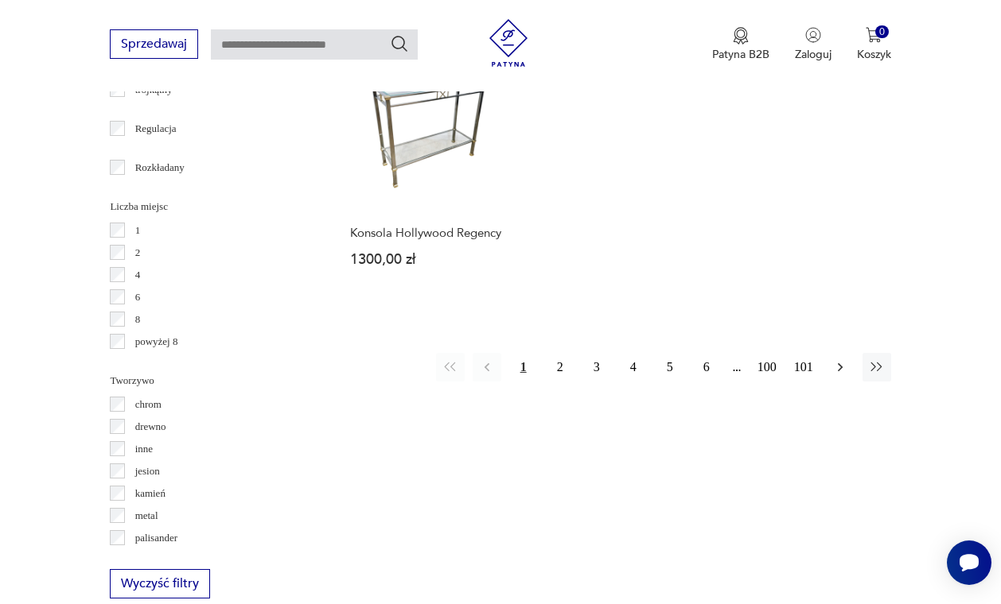
click at [838, 375] on icon "button" at bounding box center [840, 368] width 16 height 16
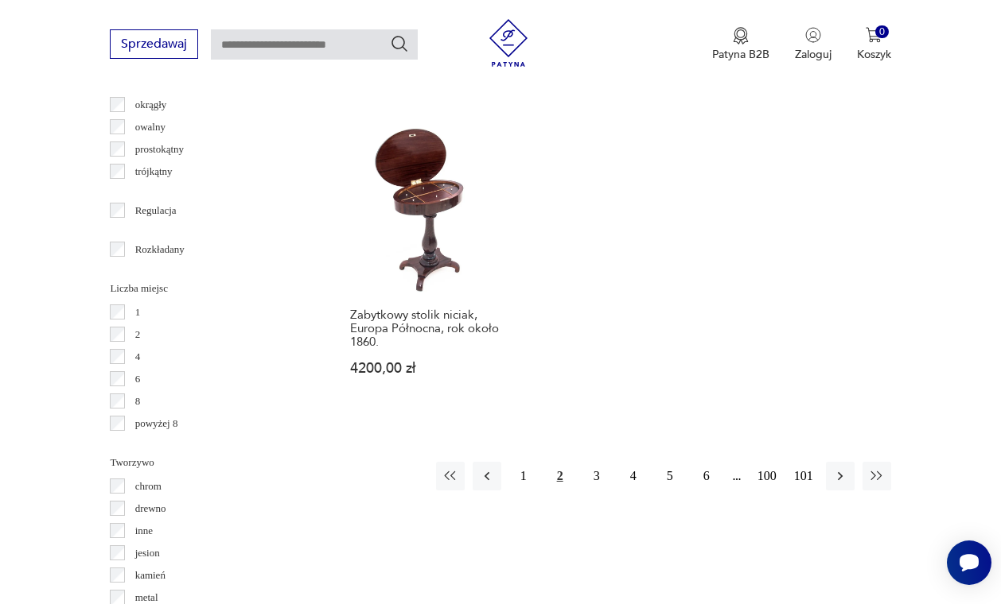
scroll to position [2152, 0]
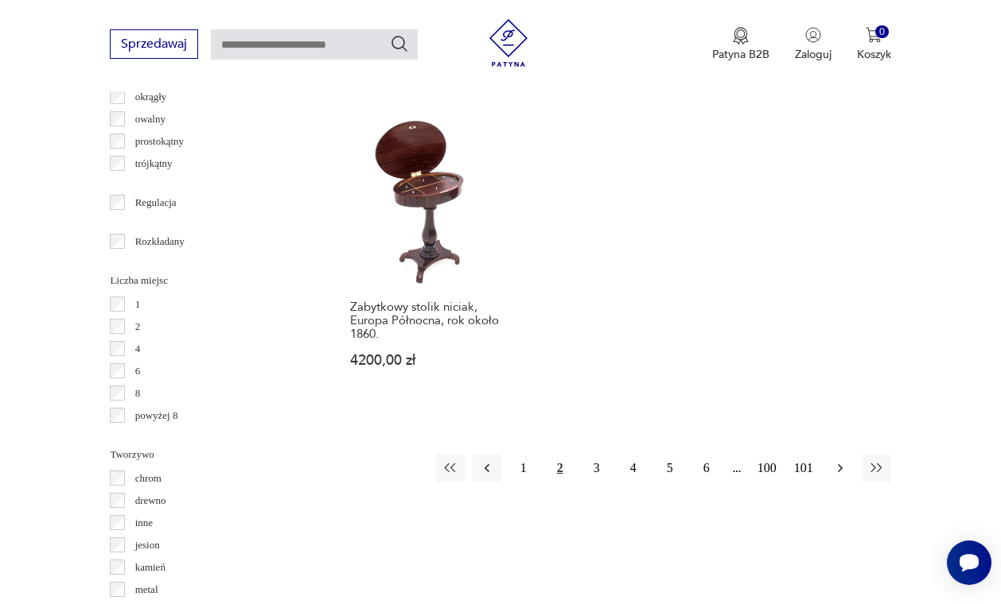
click at [841, 476] on icon "button" at bounding box center [840, 469] width 16 height 16
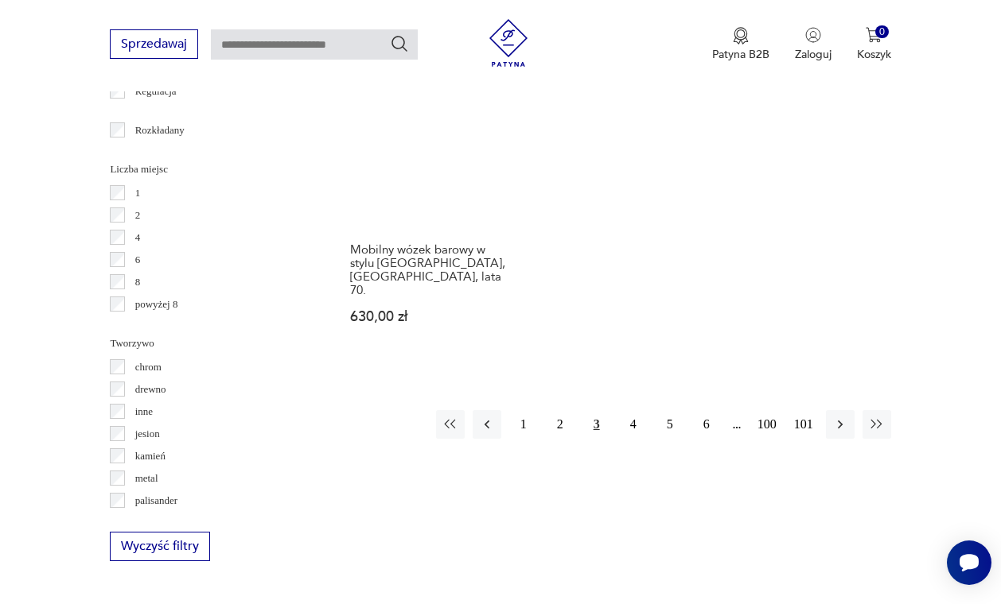
scroll to position [2272, 0]
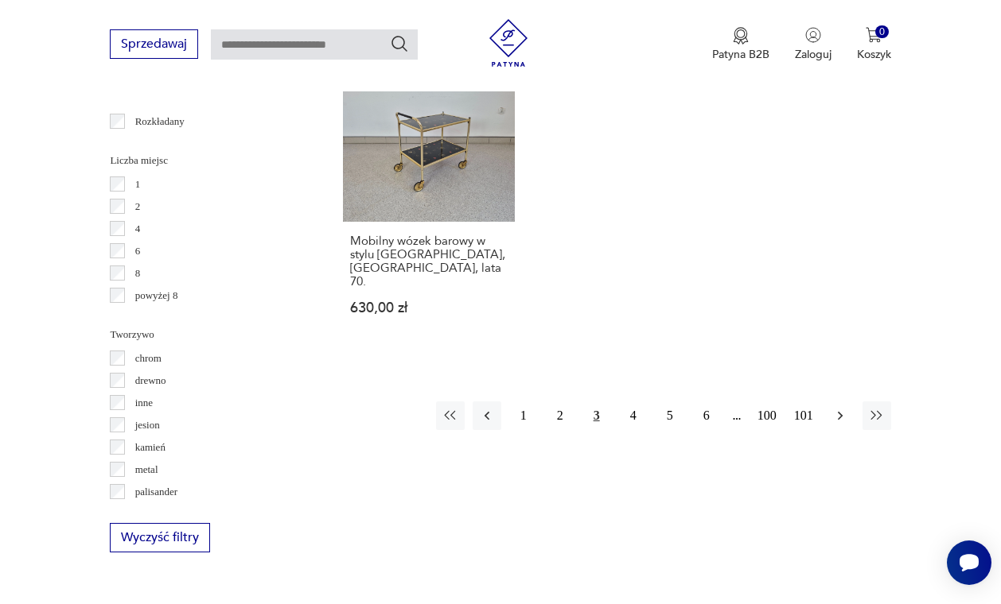
click at [835, 409] on icon "button" at bounding box center [840, 416] width 16 height 16
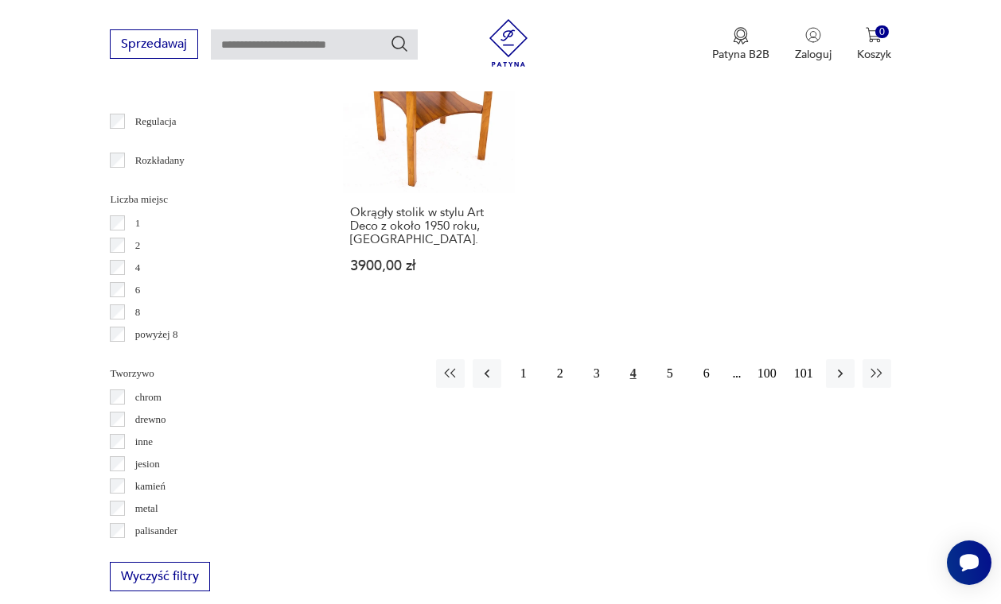
scroll to position [2237, 0]
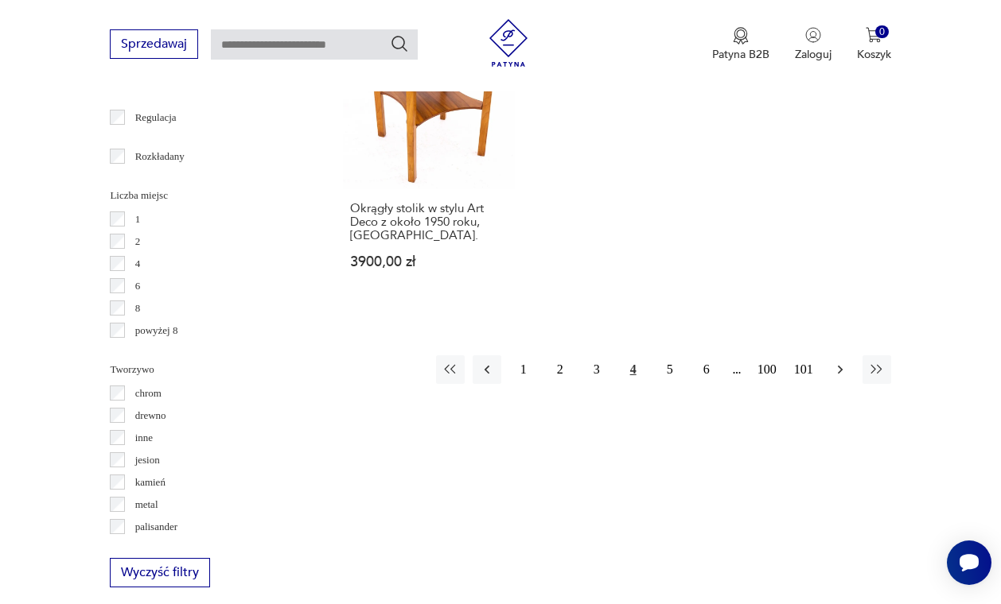
click at [838, 375] on icon "button" at bounding box center [839, 370] width 5 height 9
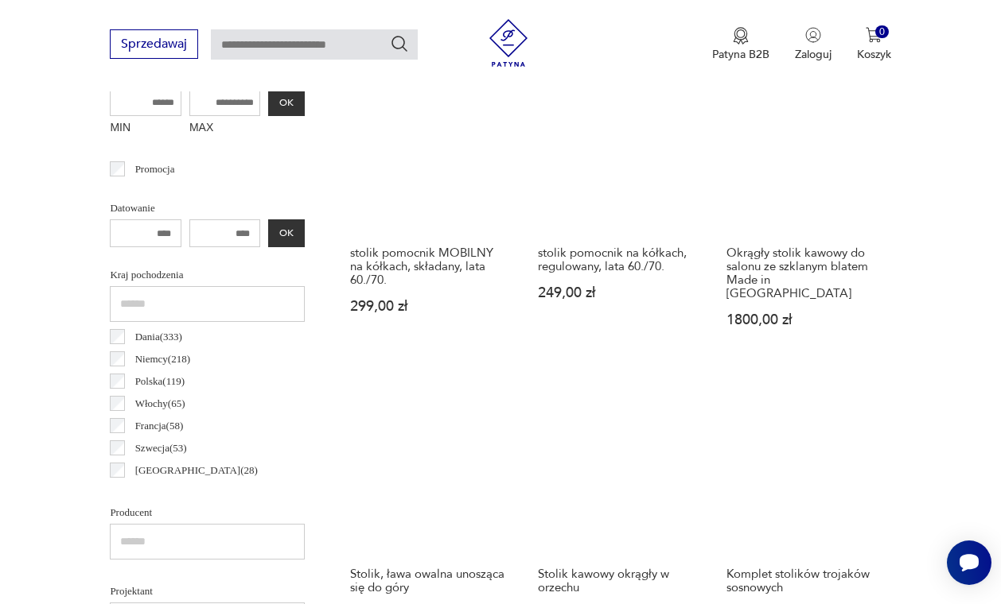
scroll to position [423, 0]
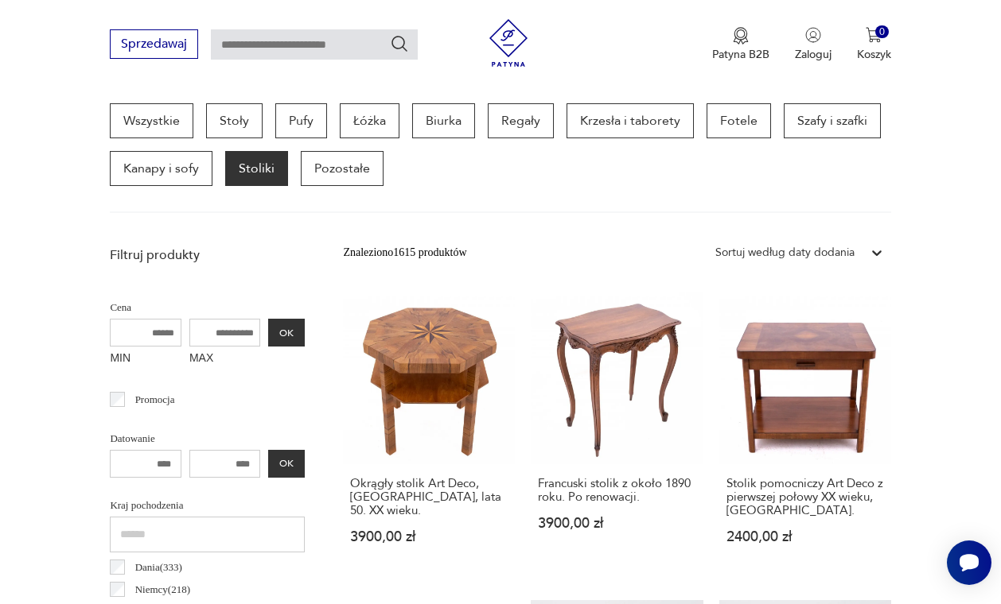
click at [257, 48] on input "text" at bounding box center [314, 44] width 207 height 30
type input "**********"
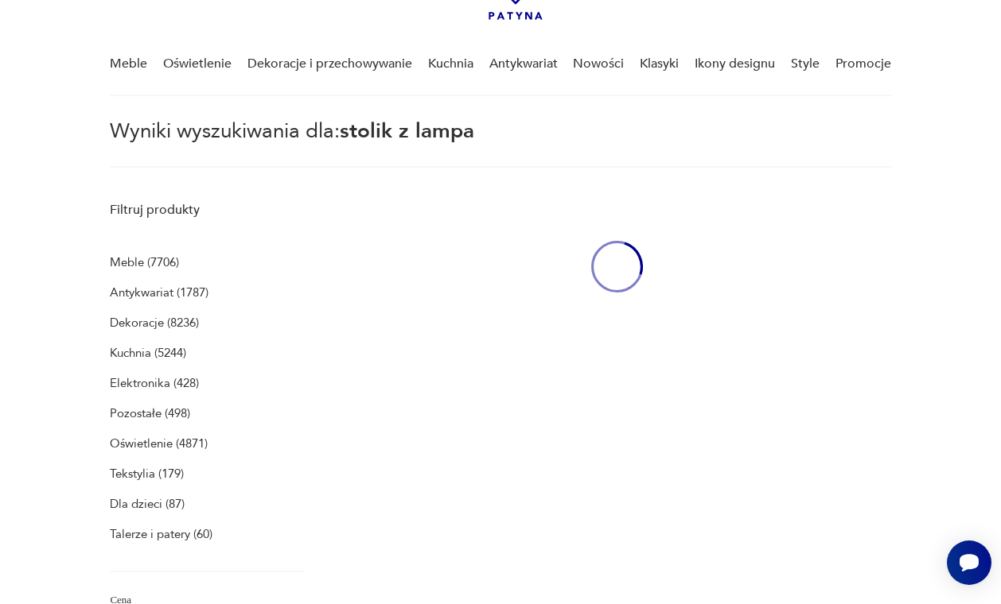
scroll to position [57, 0]
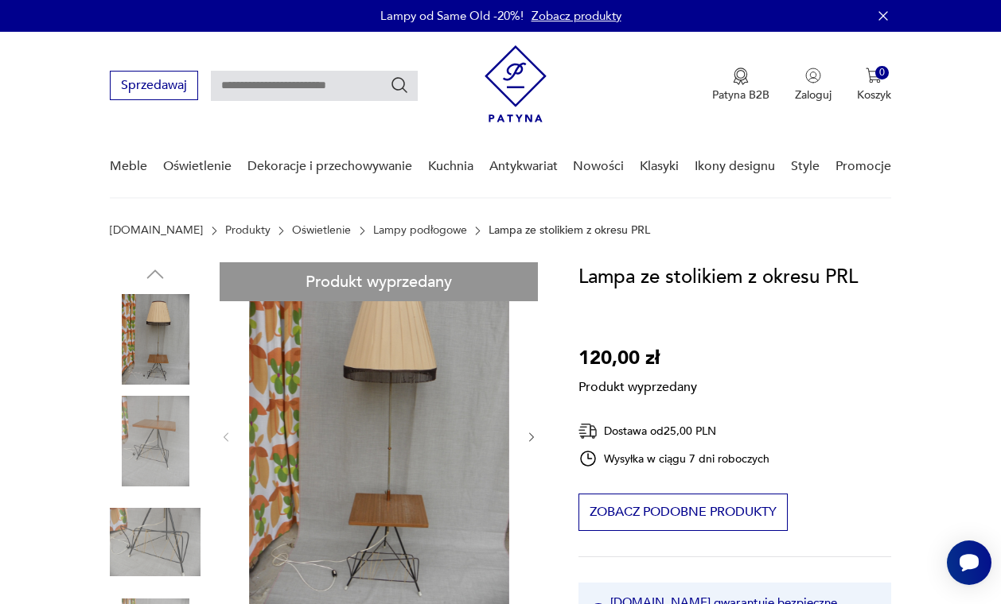
click at [403, 227] on link "Lampy podłogowe" at bounding box center [420, 230] width 94 height 13
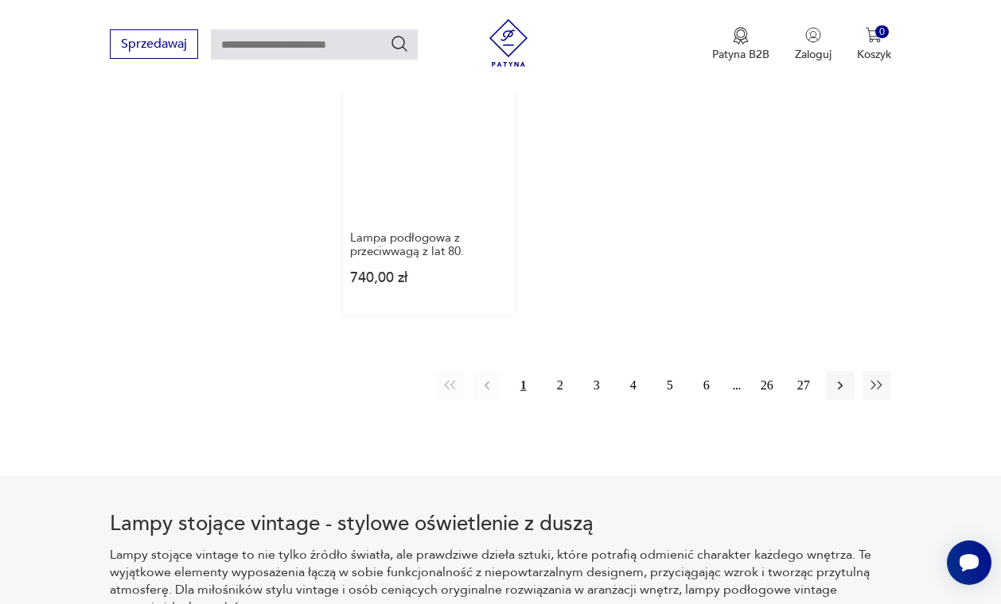
scroll to position [2245, 0]
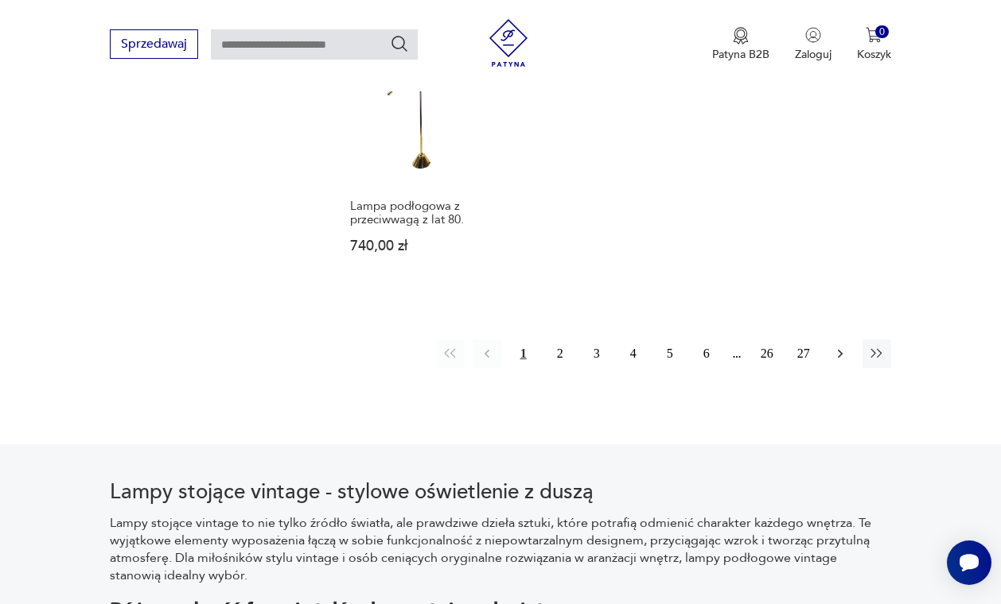
click at [840, 362] on icon "button" at bounding box center [840, 354] width 16 height 16
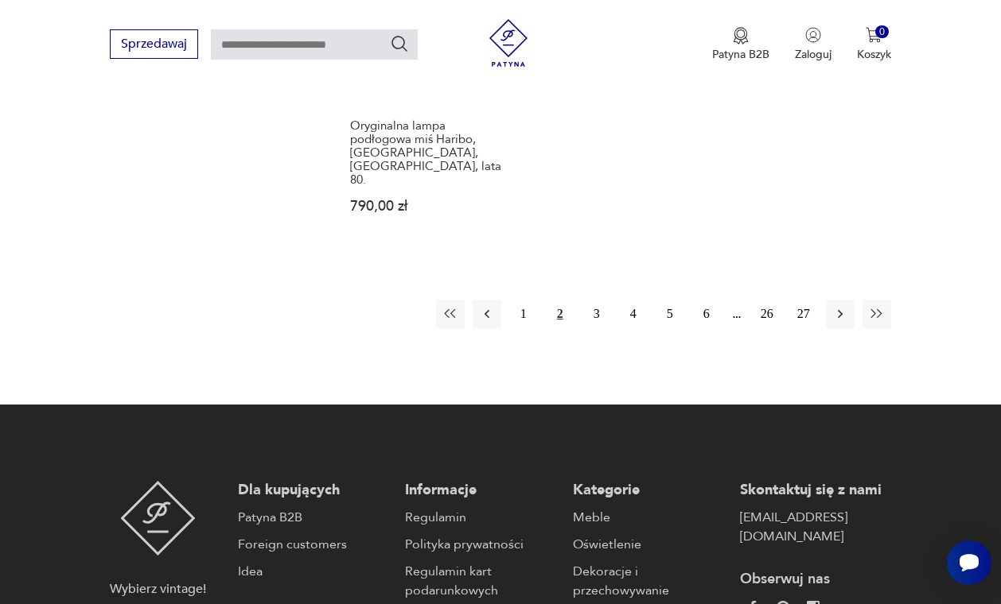
scroll to position [2361, 0]
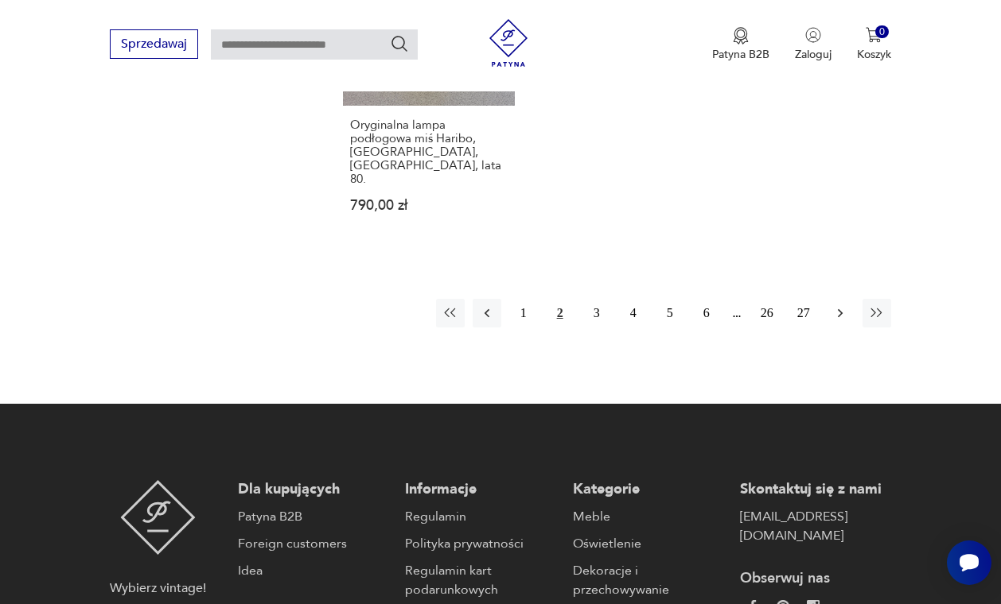
click at [838, 321] on icon "button" at bounding box center [840, 313] width 16 height 16
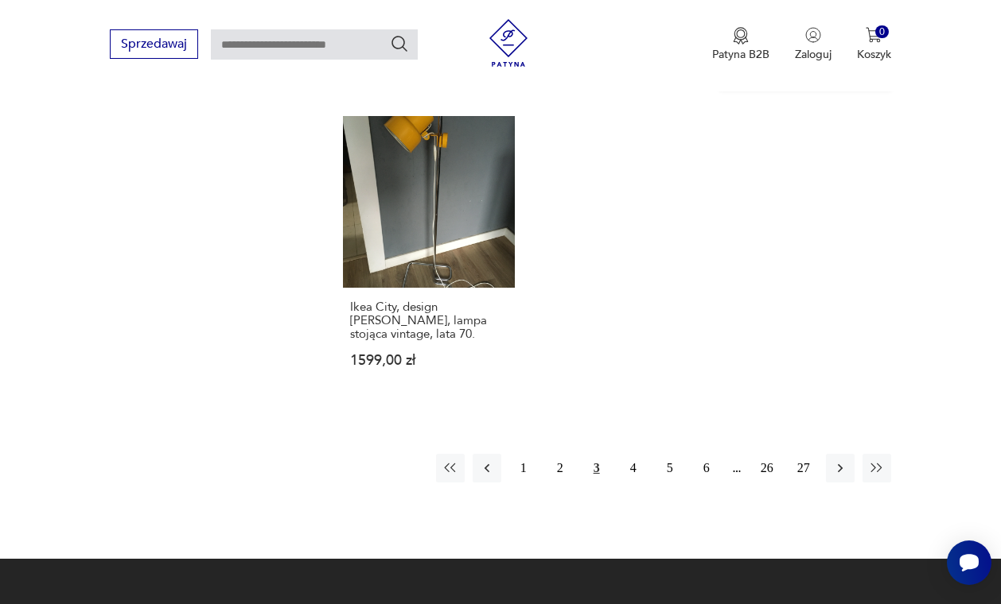
scroll to position [2194, 0]
